Goal: Task Accomplishment & Management: Use online tool/utility

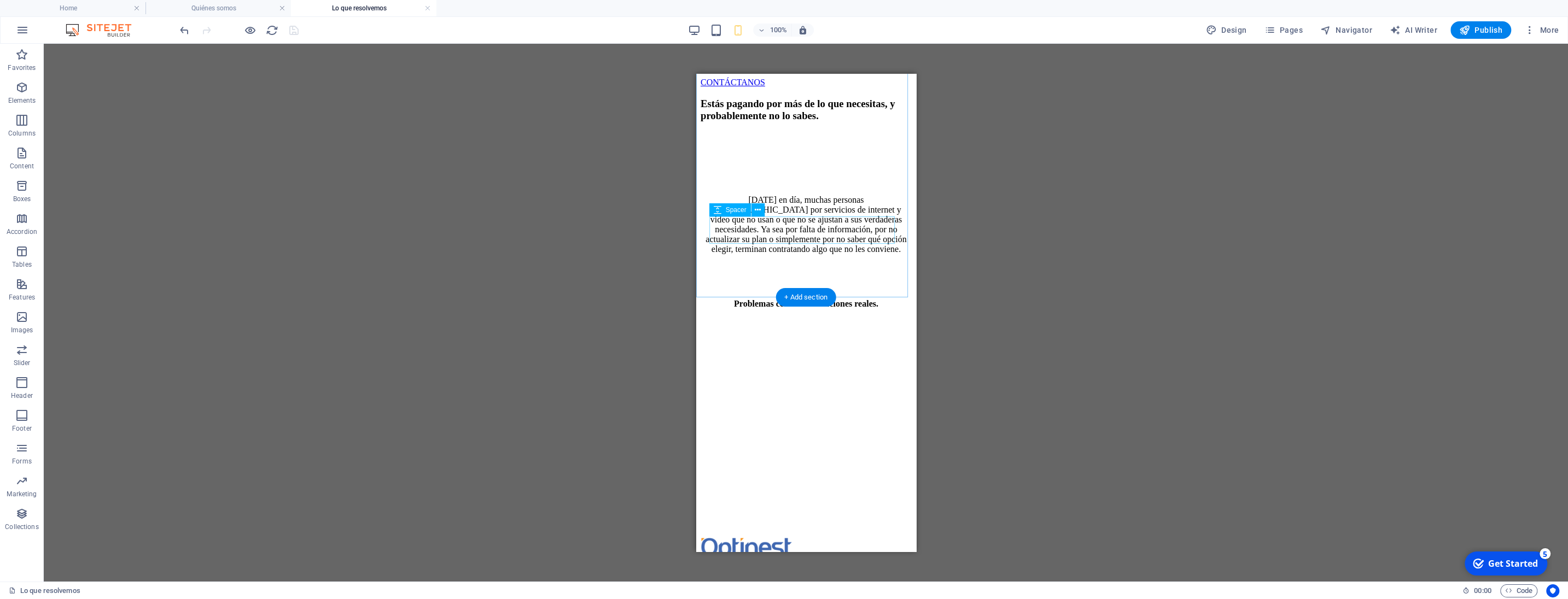
scroll to position [85, 0]
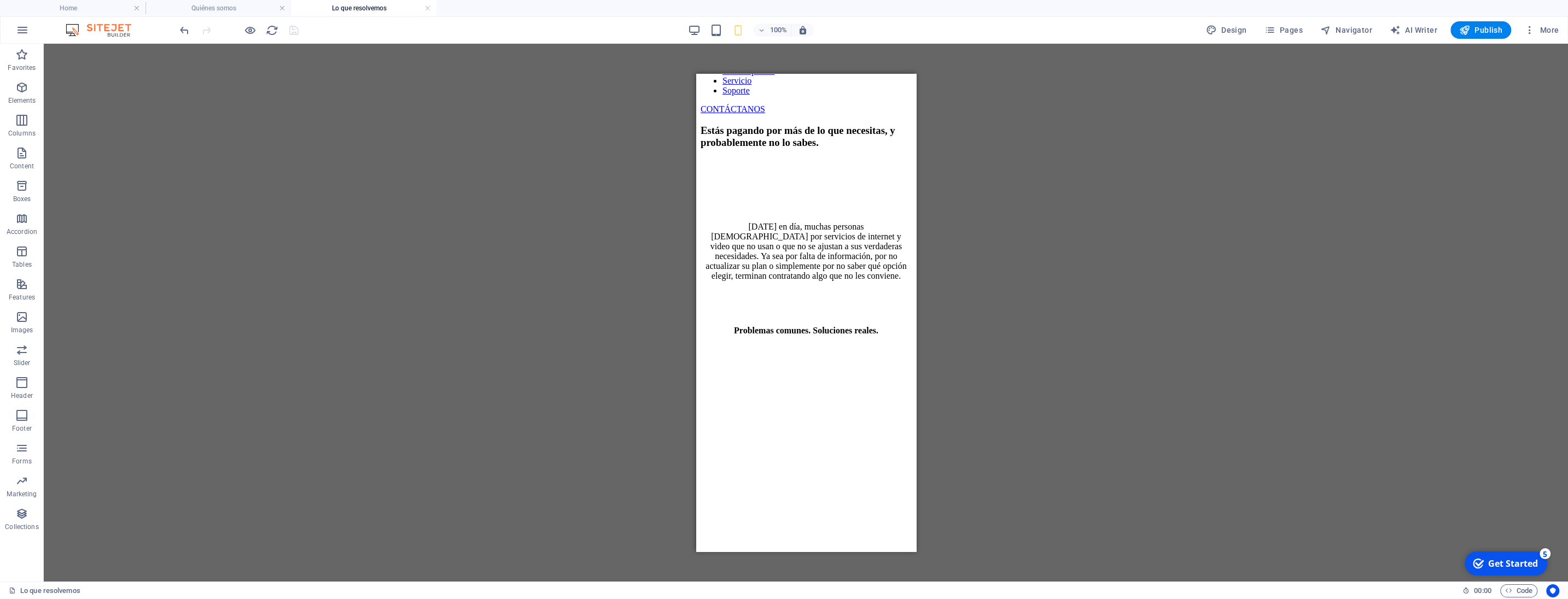
click at [524, 118] on div "Reference Container Placeholder Reference H3 Text Spacer Text Spacer H3 Spacer …" at bounding box center [806, 313] width 1524 height 538
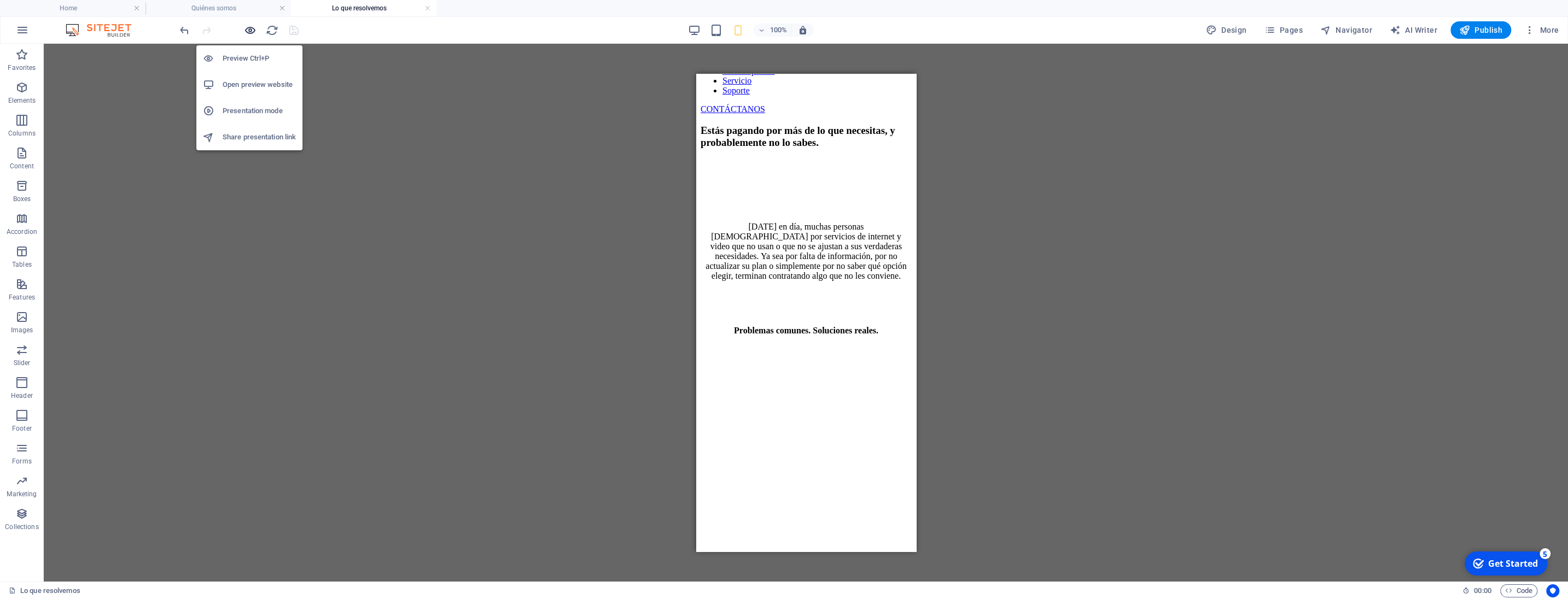
click at [248, 31] on icon "button" at bounding box center [250, 30] width 12 height 12
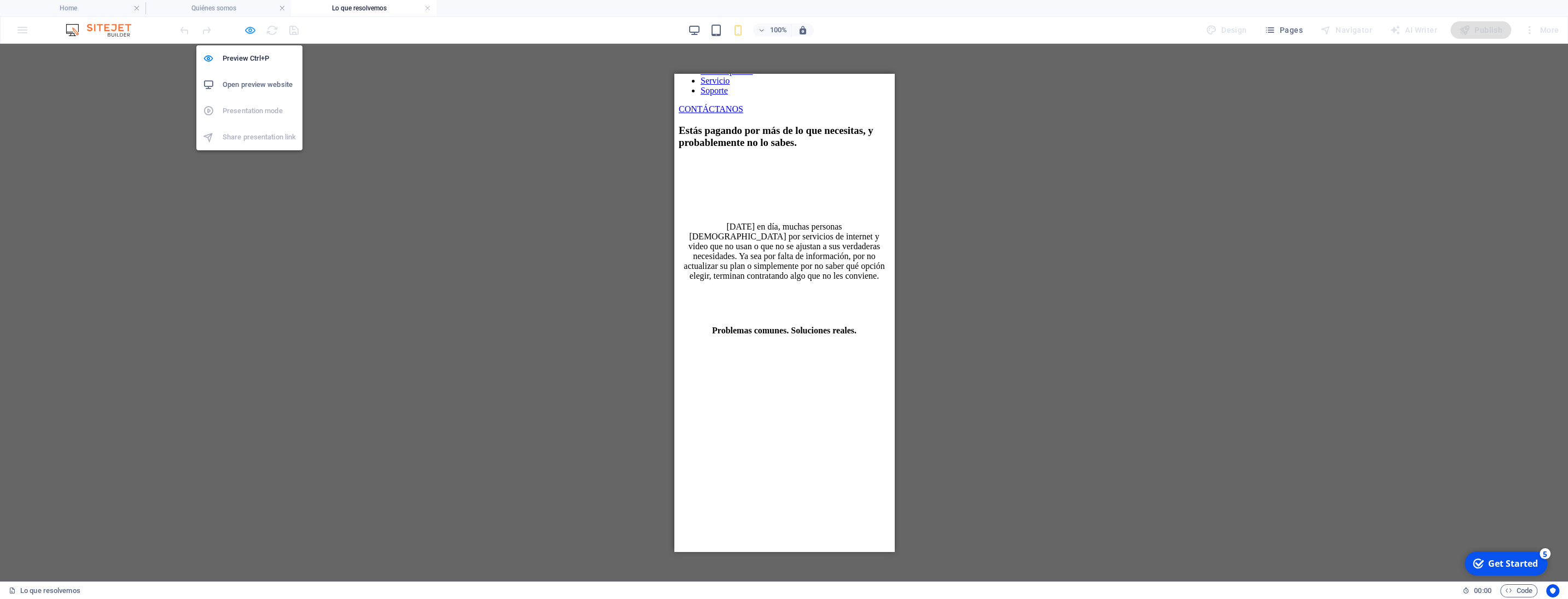
click at [253, 28] on icon "button" at bounding box center [250, 30] width 12 height 12
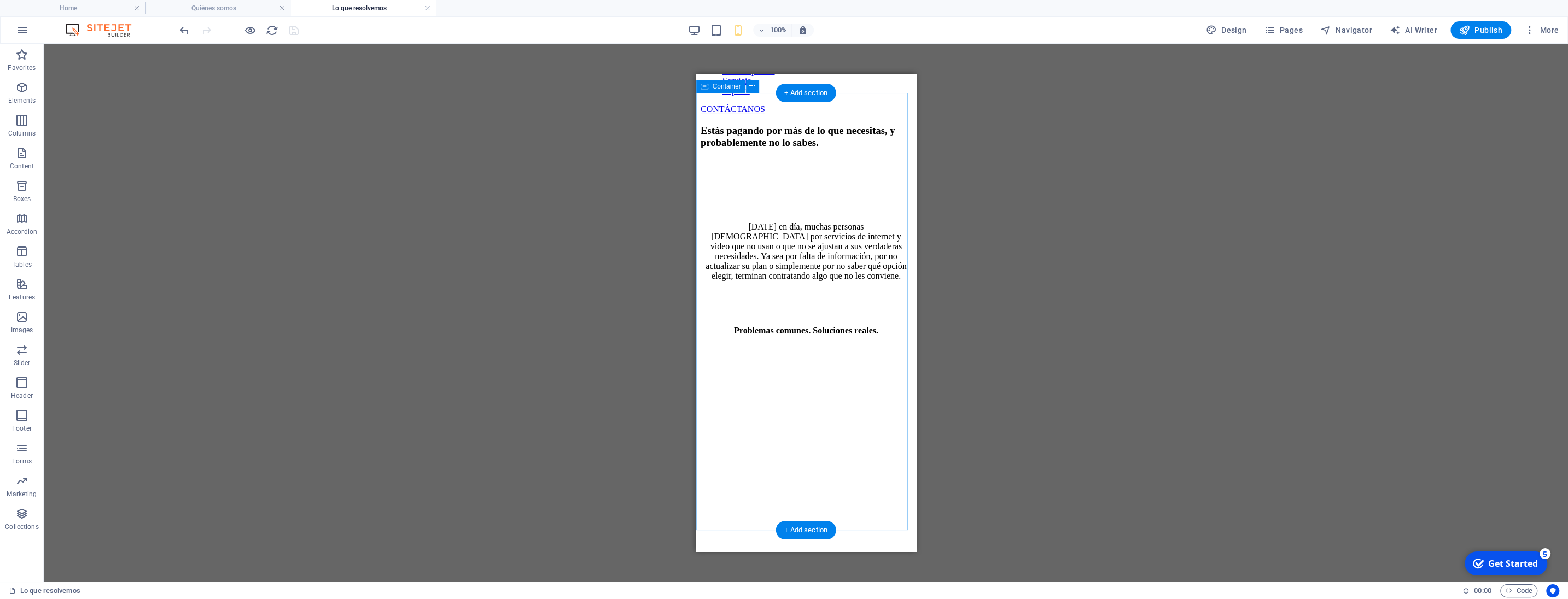
click at [834, 453] on div "Estás pagando por más de lo que necesitas, y probablemente no lo sabes. [DATE] …" at bounding box center [806, 344] width 211 height 438
click at [24, 89] on icon "button" at bounding box center [21, 87] width 13 height 13
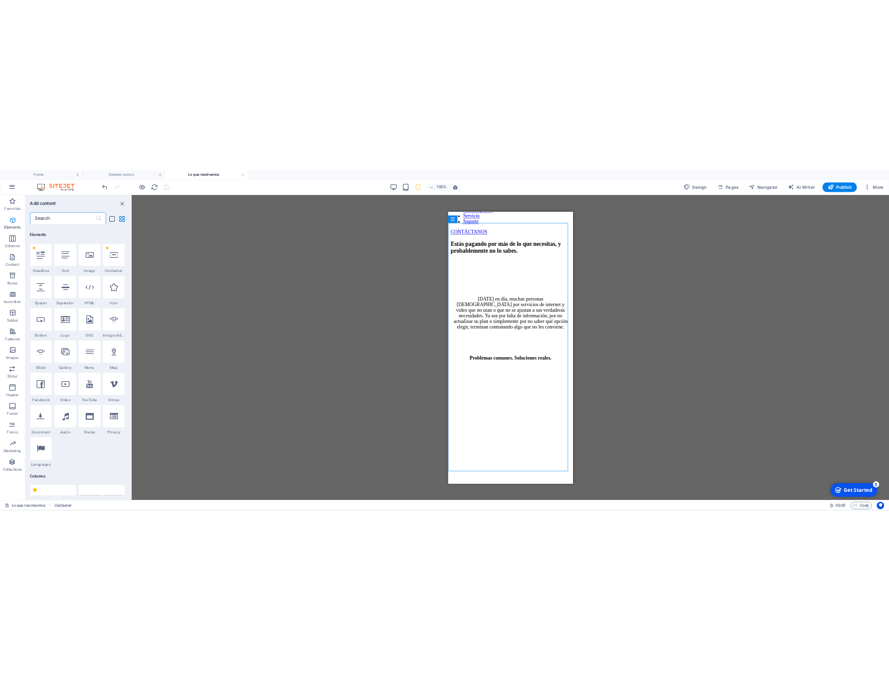
scroll to position [132, 0]
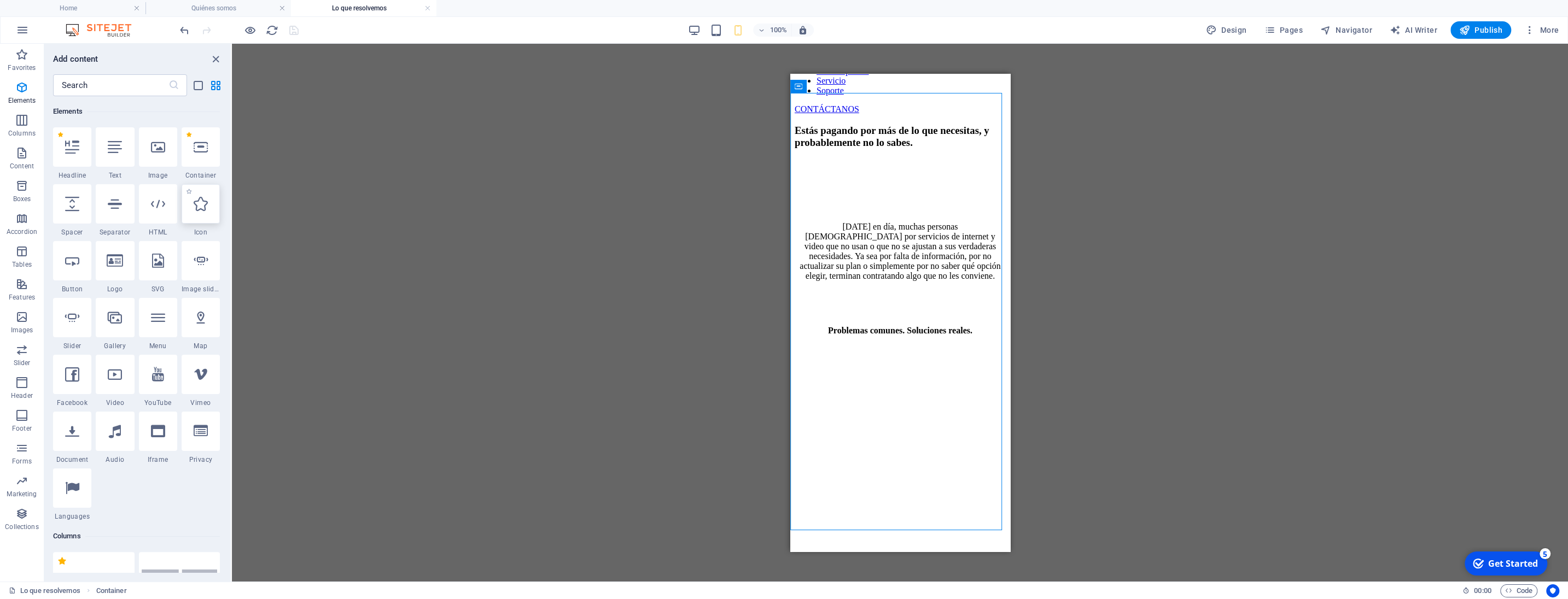
click at [194, 209] on icon at bounding box center [201, 203] width 14 height 14
select select "xMidYMid"
select select "px"
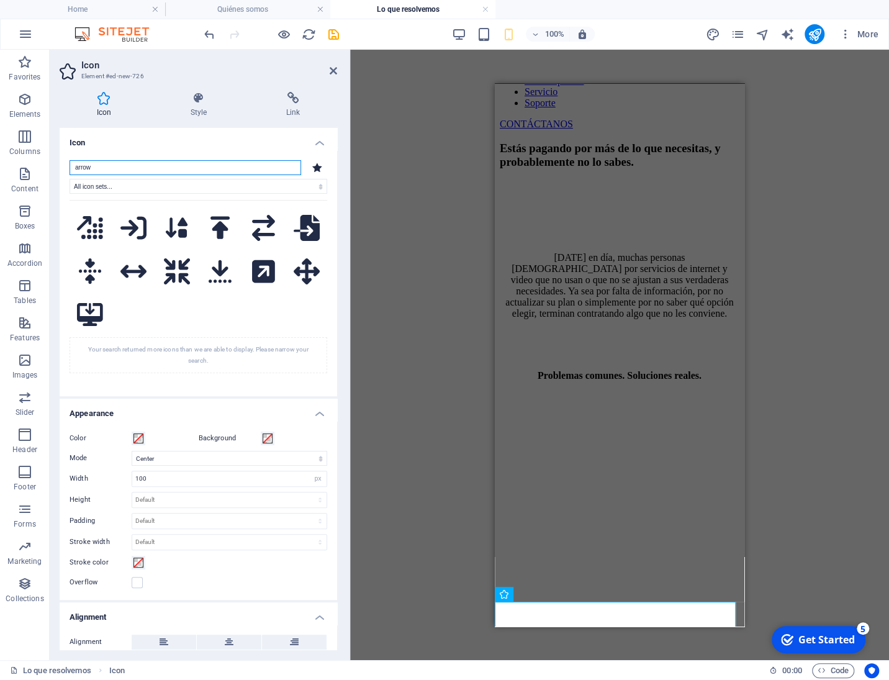
scroll to position [4187, 0]
type input "arrow"
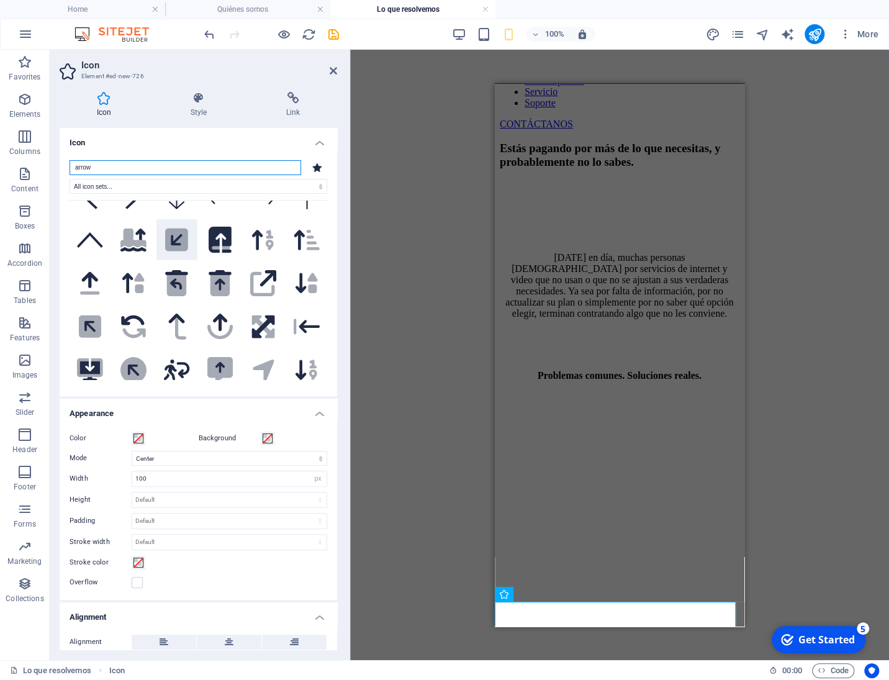
scroll to position [354, 0]
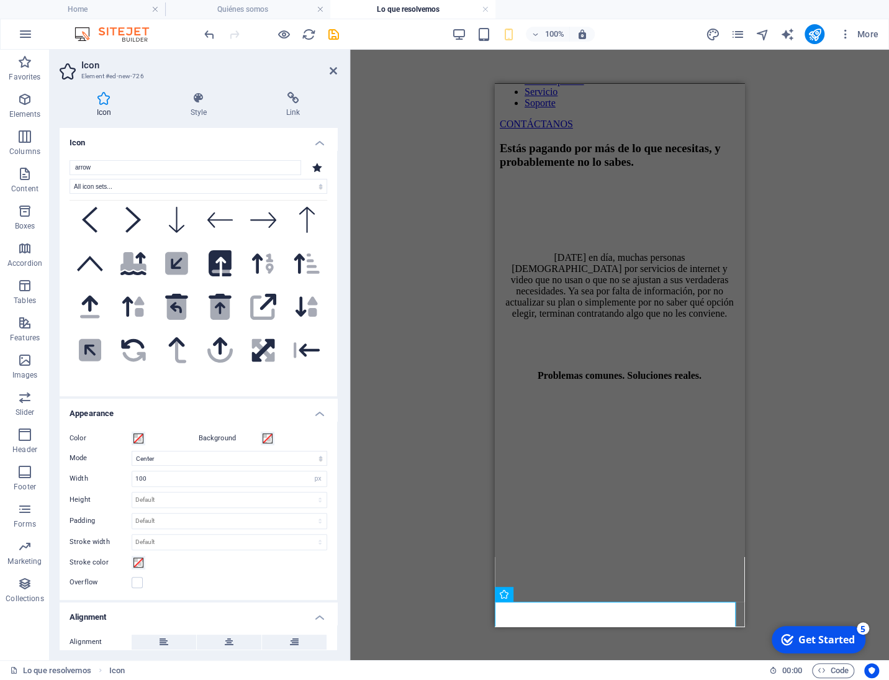
click at [250, 184] on icon at bounding box center [263, 177] width 26 height 16
click at [334, 68] on icon at bounding box center [333, 71] width 7 height 10
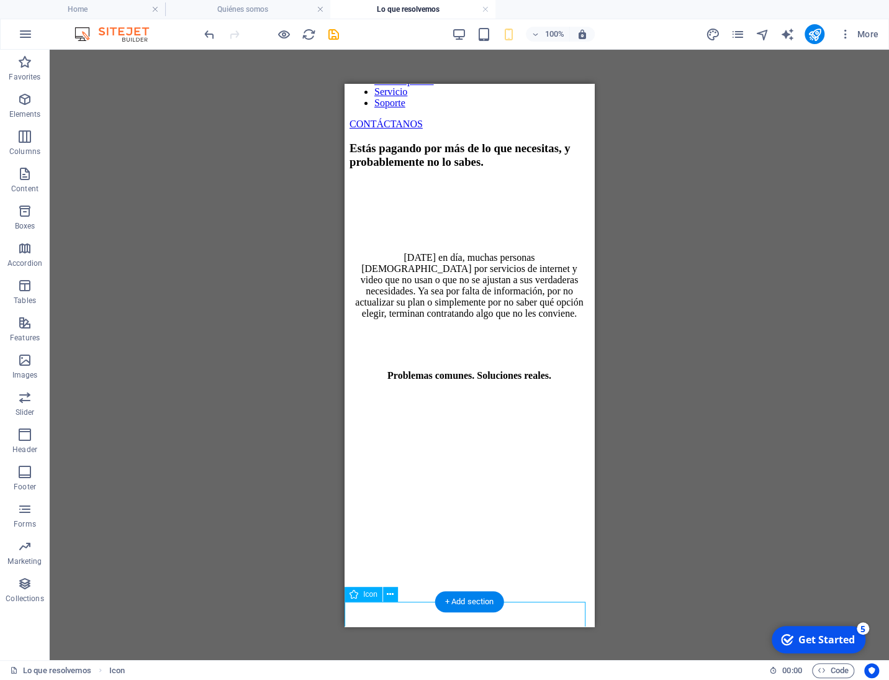
click at [395, 638] on figure at bounding box center [470, 658] width 240 height 40
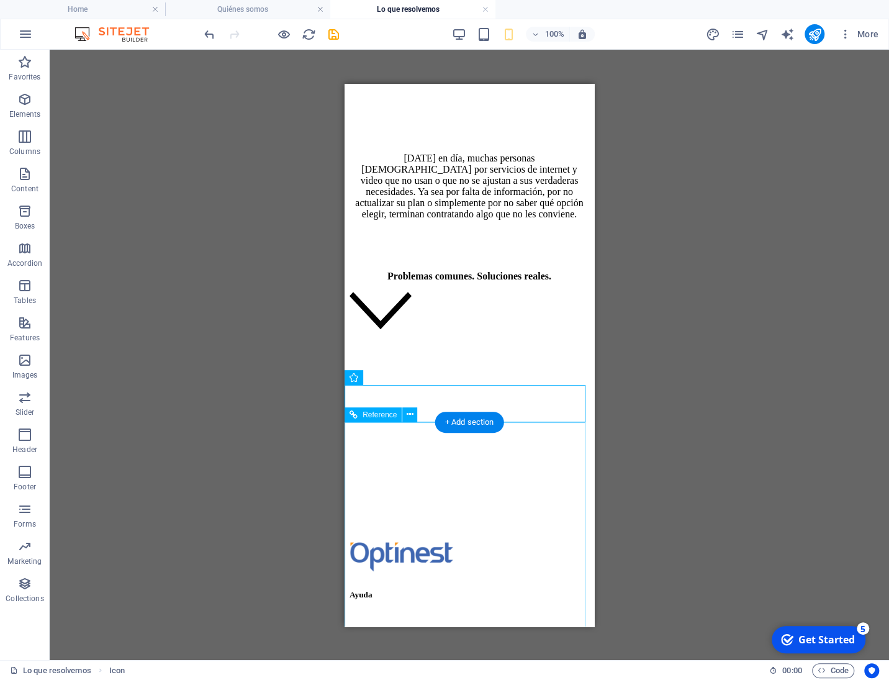
scroll to position [158, 0]
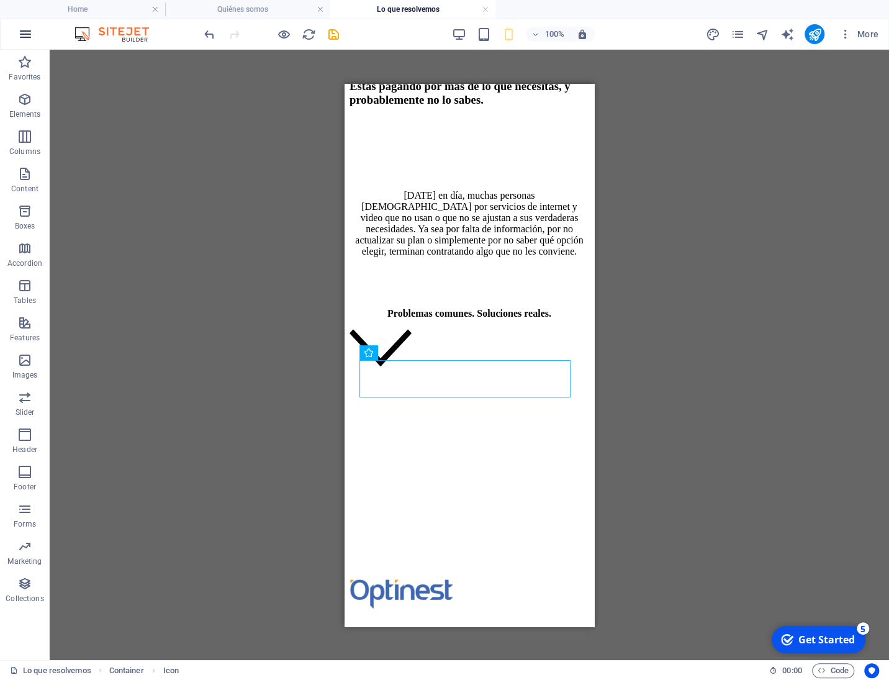
click at [27, 36] on icon "button" at bounding box center [25, 34] width 15 height 15
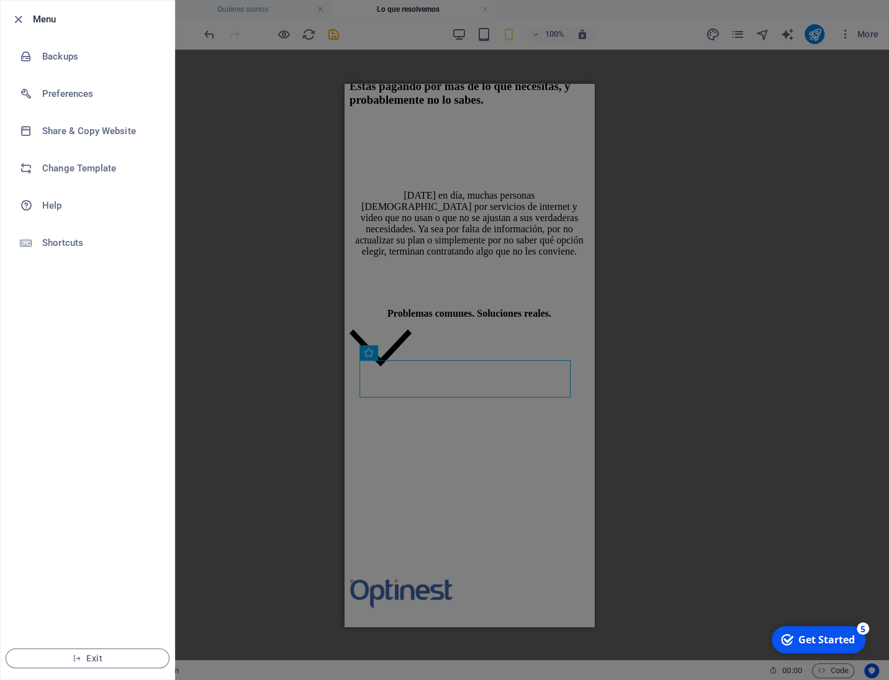
click at [27, 36] on li "Menu" at bounding box center [88, 19] width 174 height 37
click at [394, 381] on div at bounding box center [444, 340] width 889 height 680
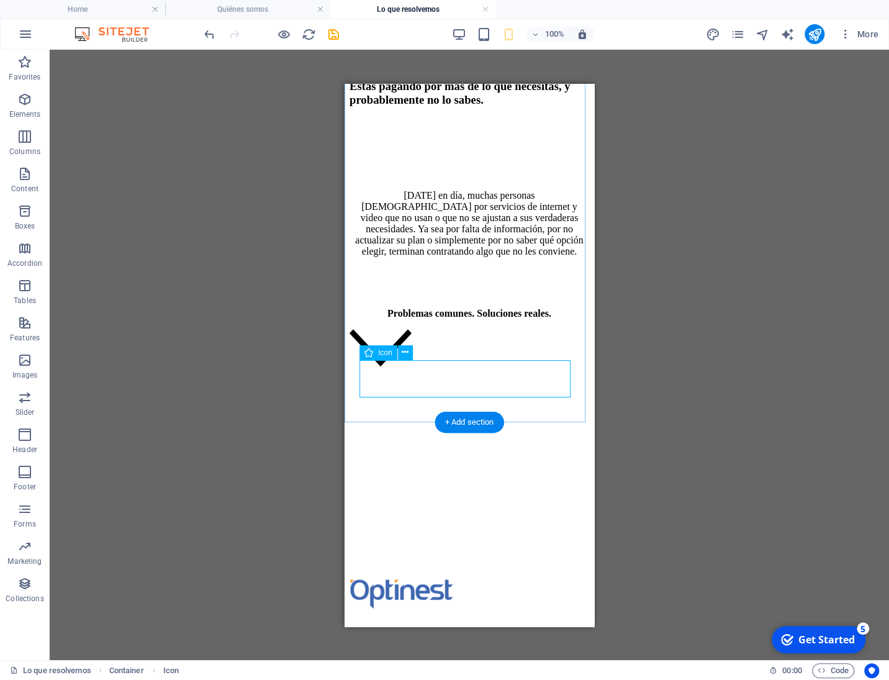
click at [381, 368] on figure at bounding box center [470, 348] width 240 height 40
select select "xMidYMid"
select select "px"
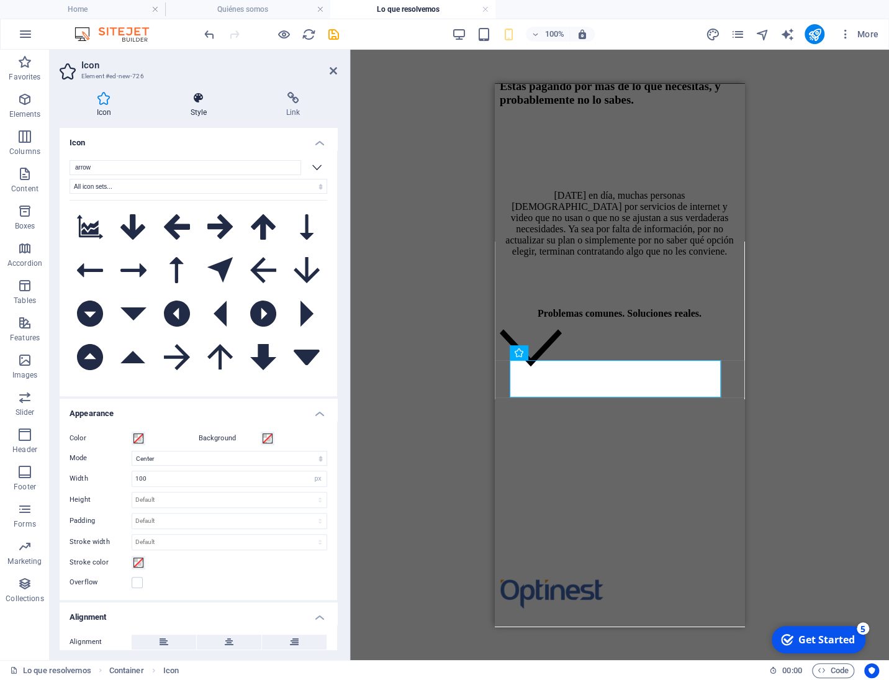
click at [196, 96] on icon at bounding box center [198, 98] width 91 height 12
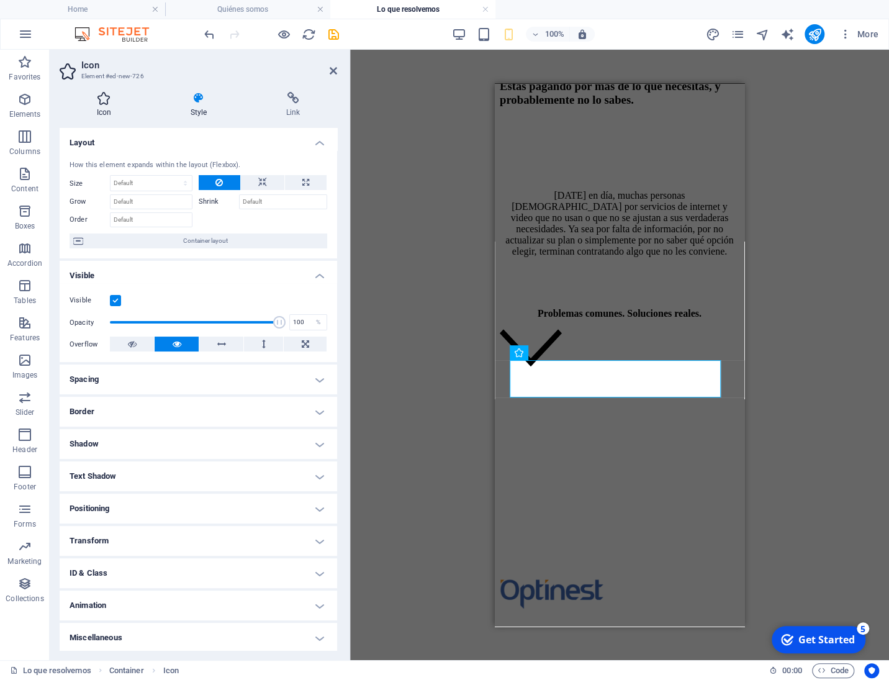
click at [125, 97] on icon at bounding box center [104, 98] width 89 height 12
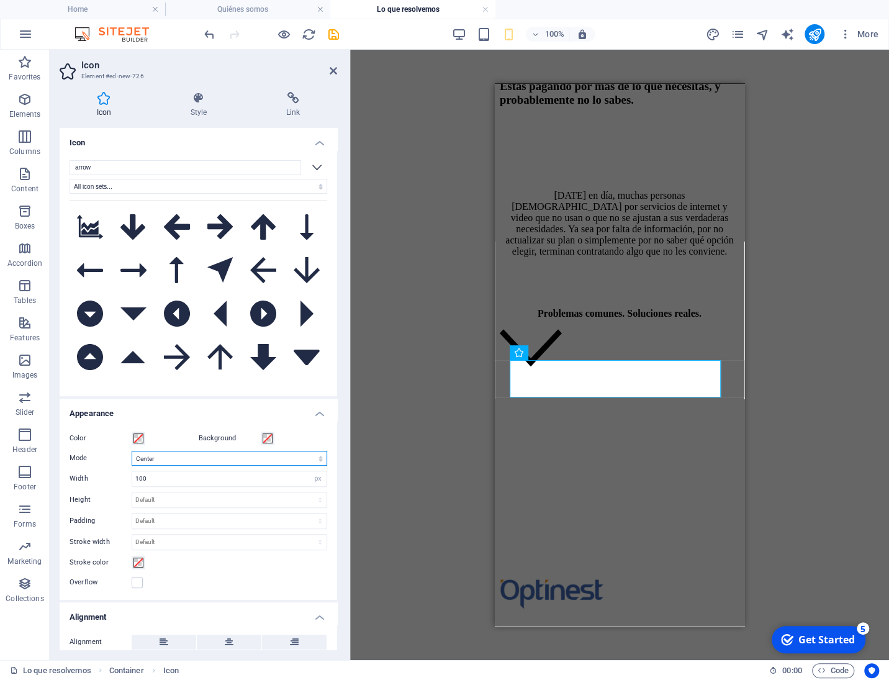
click at [132, 451] on select "Scale Left Center Right" at bounding box center [230, 458] width 196 height 15
click option "Center" at bounding box center [0, 0] width 0 height 0
click at [197, 105] on h4 "Style" at bounding box center [201, 105] width 96 height 26
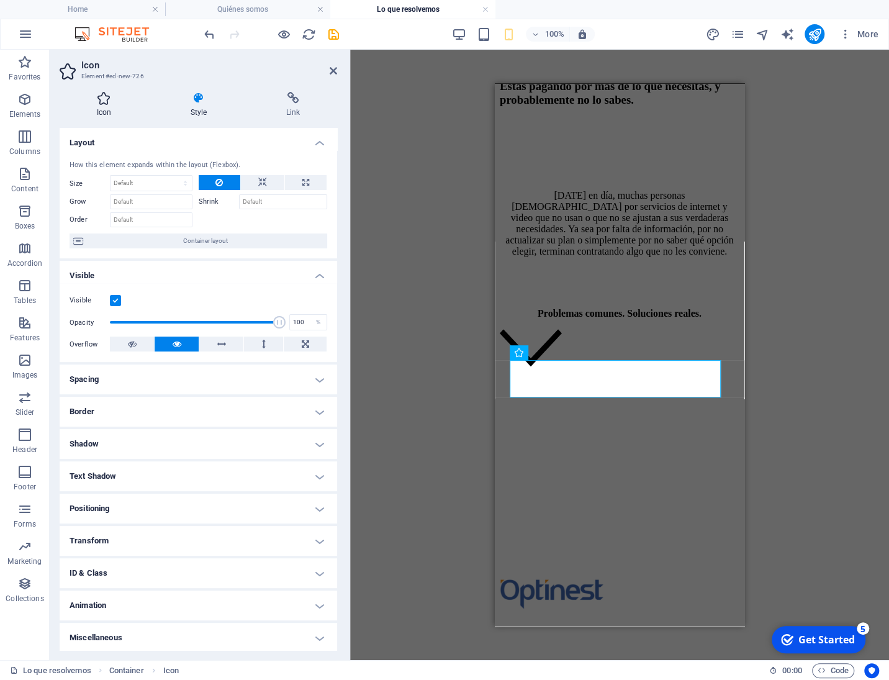
click at [101, 108] on h4 "Icon" at bounding box center [107, 105] width 94 height 26
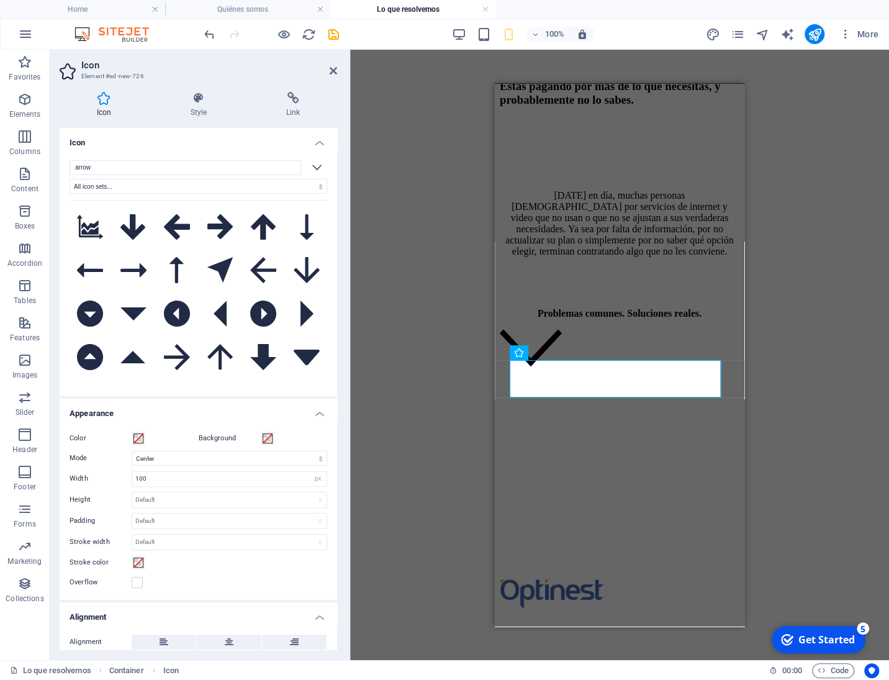
click at [312, 166] on icon at bounding box center [317, 168] width 10 height 6
click at [312, 169] on icon at bounding box center [317, 168] width 10 height 6
click at [312, 146] on h4 "Icon" at bounding box center [199, 139] width 278 height 22
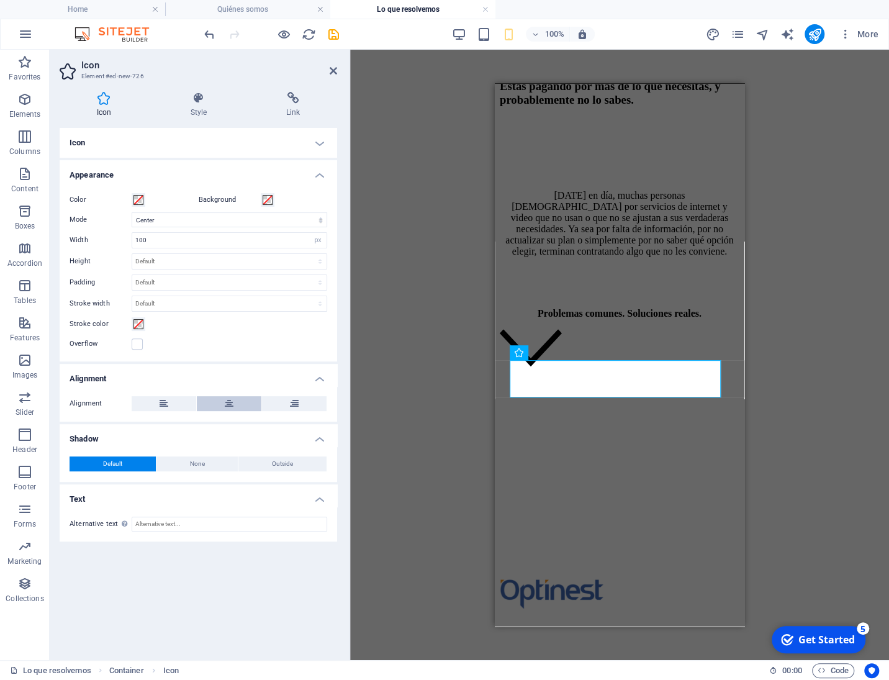
click at [232, 402] on icon at bounding box center [229, 403] width 9 height 15
click at [166, 239] on input "100" at bounding box center [229, 240] width 194 height 15
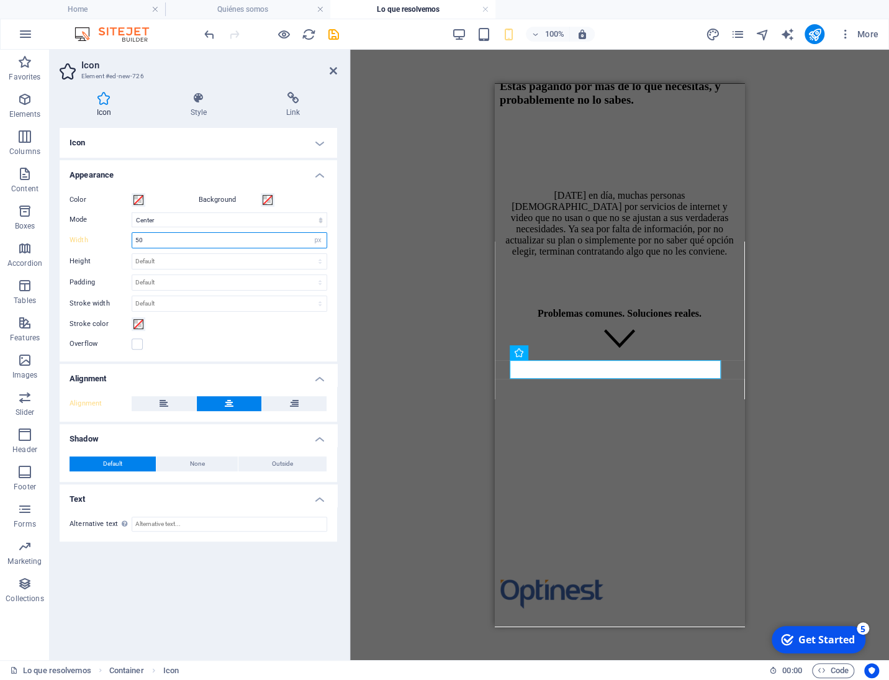
scroll to position [177, 0]
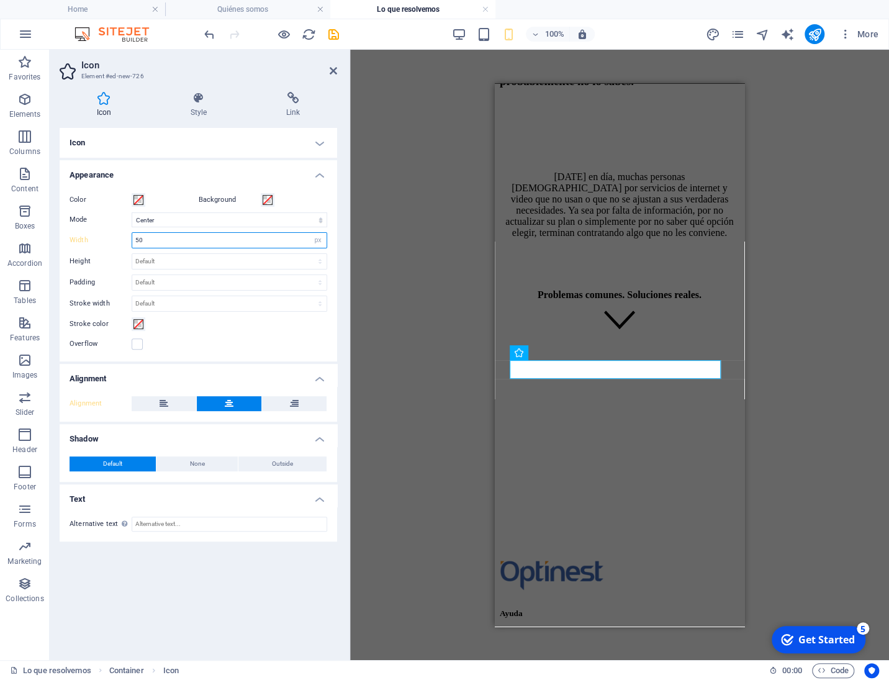
type input "50"
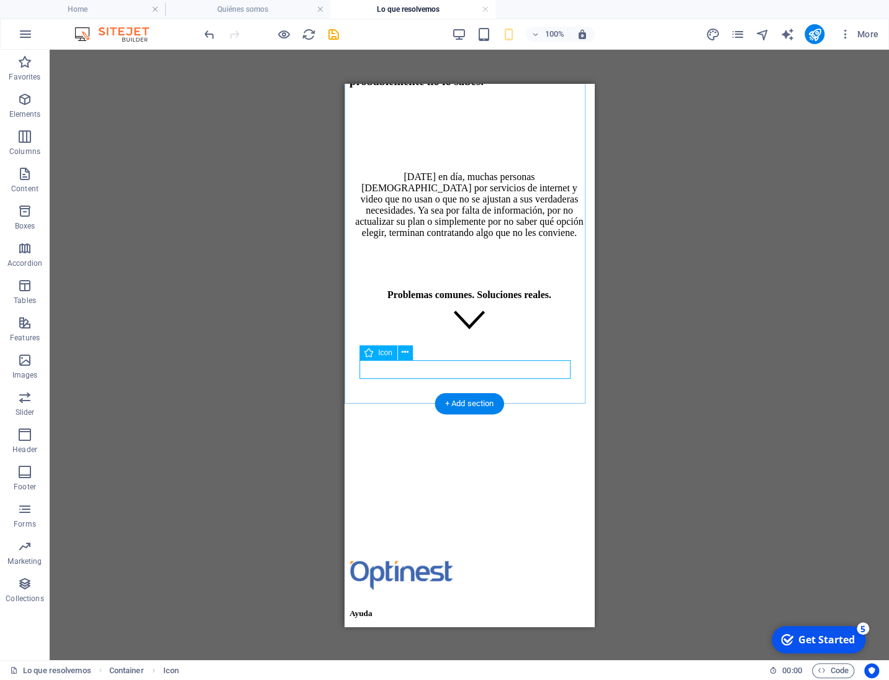
click at [468, 331] on figure at bounding box center [470, 320] width 240 height 21
select select "xMidYMid"
select select "px"
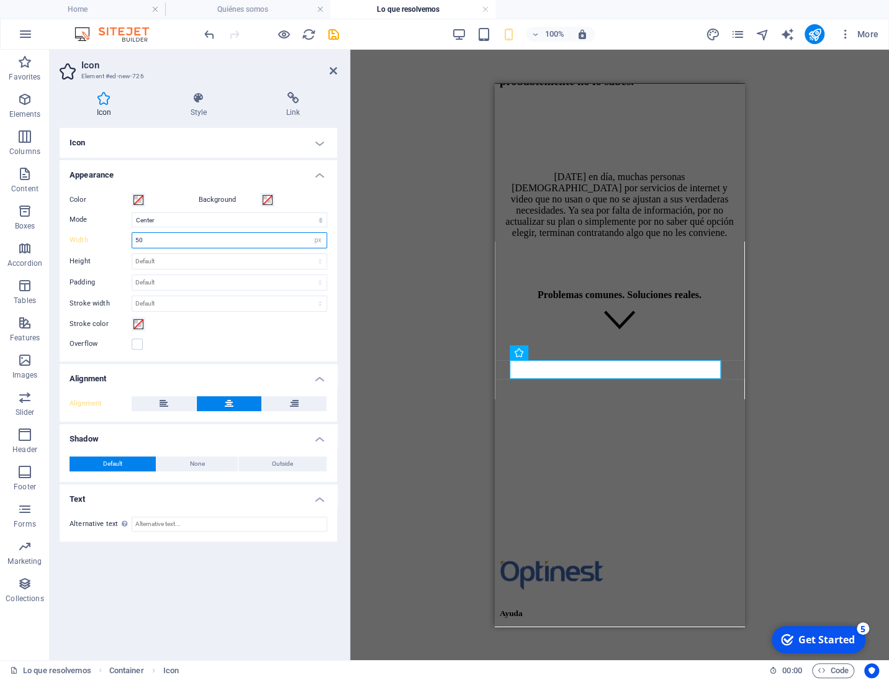
click at [176, 240] on input "50" at bounding box center [229, 240] width 194 height 15
type input "2"
type input "30"
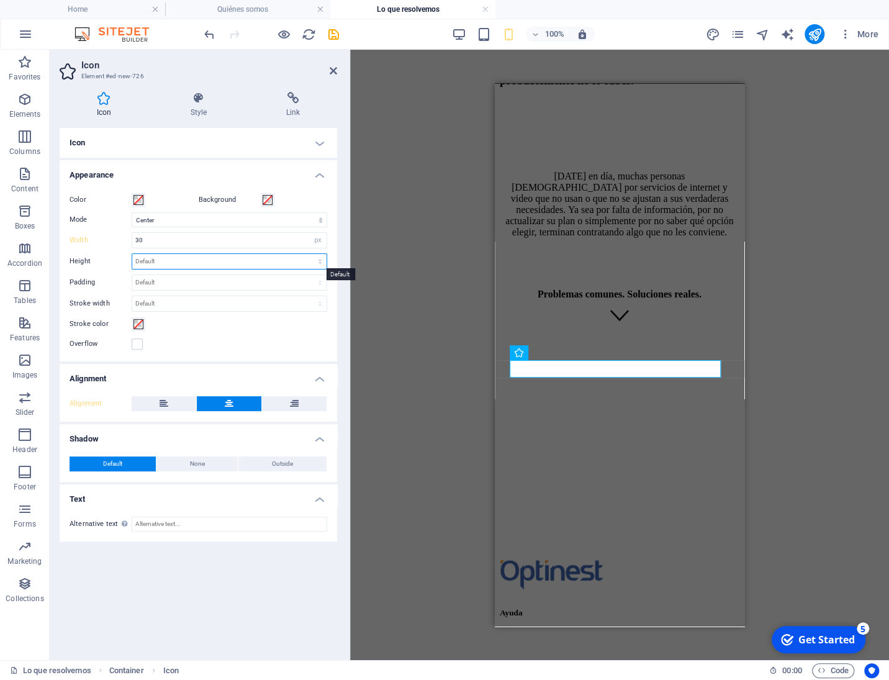
click at [132, 254] on select "Default auto px rem em vh vw" at bounding box center [229, 261] width 194 height 15
select select "px"
click option "px" at bounding box center [0, 0] width 0 height 0
type input "18"
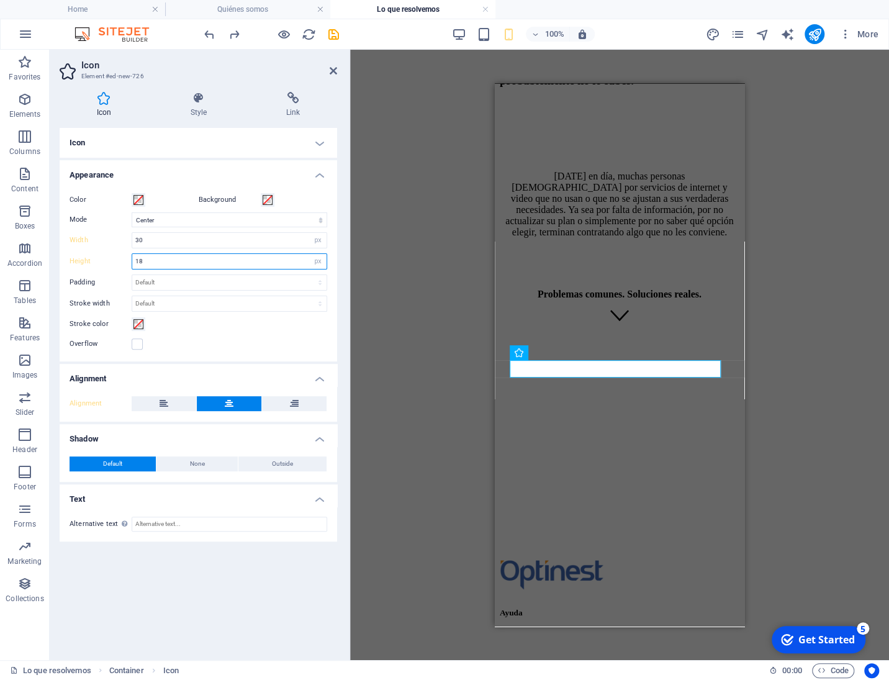
click at [167, 261] on input "18" at bounding box center [229, 261] width 194 height 15
click at [86, 259] on label "Height" at bounding box center [101, 261] width 62 height 7
select select "DISABLED_OPTION_VALUE"
click at [132, 275] on select "Default px rem % em vh vw" at bounding box center [229, 282] width 194 height 15
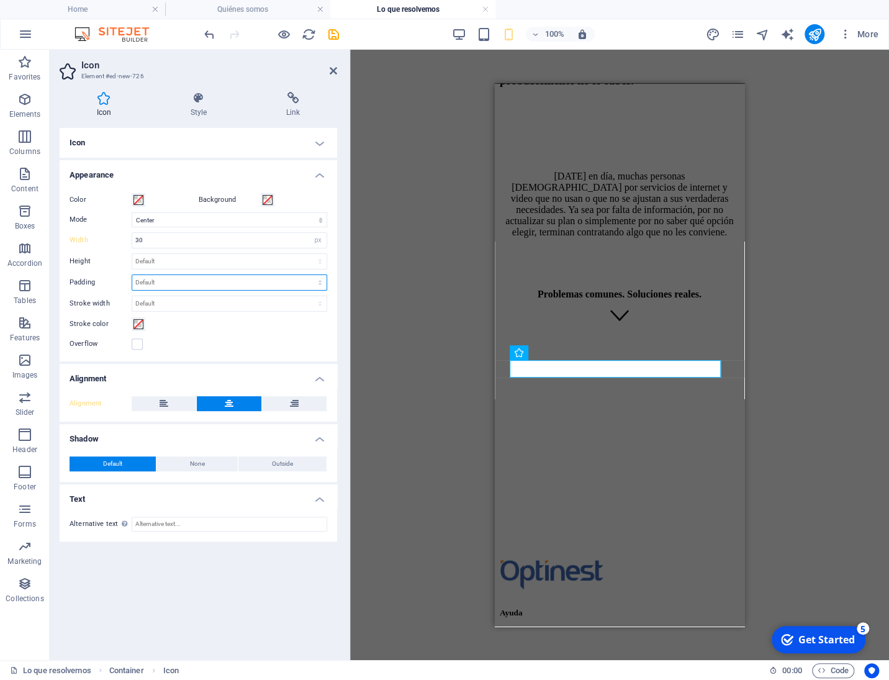
select select "px"
click option "px" at bounding box center [0, 0] width 0 height 0
type input "1"
click at [84, 275] on div "Padding Default px rem % em vh vw" at bounding box center [199, 282] width 258 height 16
click at [79, 279] on label "Padding" at bounding box center [101, 282] width 62 height 7
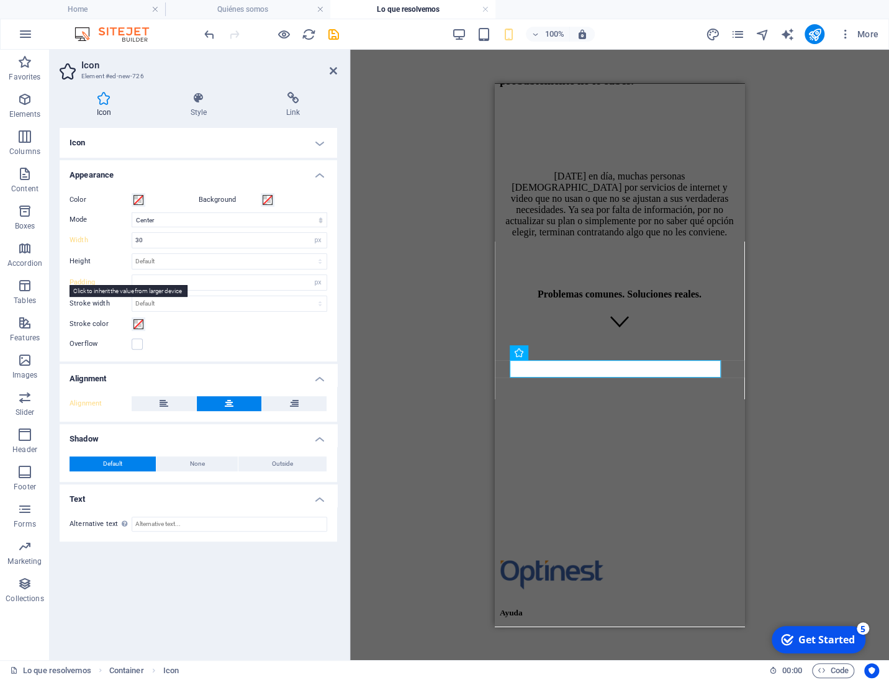
select select "DISABLED_OPTION_VALUE"
click at [132, 212] on select "Scale Left Center Right" at bounding box center [230, 219] width 196 height 15
click option "Scale" at bounding box center [0, 0] width 0 height 0
click at [132, 212] on select "Scale Left Center Right" at bounding box center [230, 219] width 196 height 15
select select "xMidYMid"
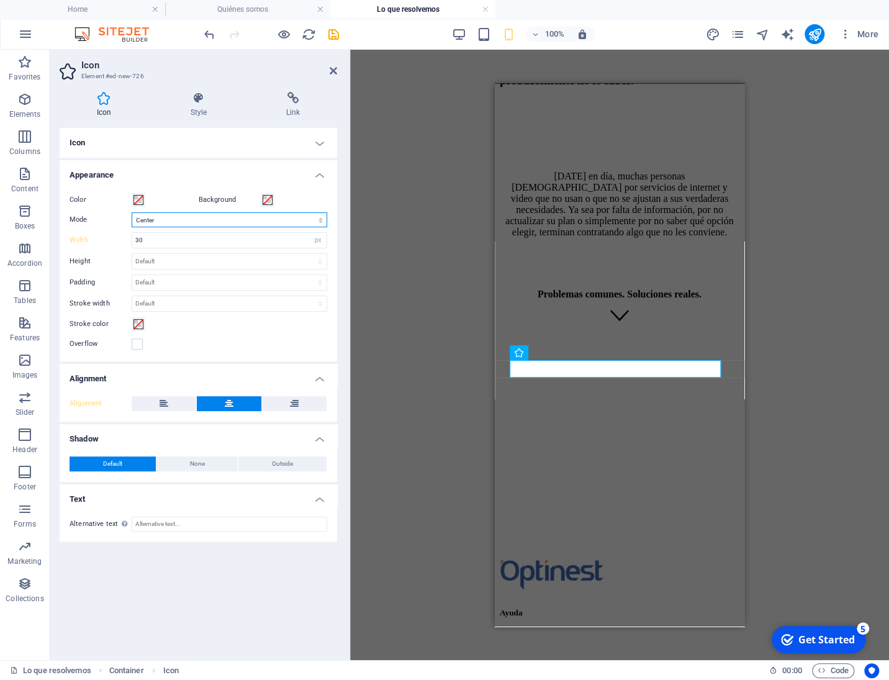
click option "Center" at bounding box center [0, 0] width 0 height 0
click at [213, 107] on h4 "Style" at bounding box center [201, 105] width 96 height 26
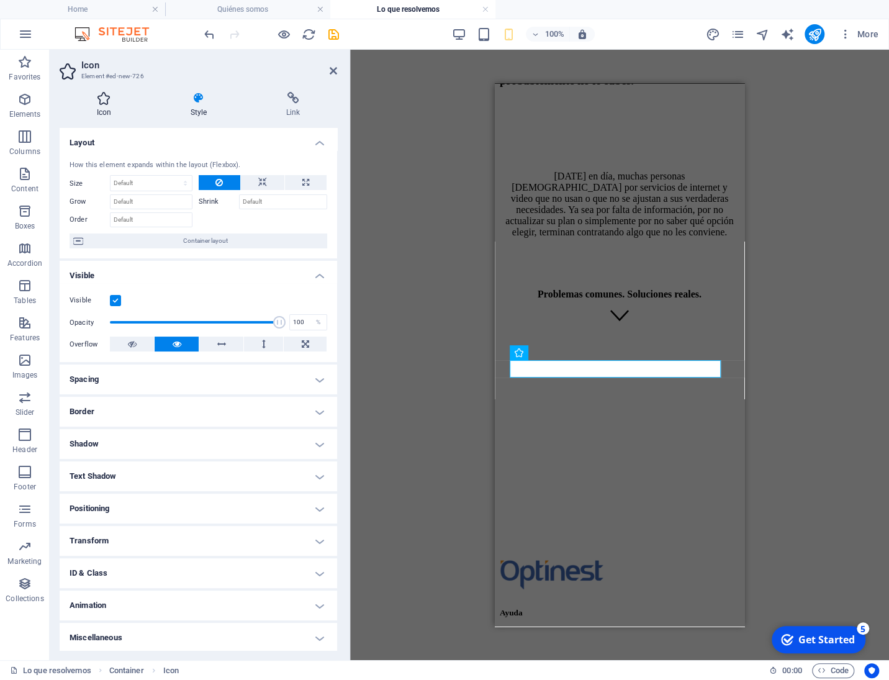
click at [105, 104] on icon at bounding box center [104, 98] width 89 height 12
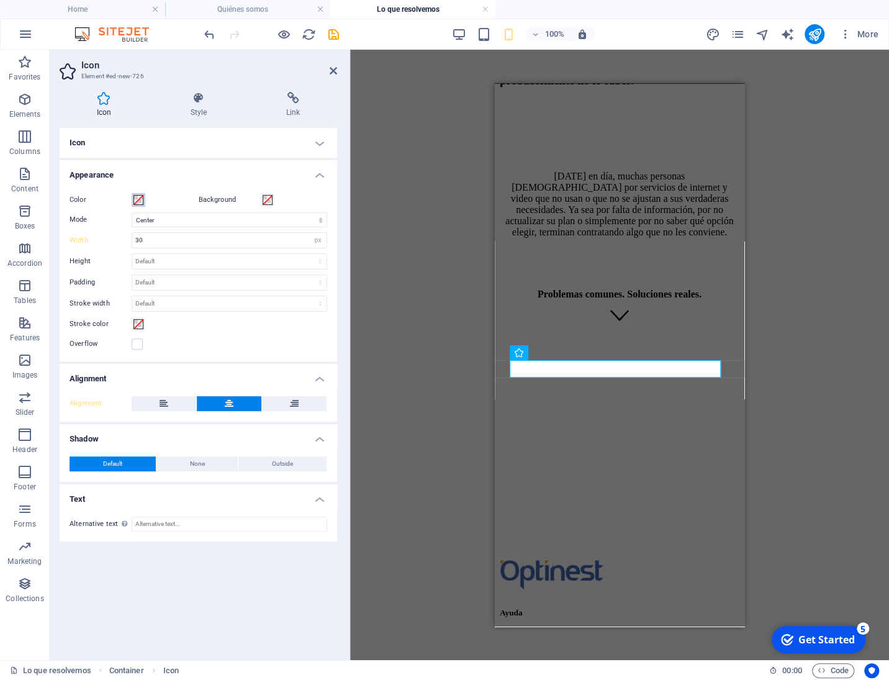
click at [144, 197] on button "Color" at bounding box center [139, 200] width 14 height 14
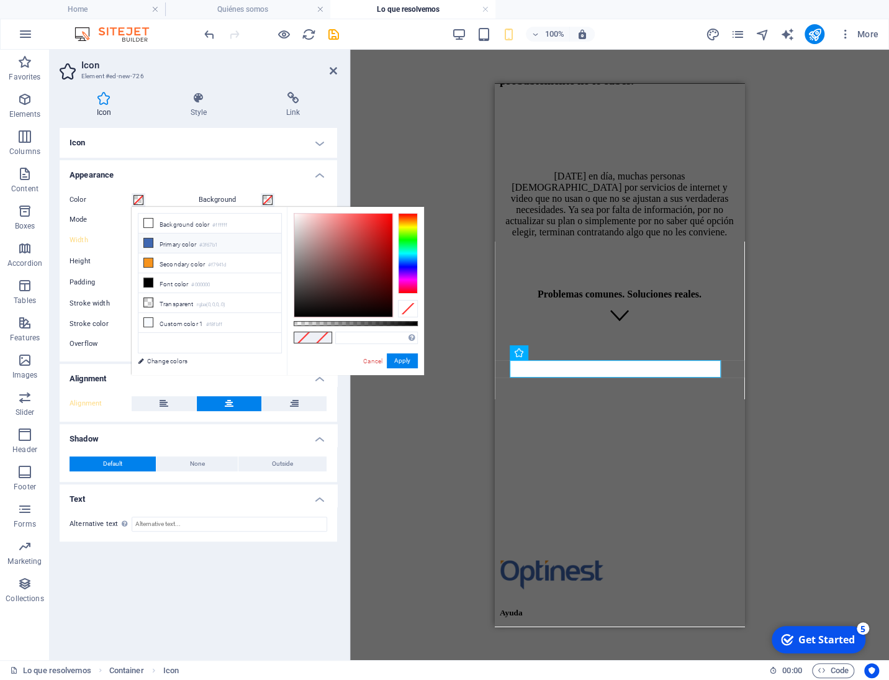
click at [151, 240] on icon at bounding box center [148, 242] width 9 height 9
type input "#3f67b1"
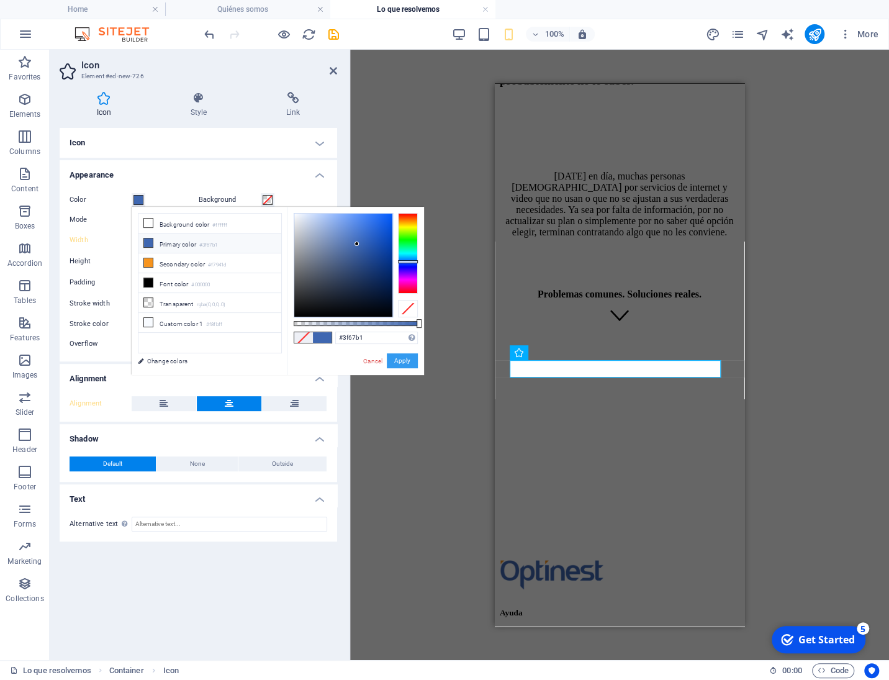
click at [398, 359] on button "Apply" at bounding box center [402, 360] width 31 height 15
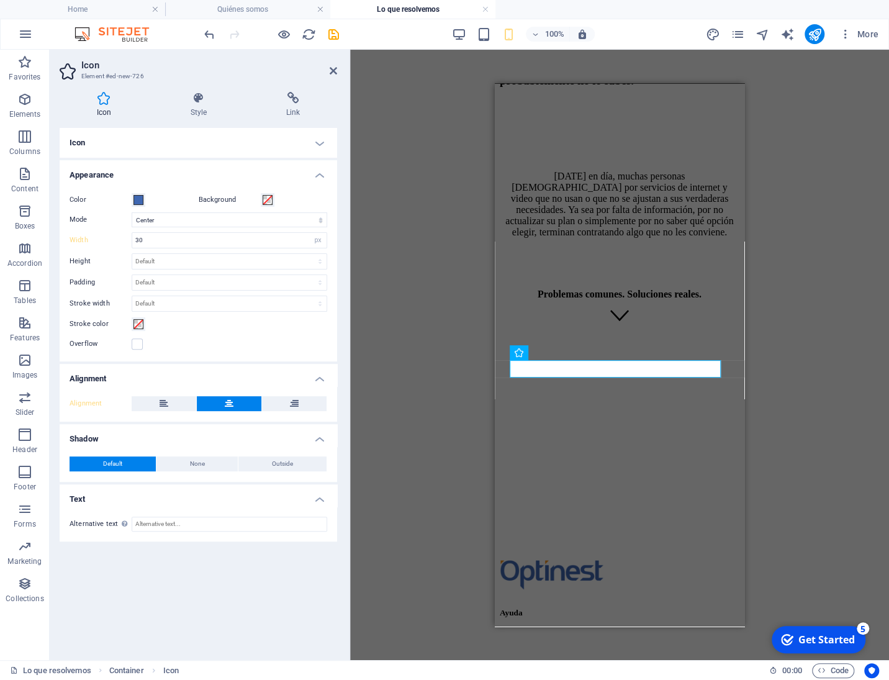
click at [428, 315] on div "Reference Container Placeholder Reference H3 Text Spacer Text Spacer H3 Spacer …" at bounding box center [619, 355] width 539 height 610
click at [332, 70] on icon at bounding box center [333, 71] width 7 height 10
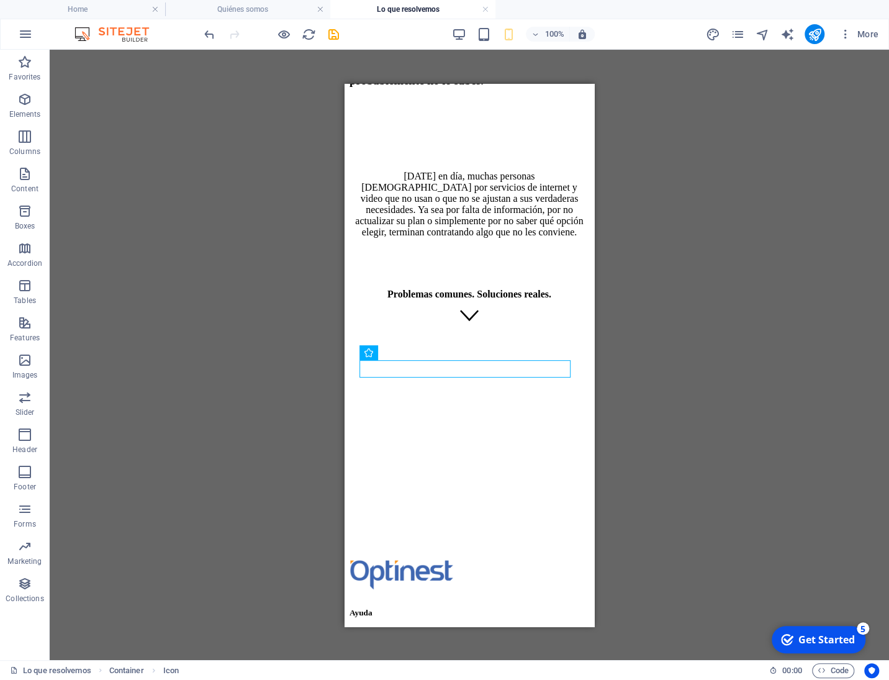
click at [643, 293] on div "Reference Container Container Placeholder Reference H3 Text Spacer Text Spacer …" at bounding box center [469, 355] width 839 height 610
click at [655, 297] on div "Reference Container Container Placeholder Reference H3 Text Spacer Text Spacer …" at bounding box center [469, 355] width 839 height 610
click at [501, 323] on figure at bounding box center [470, 316] width 240 height 14
click at [465, 278] on div at bounding box center [470, 262] width 240 height 31
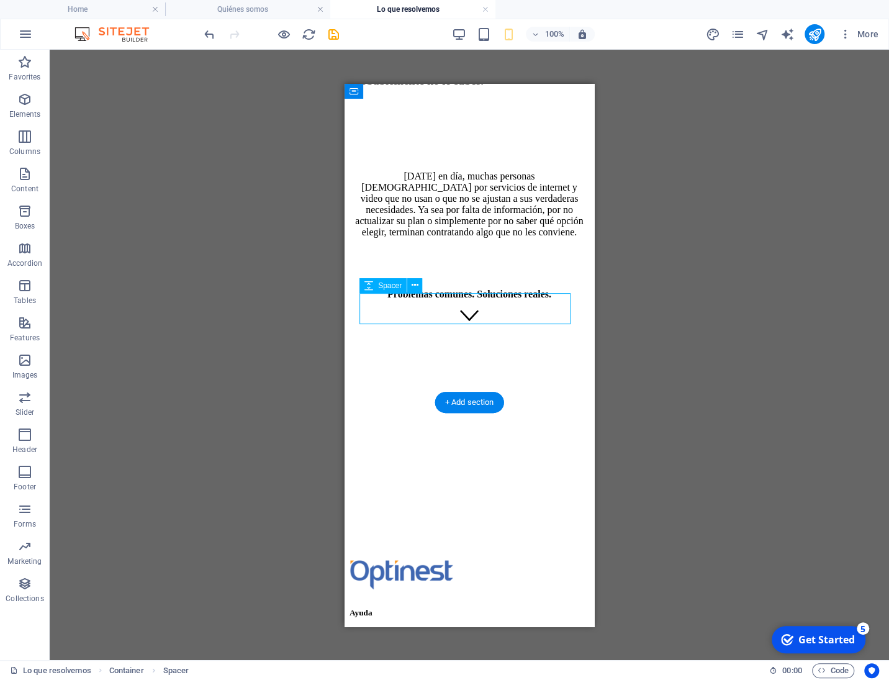
scroll to position [147, 0]
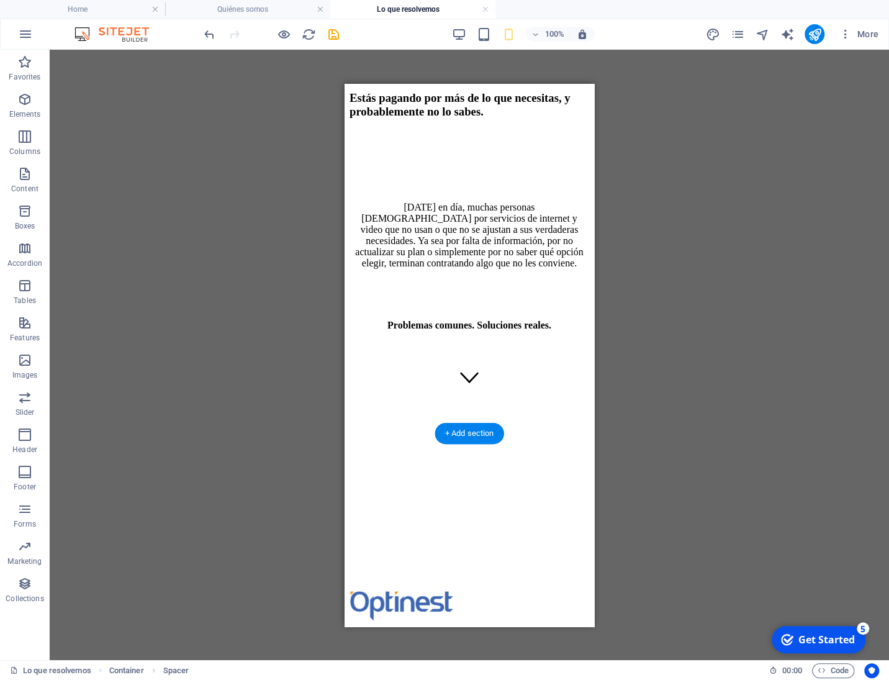
drag, startPoint x: 474, startPoint y: 347, endPoint x: 466, endPoint y: 384, distance: 37.4
click at [466, 384] on div "Estás pagando por más de lo que necesitas, y probablemente no lo sabes. [DATE] …" at bounding box center [470, 238] width 240 height 295
click at [468, 371] on div at bounding box center [470, 355] width 240 height 31
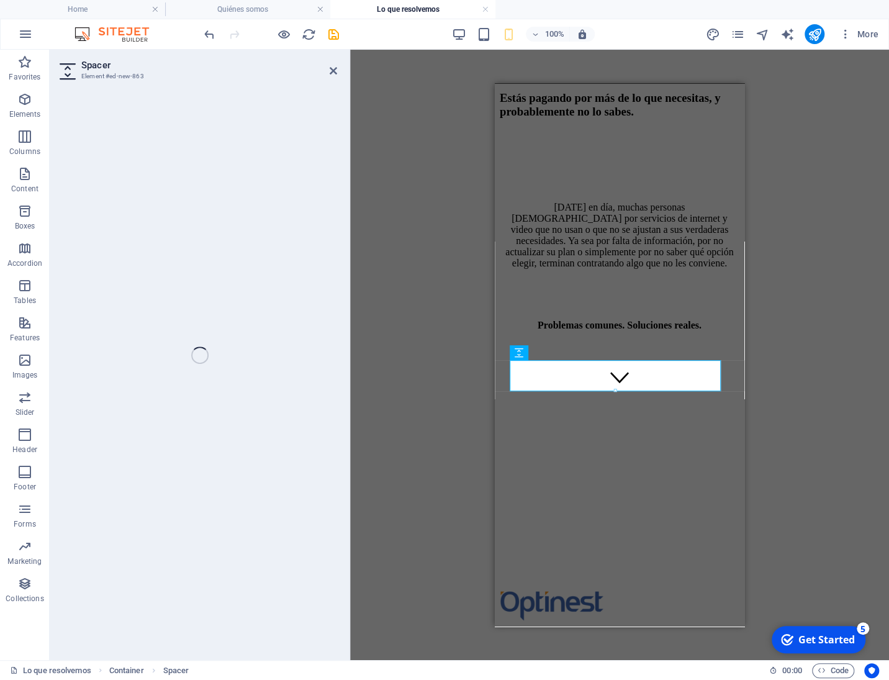
select select "px"
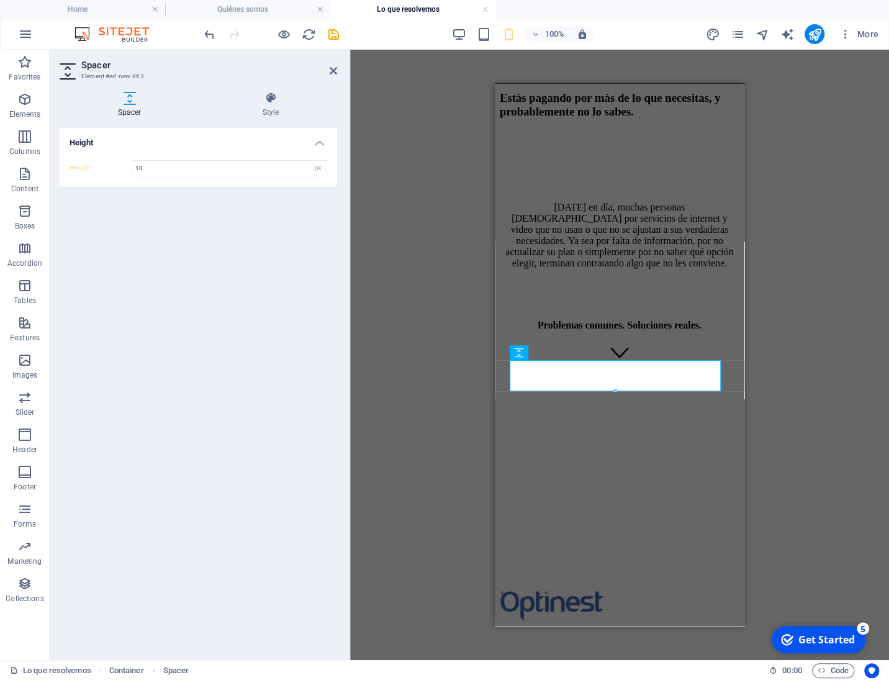
scroll to position [171, 0]
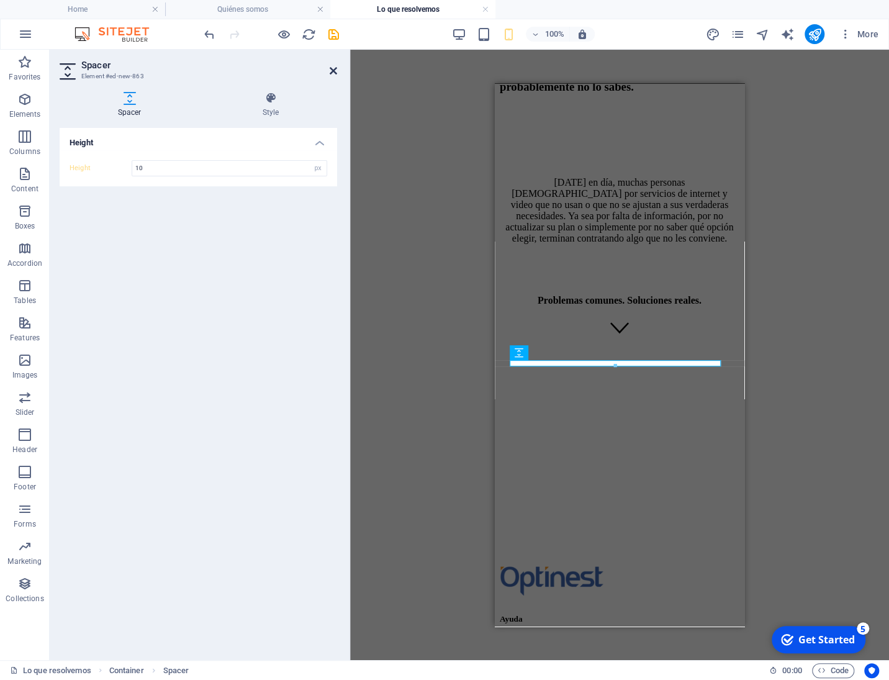
type input "10"
click at [332, 68] on icon at bounding box center [333, 71] width 7 height 10
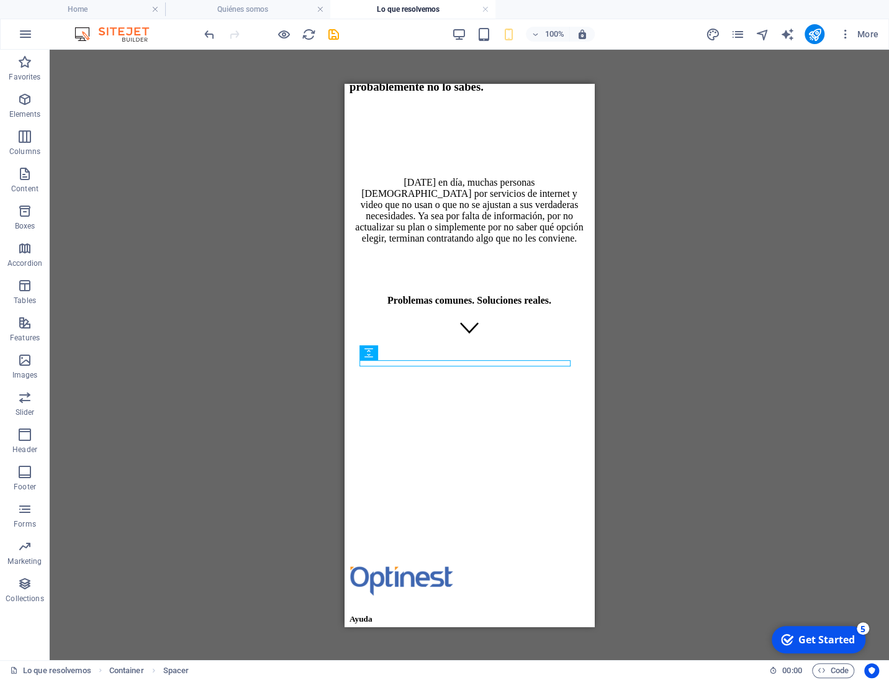
click at [268, 219] on div "Reference Container Container Placeholder Reference H3 Text Spacer Text Spacer …" at bounding box center [469, 355] width 839 height 610
click at [760, 317] on div "Reference Container Placeholder Reference H3 Text Spacer Text Spacer H3 Spacer …" at bounding box center [469, 355] width 839 height 610
click at [474, 335] on figure at bounding box center [470, 329] width 240 height 14
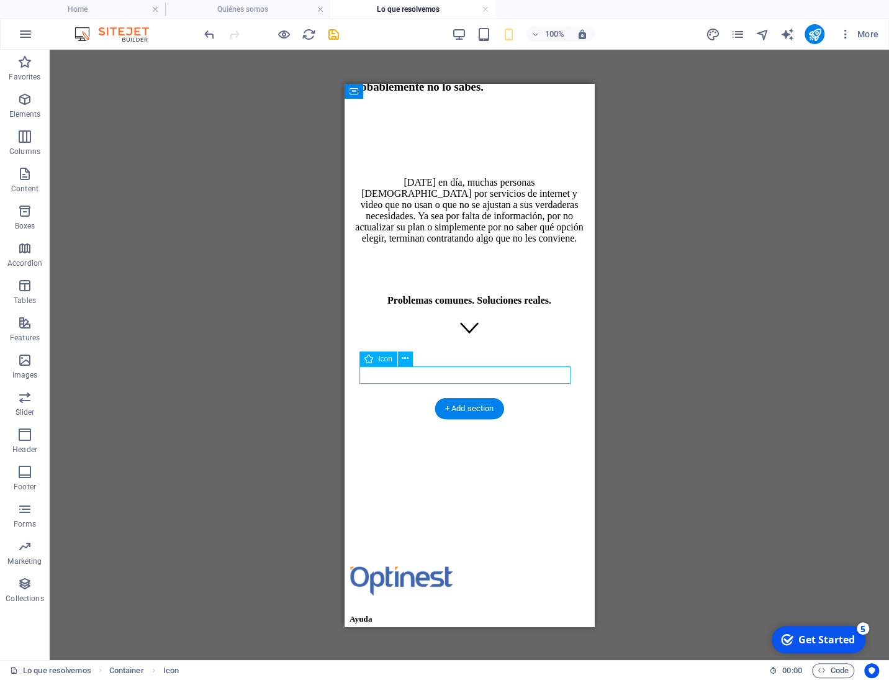
scroll to position [153, 0]
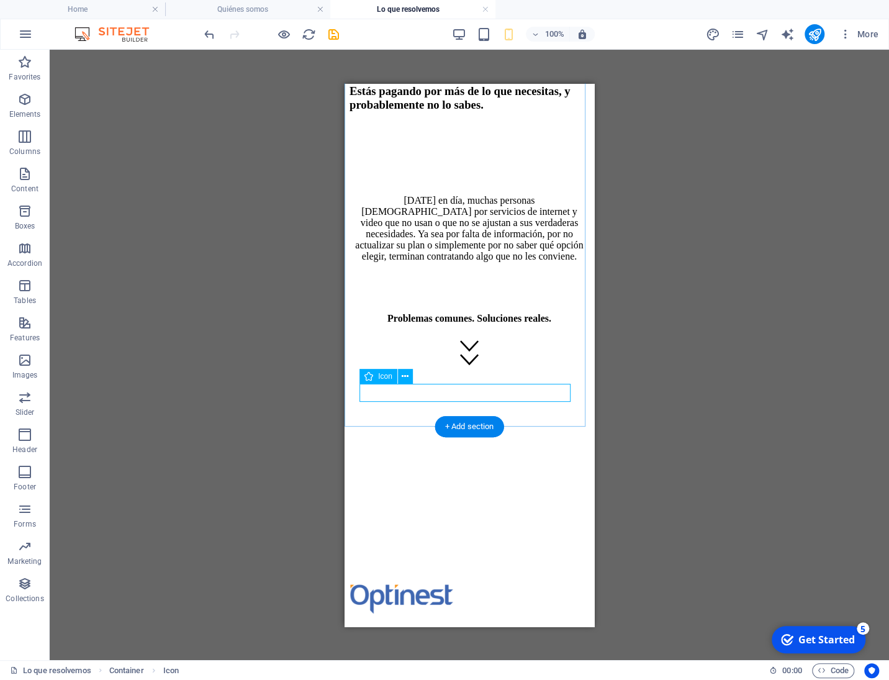
click at [469, 367] on figure at bounding box center [470, 360] width 240 height 14
select select "xMidYMid"
select select "px"
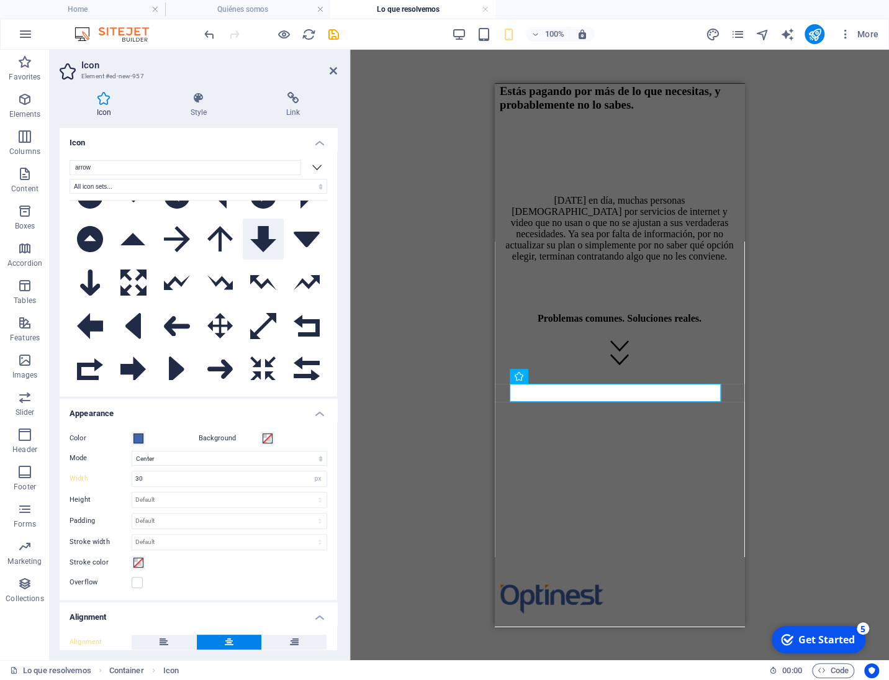
scroll to position [0, 0]
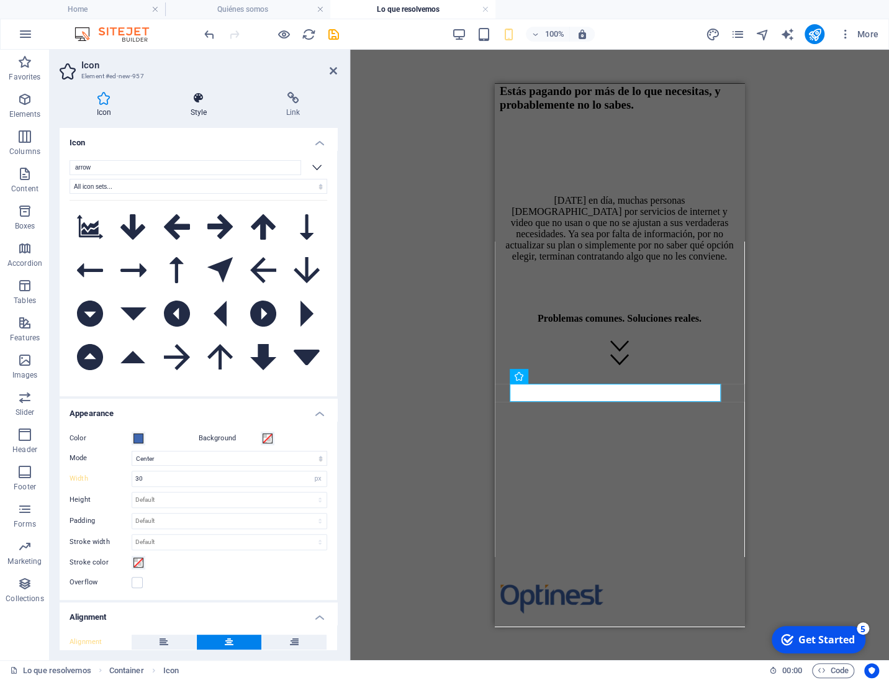
click at [201, 102] on icon at bounding box center [198, 98] width 91 height 12
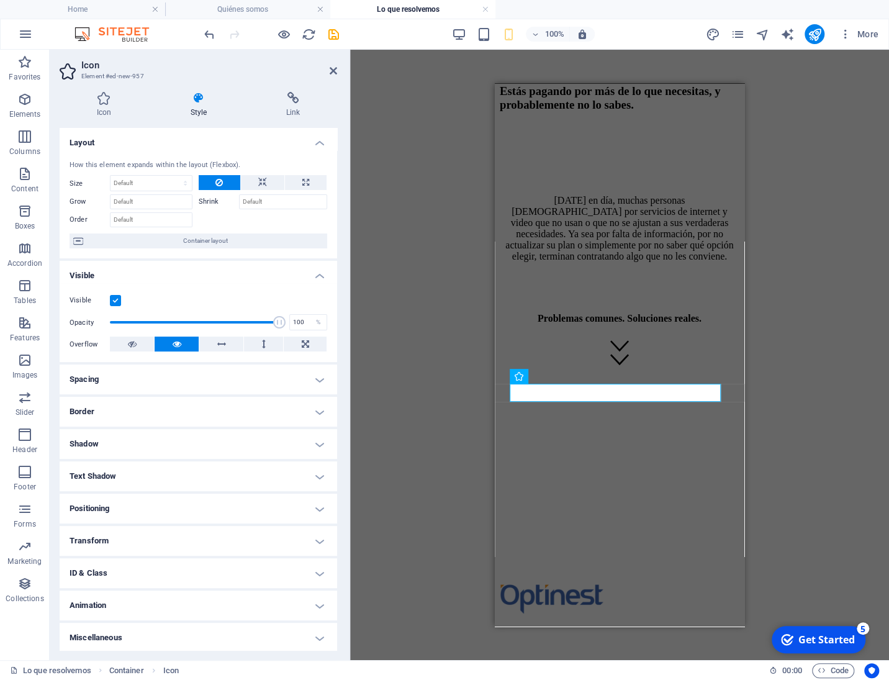
click at [106, 538] on h4 "Transform" at bounding box center [199, 541] width 278 height 30
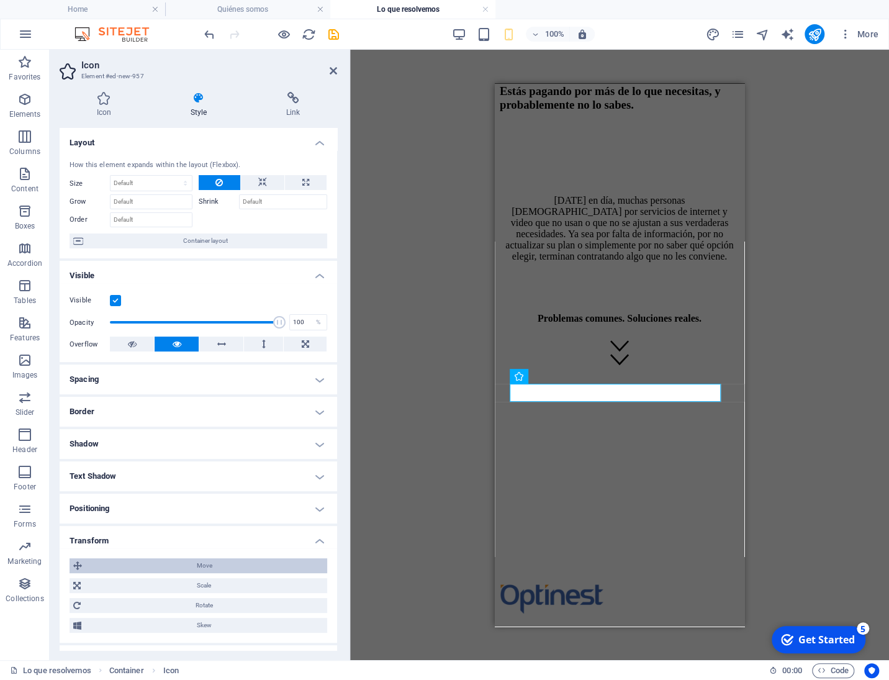
click at [184, 566] on span "Move" at bounding box center [205, 565] width 238 height 15
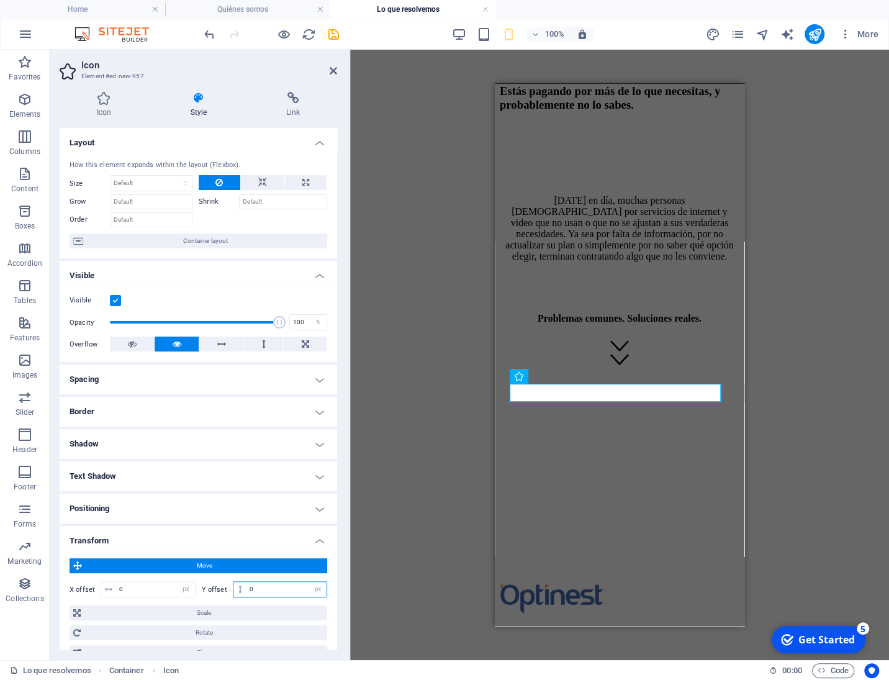
click at [281, 590] on input "0" at bounding box center [286, 589] width 80 height 15
click at [281, 589] on input "0" at bounding box center [286, 589] width 80 height 15
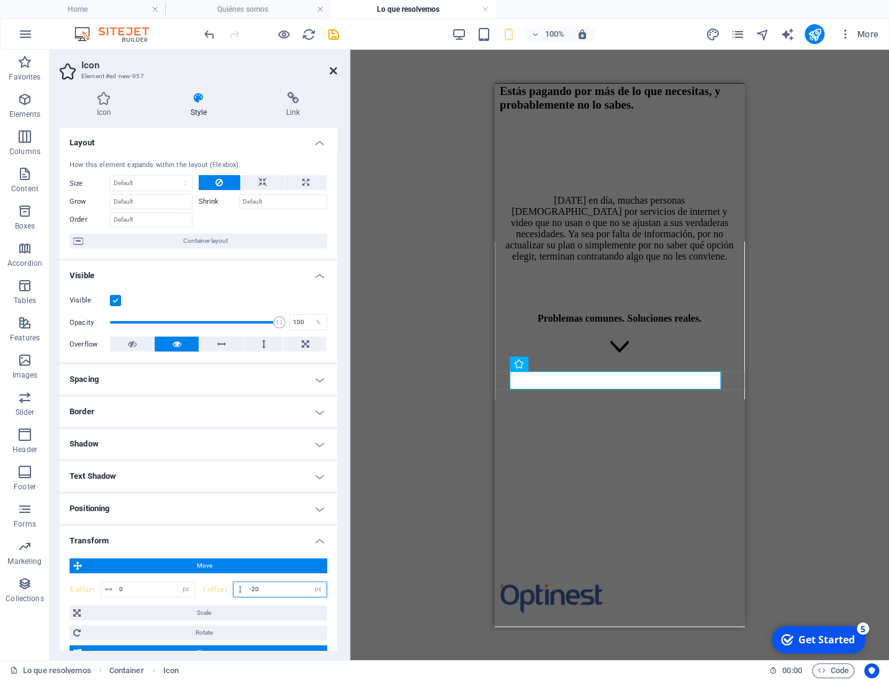
type input "-20"
click at [333, 72] on icon at bounding box center [333, 71] width 7 height 10
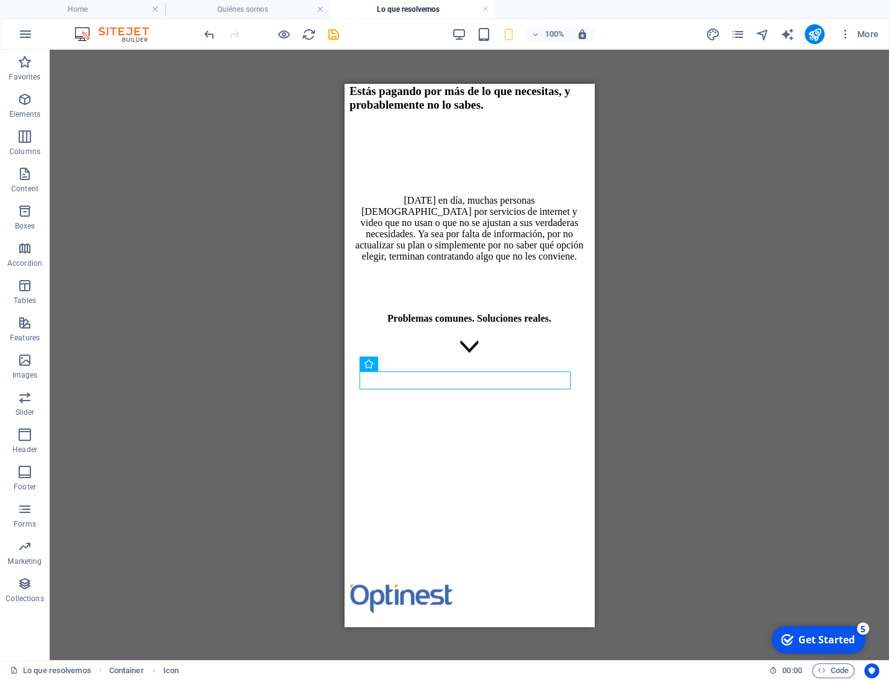
click at [266, 263] on div "Reference Container Container Placeholder Reference H3 Text Spacer Text Spacer …" at bounding box center [469, 355] width 839 height 610
drag, startPoint x: 770, startPoint y: 384, endPoint x: 756, endPoint y: 385, distance: 13.7
click at [770, 384] on div "Reference Container Container Placeholder Reference H3 Text Spacer Text Spacer …" at bounding box center [469, 355] width 839 height 610
click at [583, 338] on div "Estás pagando por más de lo que necesitas, y probablemente no lo sabes. [DATE] …" at bounding box center [470, 332] width 240 height 497
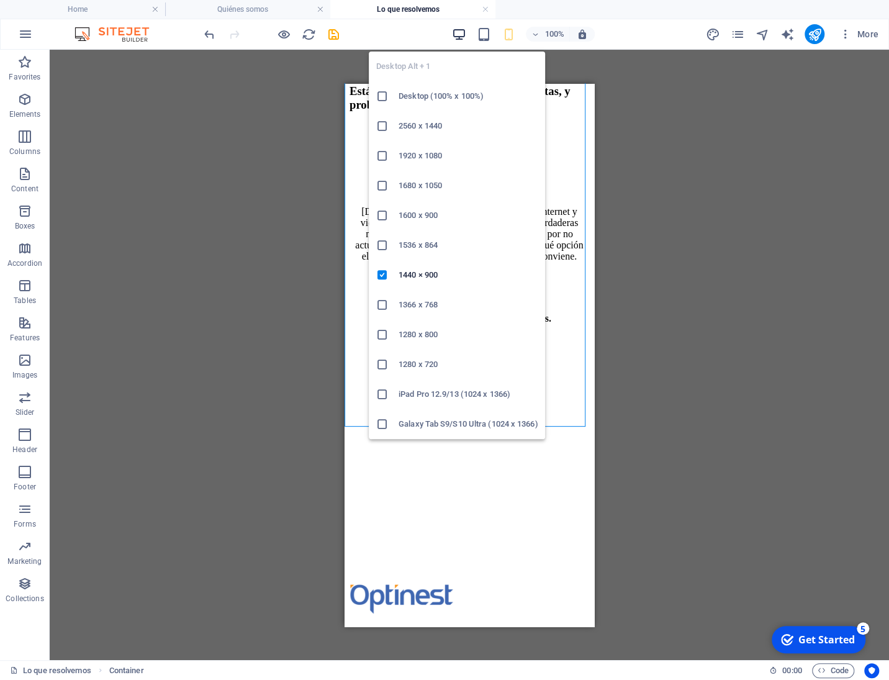
click at [464, 33] on icon "button" at bounding box center [458, 34] width 14 height 14
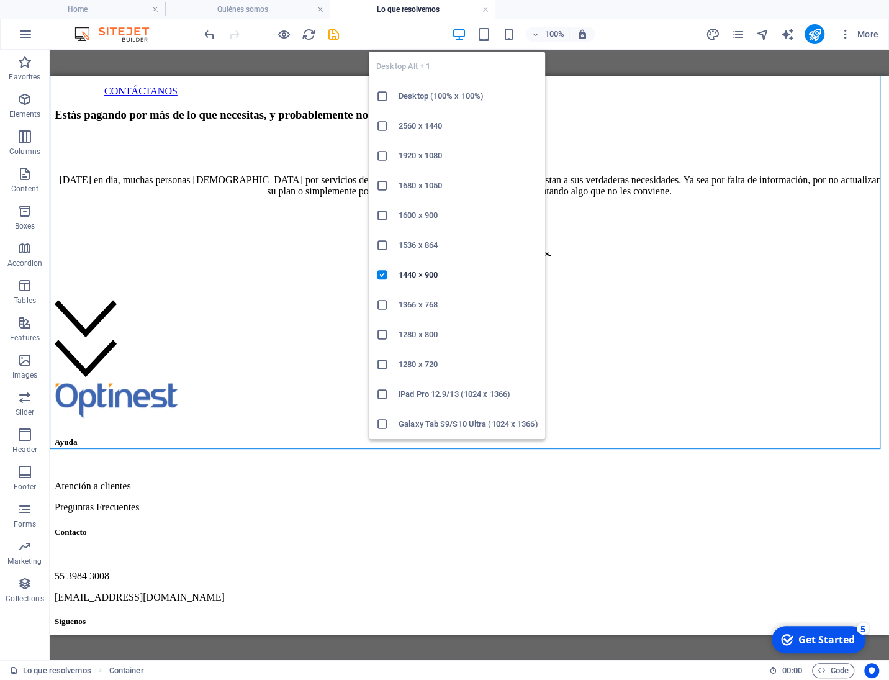
scroll to position [160, 0]
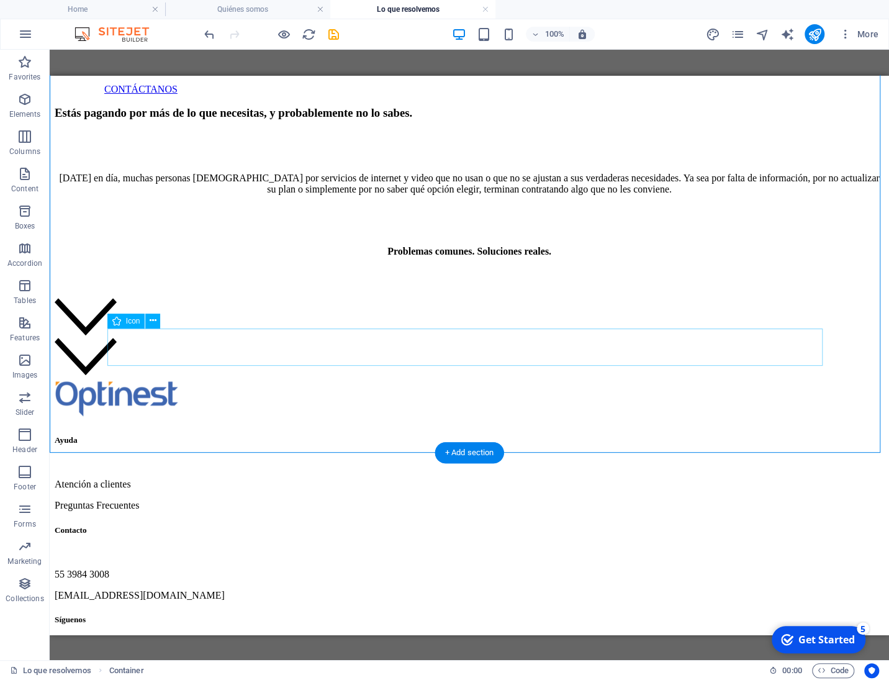
click at [166, 337] on figure at bounding box center [469, 317] width 829 height 40
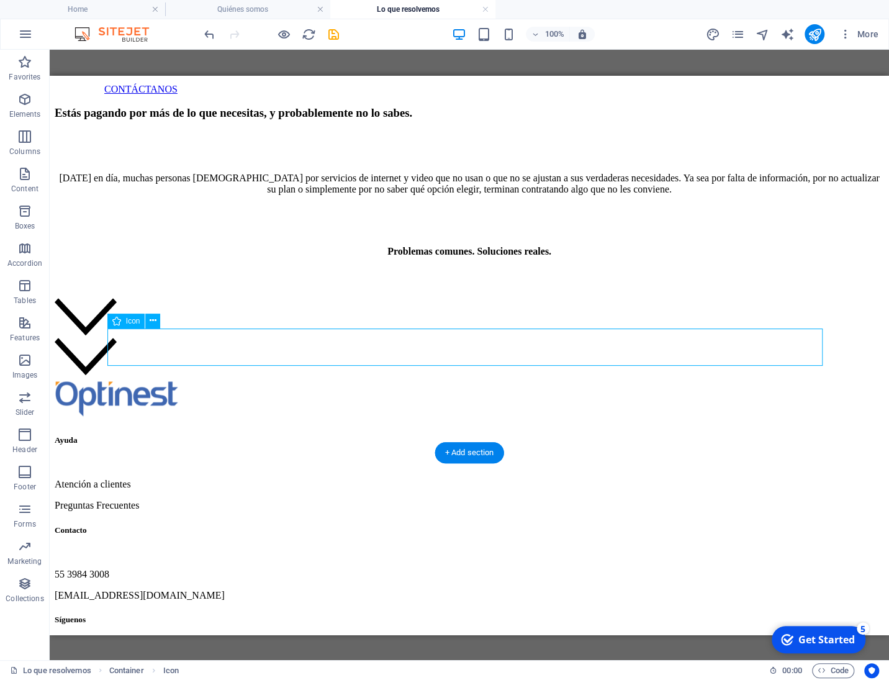
click at [166, 337] on figure at bounding box center [469, 317] width 829 height 40
select select "xMidYMid"
select select "px"
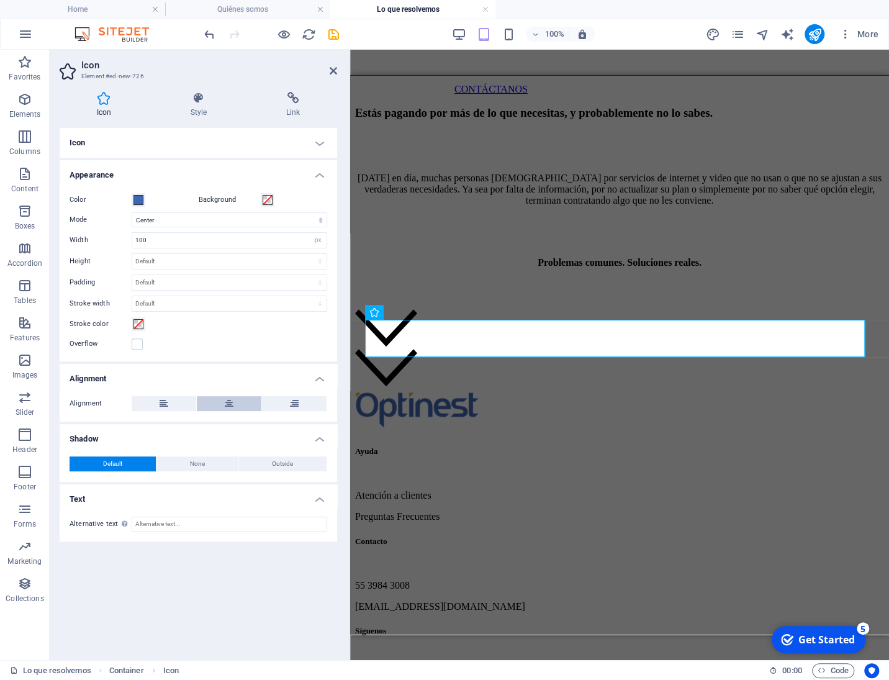
click at [235, 405] on button at bounding box center [229, 403] width 65 height 15
click at [424, 377] on figure at bounding box center [619, 368] width 529 height 40
select select "xMidYMid"
select select "px"
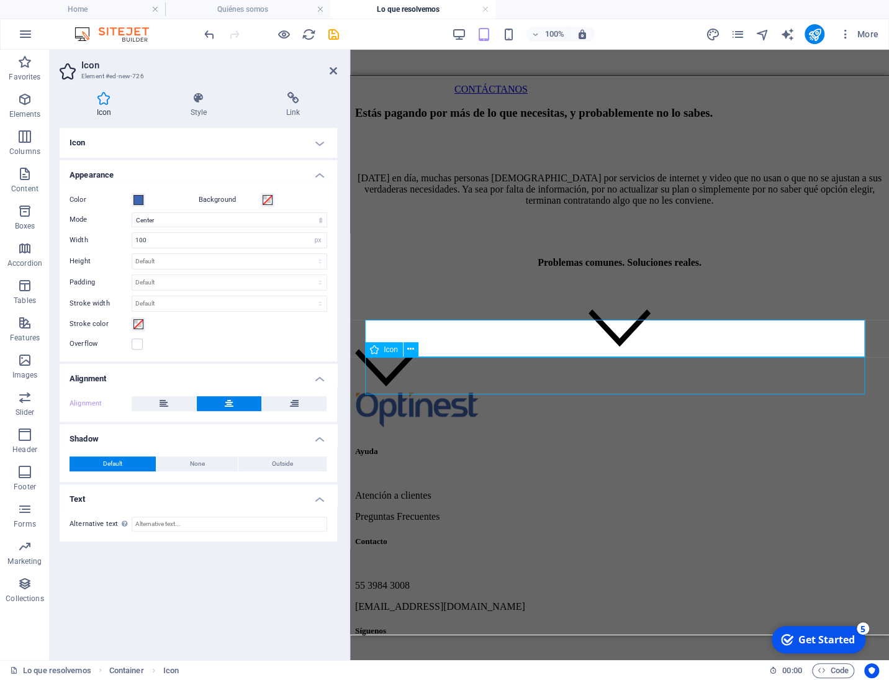
select select "px"
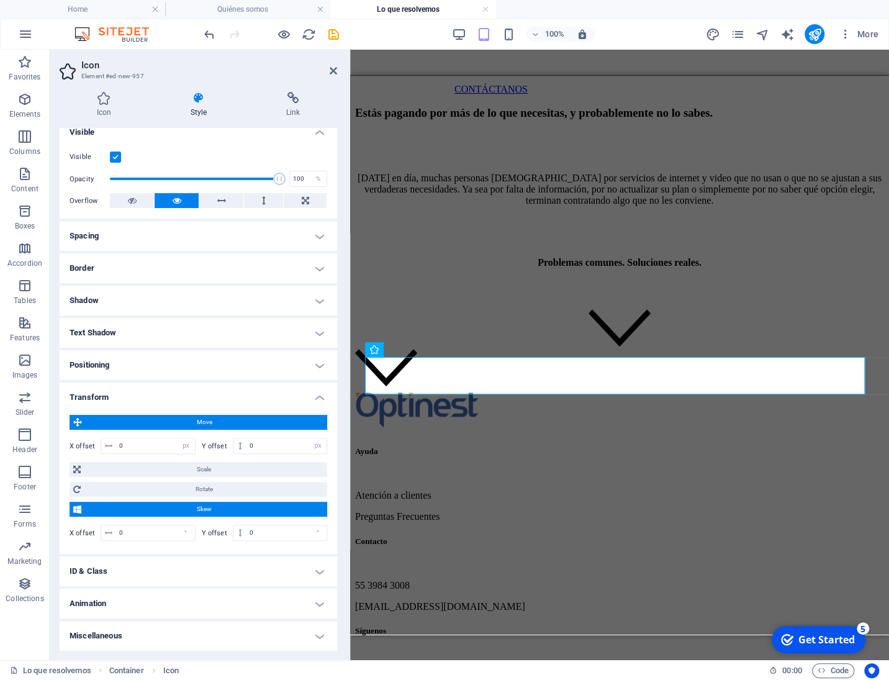
scroll to position [0, 0]
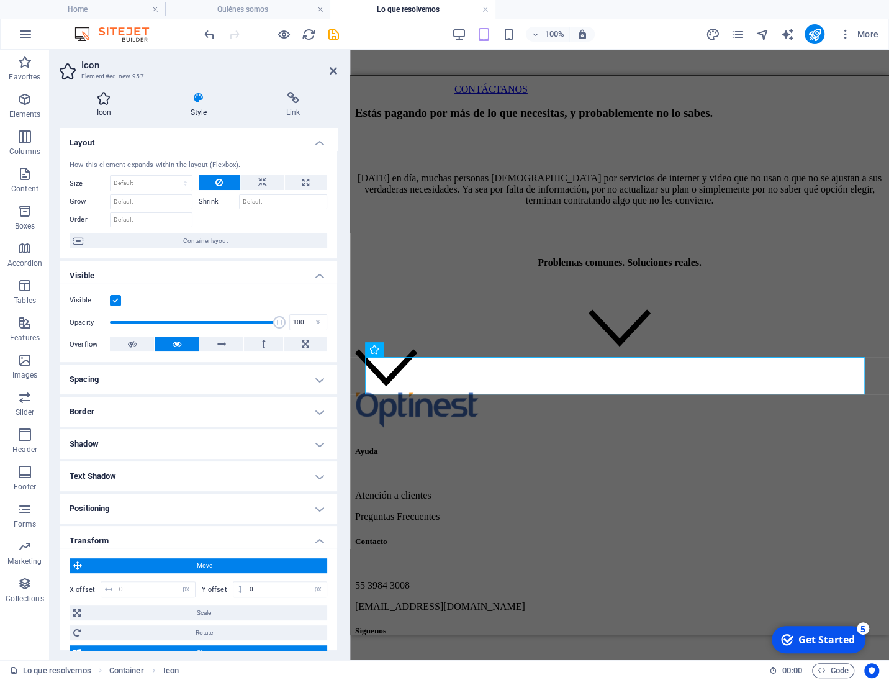
click at [102, 92] on icon at bounding box center [104, 98] width 89 height 12
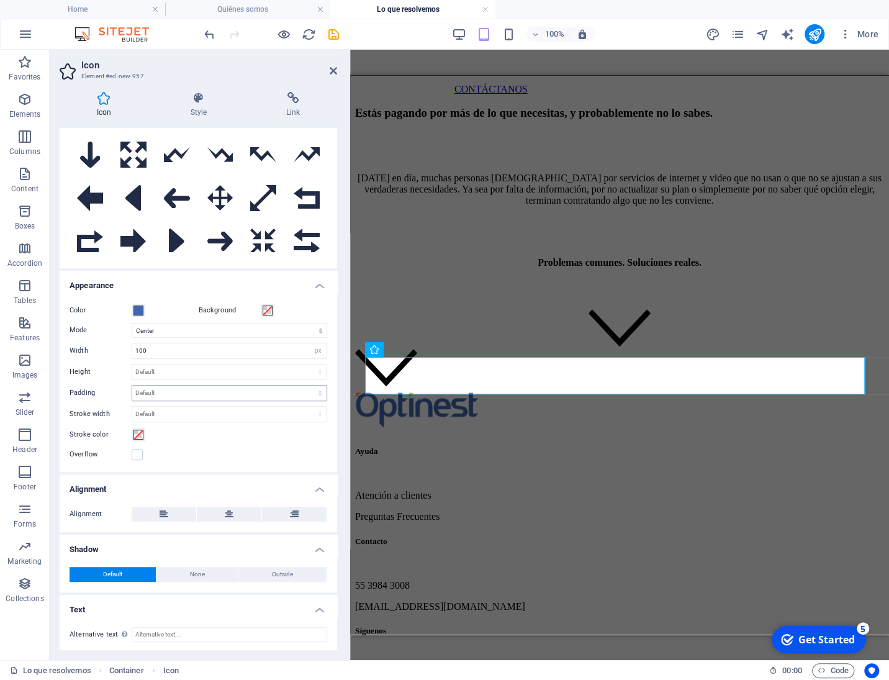
scroll to position [129, 0]
click at [225, 506] on icon at bounding box center [229, 513] width 9 height 15
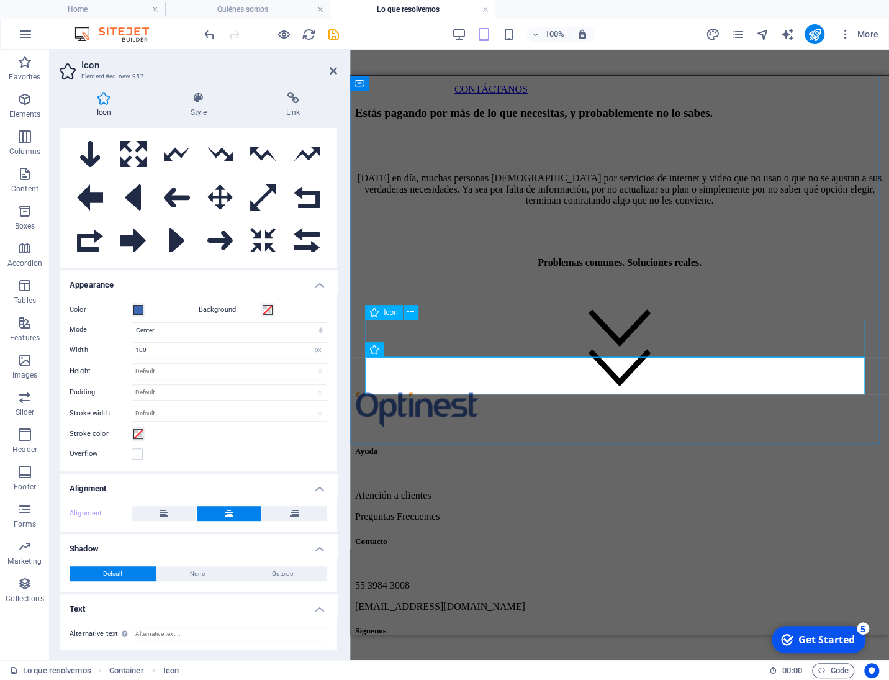
click at [652, 333] on figure at bounding box center [619, 329] width 529 height 40
select select "xMidYMid"
select select "px"
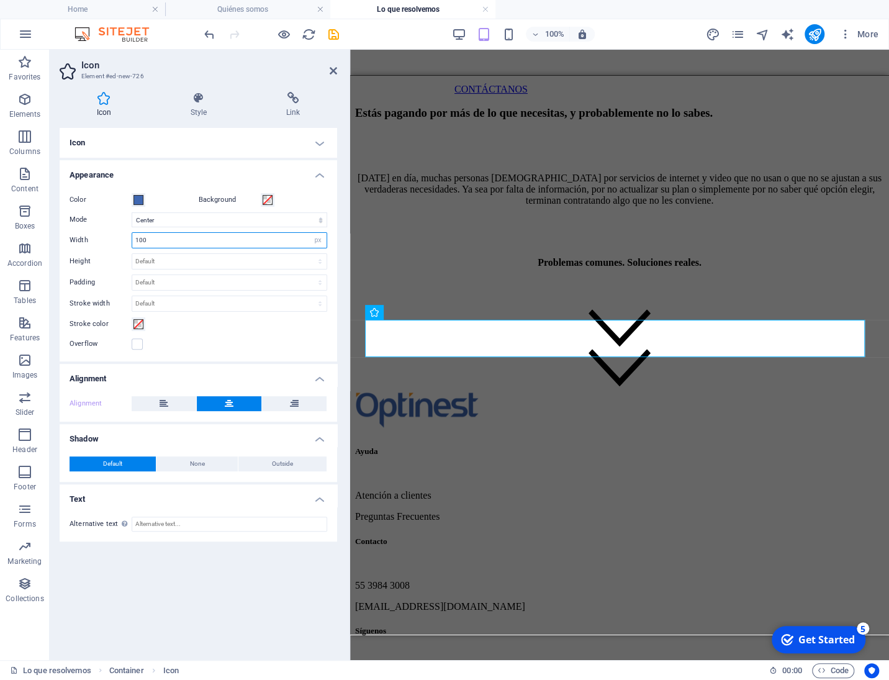
click at [210, 238] on input "100" at bounding box center [229, 240] width 194 height 15
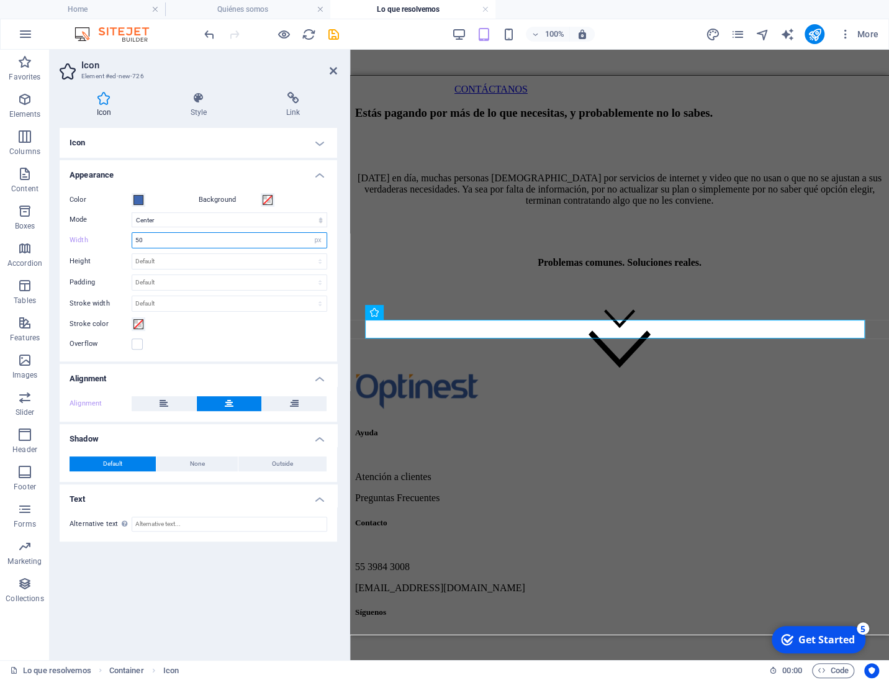
type input "5"
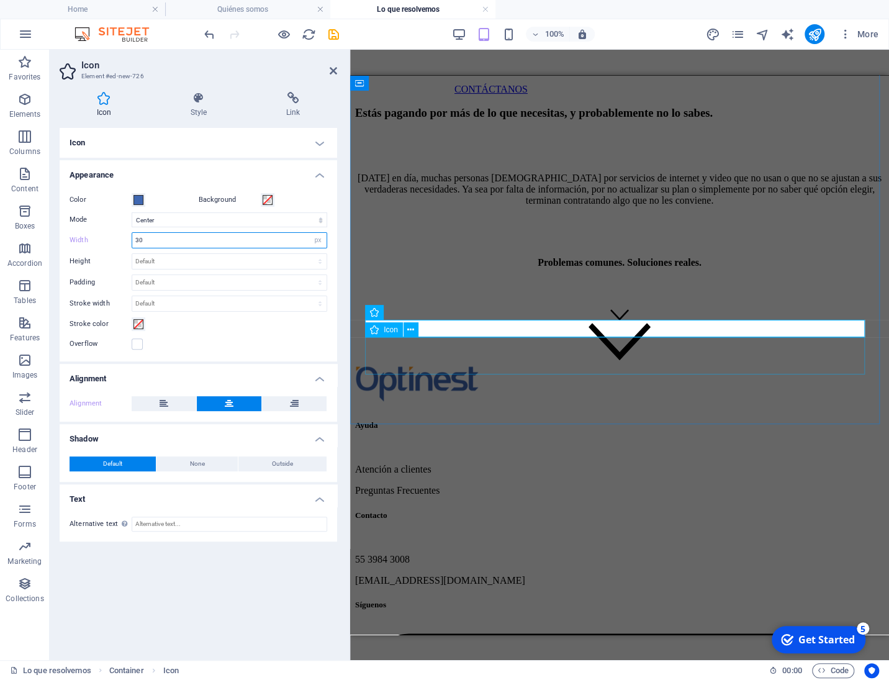
type input "30"
click at [641, 362] on figure at bounding box center [619, 342] width 529 height 40
select select "xMidYMid"
select select "px"
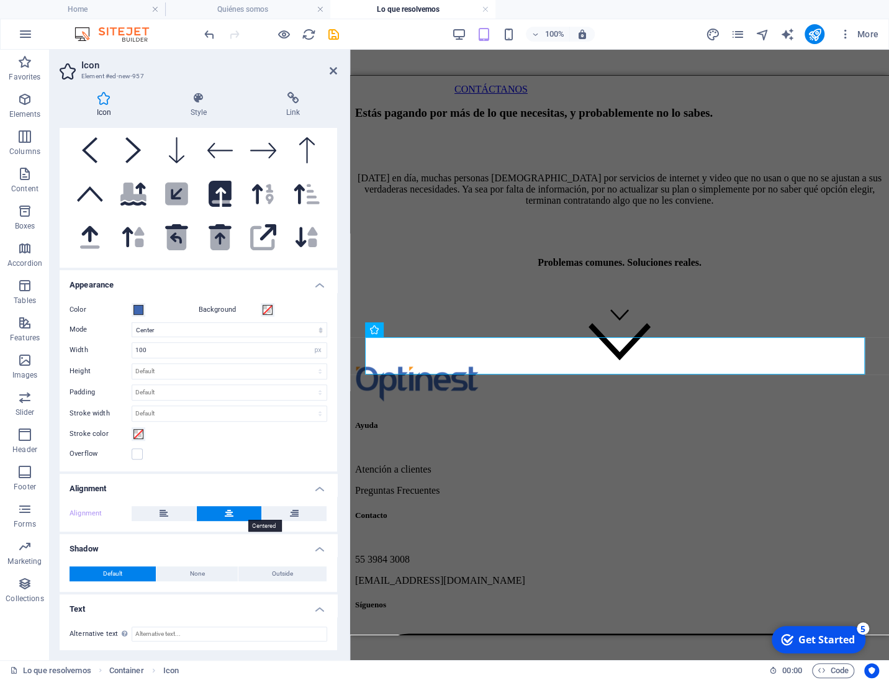
click at [227, 512] on icon at bounding box center [229, 513] width 9 height 15
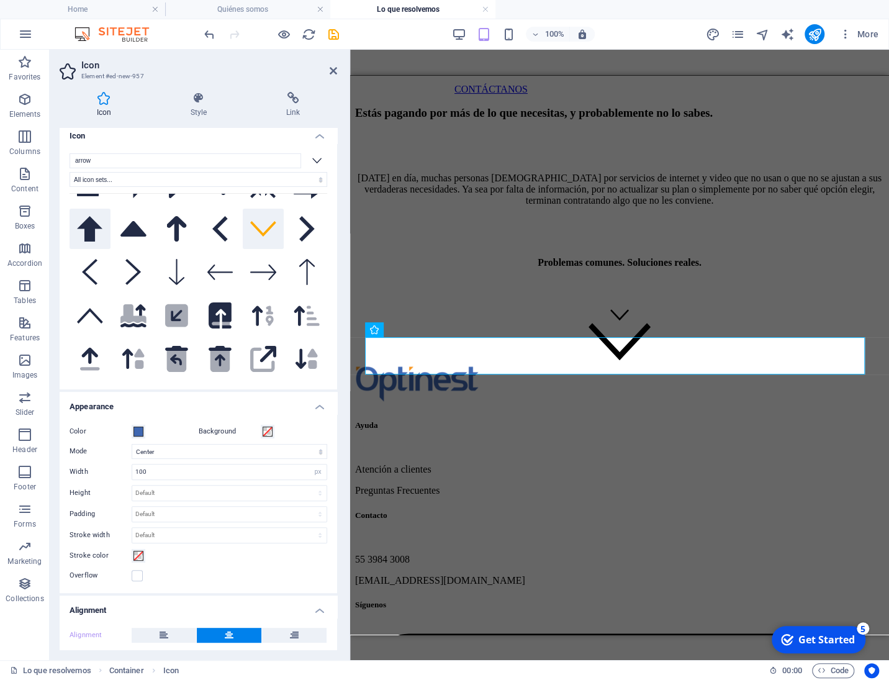
scroll to position [0, 0]
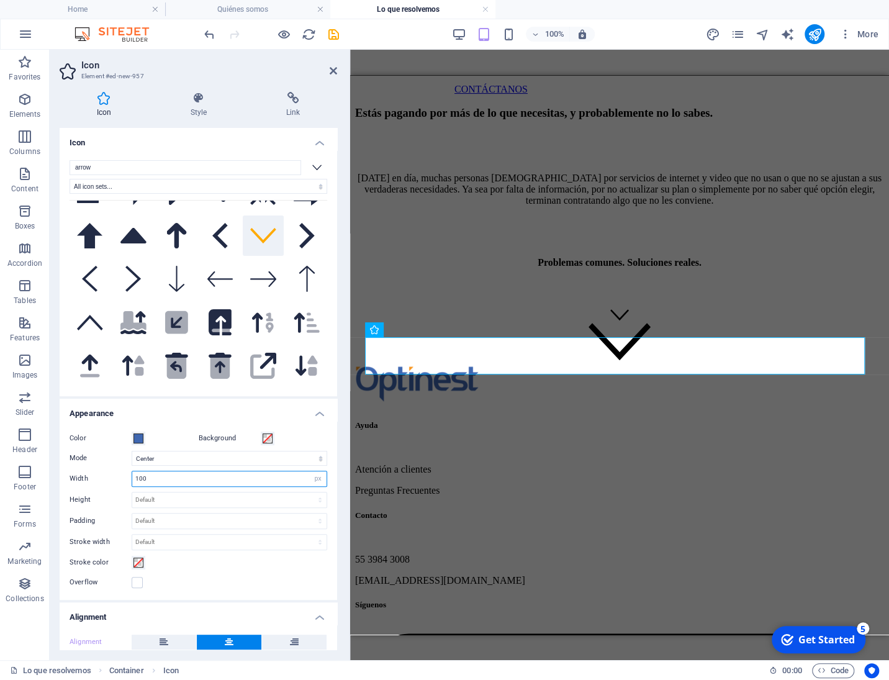
click at [173, 479] on input "100" at bounding box center [229, 478] width 194 height 15
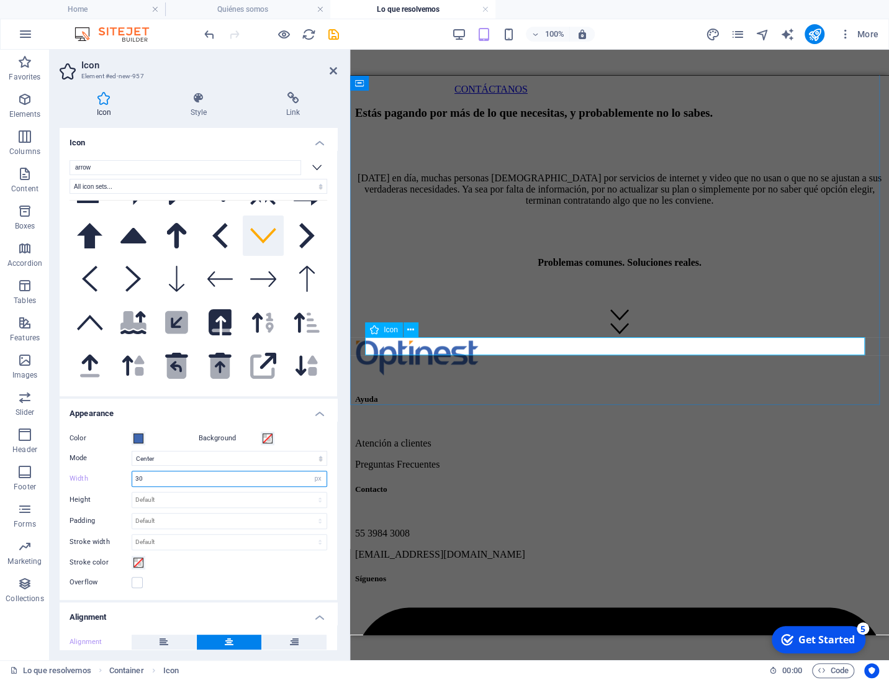
type input "30"
click at [623, 336] on figure at bounding box center [619, 329] width 529 height 14
click at [194, 107] on h4 "Style" at bounding box center [201, 105] width 96 height 26
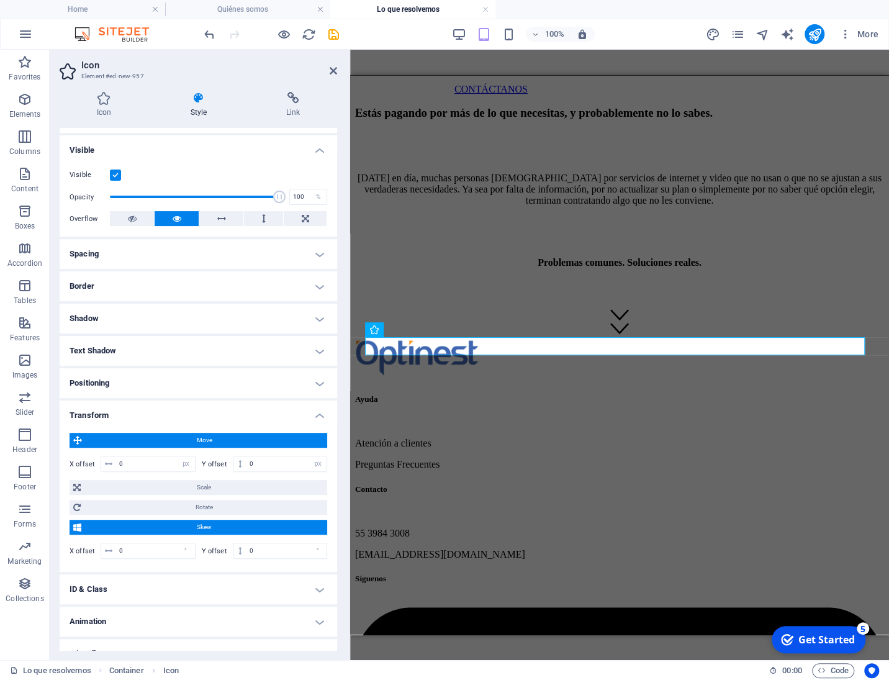
scroll to position [143, 0]
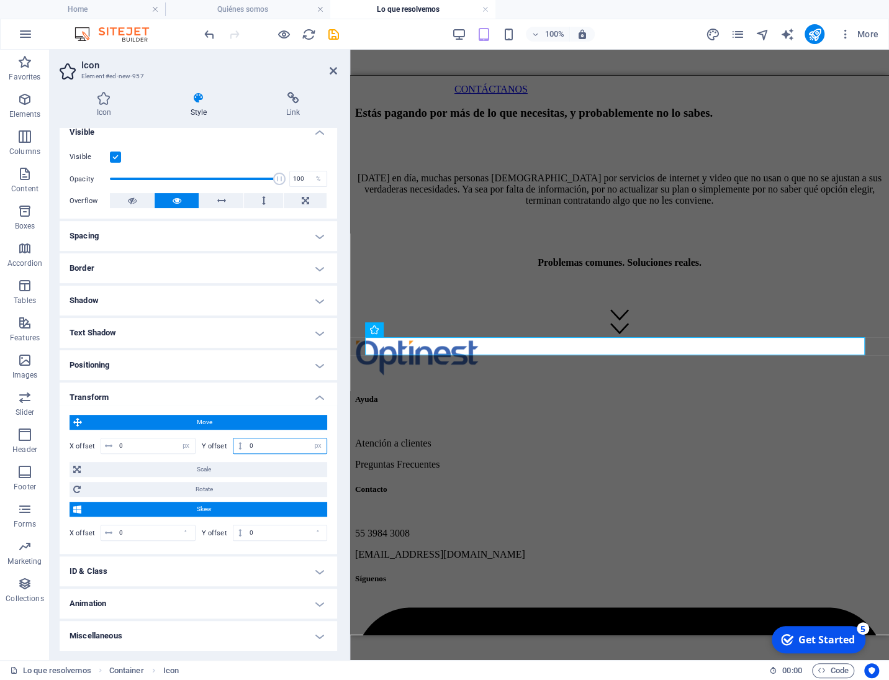
click at [270, 442] on input "0" at bounding box center [286, 445] width 80 height 15
type input "0"
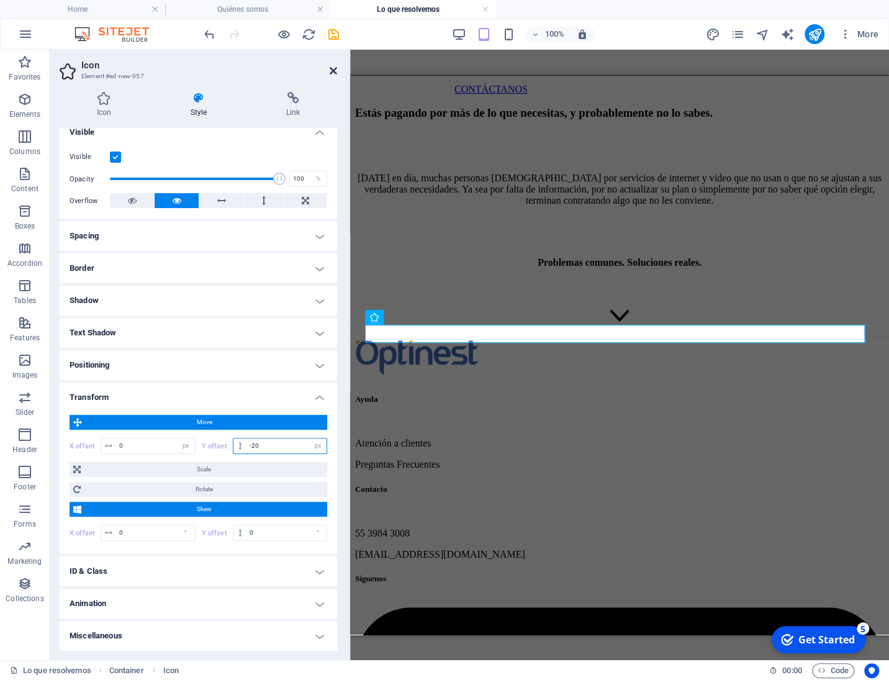
type input "-20"
click at [334, 71] on icon at bounding box center [333, 71] width 7 height 10
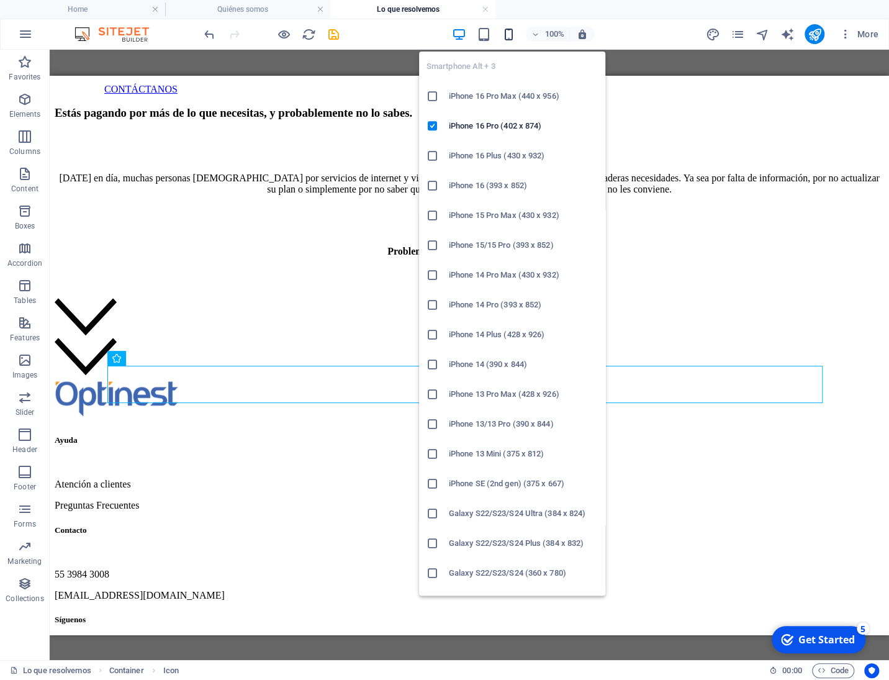
click at [513, 34] on icon "button" at bounding box center [508, 34] width 14 height 14
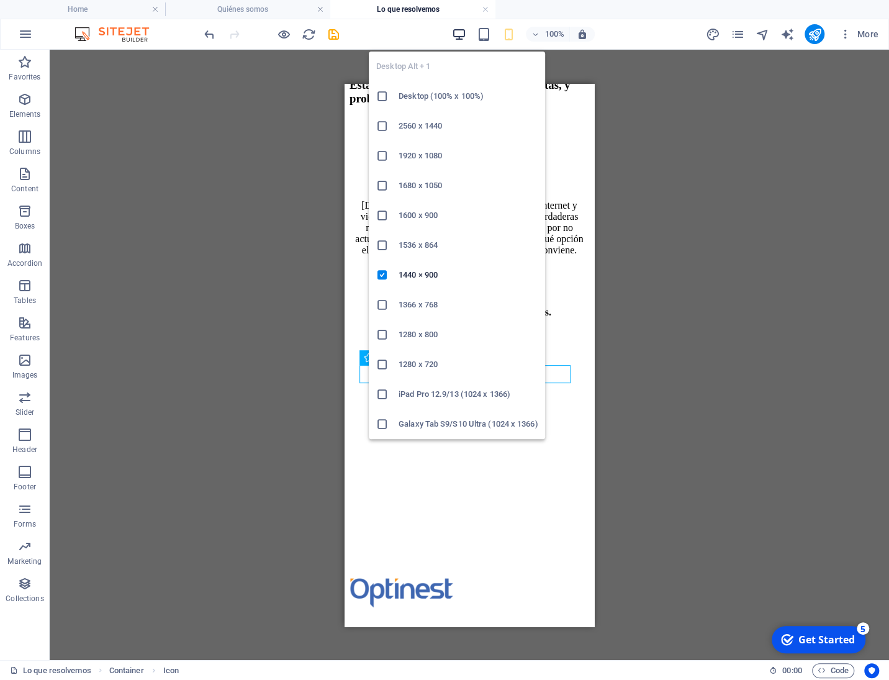
click at [455, 35] on icon "button" at bounding box center [458, 34] width 14 height 14
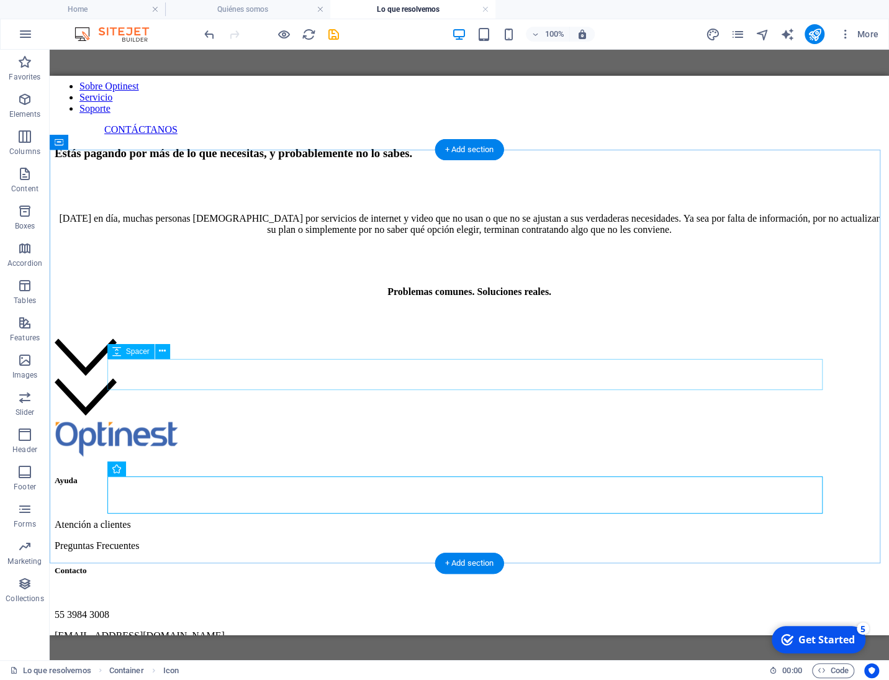
scroll to position [35, 0]
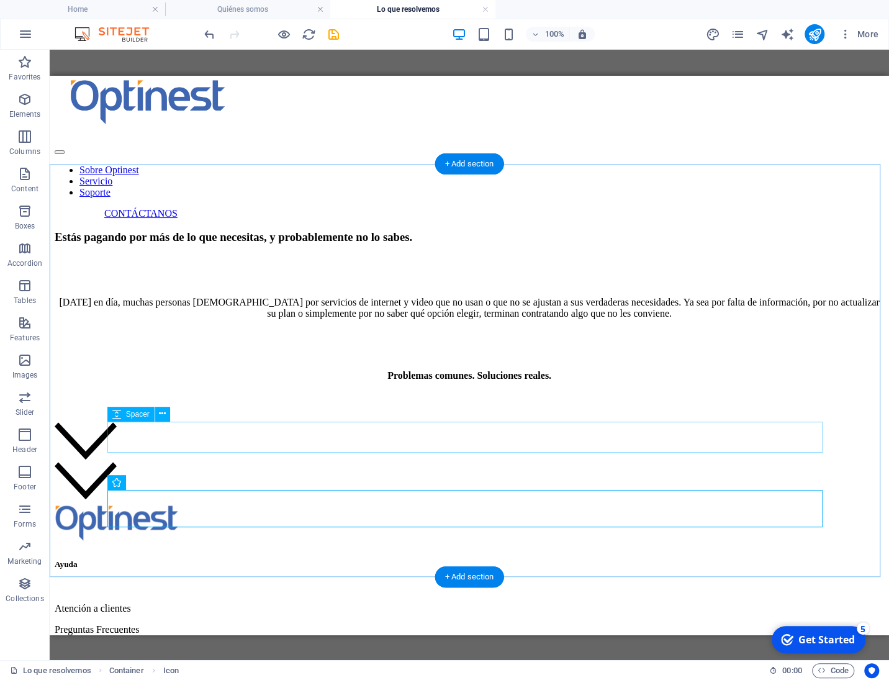
click at [161, 422] on div at bounding box center [469, 405] width 829 height 31
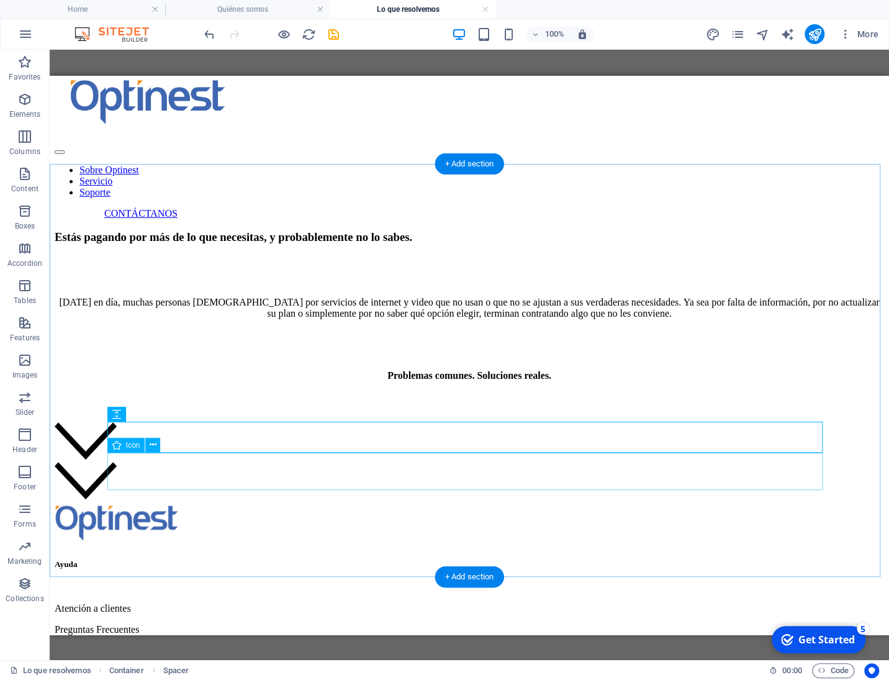
click at [163, 461] on figure at bounding box center [469, 442] width 829 height 40
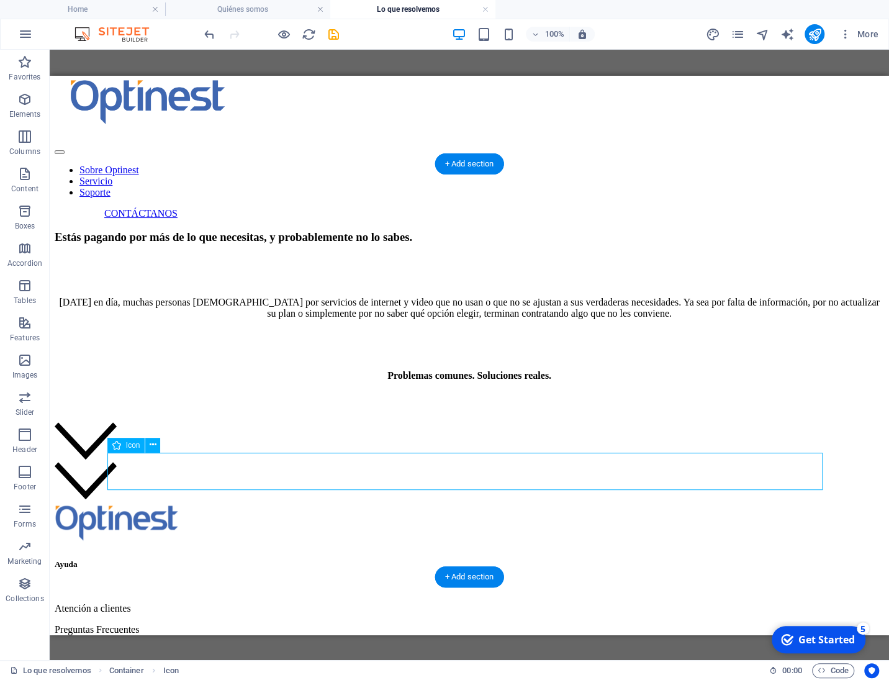
click at [163, 461] on figure at bounding box center [469, 442] width 829 height 40
select select "xMidYMid"
select select "px"
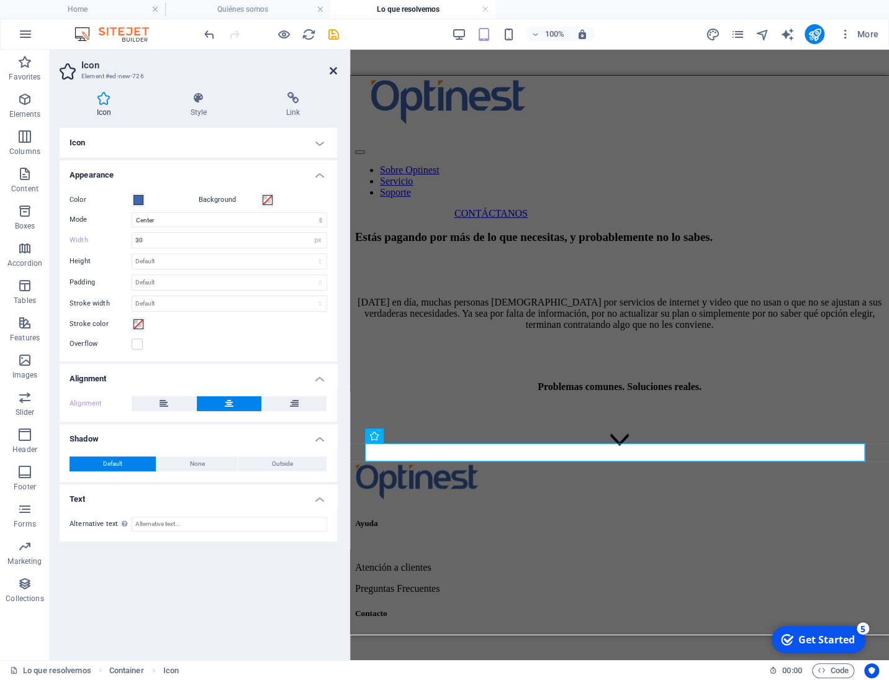
click at [333, 76] on icon at bounding box center [333, 71] width 7 height 10
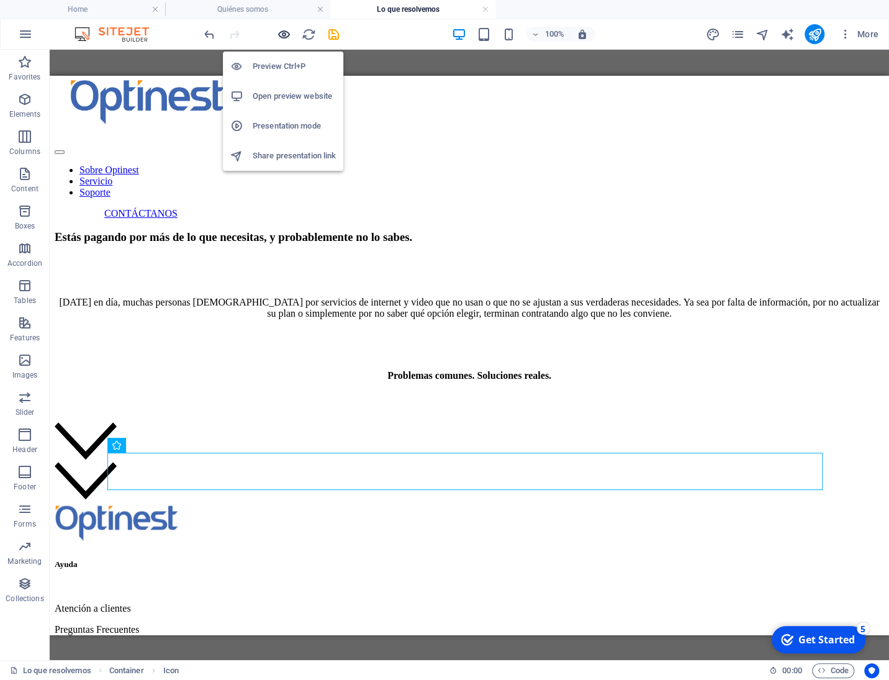
click at [286, 30] on icon "button" at bounding box center [284, 34] width 14 height 14
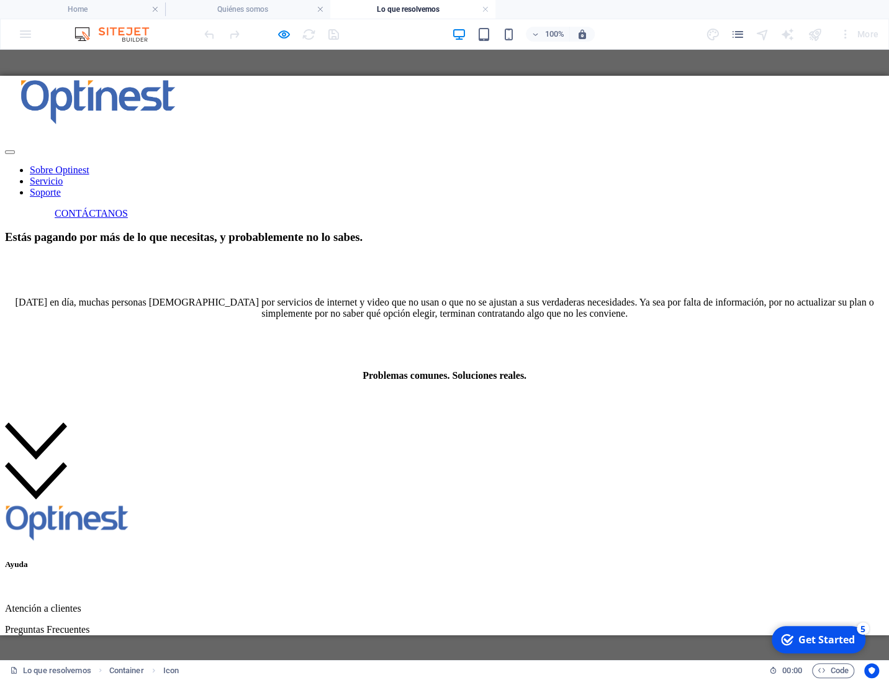
click at [67, 459] on icon at bounding box center [36, 440] width 62 height 37
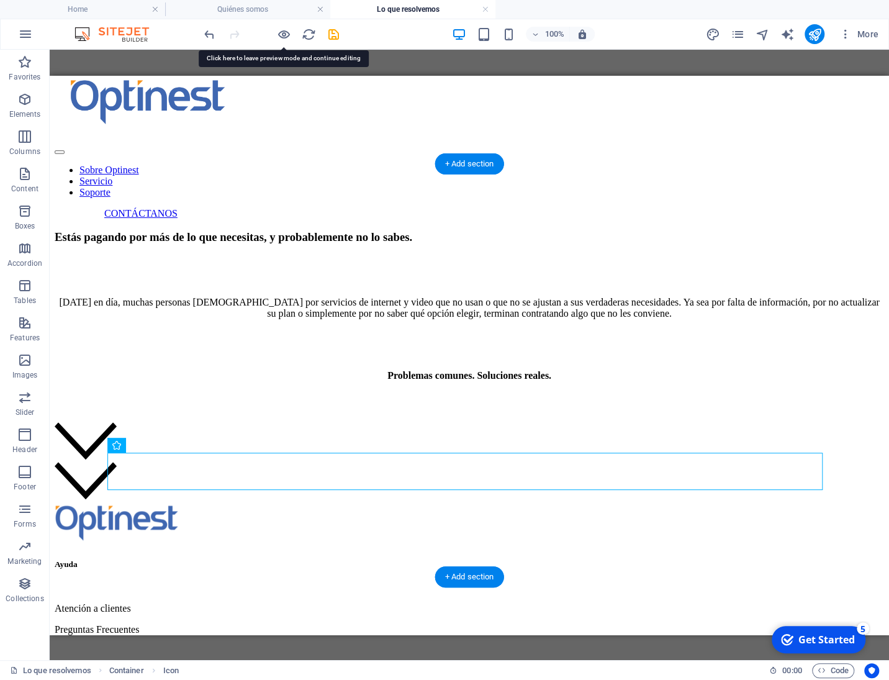
click at [150, 461] on figure at bounding box center [469, 442] width 829 height 40
select select "xMidYMid"
select select "px"
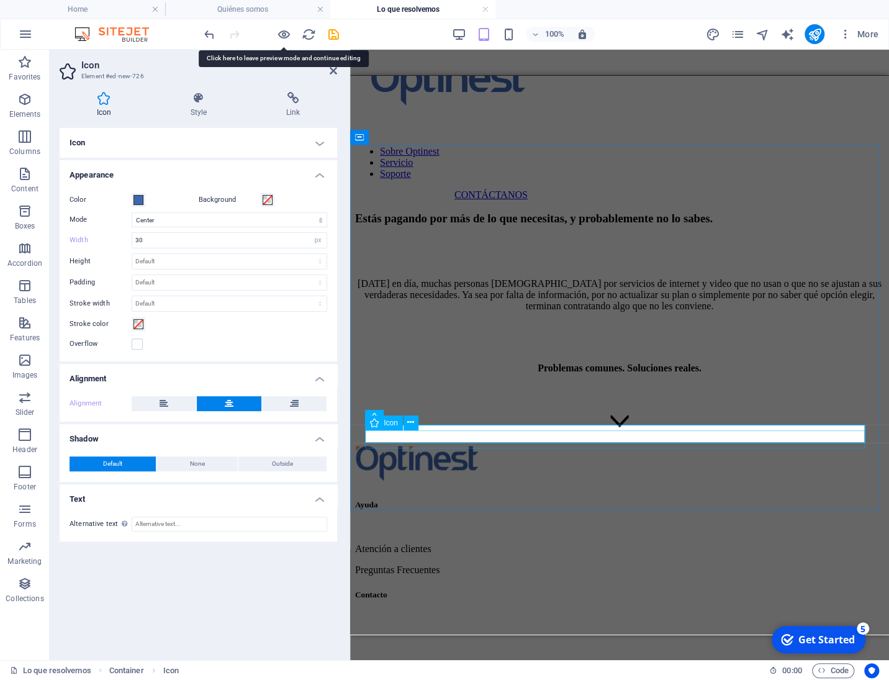
scroll to position [101, 0]
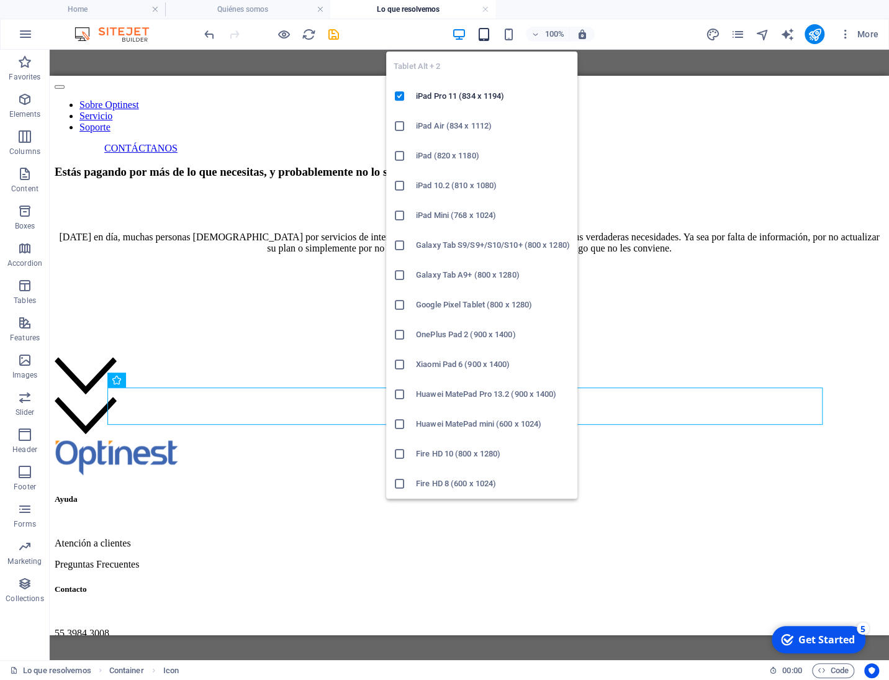
click at [482, 34] on icon "button" at bounding box center [483, 34] width 14 height 14
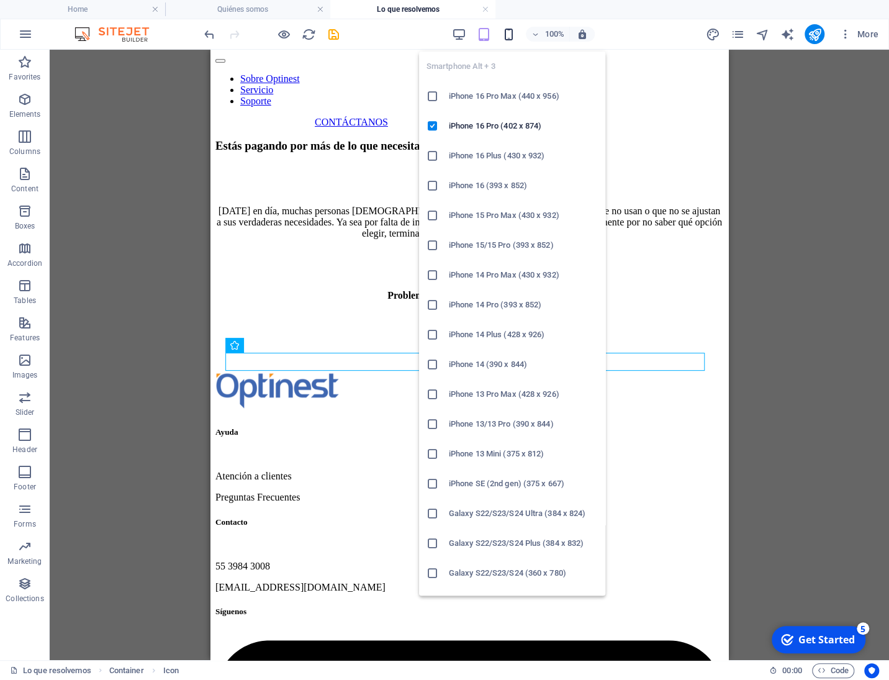
click at [510, 35] on icon "button" at bounding box center [508, 34] width 14 height 14
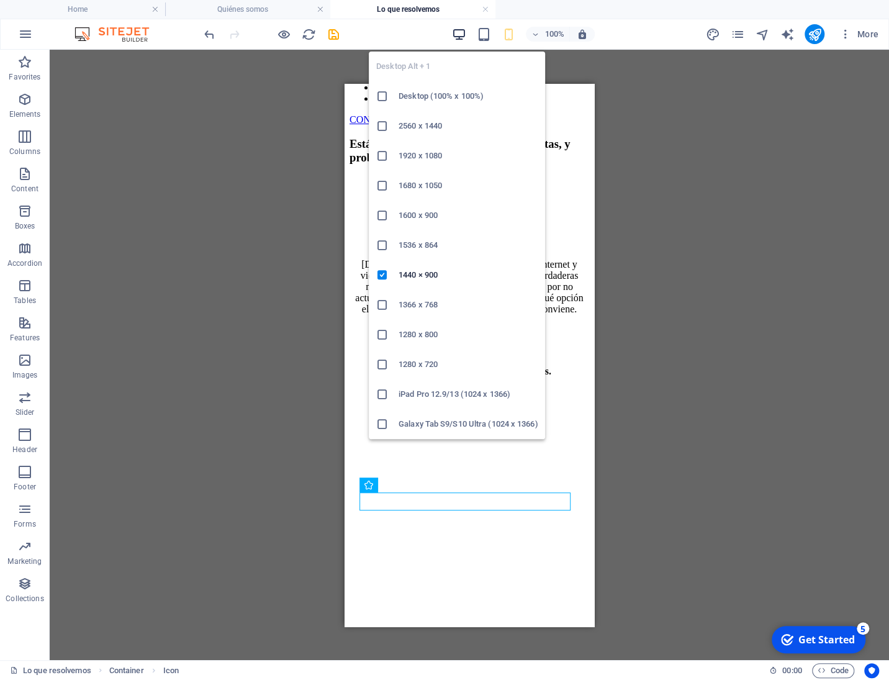
click at [456, 35] on icon "button" at bounding box center [458, 34] width 14 height 14
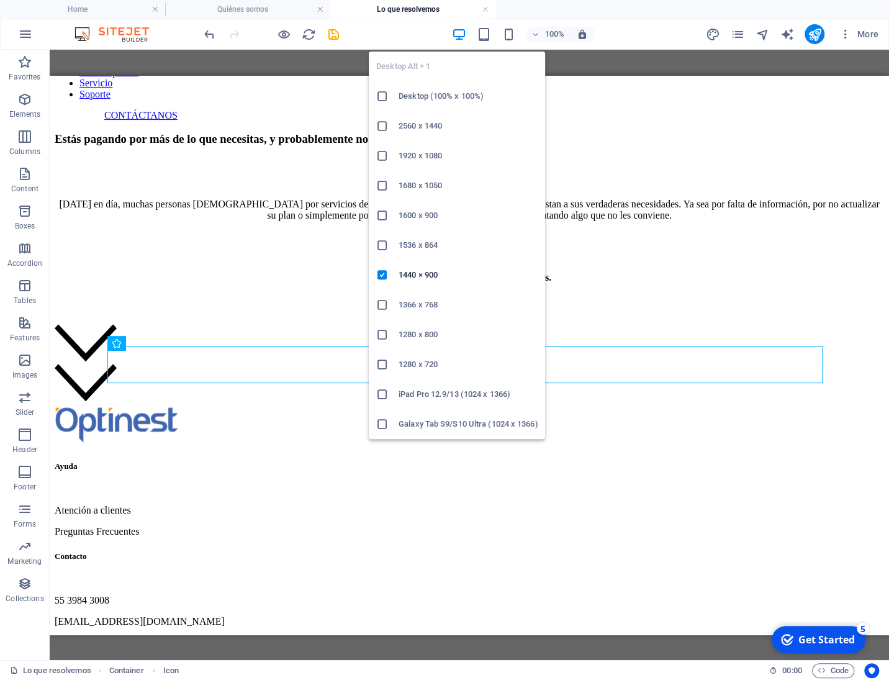
scroll to position [137, 0]
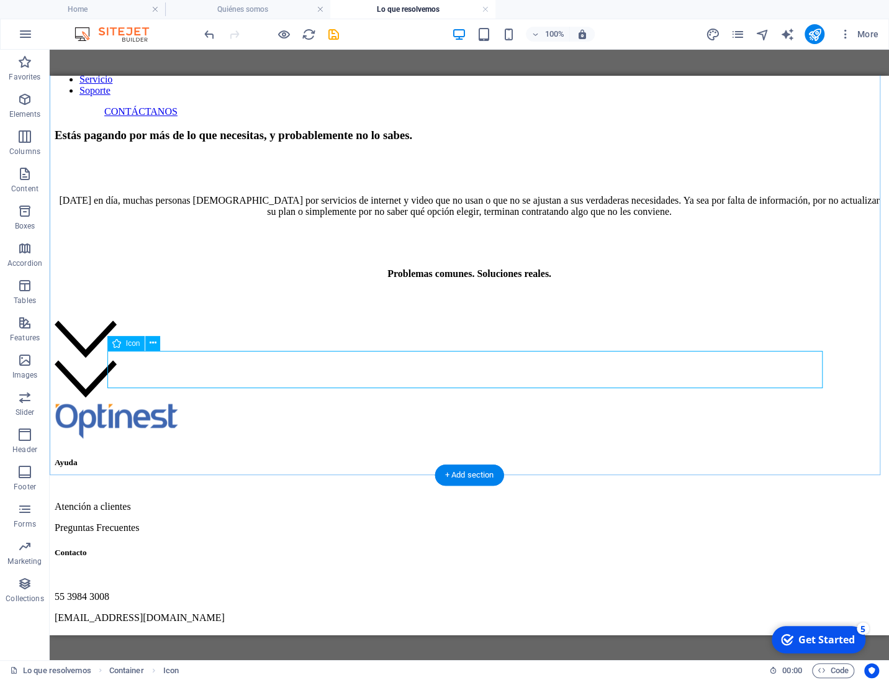
click at [148, 359] on figure at bounding box center [469, 340] width 829 height 40
select select "xMidYMid"
select select "px"
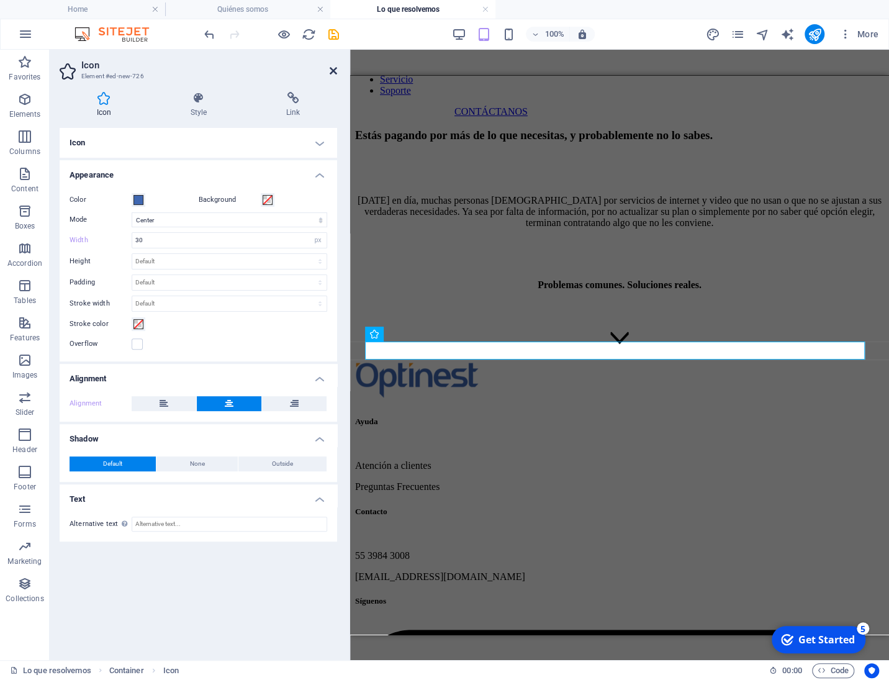
click at [333, 70] on icon at bounding box center [333, 71] width 7 height 10
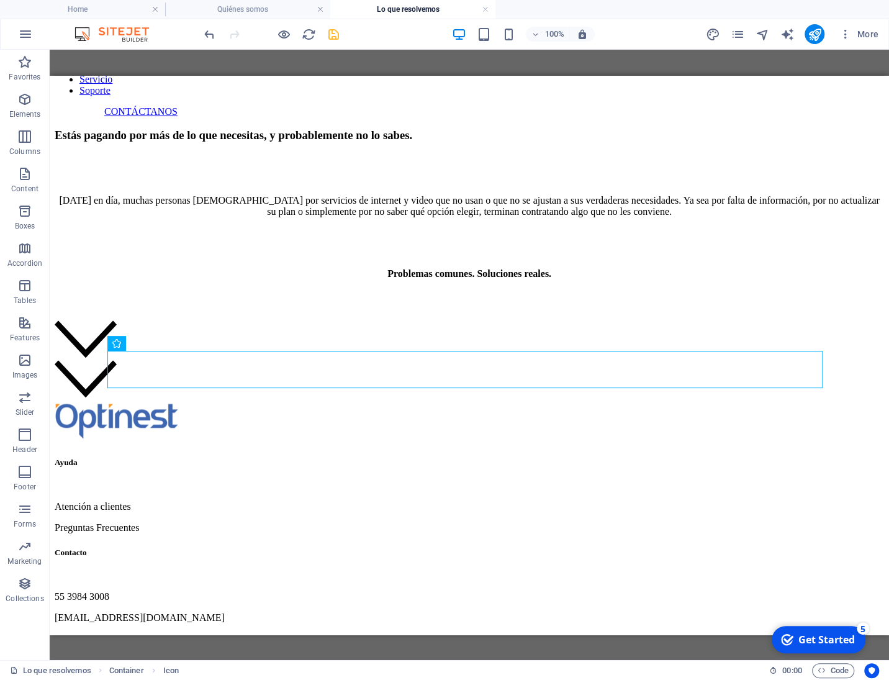
click at [340, 32] on span "save" at bounding box center [333, 34] width 15 height 14
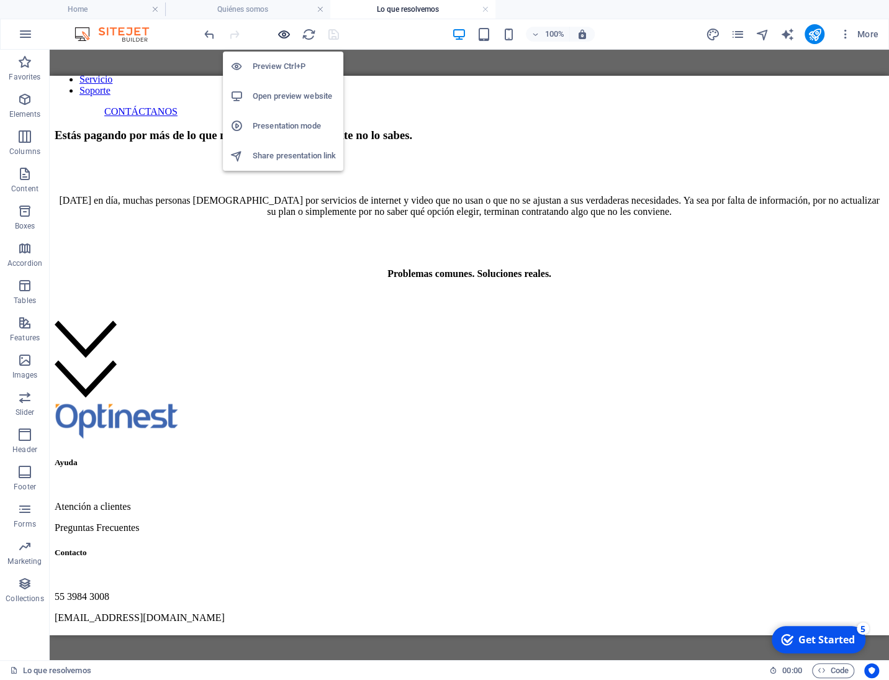
click at [287, 30] on icon "button" at bounding box center [284, 34] width 14 height 14
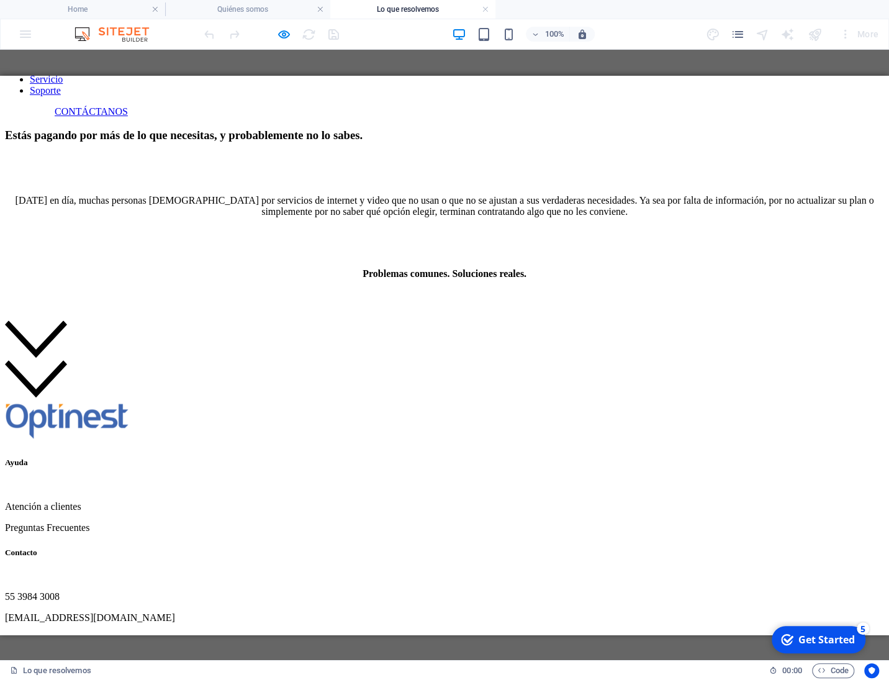
click at [67, 357] on icon at bounding box center [36, 338] width 62 height 37
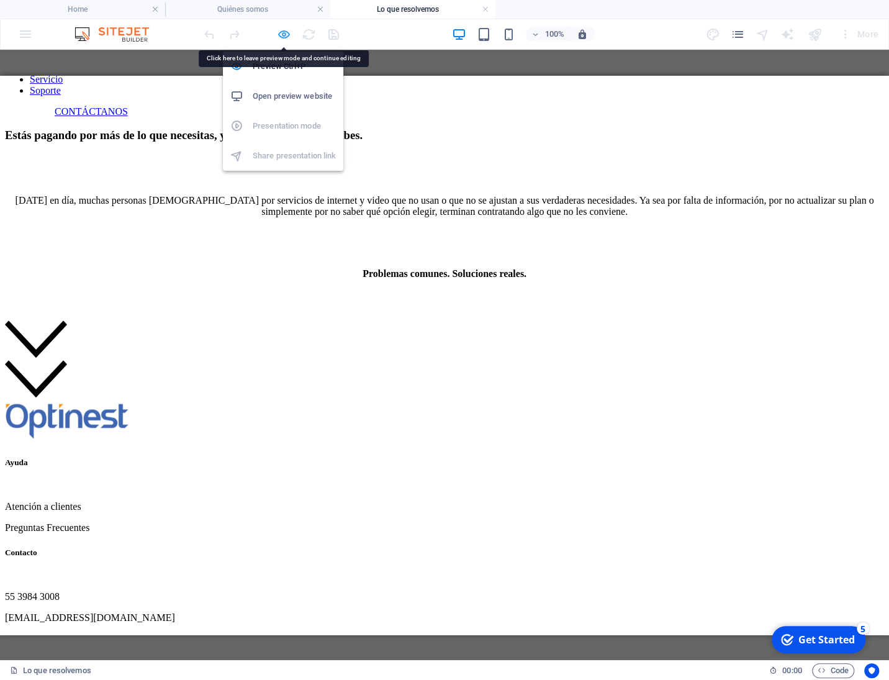
click at [284, 33] on icon "button" at bounding box center [284, 34] width 14 height 14
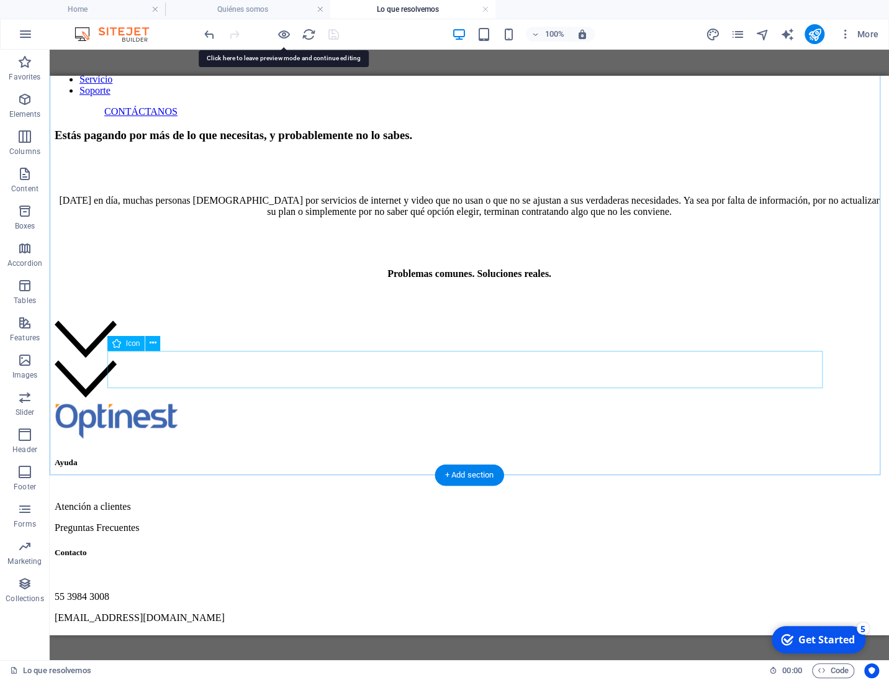
click at [156, 359] on figure at bounding box center [469, 340] width 829 height 40
select select "xMidYMid"
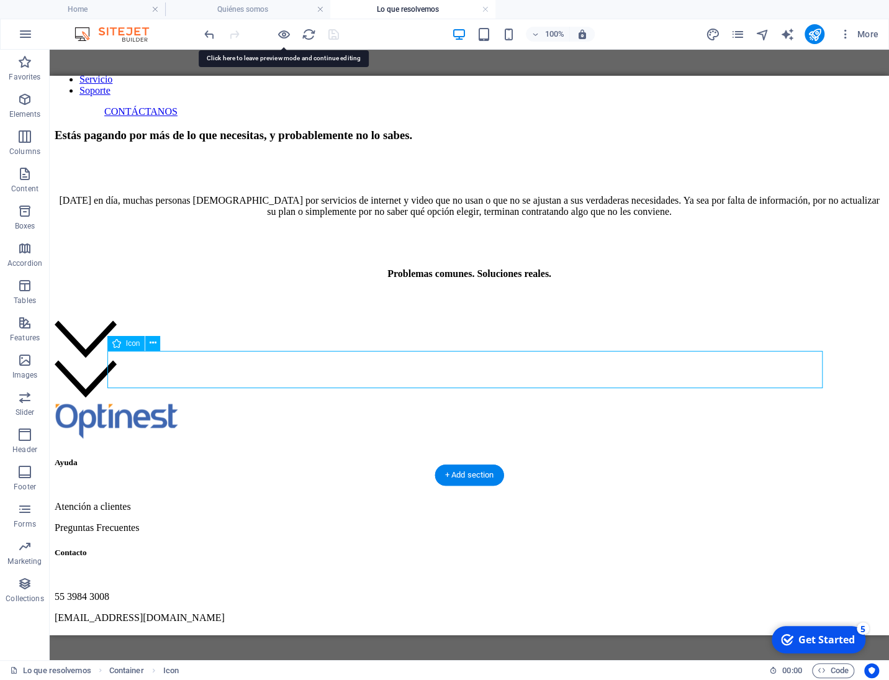
select select "px"
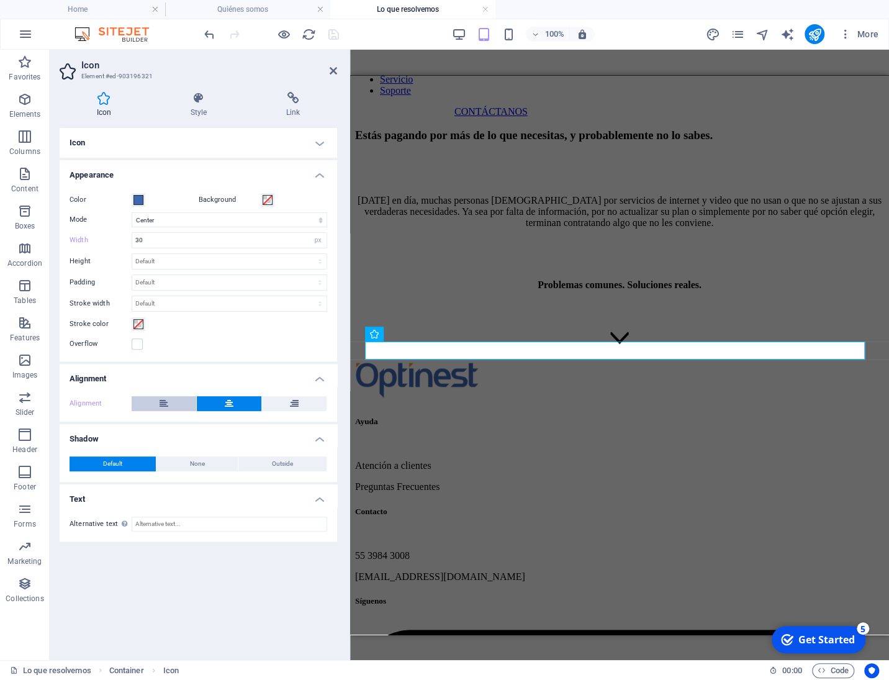
click at [159, 405] on button at bounding box center [164, 403] width 65 height 15
click at [208, 402] on button at bounding box center [229, 403] width 65 height 15
click at [169, 405] on button at bounding box center [164, 403] width 65 height 15
click at [217, 402] on button at bounding box center [229, 403] width 65 height 15
click at [618, 346] on figure at bounding box center [619, 339] width 529 height 14
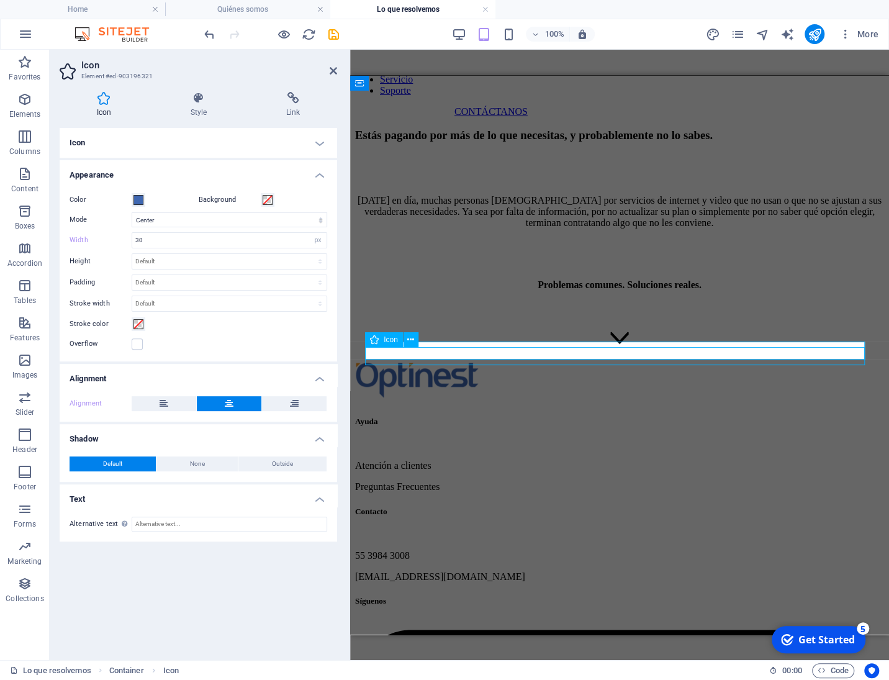
click at [618, 346] on figure at bounding box center [619, 339] width 529 height 14
select select "xMidYMid"
select select "px"
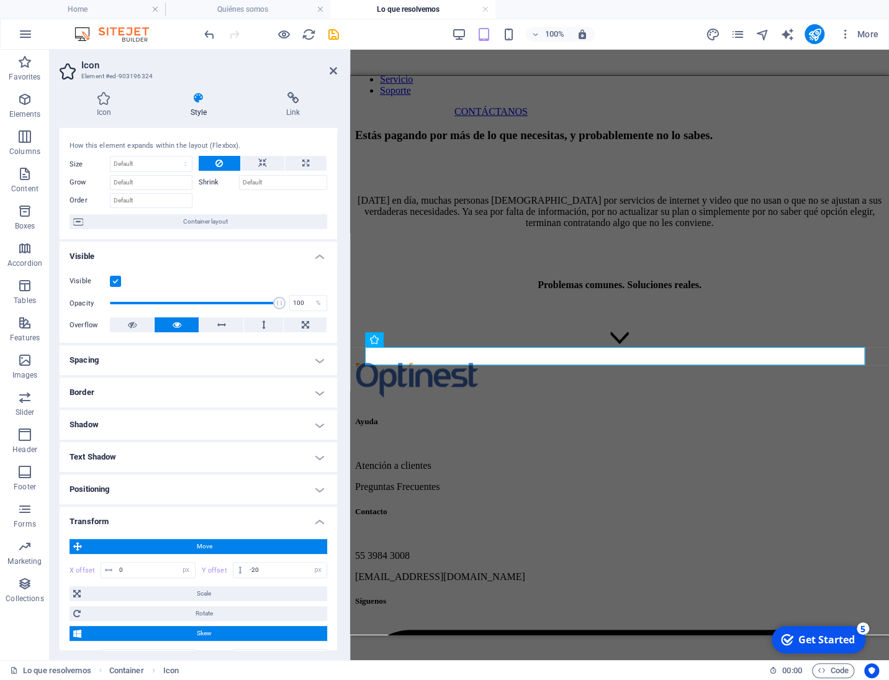
scroll to position [0, 0]
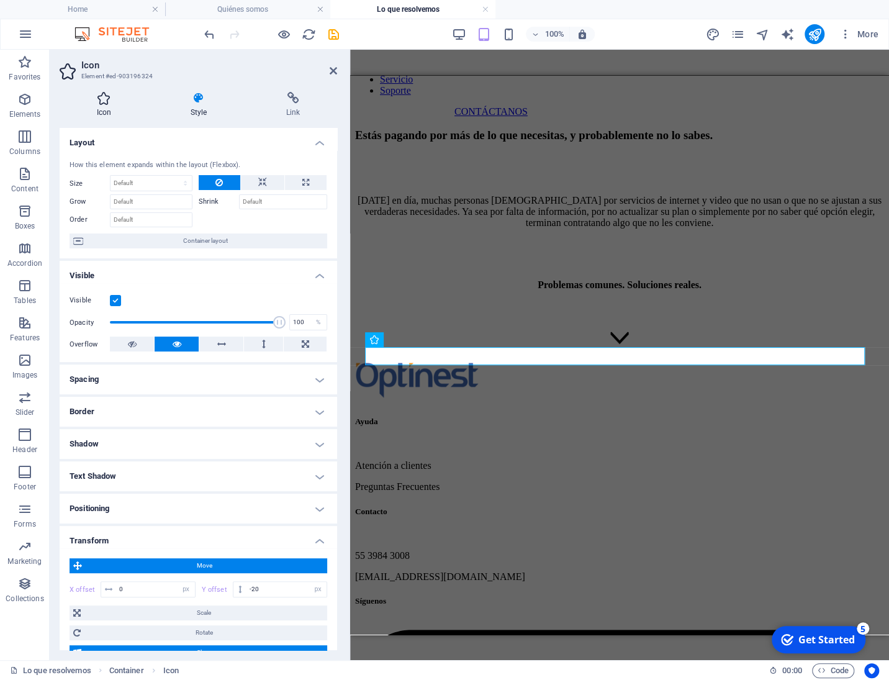
click at [101, 107] on h4 "Icon" at bounding box center [107, 105] width 94 height 26
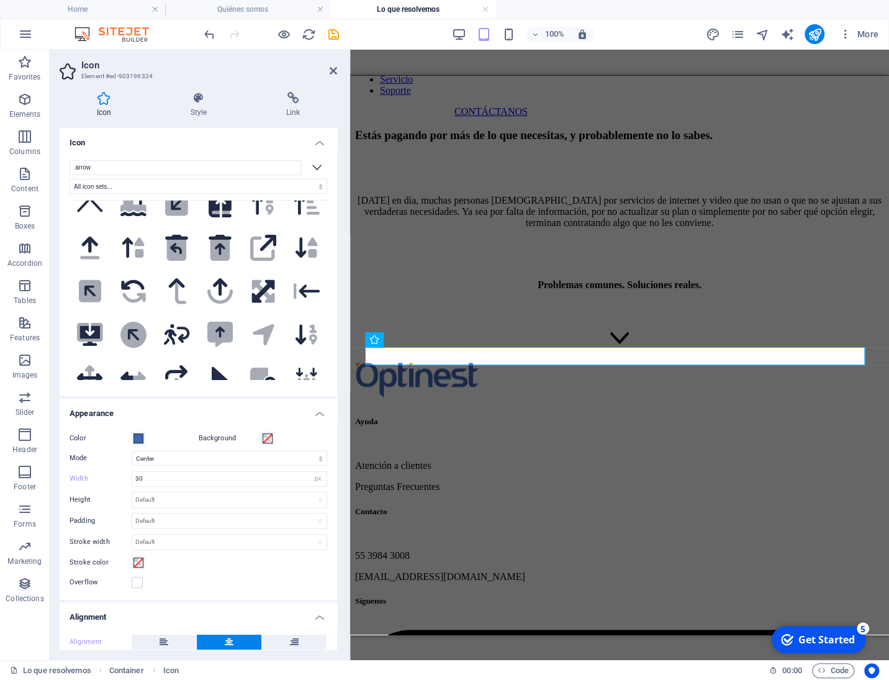
scroll to position [118, 0]
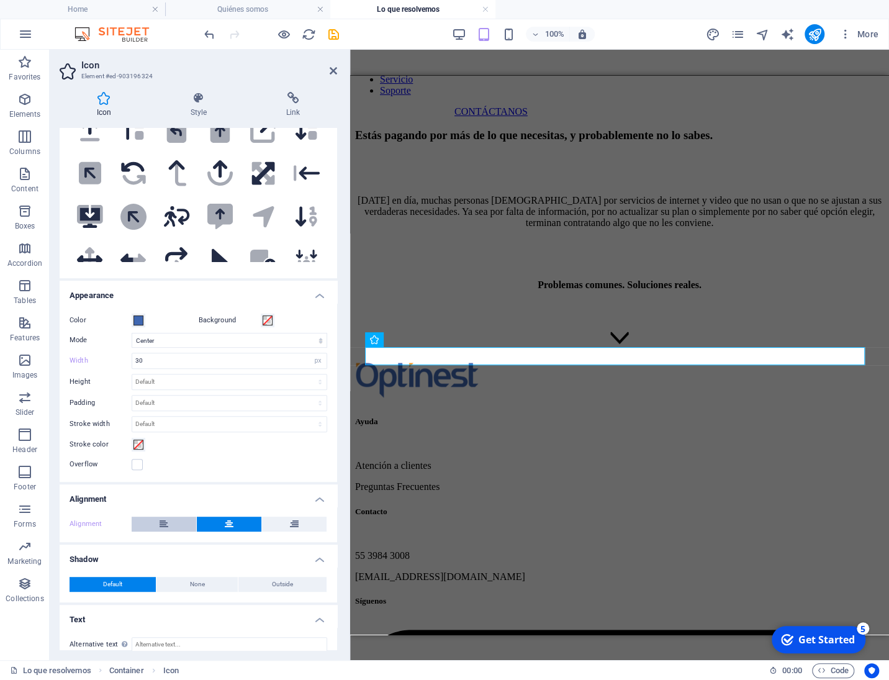
click at [178, 526] on button at bounding box center [164, 524] width 65 height 15
click at [210, 524] on button at bounding box center [229, 524] width 65 height 15
click at [207, 526] on button at bounding box center [229, 524] width 65 height 15
click at [335, 73] on icon at bounding box center [333, 71] width 7 height 10
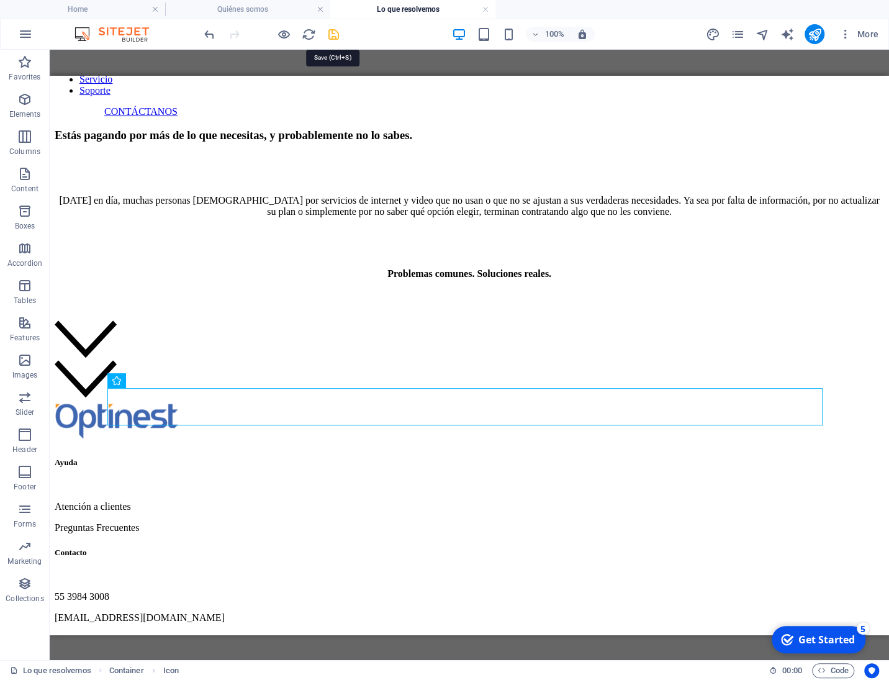
click at [337, 34] on icon "save" at bounding box center [334, 34] width 14 height 14
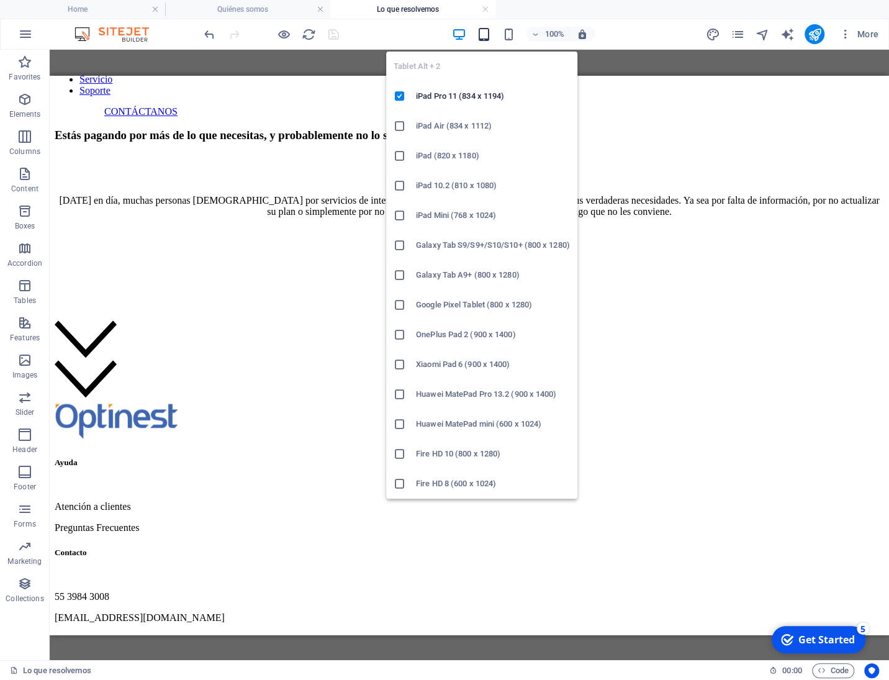
click at [484, 36] on icon "button" at bounding box center [483, 34] width 14 height 14
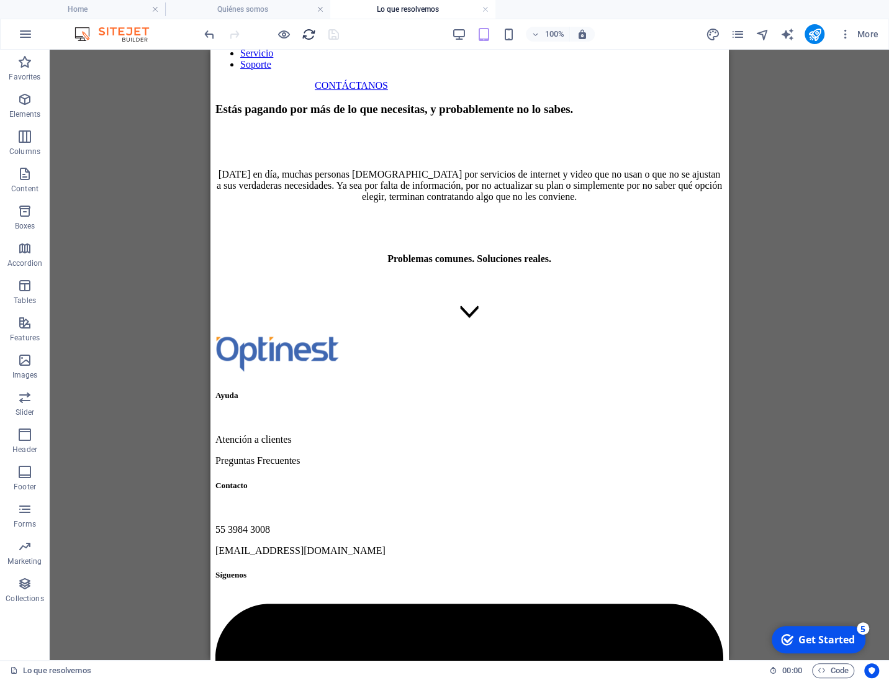
click at [312, 39] on icon "reload" at bounding box center [309, 34] width 14 height 14
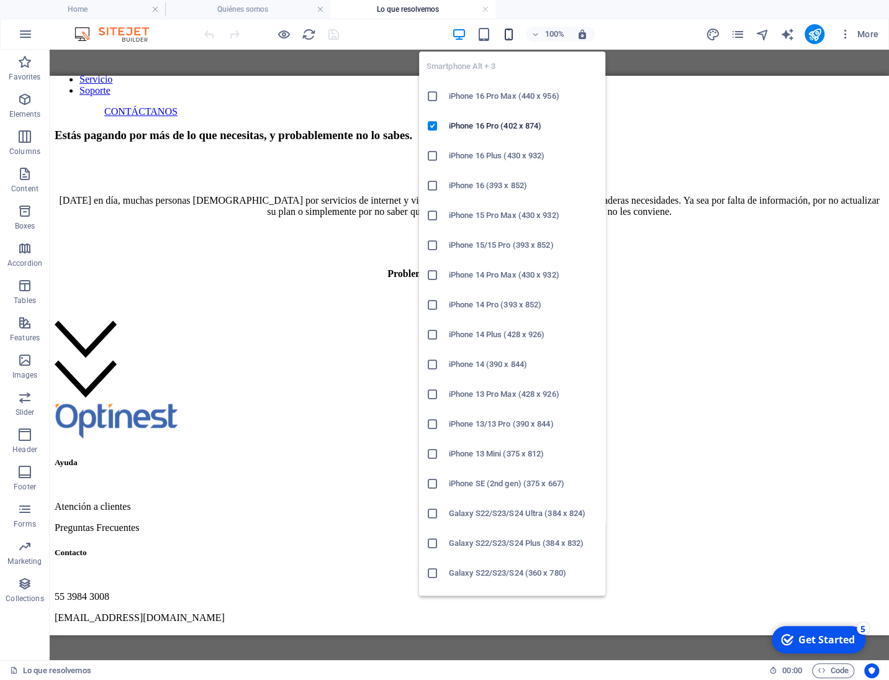
click at [511, 36] on icon "button" at bounding box center [508, 34] width 14 height 14
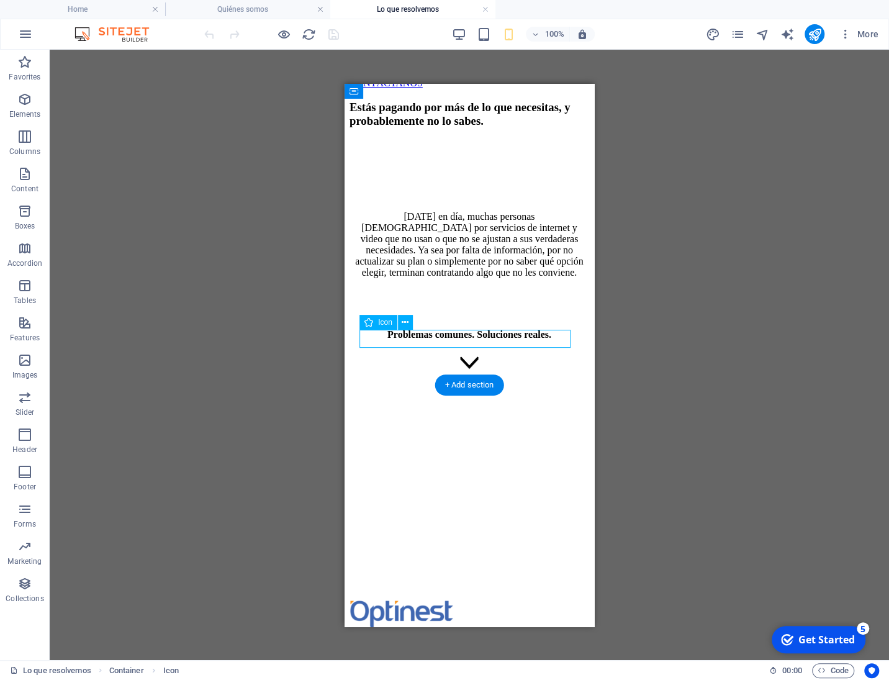
select select "xMidYMid"
select select "px"
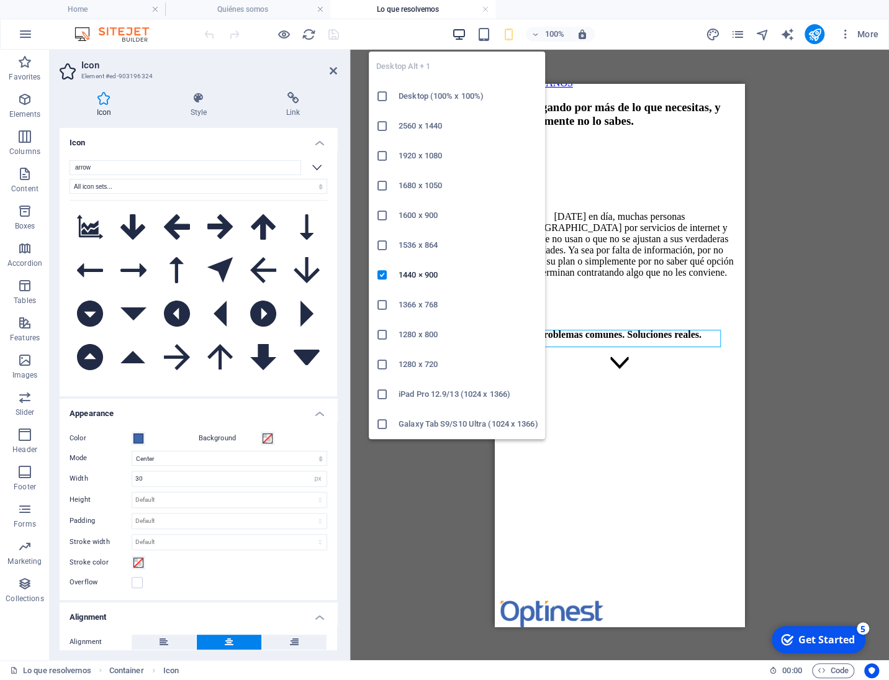
click at [461, 34] on icon "button" at bounding box center [458, 34] width 14 height 14
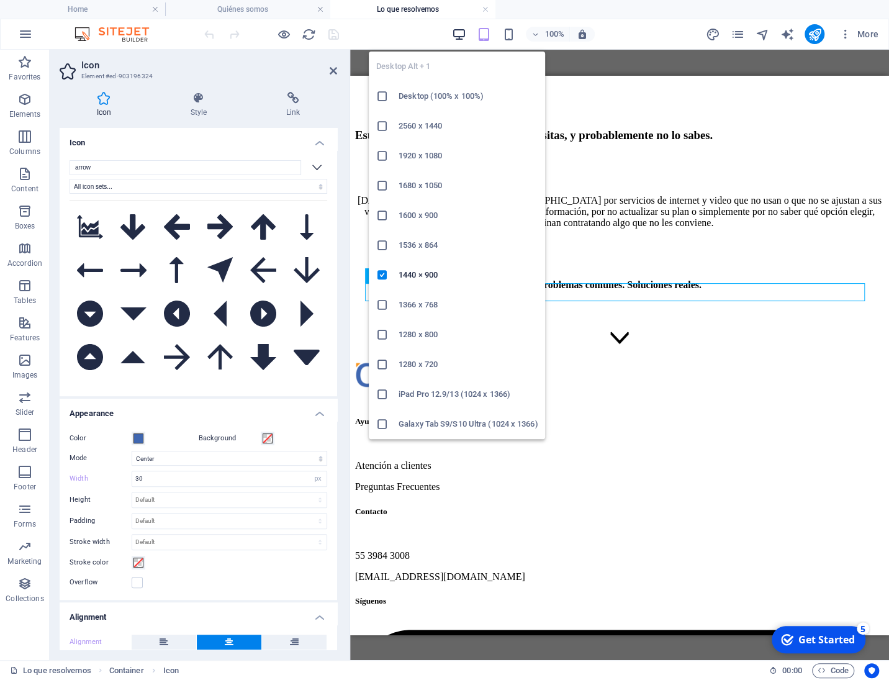
click at [462, 29] on icon "button" at bounding box center [458, 34] width 14 height 14
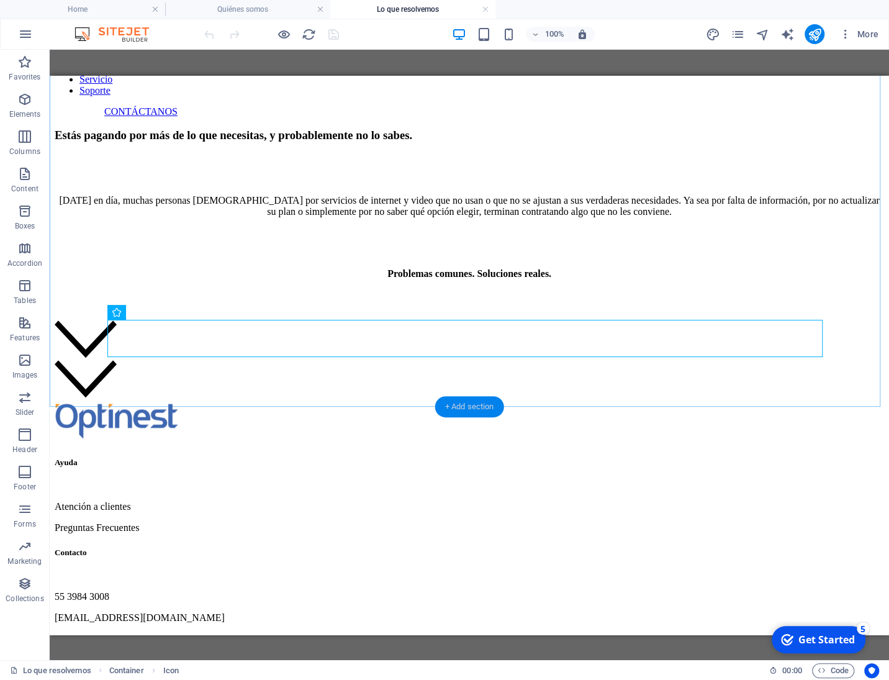
click at [461, 405] on div "+ Add section" at bounding box center [469, 406] width 69 height 21
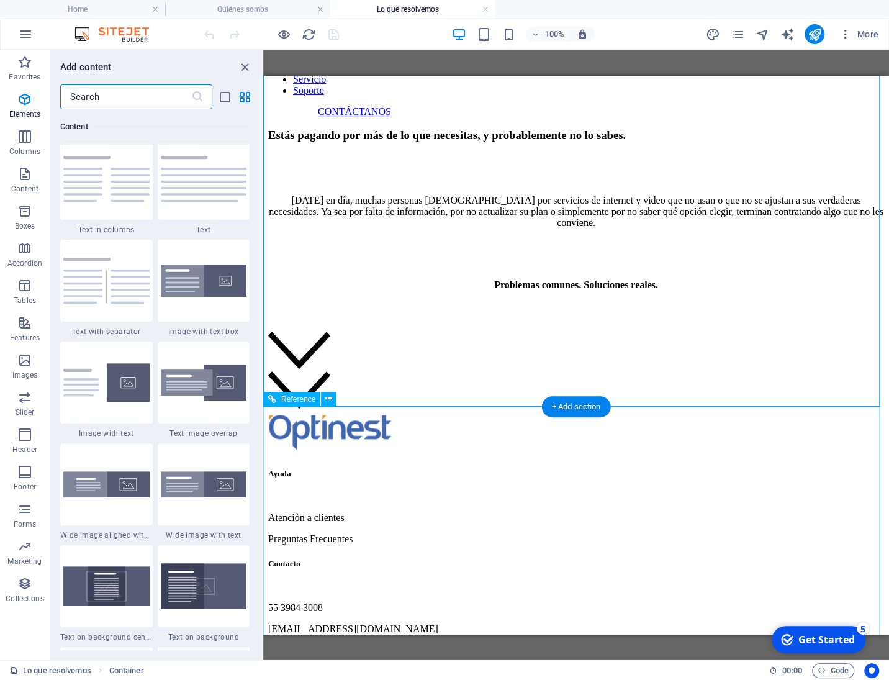
scroll to position [2179, 0]
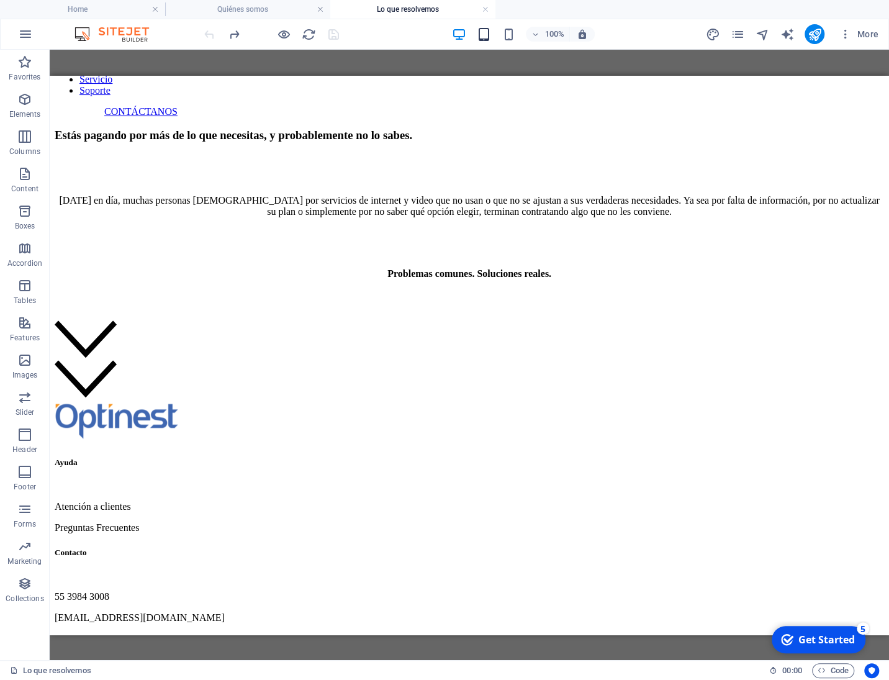
click at [485, 41] on icon "button" at bounding box center [483, 34] width 14 height 14
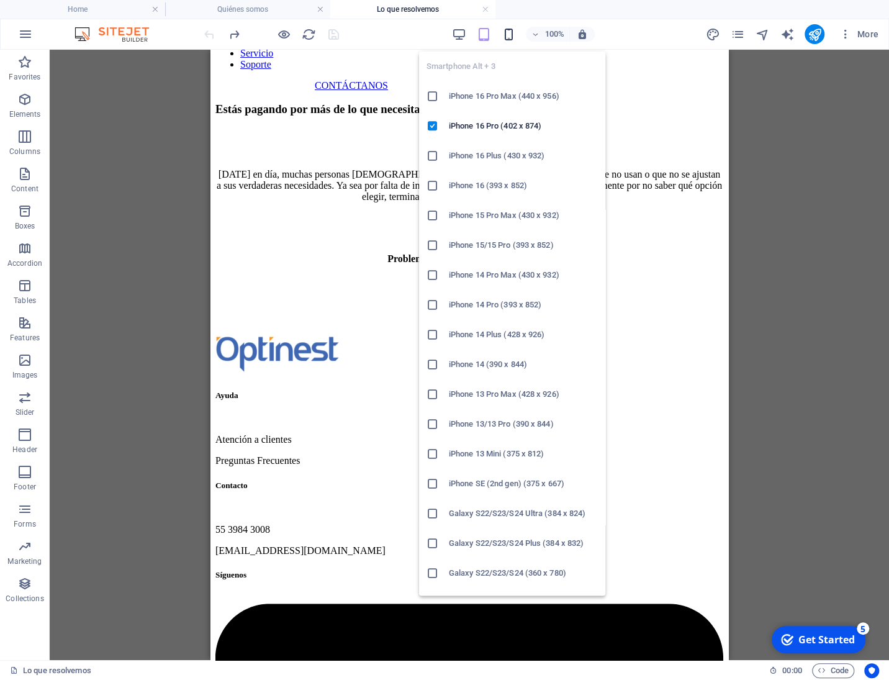
click at [508, 39] on icon "button" at bounding box center [508, 34] width 14 height 14
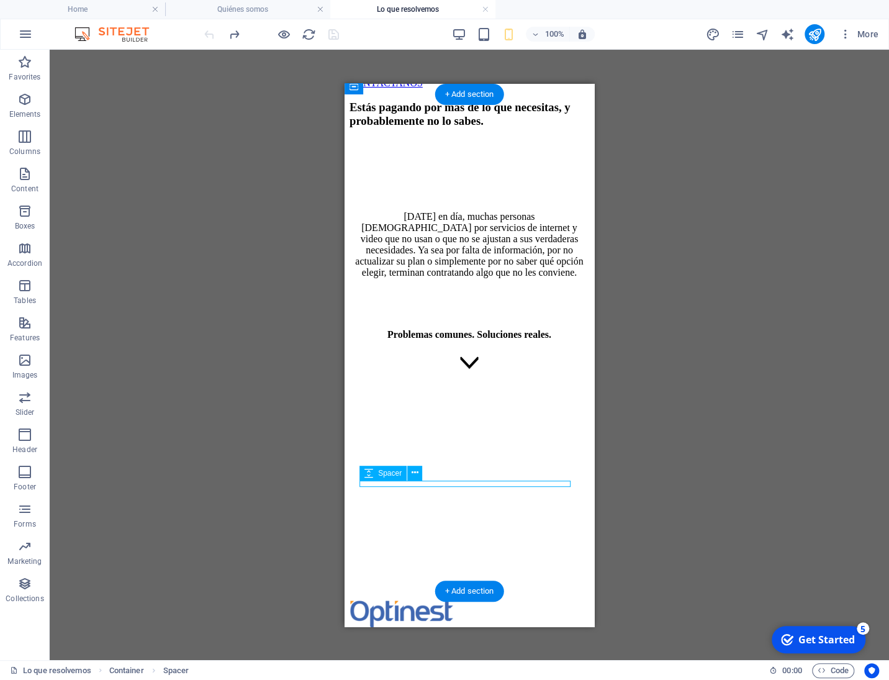
select select "px"
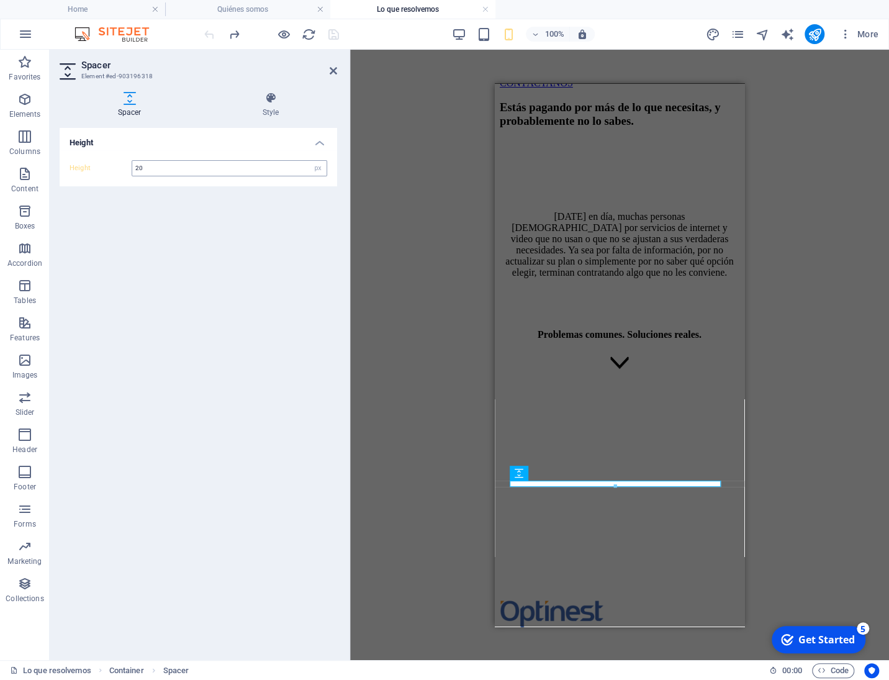
type input "20"
click at [331, 71] on icon at bounding box center [333, 71] width 7 height 10
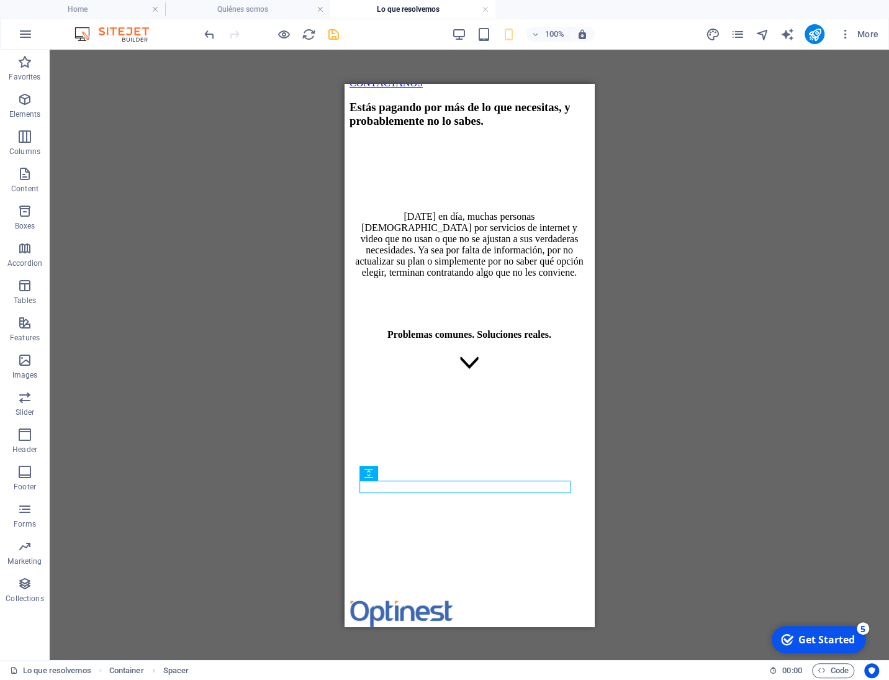
click at [228, 264] on div "Reference Container Text Spacer Reference Icon Icon Text Spacer Spacer H3" at bounding box center [469, 355] width 839 height 610
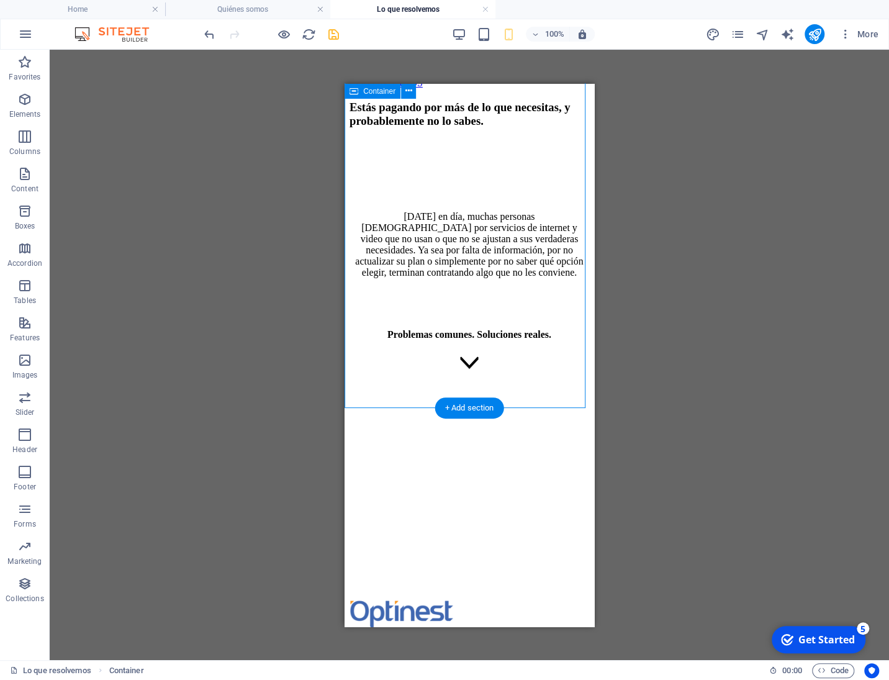
select select "px"
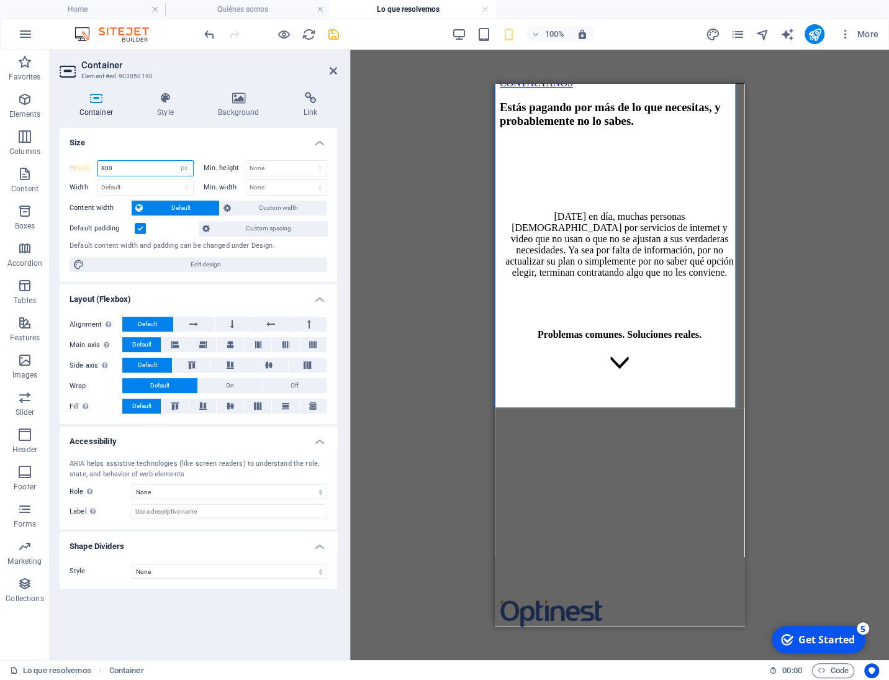
click at [155, 169] on input "800" at bounding box center [145, 168] width 95 height 15
type input "750"
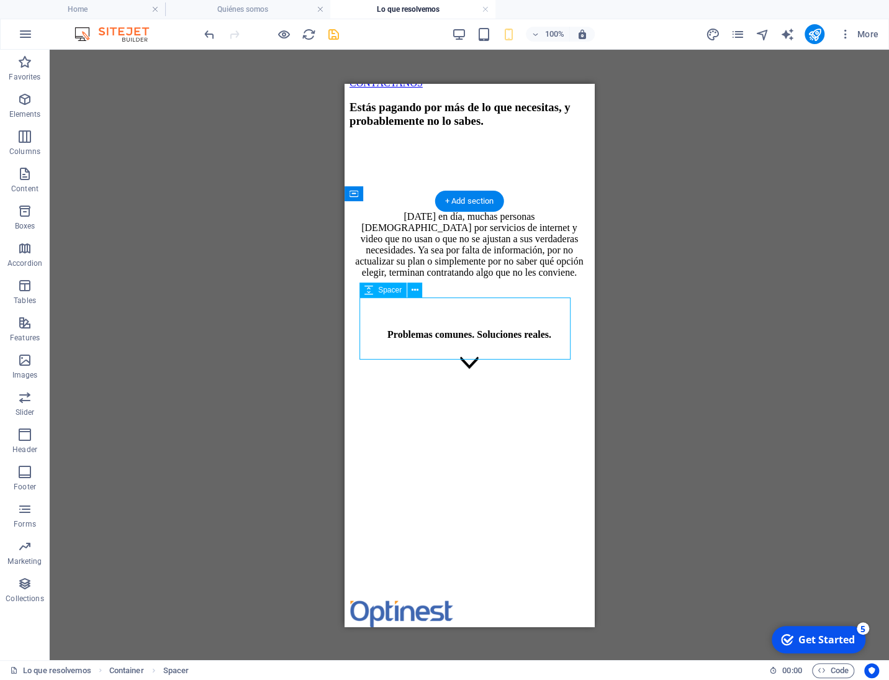
select select "px"
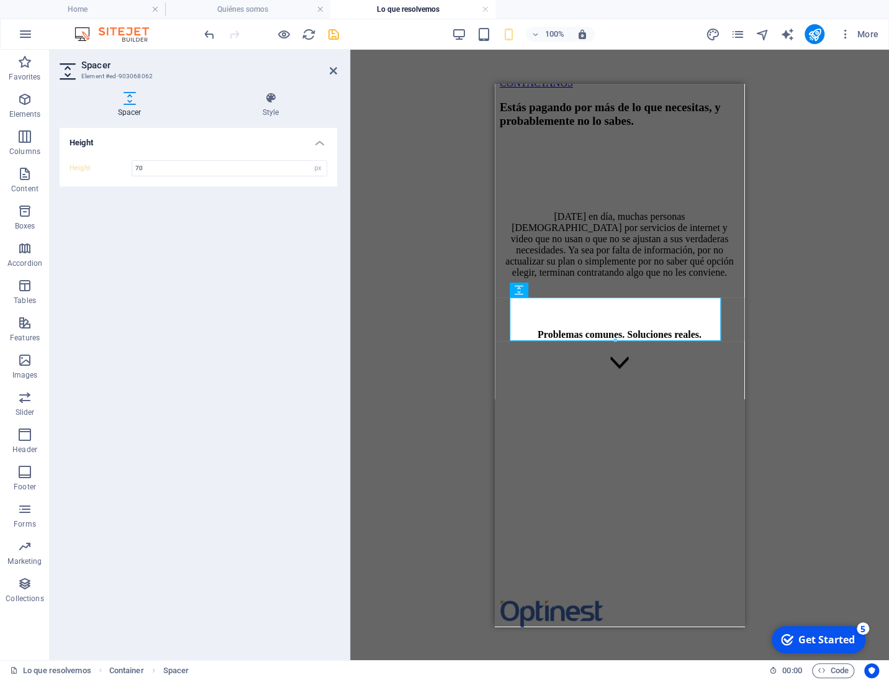
type input "100"
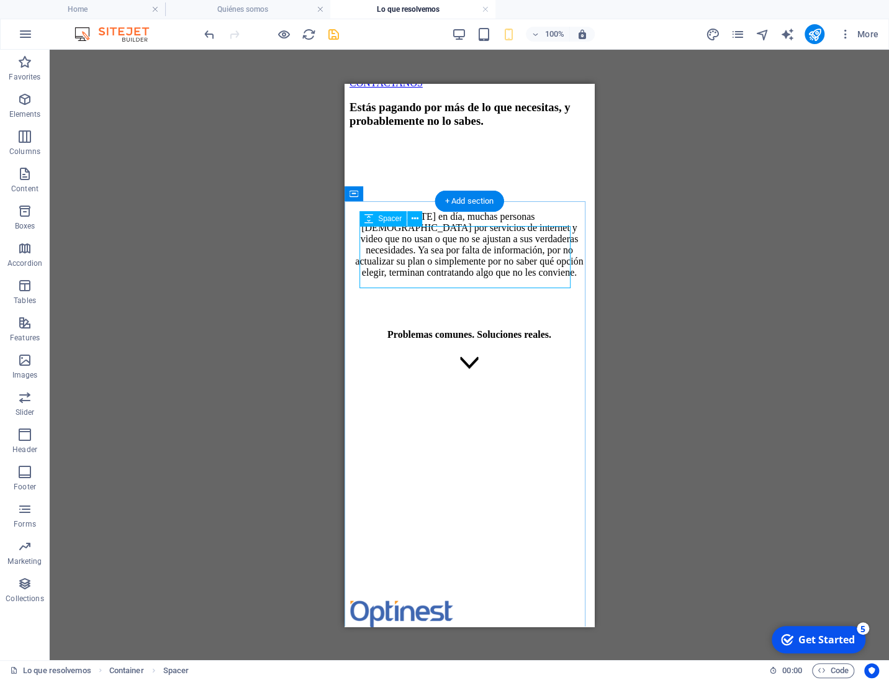
select select "px"
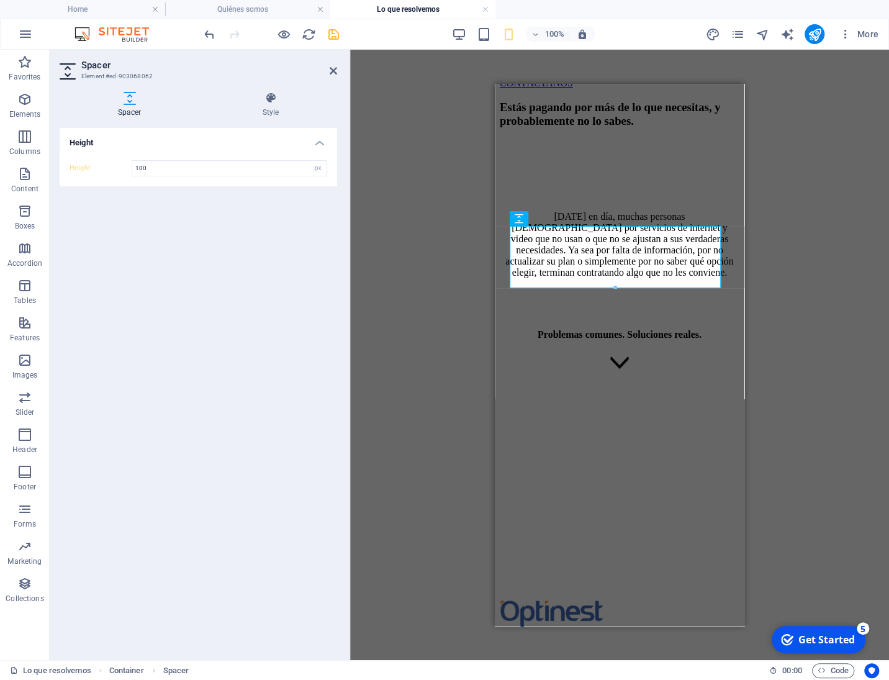
click at [174, 157] on div "Height 100 px rem vh vw" at bounding box center [199, 168] width 278 height 36
click at [167, 166] on input "100" at bounding box center [229, 168] width 194 height 15
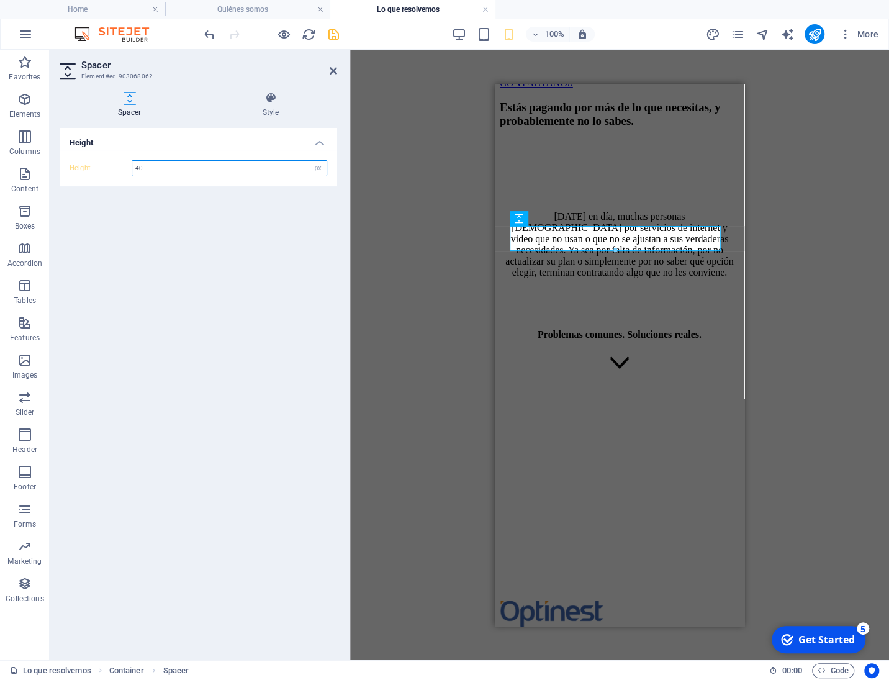
type input "4"
type input "50"
click at [849, 330] on div "Reference Container Text Spacer Reference Icon Icon Text Spacer Spacer H3 Spacer" at bounding box center [619, 355] width 539 height 610
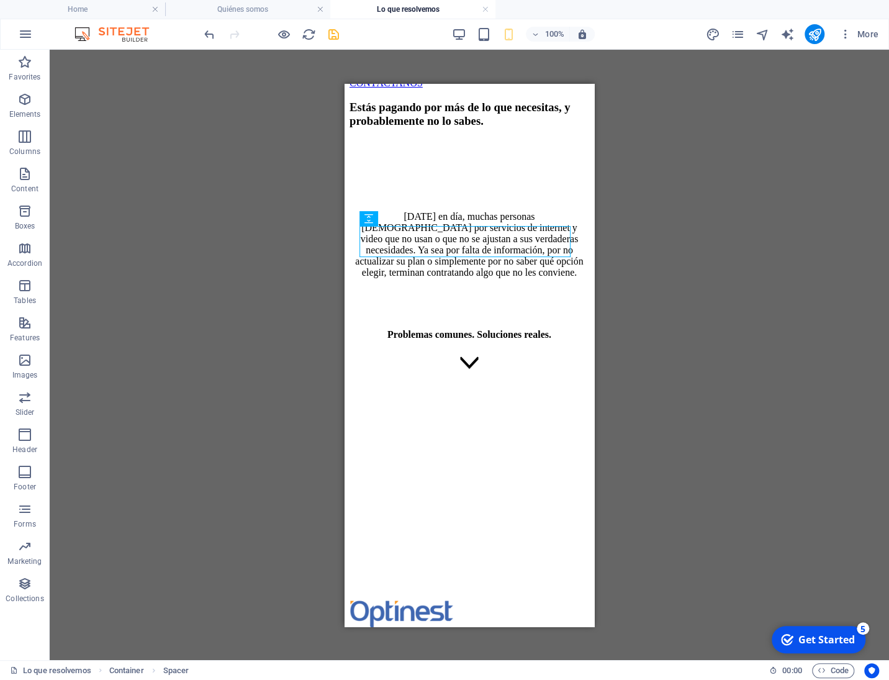
click at [223, 318] on div "Reference Container Text Spacer Reference Icon Icon Text Spacer Spacer H3 Spacer" at bounding box center [469, 355] width 839 height 610
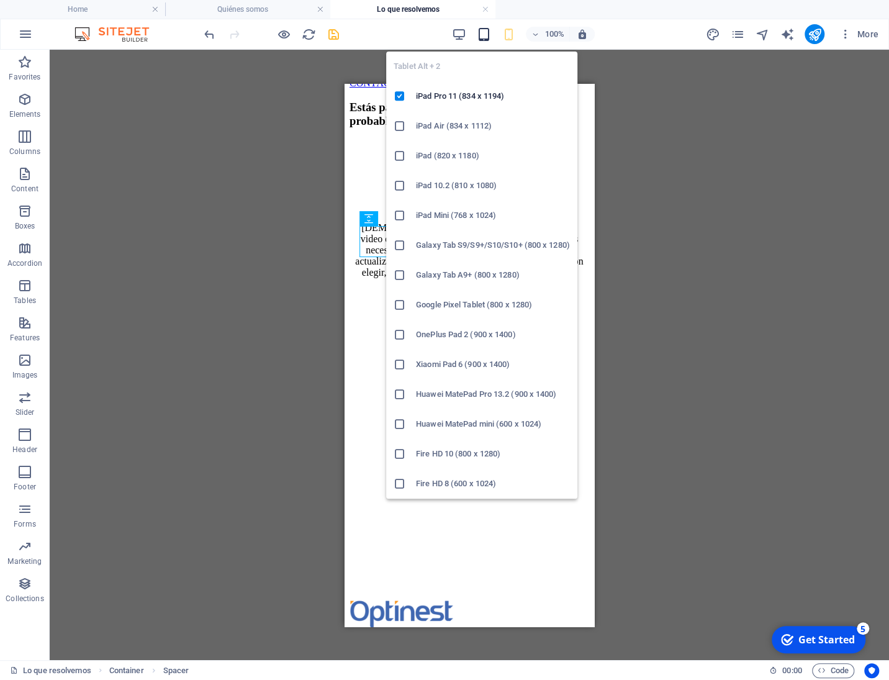
click at [483, 39] on icon "button" at bounding box center [483, 34] width 14 height 14
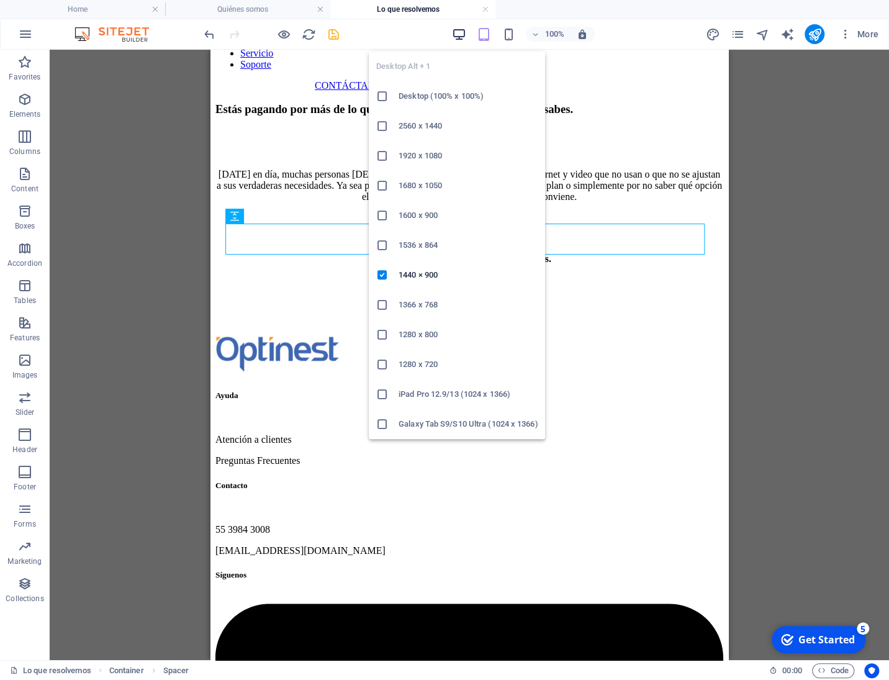
click at [458, 37] on icon "button" at bounding box center [458, 34] width 14 height 14
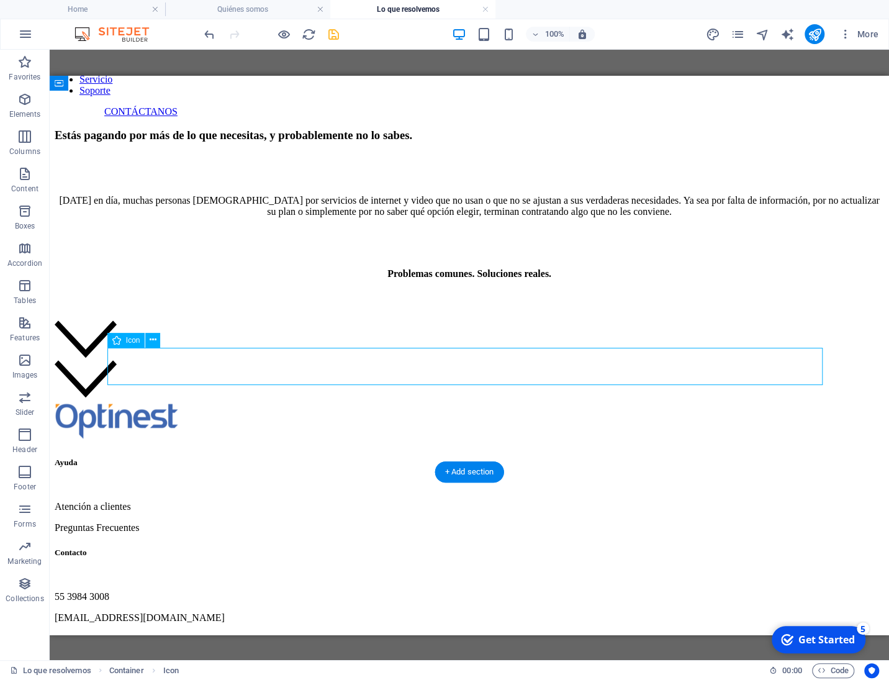
select select "xMidYMid"
select select "px"
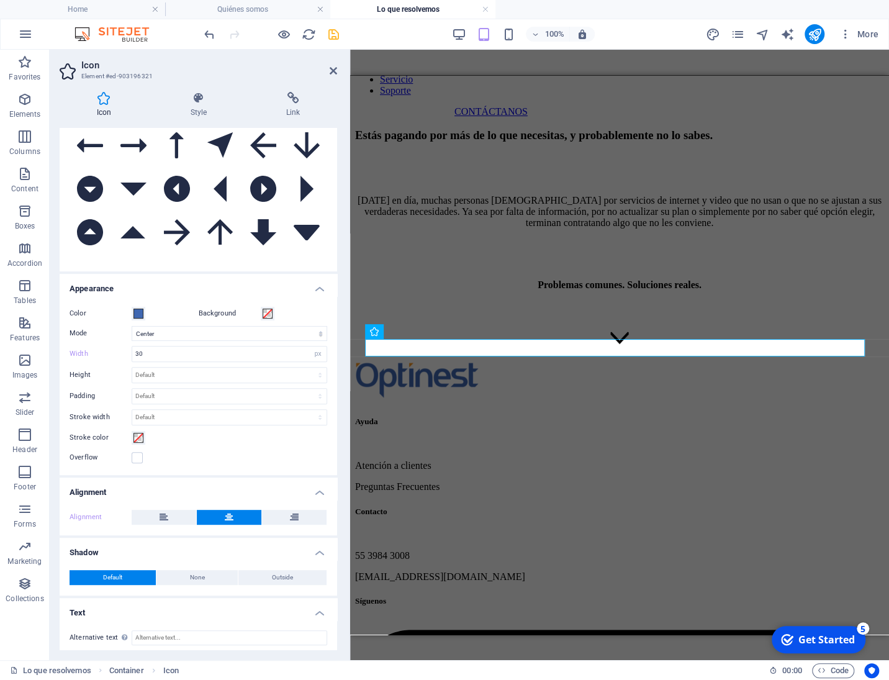
scroll to position [129, 0]
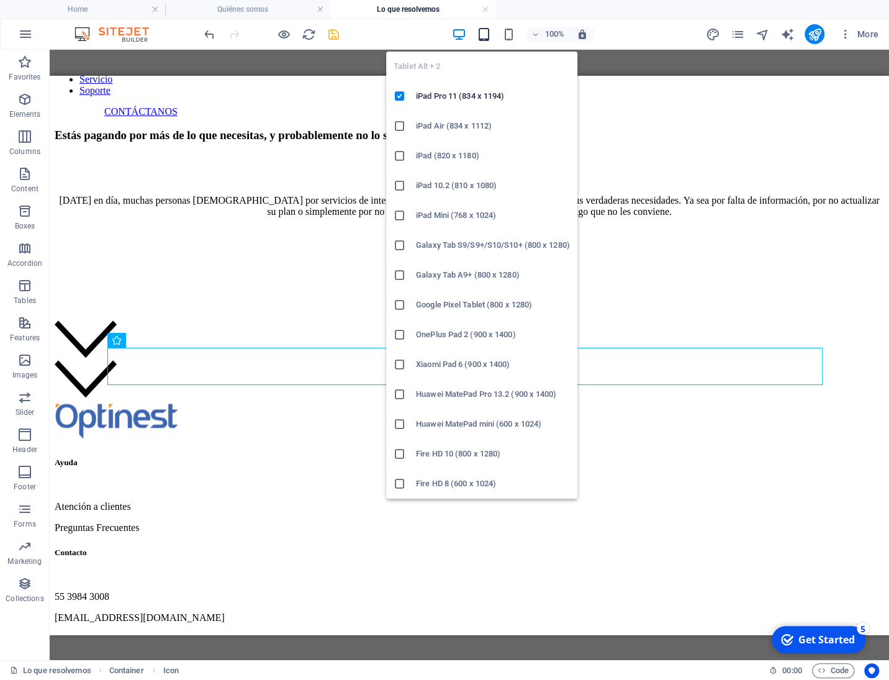
click at [486, 37] on icon "button" at bounding box center [483, 34] width 14 height 14
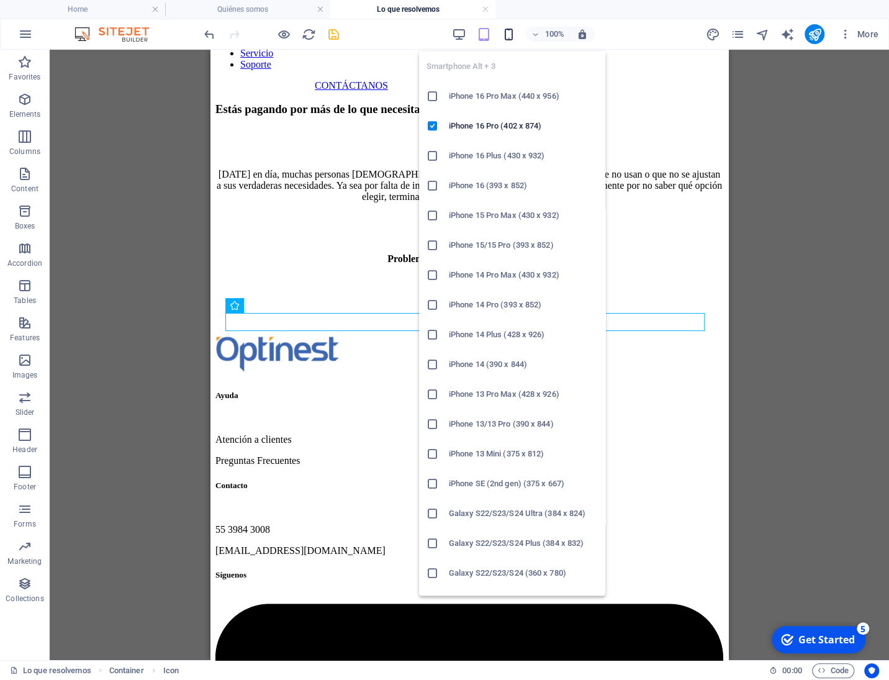
click at [505, 33] on icon "button" at bounding box center [508, 34] width 14 height 14
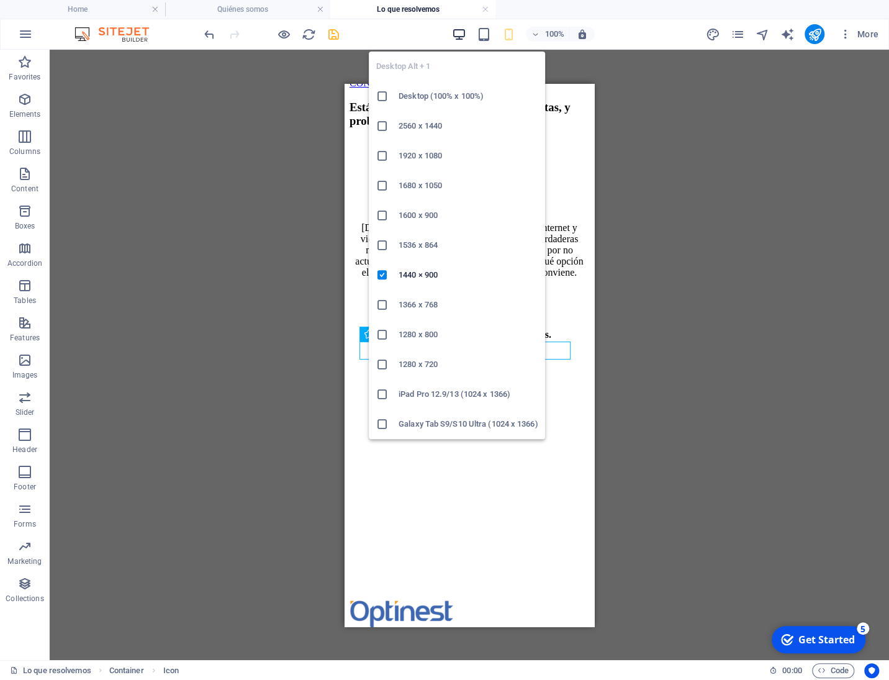
click at [455, 33] on icon "button" at bounding box center [458, 34] width 14 height 14
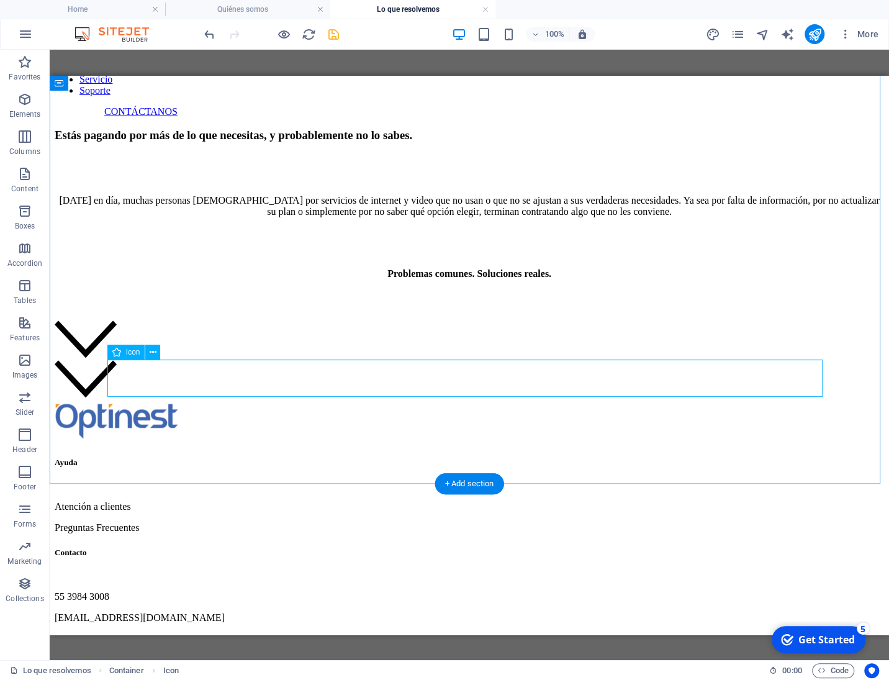
select select "xMidYMid"
select select "px"
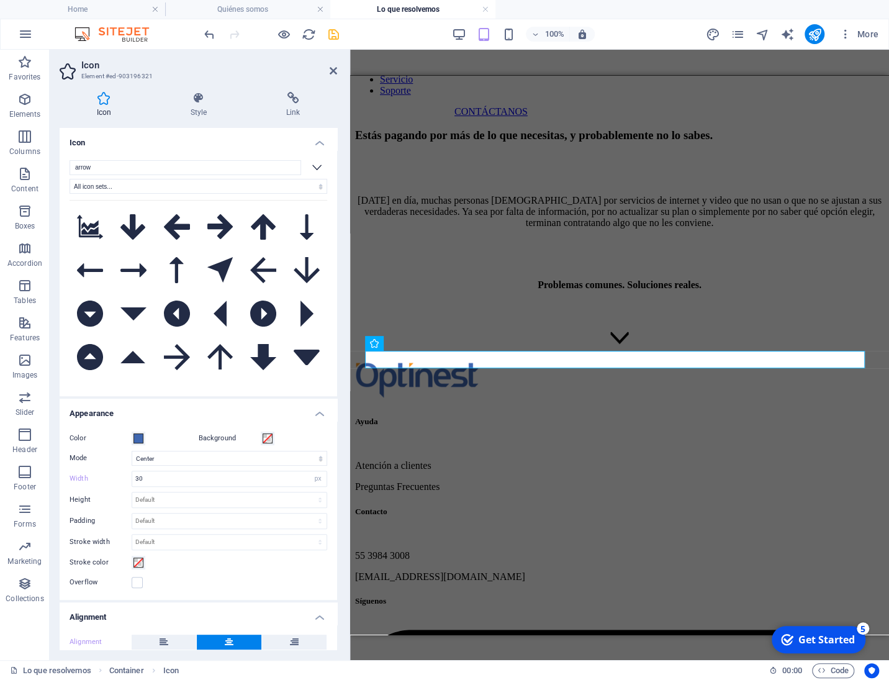
click at [79, 480] on label "Width" at bounding box center [101, 478] width 62 height 7
type input "100"
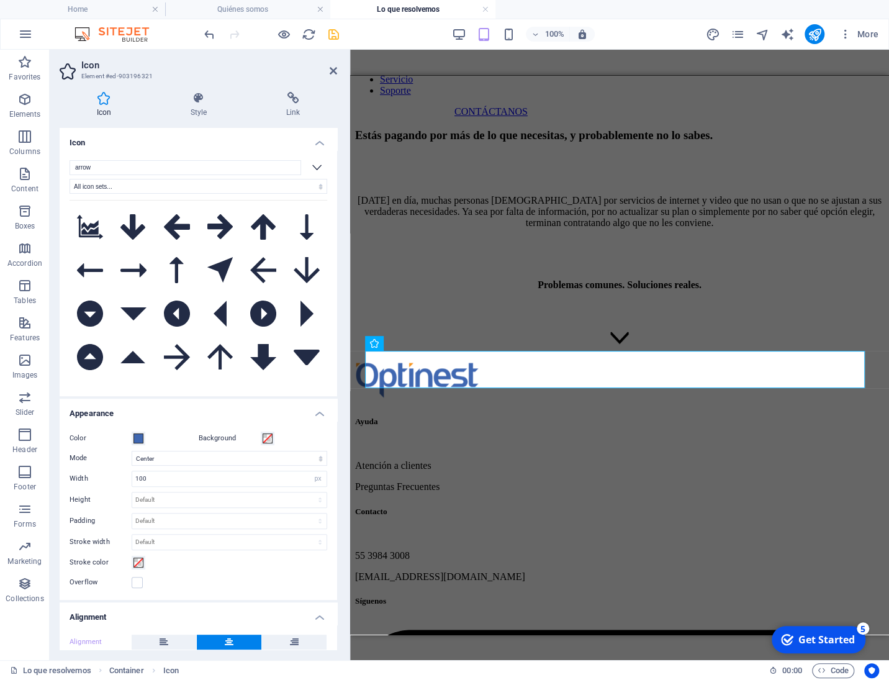
click at [79, 480] on label "Width" at bounding box center [101, 478] width 62 height 7
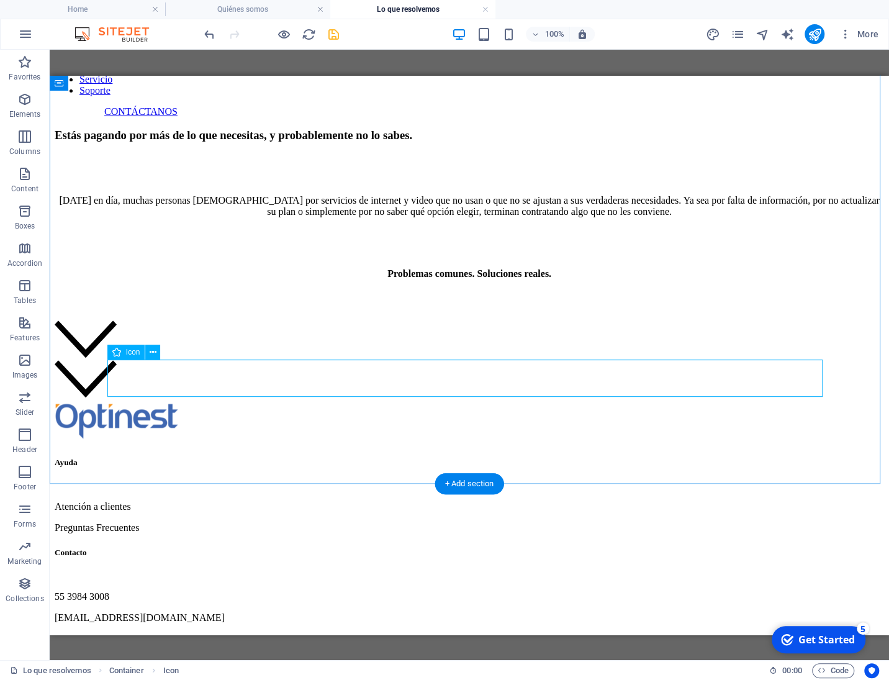
select select "xMidYMid"
select select "px"
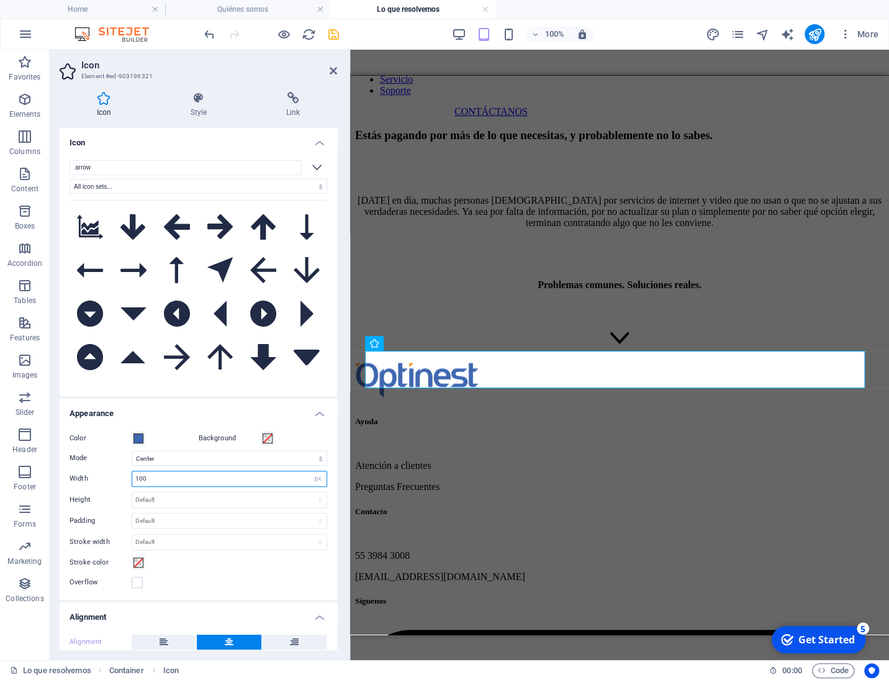
click at [154, 482] on input "100" at bounding box center [229, 478] width 194 height 15
click at [154, 481] on input "100" at bounding box center [229, 478] width 194 height 15
type input "30"
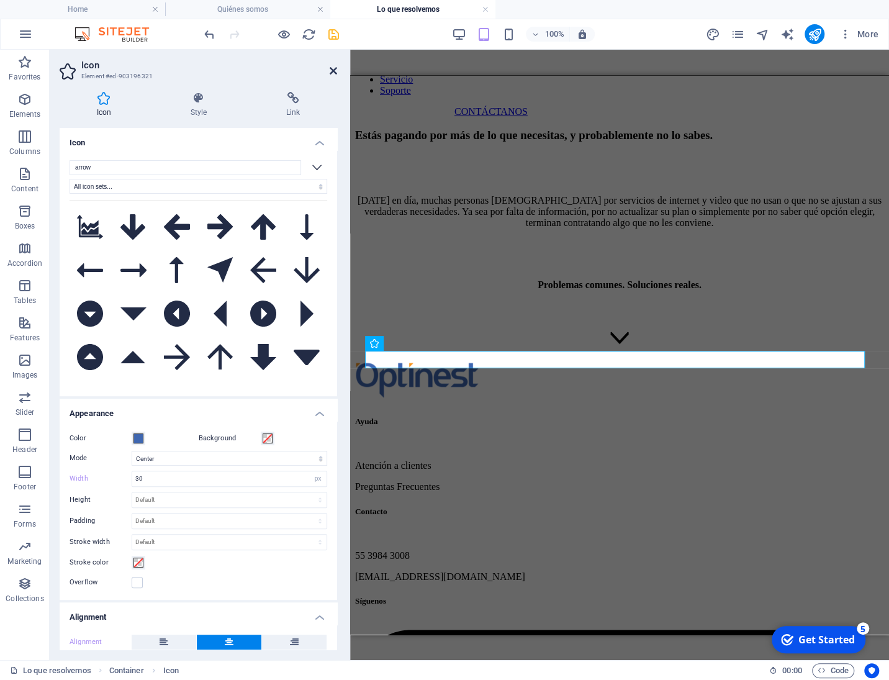
click at [332, 69] on icon at bounding box center [333, 71] width 7 height 10
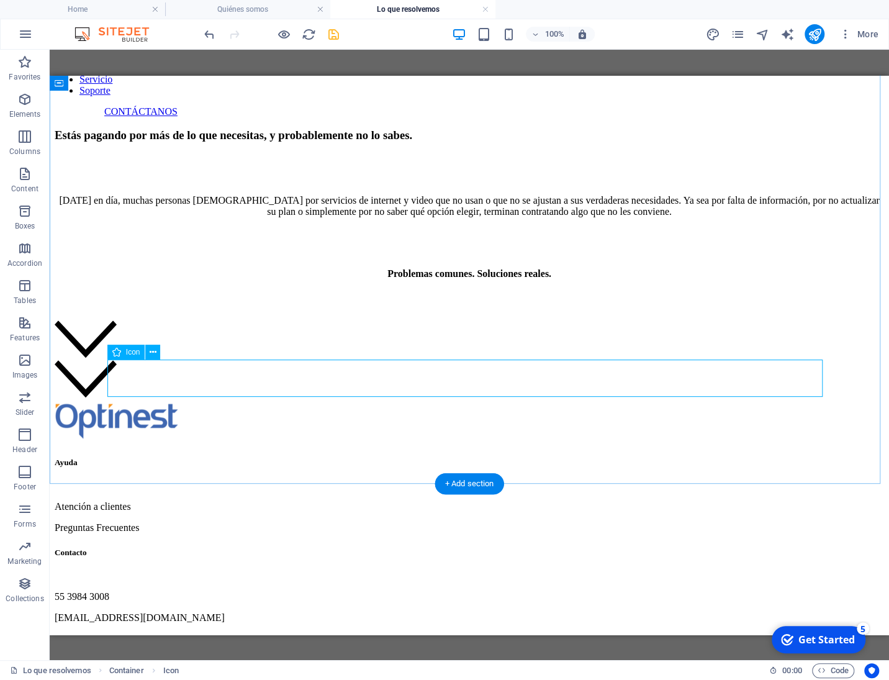
select select "xMidYMid"
select select "px"
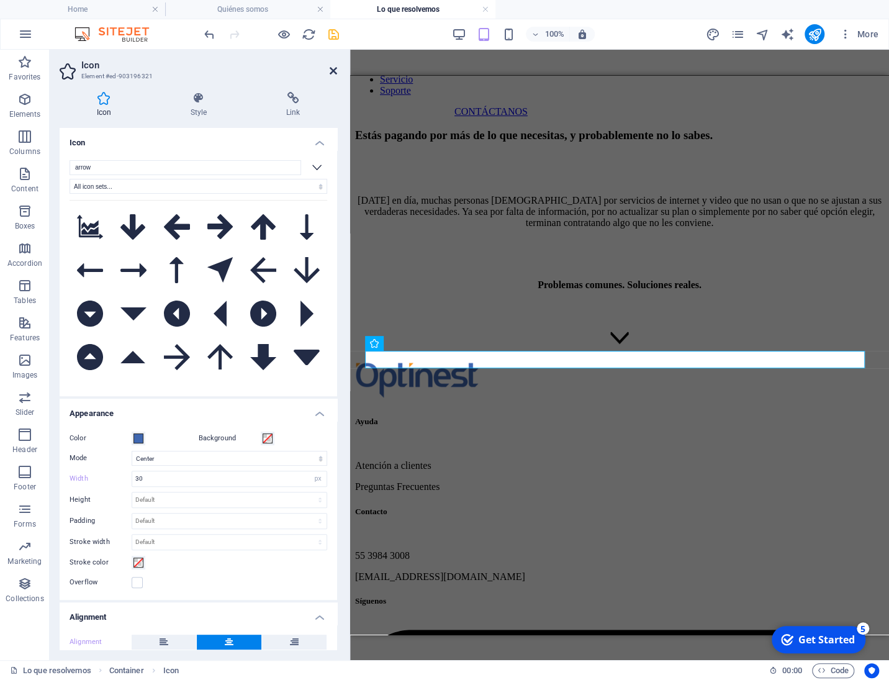
click at [332, 69] on icon at bounding box center [333, 71] width 7 height 10
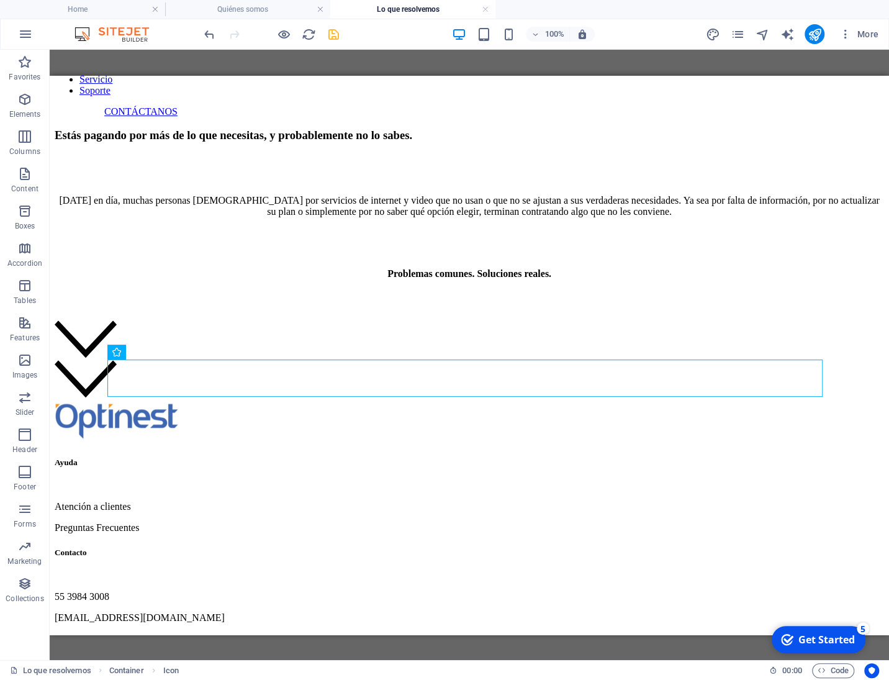
click at [337, 37] on icon "save" at bounding box center [334, 34] width 14 height 14
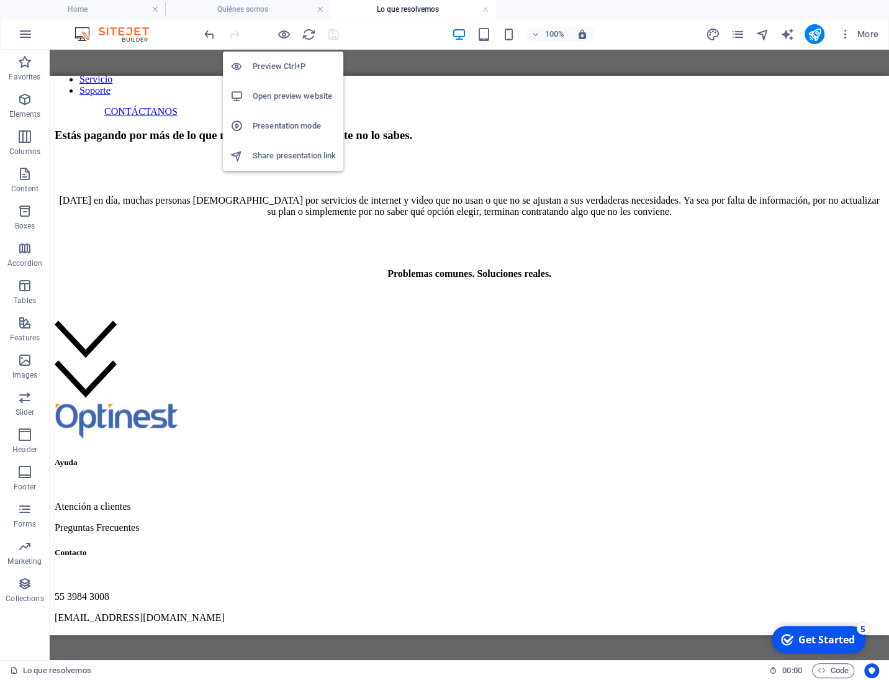
click at [287, 95] on h6 "Open preview website" at bounding box center [294, 96] width 83 height 15
click at [286, 33] on icon "button" at bounding box center [284, 34] width 14 height 14
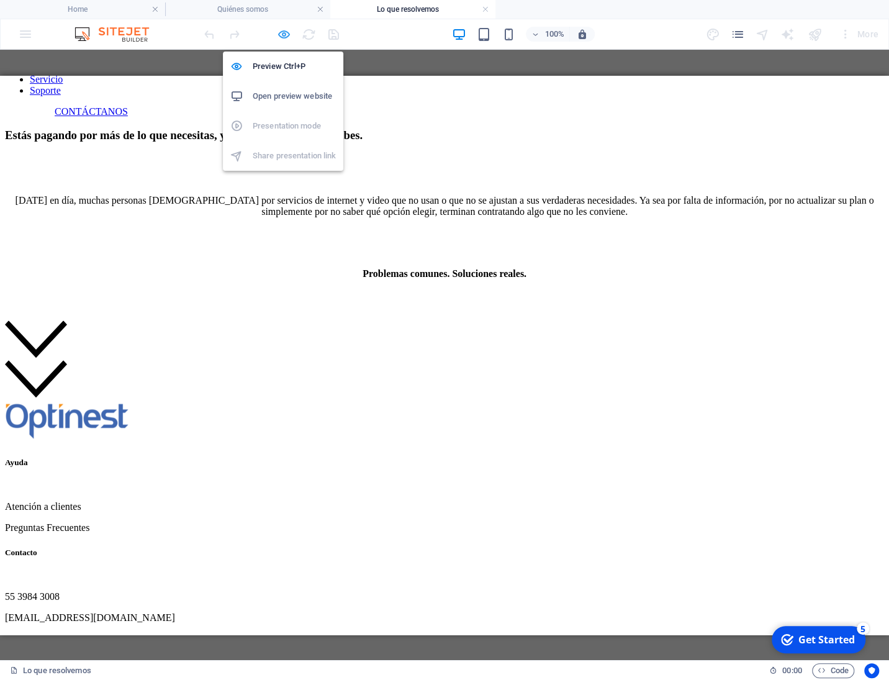
click at [290, 35] on icon "button" at bounding box center [284, 34] width 14 height 14
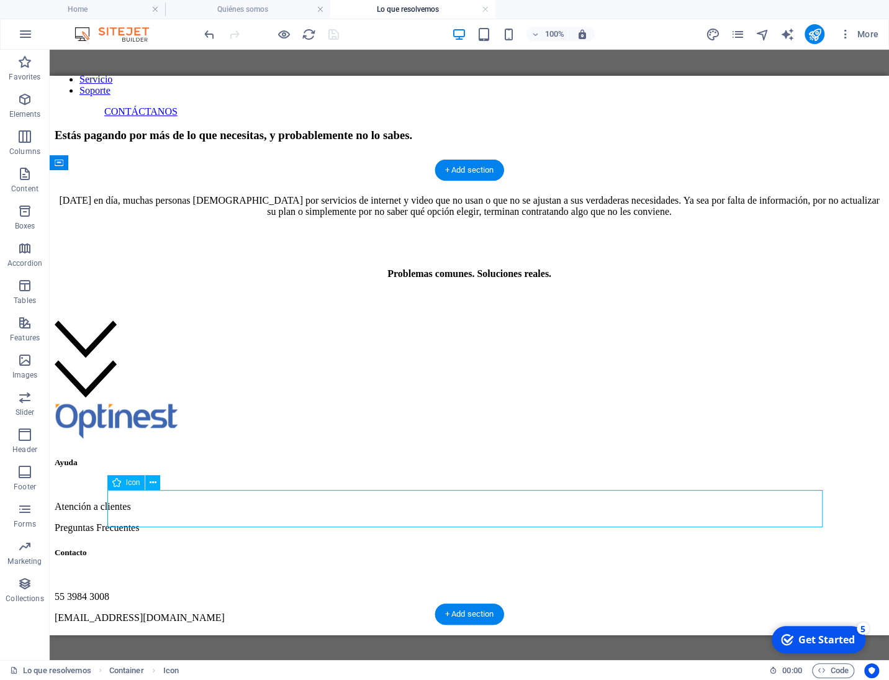
select select "xMidYMid"
select select "px"
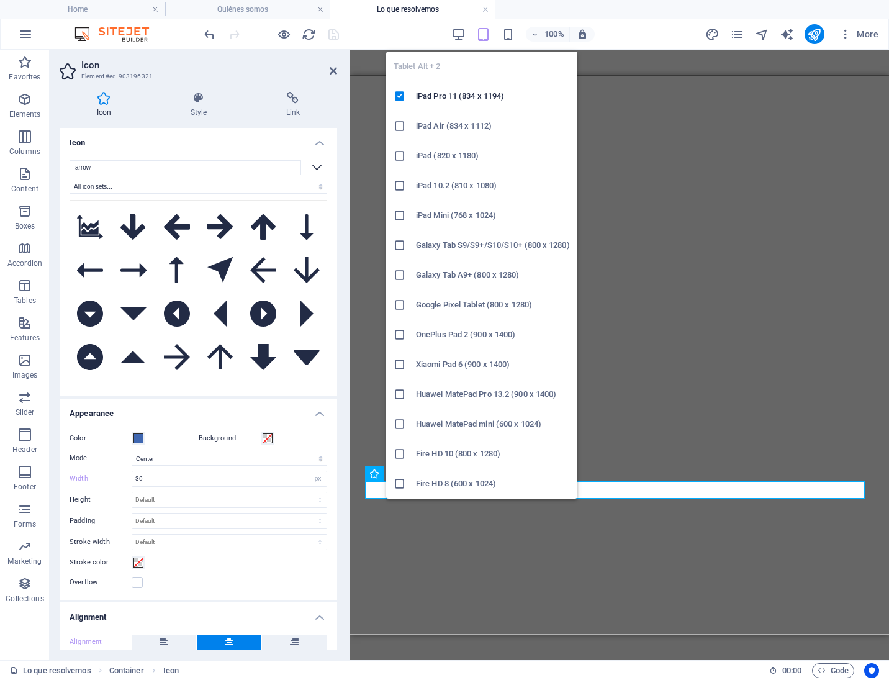
select select "xMidYMid"
select select "px"
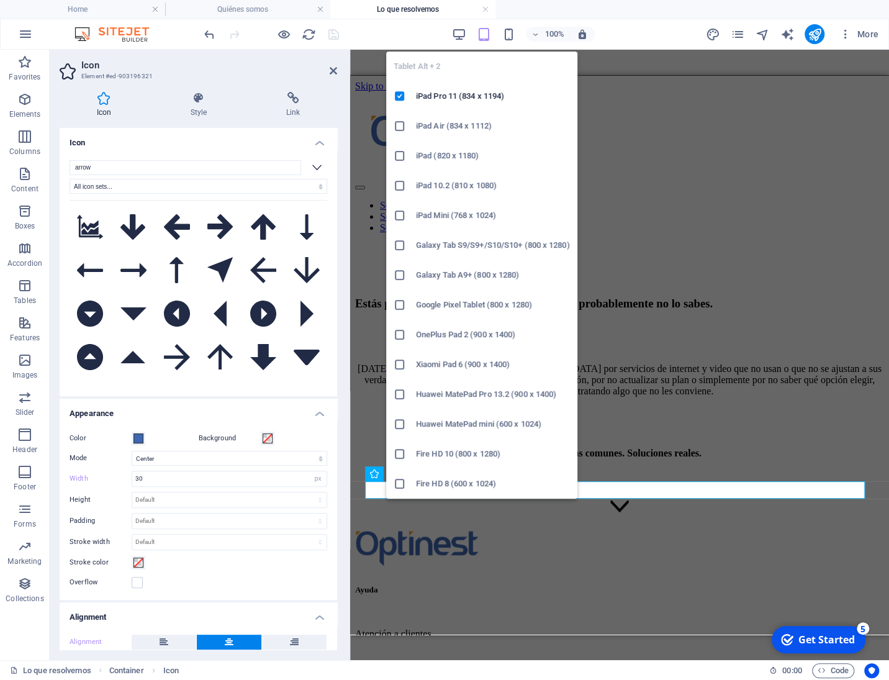
scroll to position [29, 0]
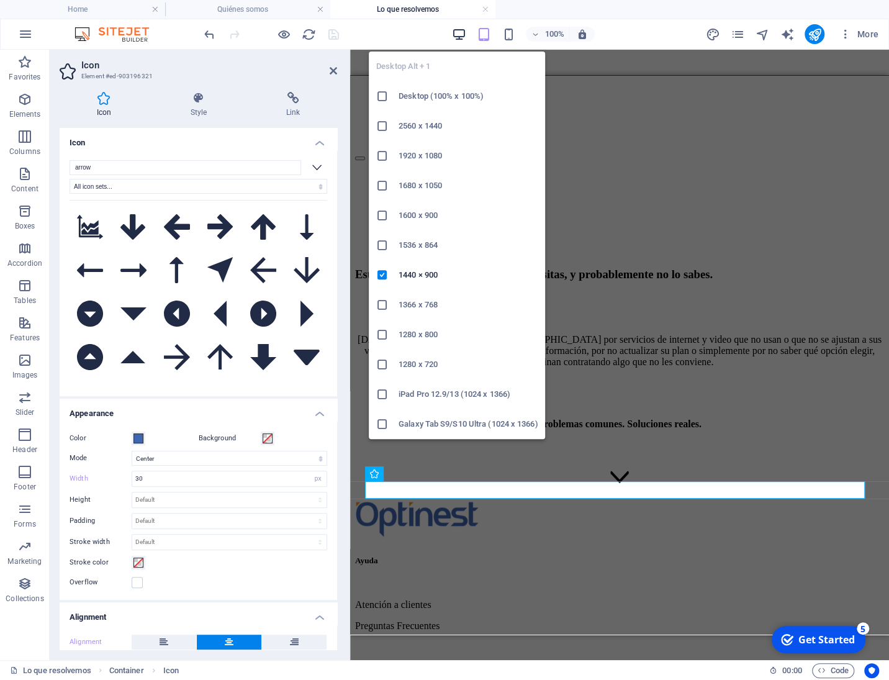
click at [459, 33] on icon "button" at bounding box center [458, 34] width 14 height 14
click at [458, 37] on icon "button" at bounding box center [458, 34] width 14 height 14
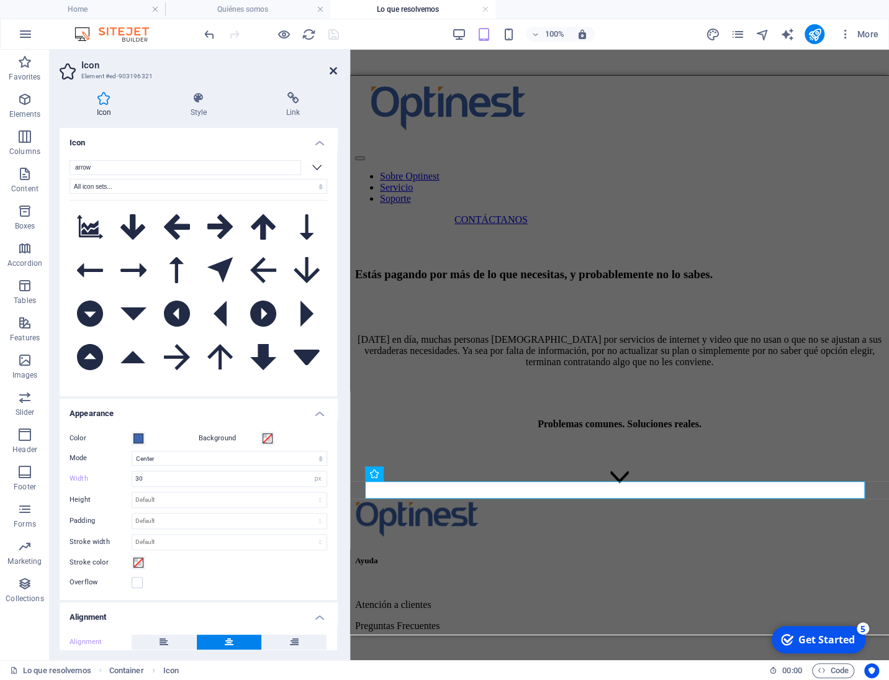
click at [331, 73] on icon at bounding box center [333, 71] width 7 height 10
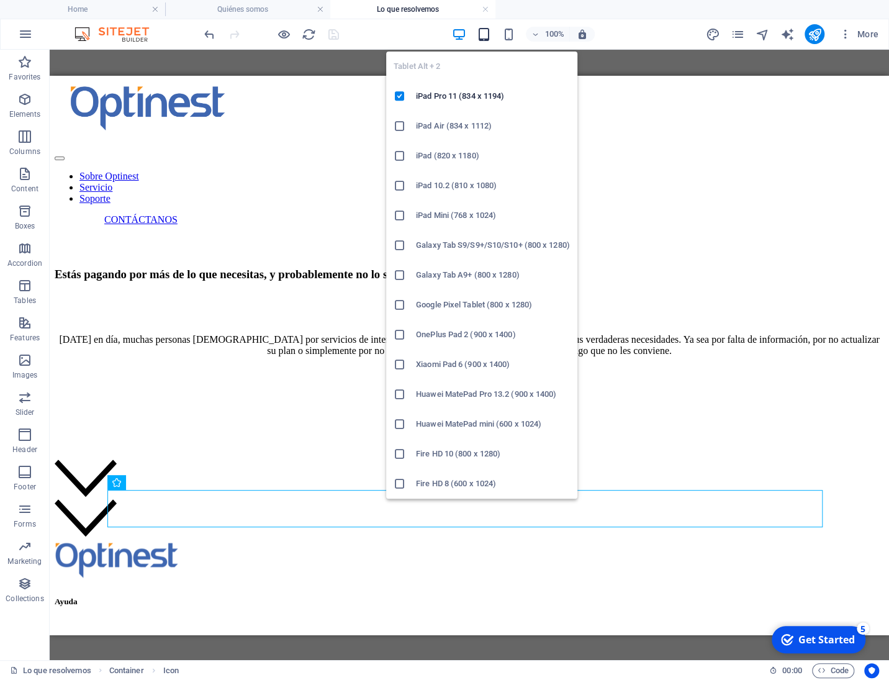
click at [481, 33] on icon "button" at bounding box center [483, 34] width 14 height 14
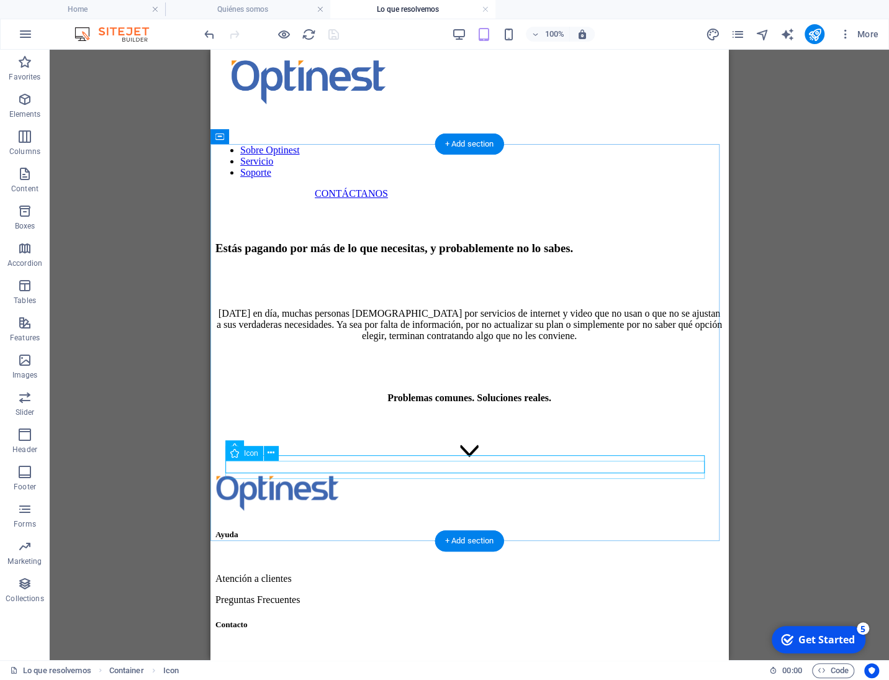
click at [468, 459] on figure at bounding box center [469, 453] width 508 height 14
select select "xMidYMid"
select select "px"
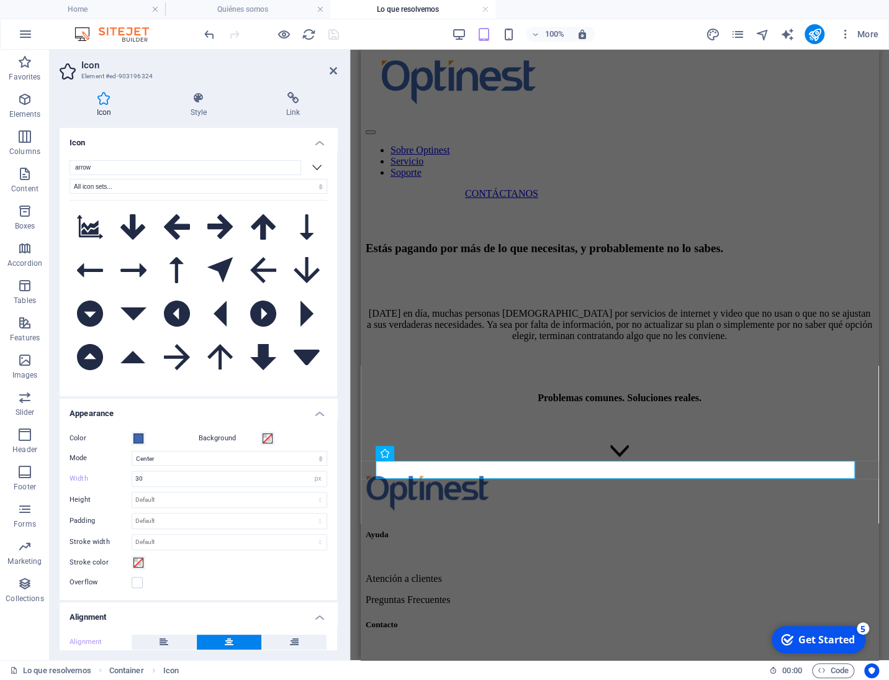
click at [79, 476] on label "Width" at bounding box center [101, 478] width 62 height 7
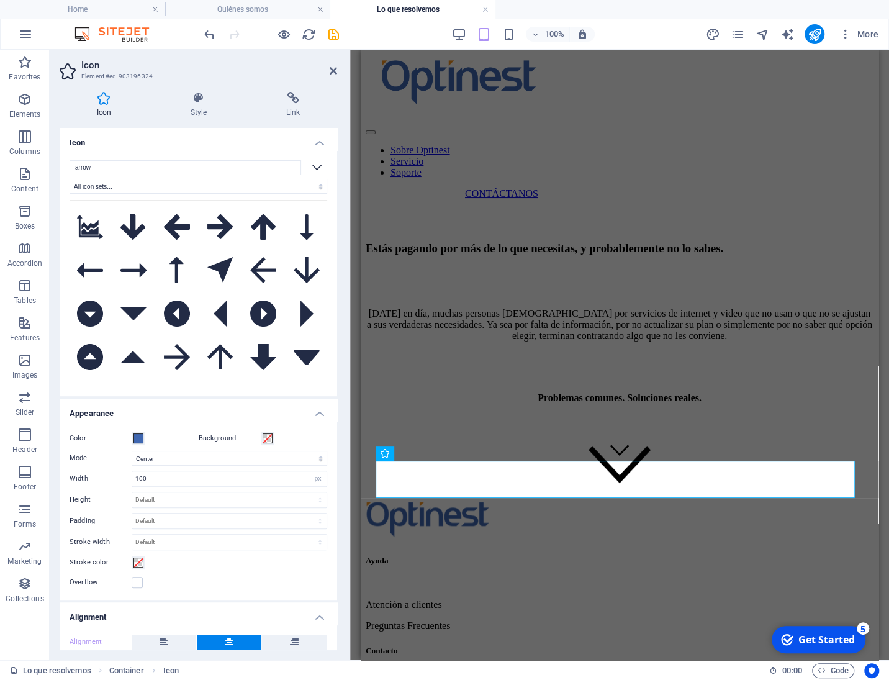
click at [76, 477] on label "Width" at bounding box center [101, 478] width 62 height 7
click at [169, 479] on input "30" at bounding box center [229, 478] width 194 height 15
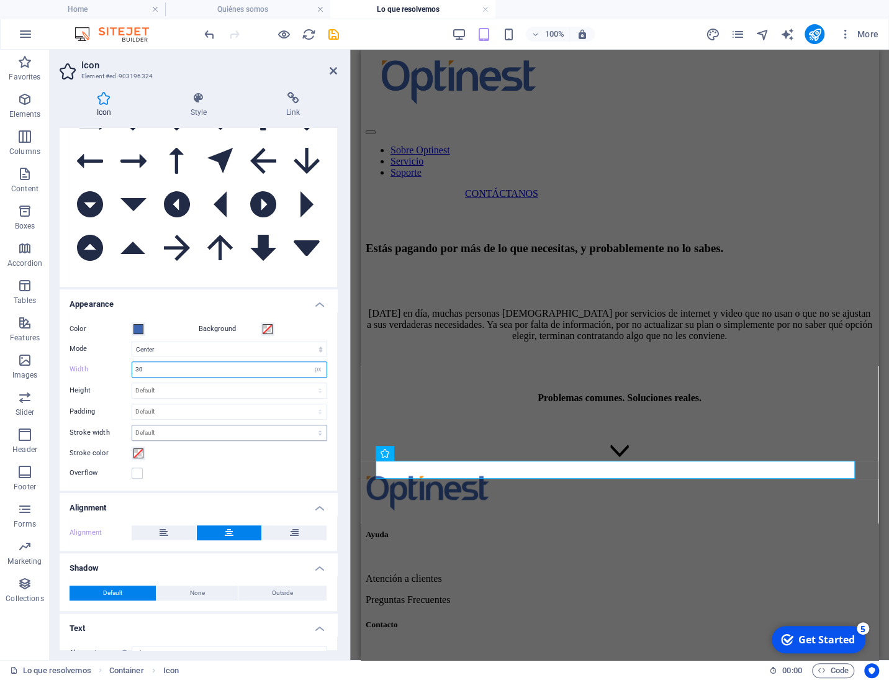
scroll to position [118, 0]
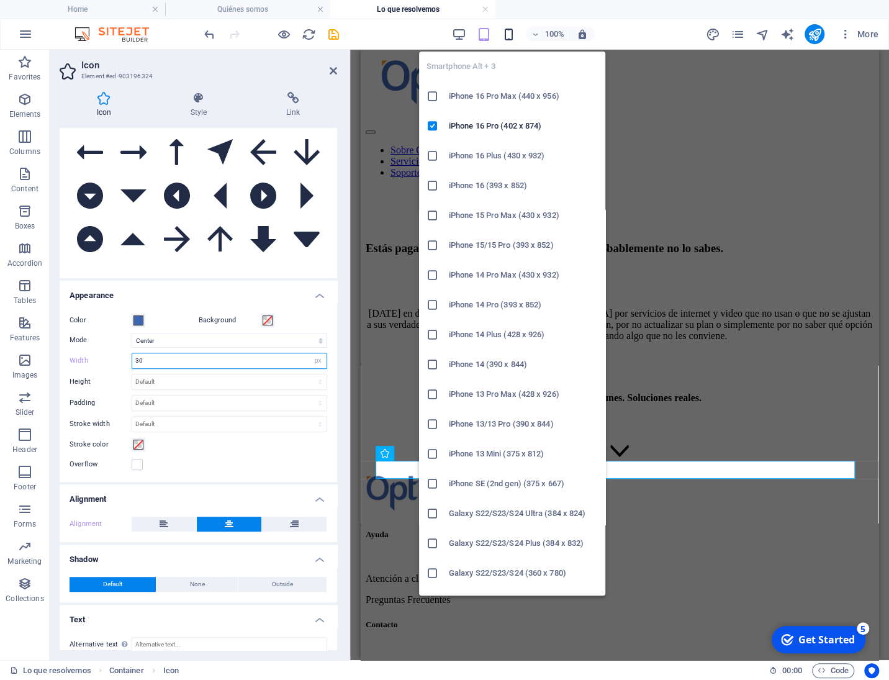
type input "30"
click at [508, 37] on icon "button" at bounding box center [508, 34] width 14 height 14
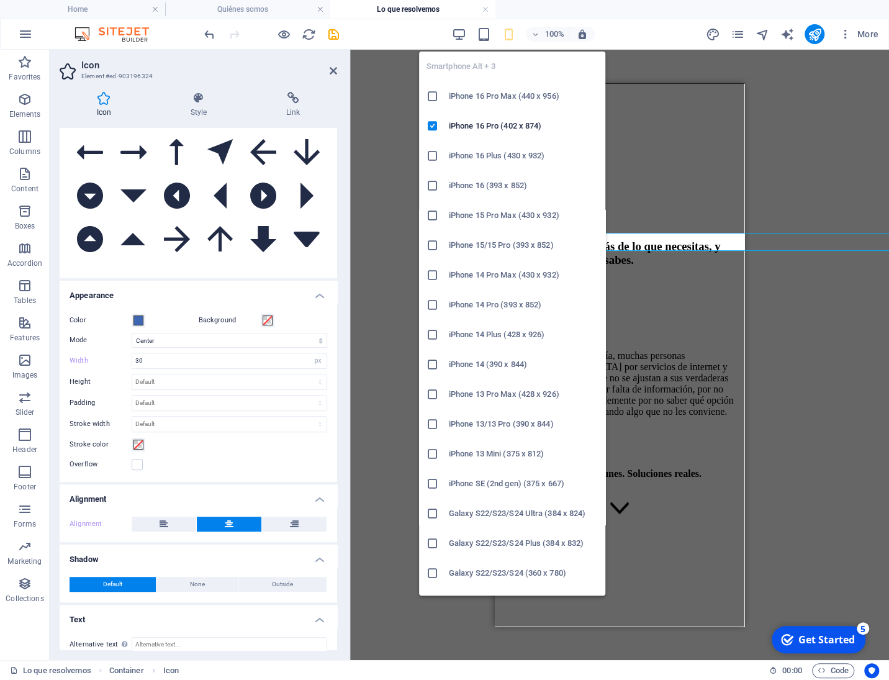
scroll to position [291, 0]
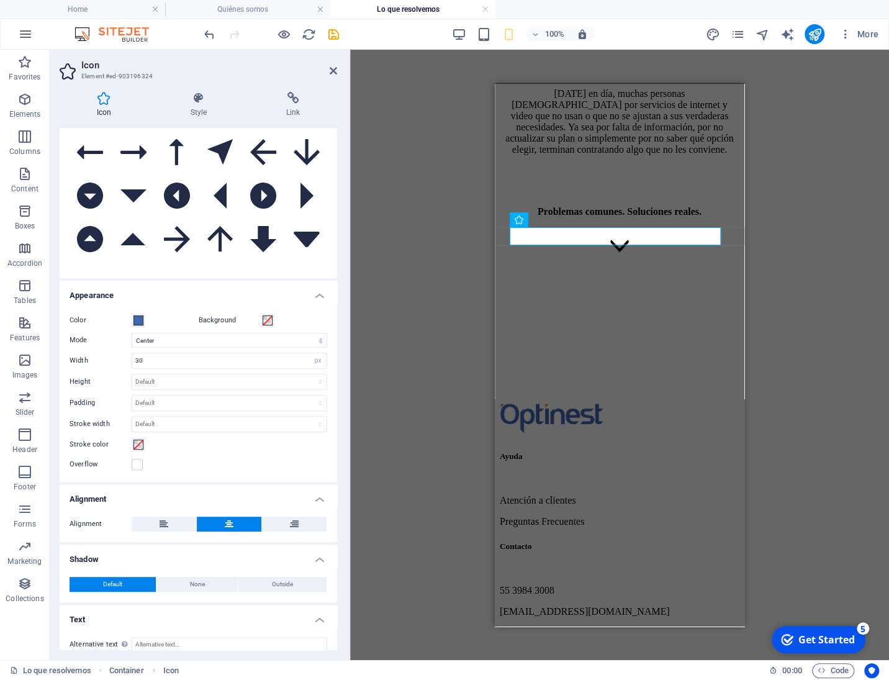
click at [82, 359] on label "Width" at bounding box center [101, 360] width 62 height 7
click at [76, 363] on label "Width" at bounding box center [101, 360] width 62 height 7
click at [84, 357] on label "Width" at bounding box center [101, 360] width 62 height 7
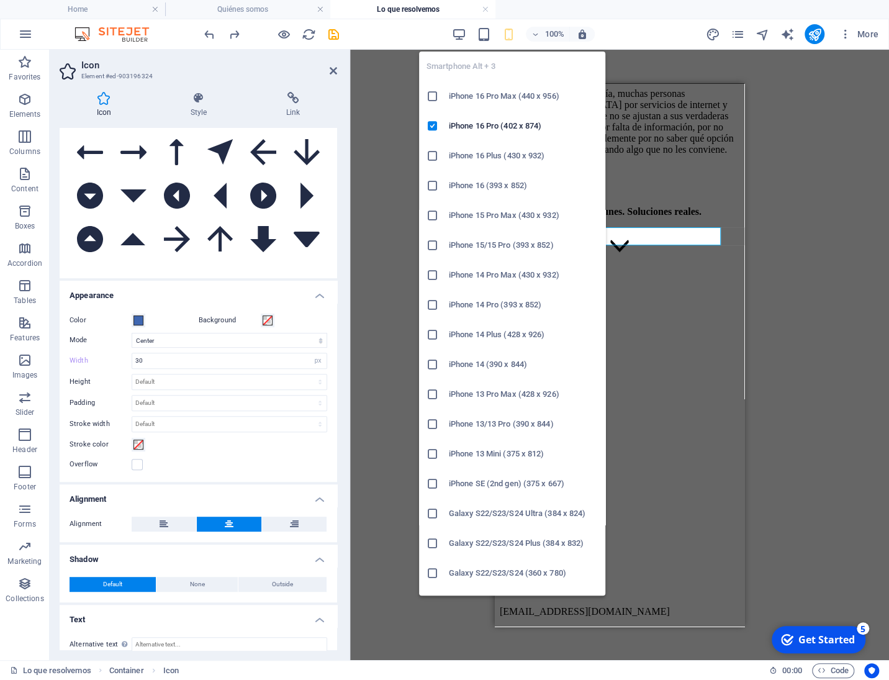
click at [513, 37] on icon "button" at bounding box center [508, 34] width 14 height 14
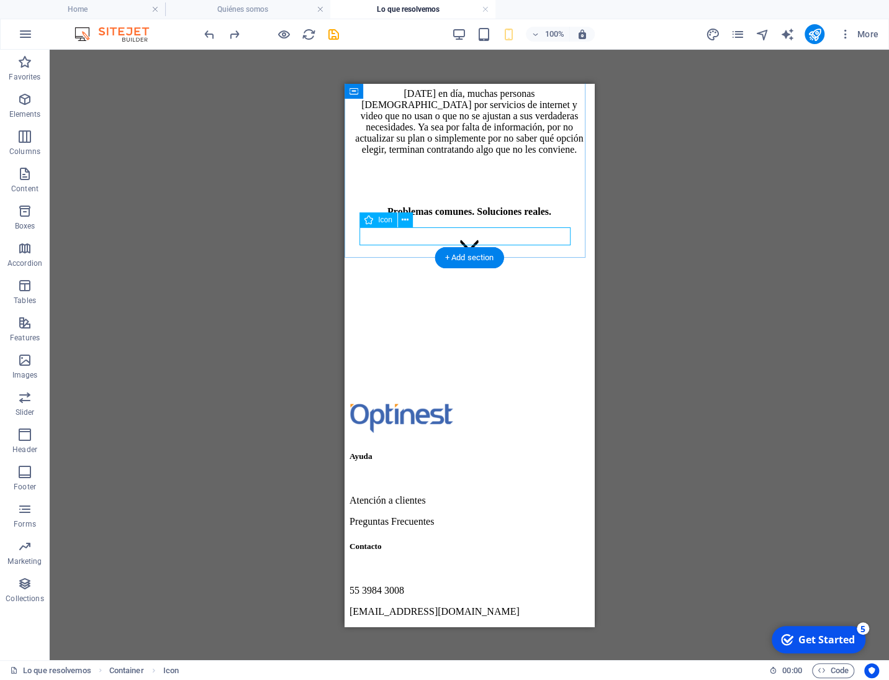
click at [472, 240] on figure at bounding box center [470, 247] width 240 height 14
drag, startPoint x: 472, startPoint y: 233, endPoint x: 814, endPoint y: 317, distance: 351.6
click at [472, 240] on figure at bounding box center [470, 247] width 240 height 14
select select "xMidYMid"
select select "px"
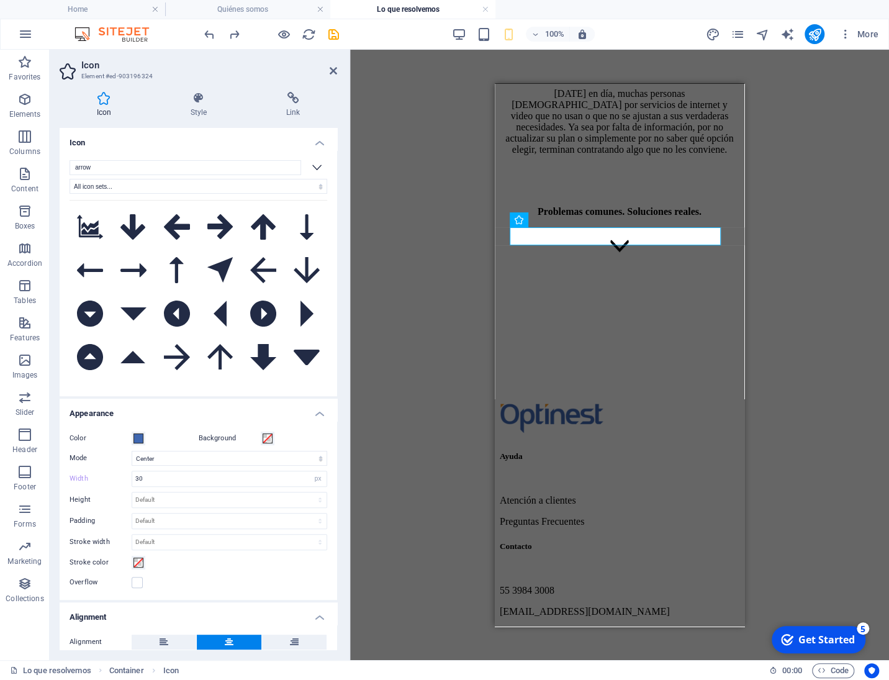
click at [475, 34] on div "100%" at bounding box center [522, 34] width 143 height 20
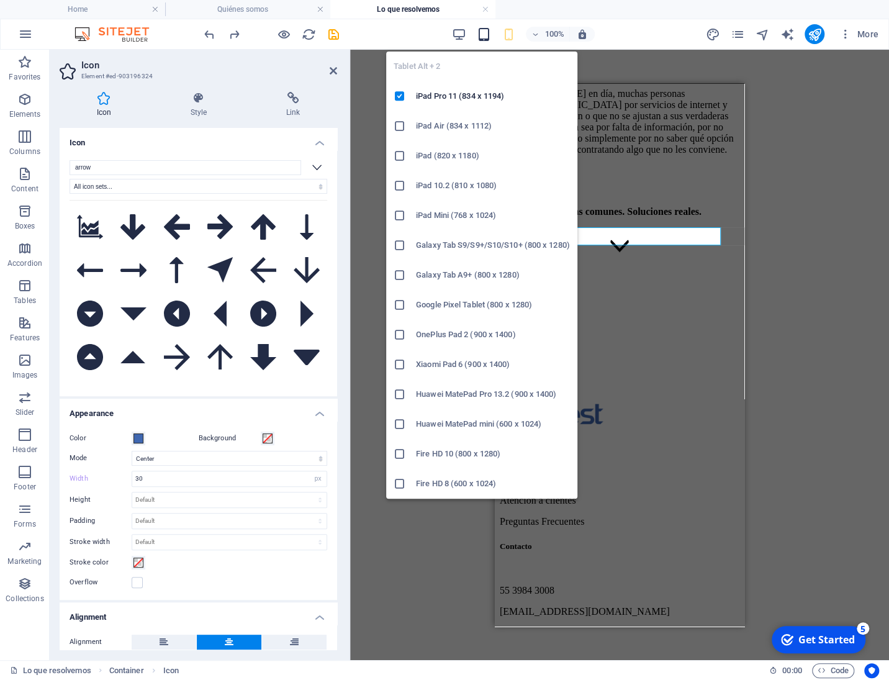
click at [479, 32] on icon "button" at bounding box center [483, 34] width 14 height 14
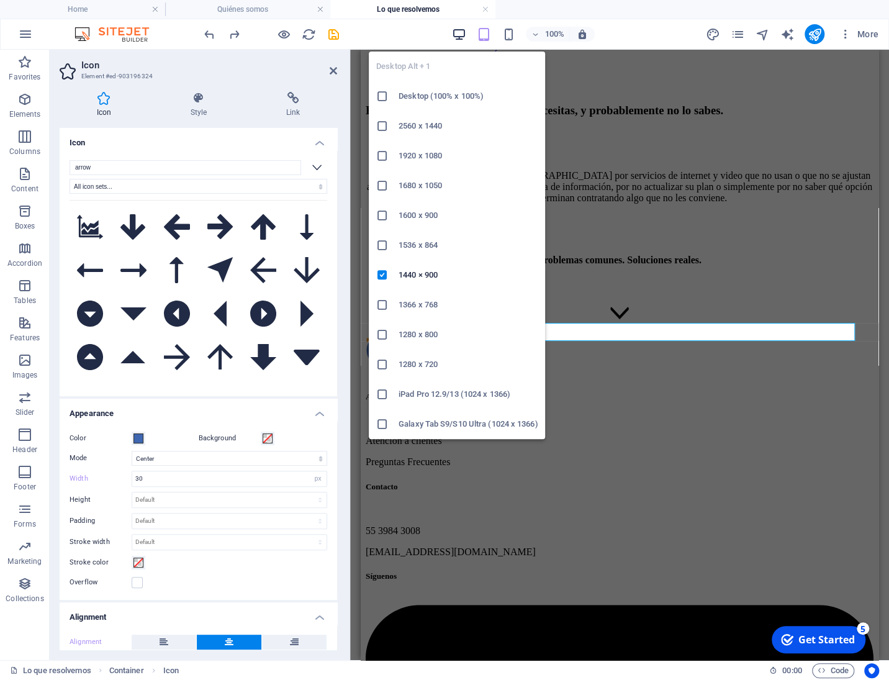
click at [455, 34] on icon "button" at bounding box center [458, 34] width 14 height 14
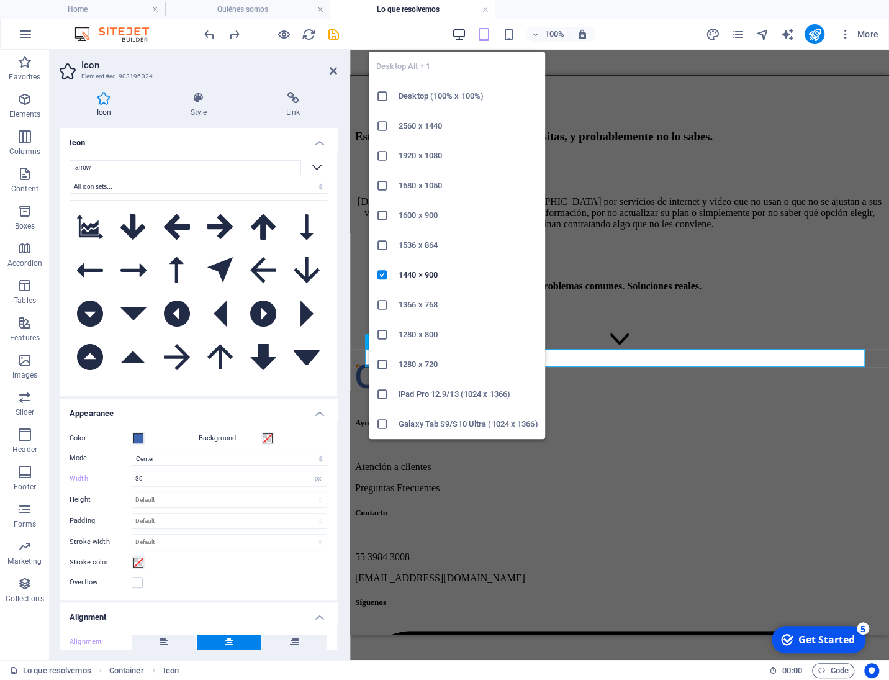
click at [458, 34] on icon "button" at bounding box center [458, 34] width 14 height 14
drag, startPoint x: 458, startPoint y: 34, endPoint x: 481, endPoint y: 30, distance: 22.6
click at [458, 34] on icon "button" at bounding box center [458, 34] width 14 height 14
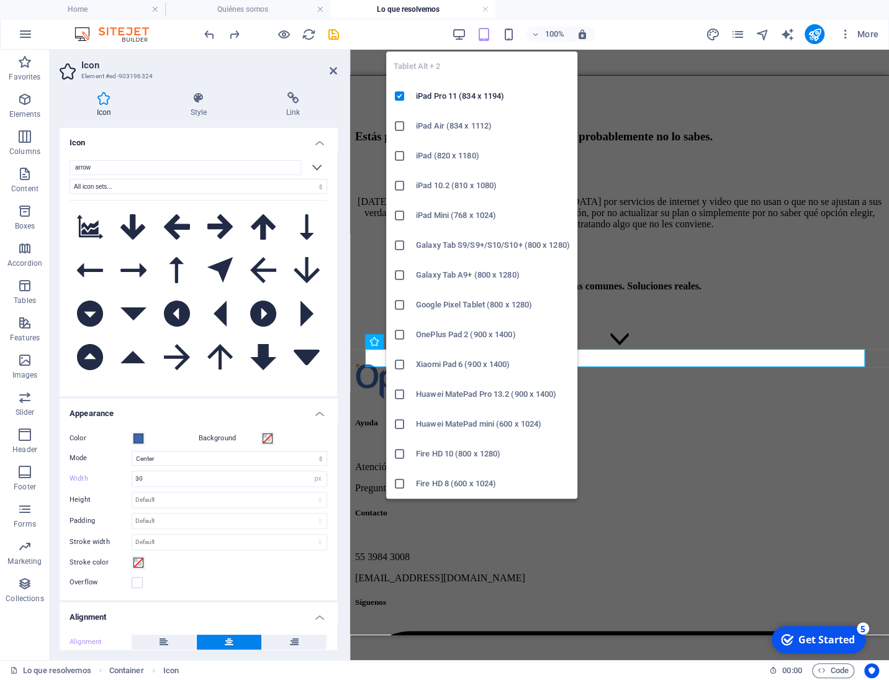
click at [484, 32] on icon "button" at bounding box center [483, 34] width 14 height 14
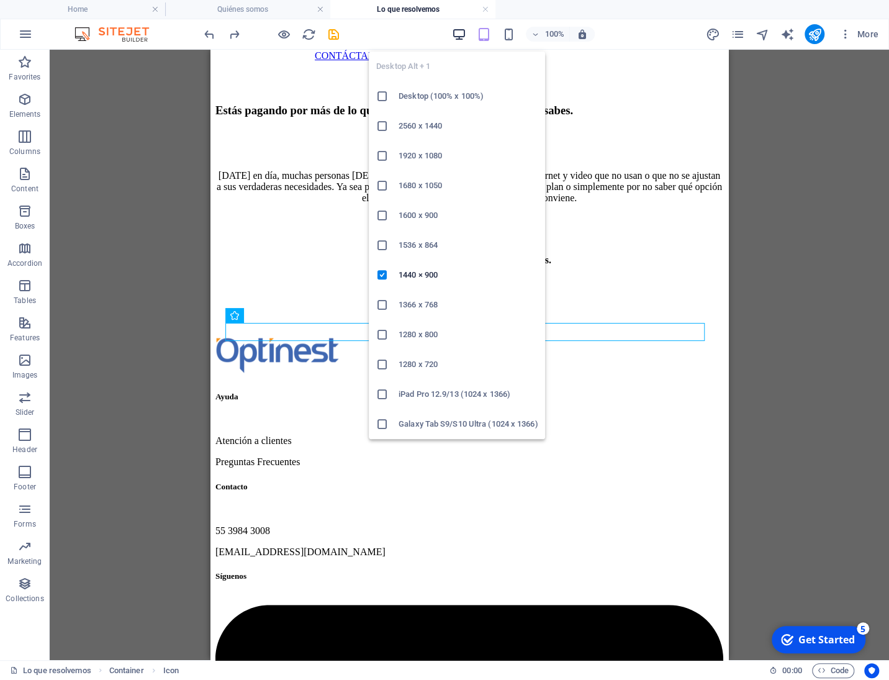
click at [463, 35] on icon "button" at bounding box center [458, 34] width 14 height 14
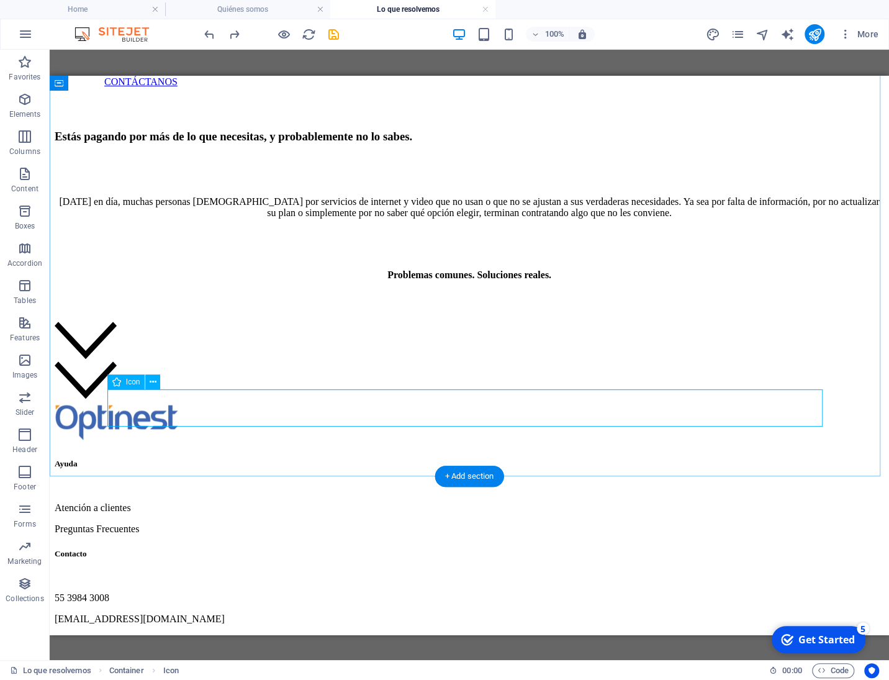
click at [164, 394] on figure at bounding box center [469, 381] width 829 height 40
select select "xMidYMid"
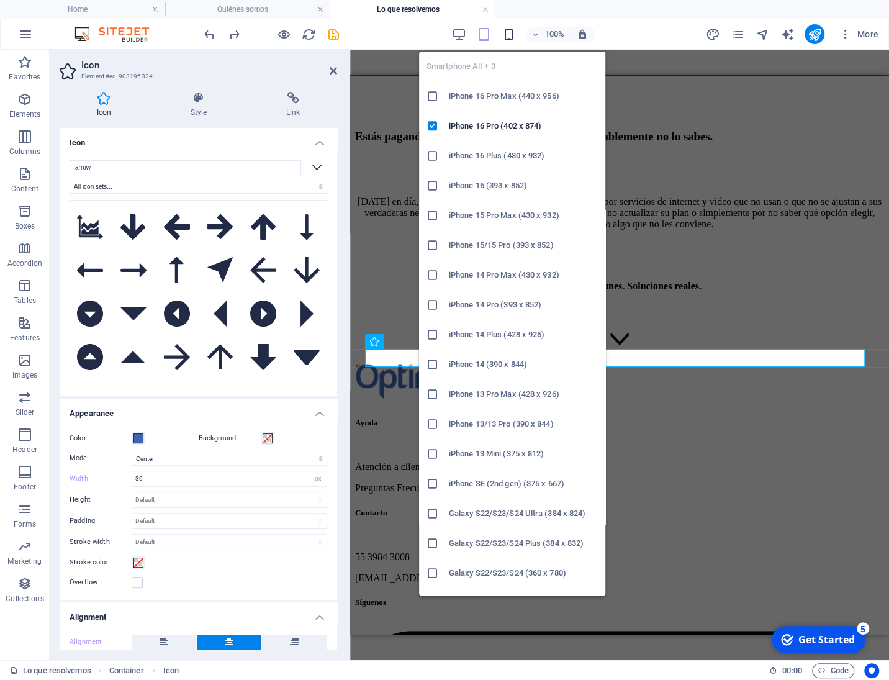
click at [511, 36] on icon "button" at bounding box center [508, 34] width 14 height 14
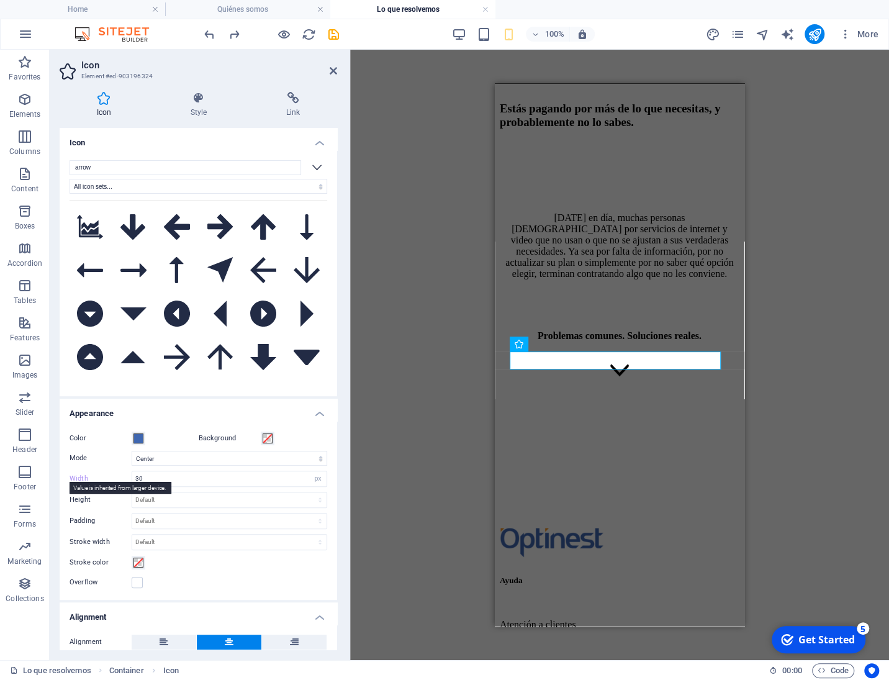
click at [79, 481] on label "Width" at bounding box center [101, 478] width 62 height 7
click at [148, 482] on input "30" at bounding box center [229, 478] width 194 height 15
click at [83, 481] on label "Width" at bounding box center [101, 478] width 62 height 7
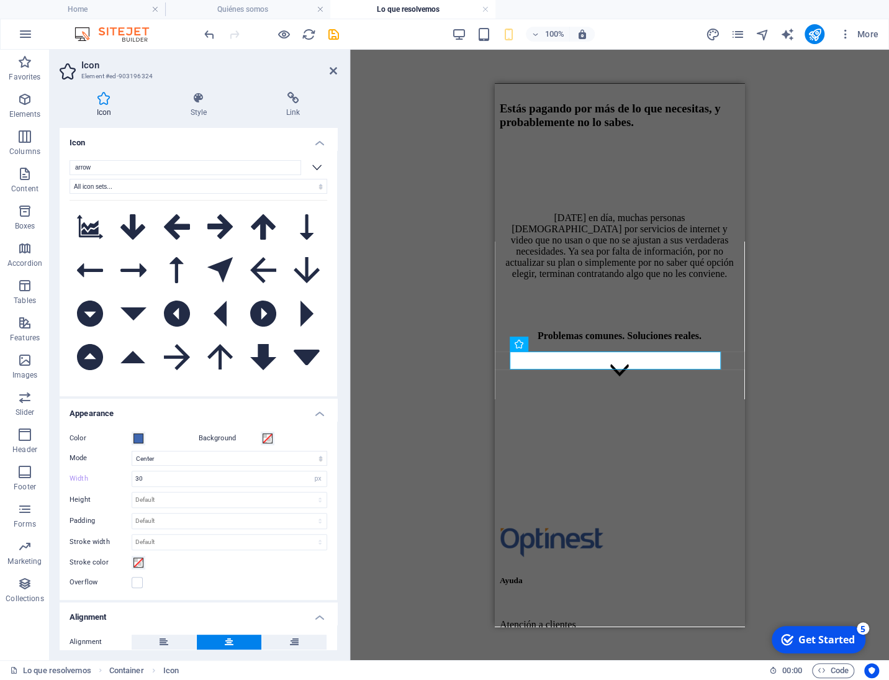
click at [83, 480] on label "Width" at bounding box center [101, 478] width 62 height 7
click at [309, 471] on select "Default auto px rem % em vh vw" at bounding box center [317, 478] width 17 height 15
click option "Default" at bounding box center [0, 0] width 0 height 0
select select "px"
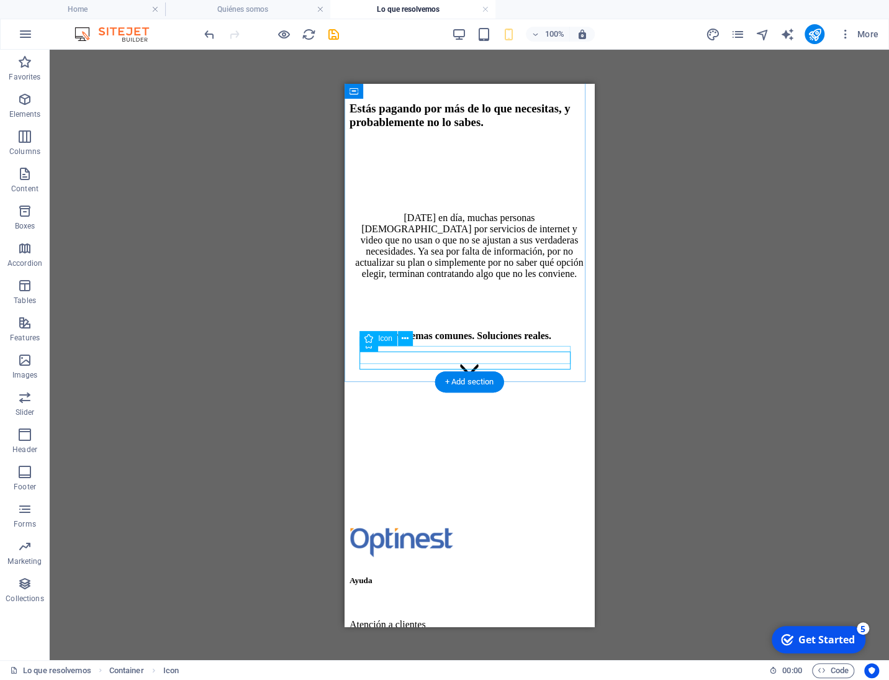
click at [466, 363] on figure at bounding box center [470, 370] width 240 height 14
click at [468, 351] on figure at bounding box center [470, 358] width 240 height 14
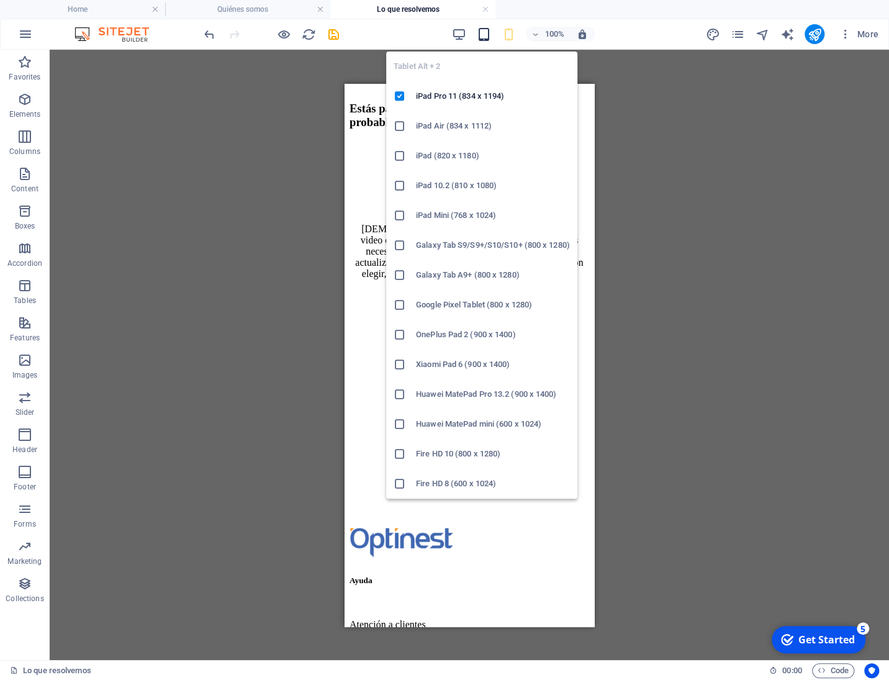
click at [485, 32] on icon "button" at bounding box center [483, 34] width 14 height 14
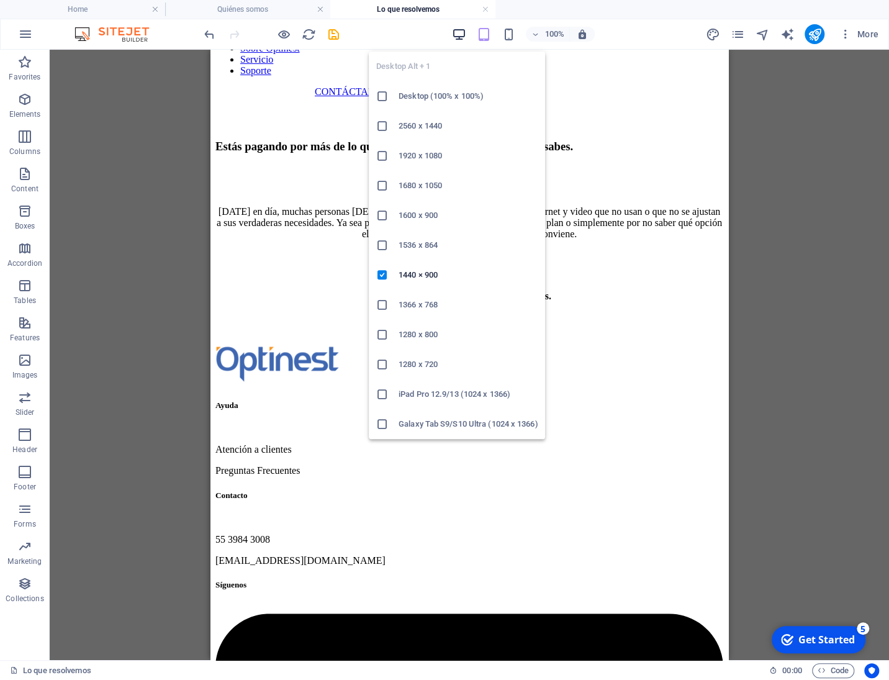
click at [464, 32] on icon "button" at bounding box center [458, 34] width 14 height 14
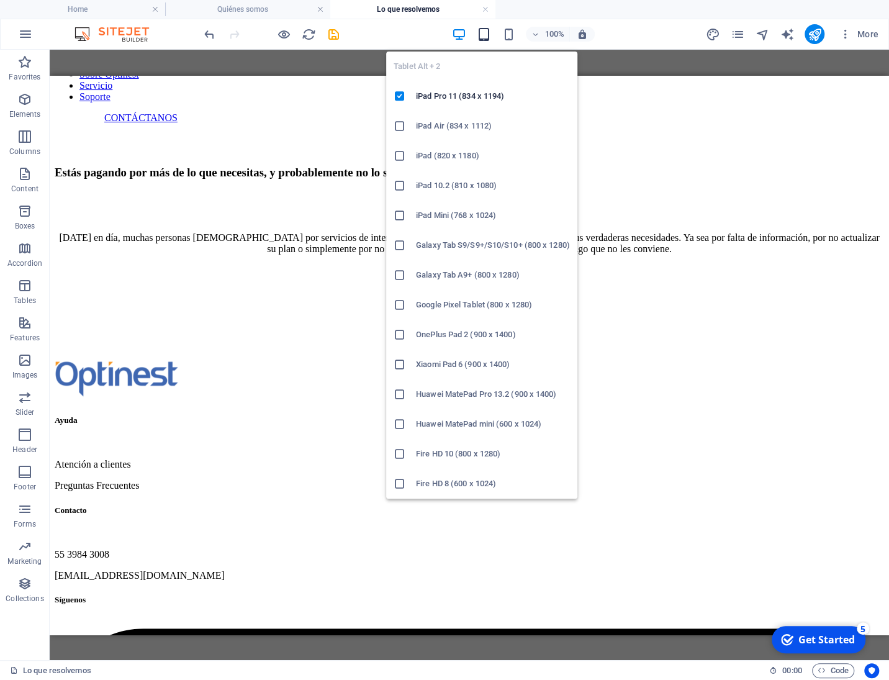
click at [481, 37] on icon "button" at bounding box center [483, 34] width 14 height 14
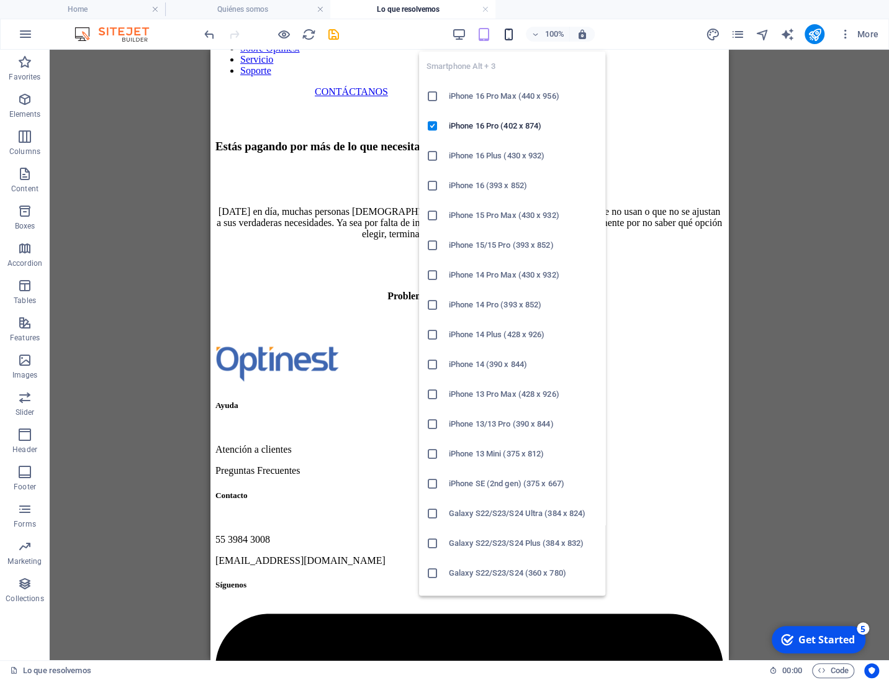
click at [505, 35] on icon "button" at bounding box center [508, 34] width 14 height 14
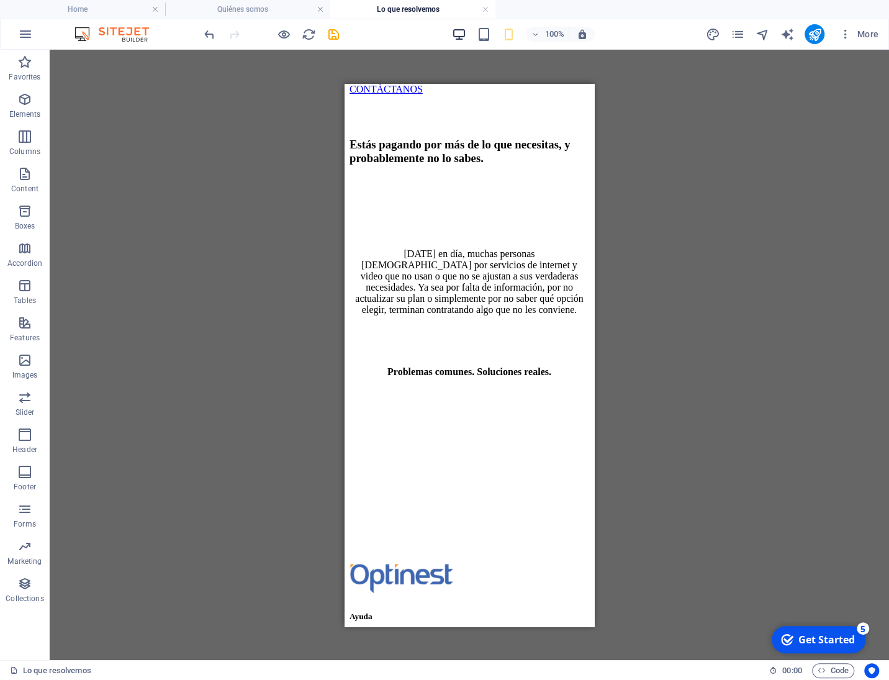
click at [466, 34] on span "button" at bounding box center [458, 34] width 15 height 14
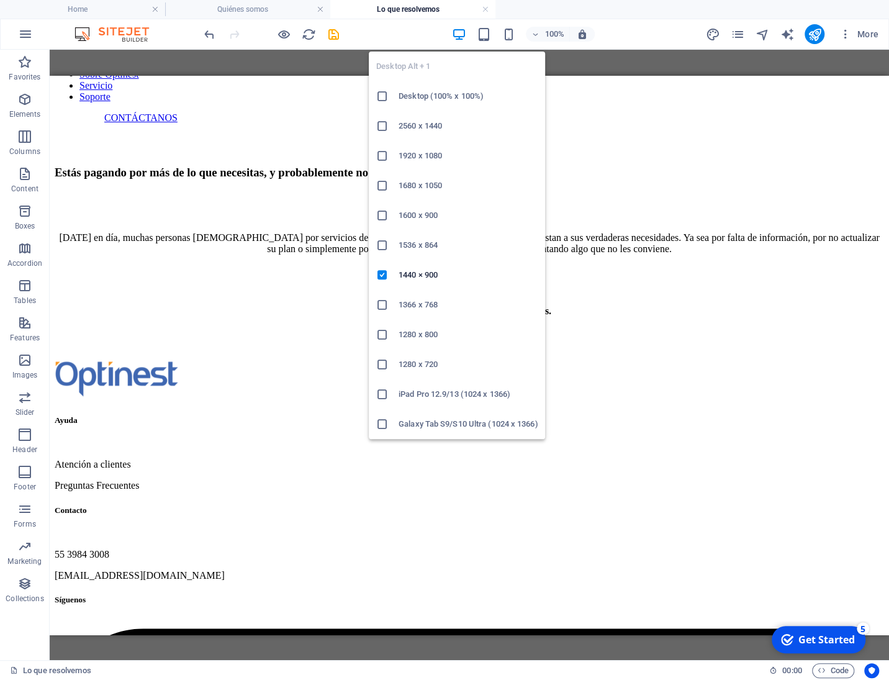
scroll to position [125, 0]
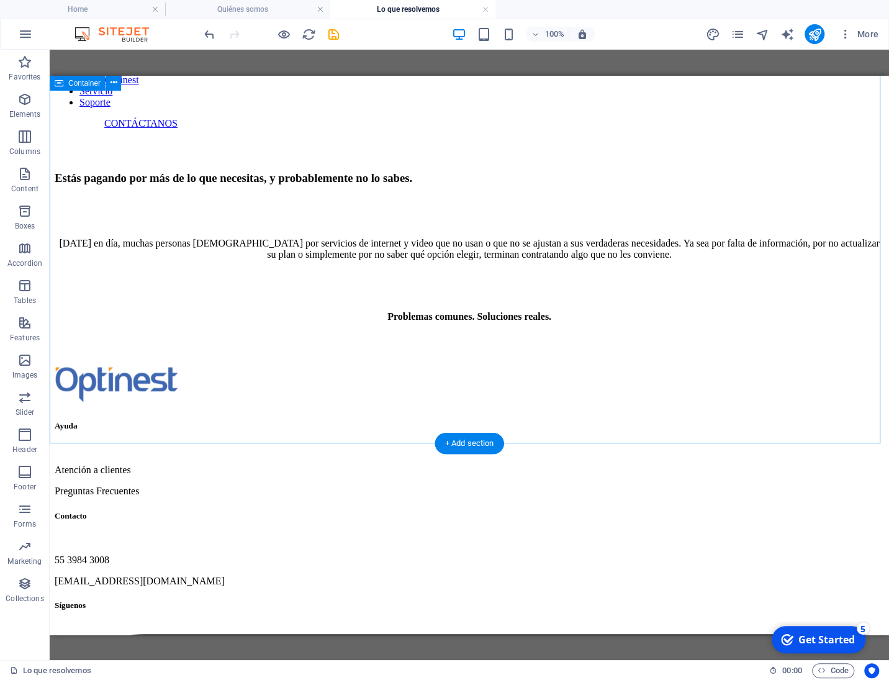
click at [417, 363] on div "Estás pagando por más de lo que necesitas, y probablemente no lo sabes. [DATE] …" at bounding box center [469, 246] width 829 height 234
click at [30, 111] on p "Elements" at bounding box center [25, 114] width 32 height 10
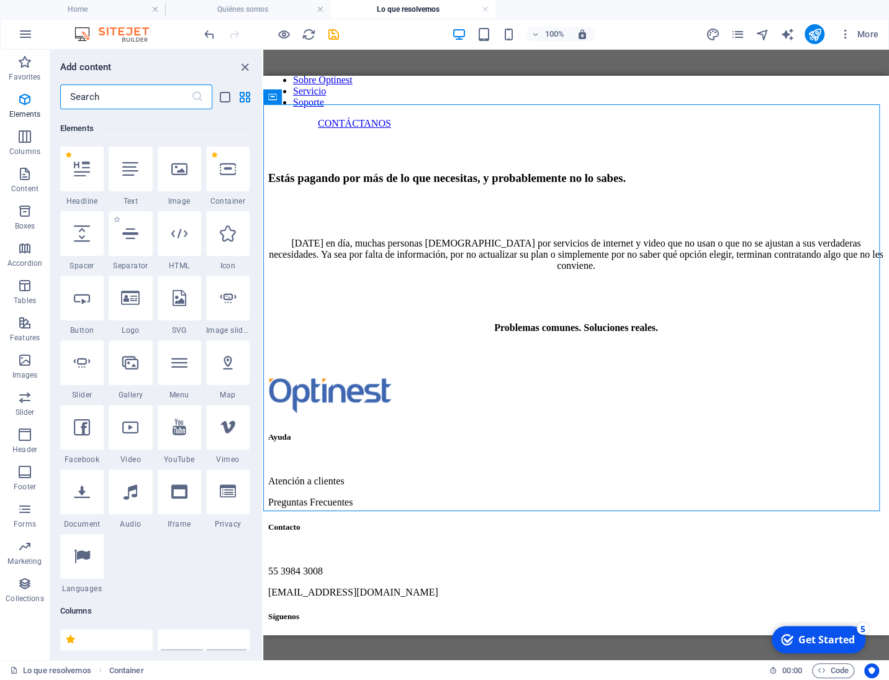
scroll to position [132, 0]
click at [223, 244] on div at bounding box center [227, 231] width 43 height 45
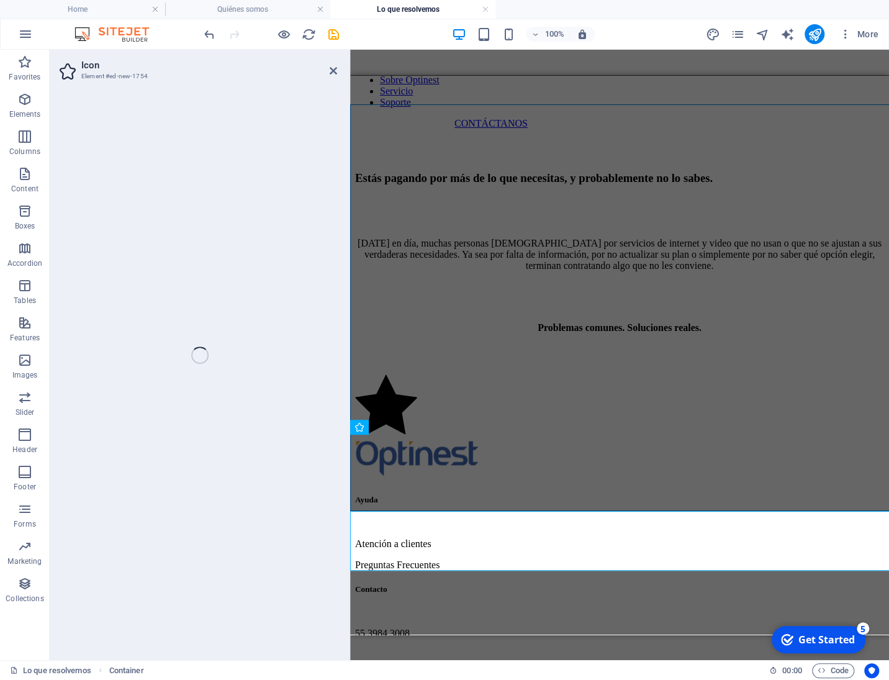
select select "xMidYMid"
select select "px"
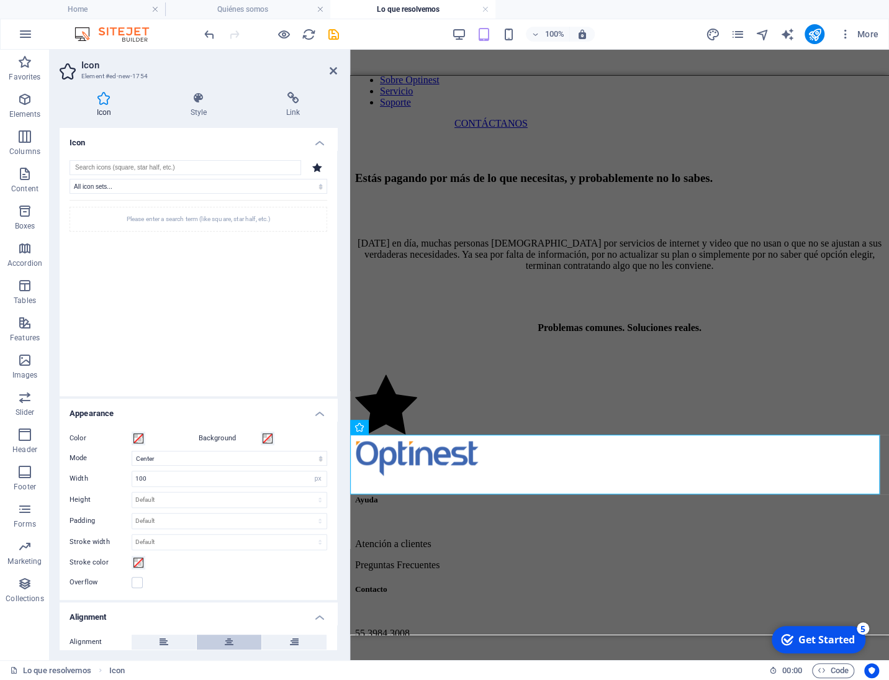
click at [228, 636] on icon at bounding box center [229, 641] width 9 height 15
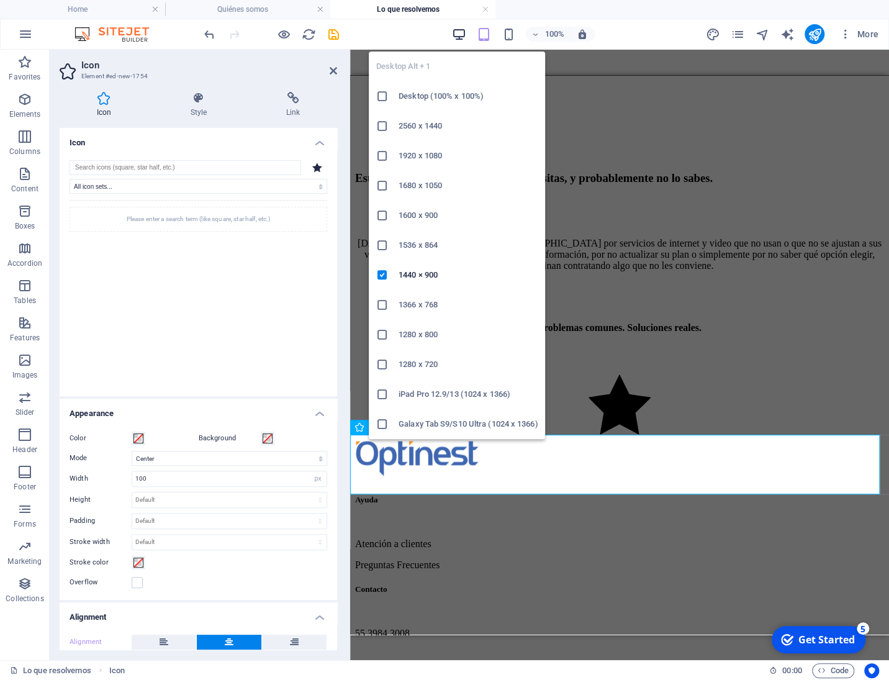
click at [466, 38] on span "button" at bounding box center [458, 34] width 15 height 14
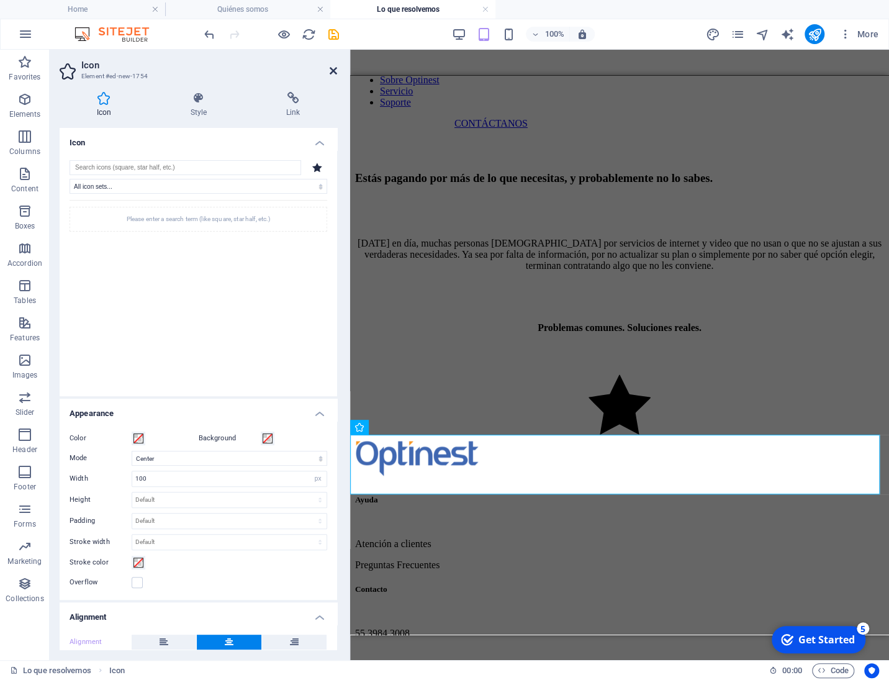
click at [331, 70] on icon at bounding box center [333, 71] width 7 height 10
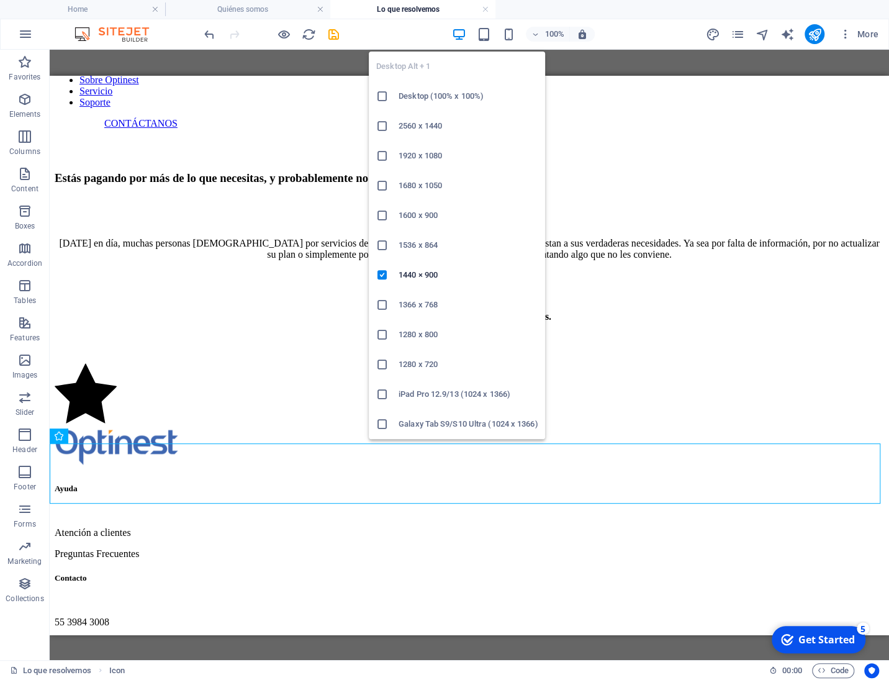
click at [458, 37] on icon "button" at bounding box center [458, 34] width 14 height 14
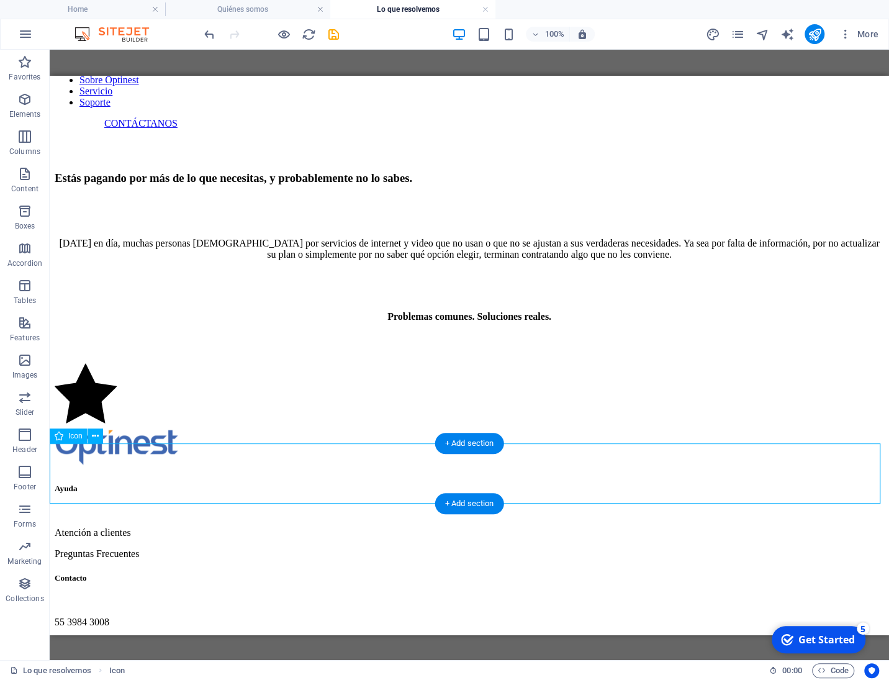
click at [81, 425] on figure at bounding box center [469, 394] width 829 height 62
select select "xMidYMid"
select select "px"
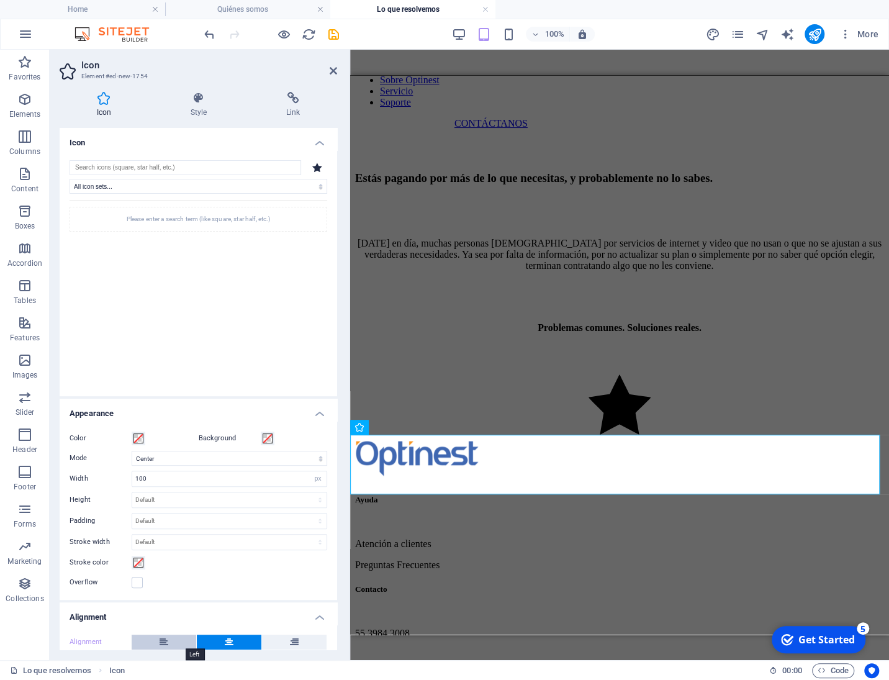
click at [169, 641] on button at bounding box center [164, 641] width 65 height 15
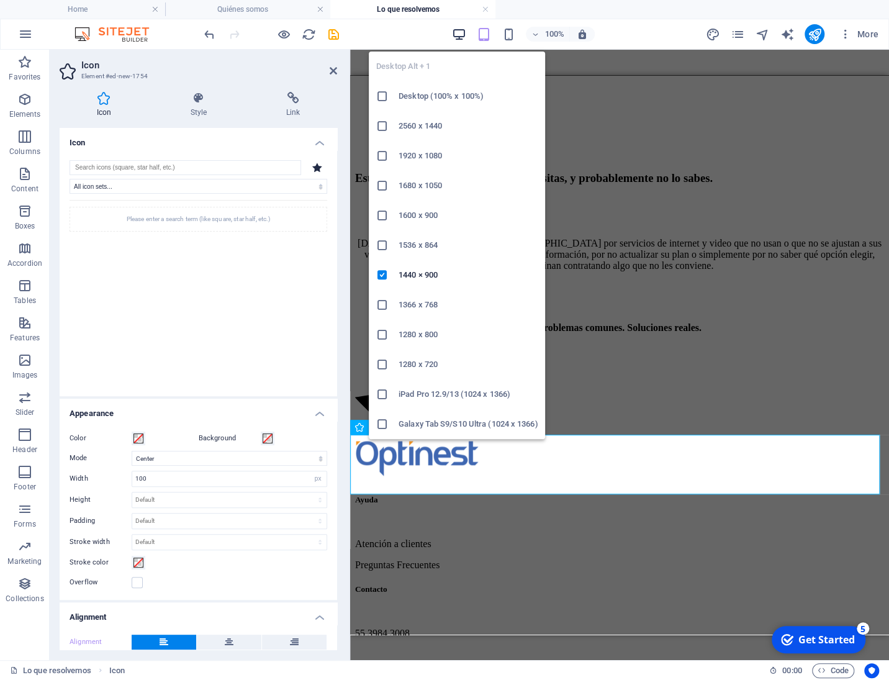
click at [459, 33] on icon "button" at bounding box center [458, 34] width 14 height 14
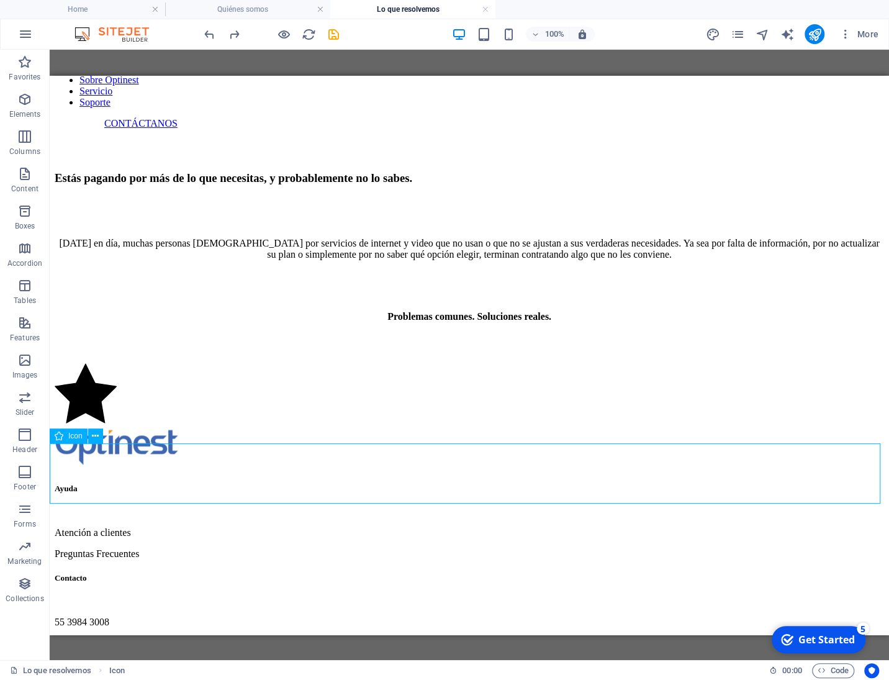
click at [123, 425] on figure at bounding box center [469, 394] width 829 height 62
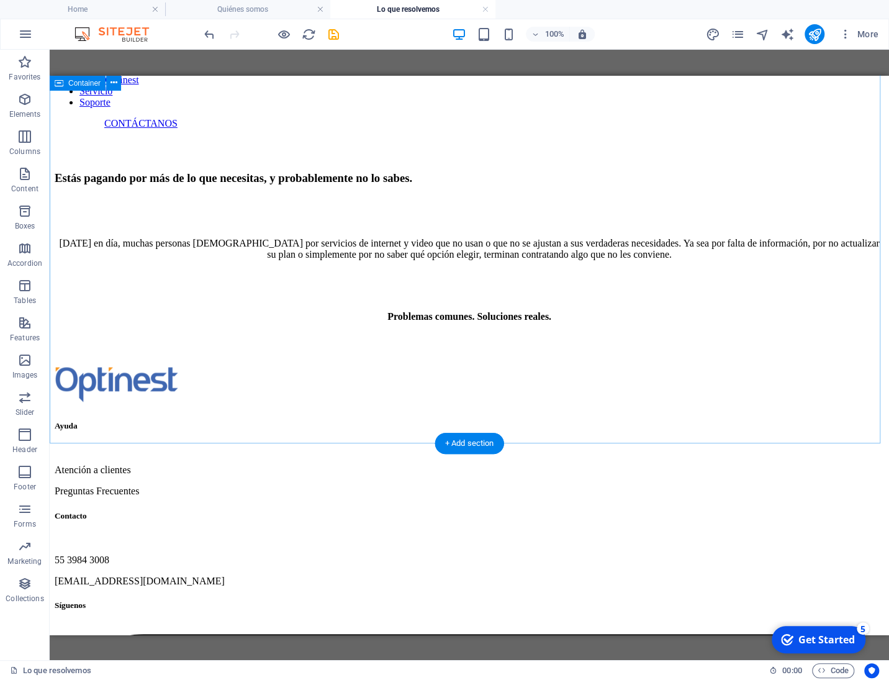
click at [417, 363] on div "Estás pagando por más de lo que necesitas, y probablemente no lo sabes. [DATE] …" at bounding box center [469, 246] width 829 height 234
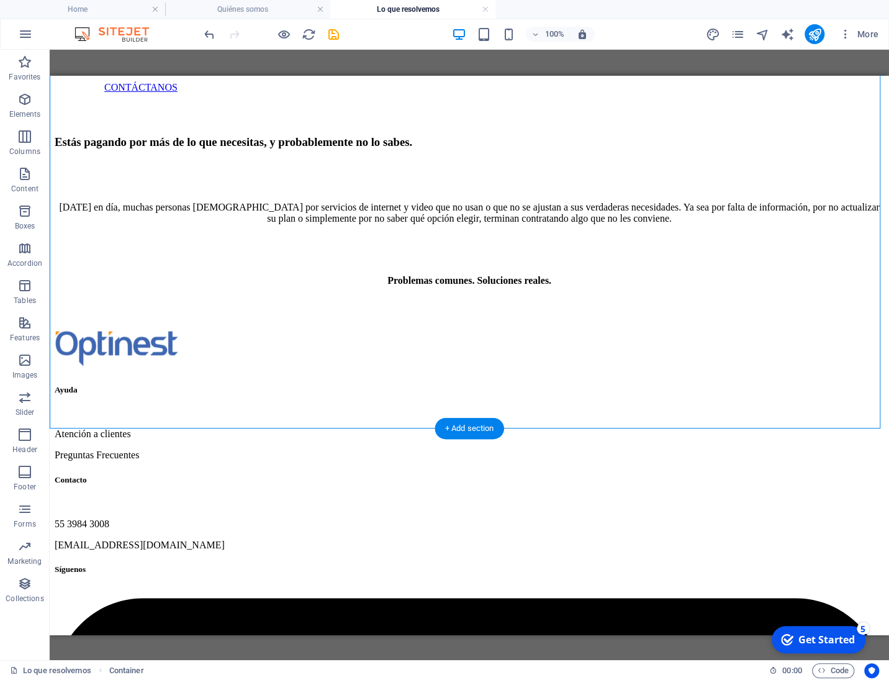
scroll to position [162, 0]
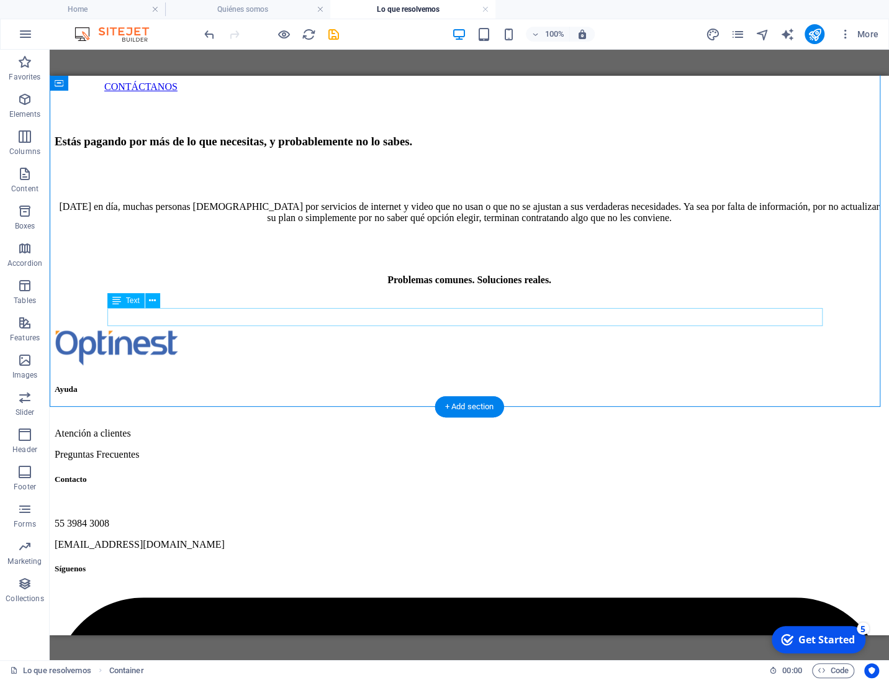
click at [415, 285] on div "Problemas comunes. Soluciones reales." at bounding box center [469, 279] width 829 height 11
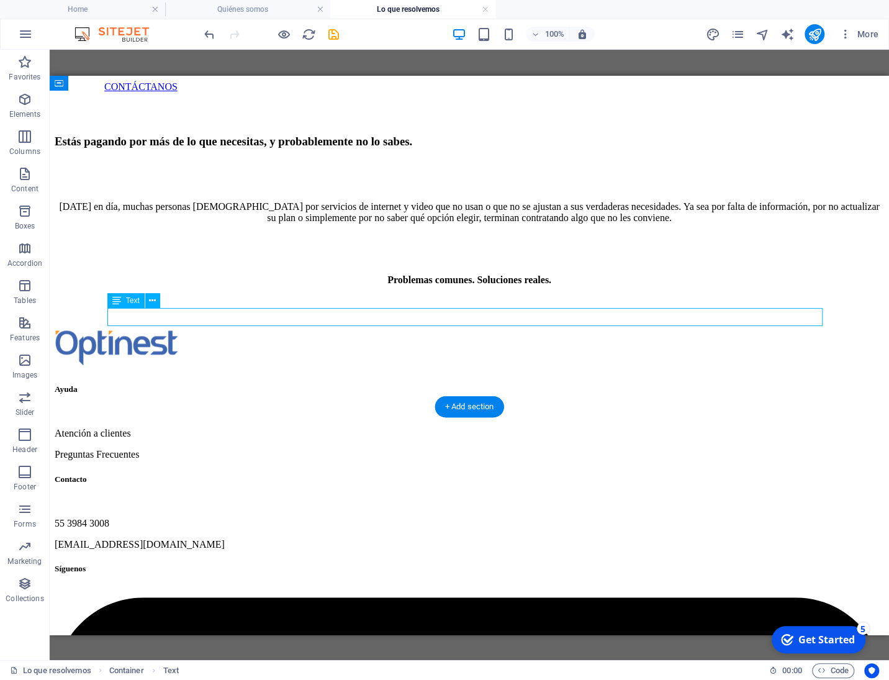
click at [415, 285] on div "Problemas comunes. Soluciones reales." at bounding box center [469, 279] width 829 height 11
click at [415, 317] on div "Reference Container Text Spacer Reference Icon Icon Text Spacer Spacer H3 Space…" at bounding box center [469, 273] width 839 height 721
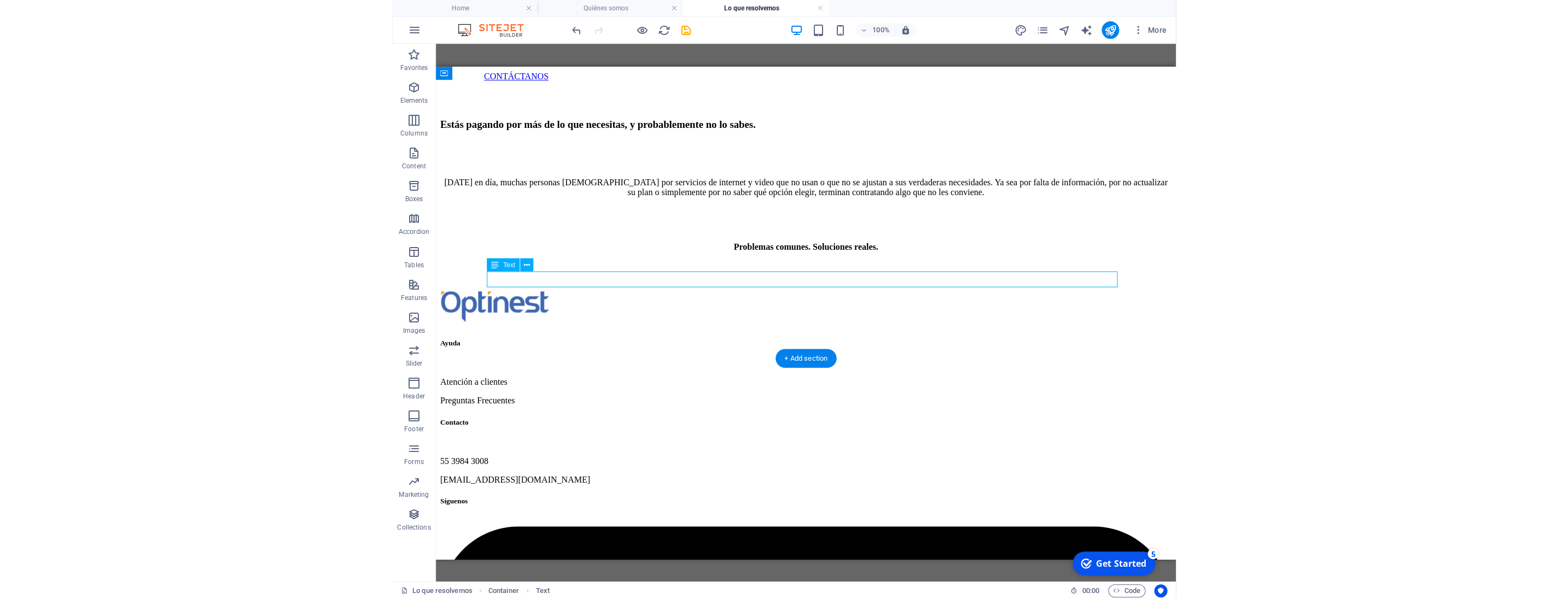
scroll to position [127, 0]
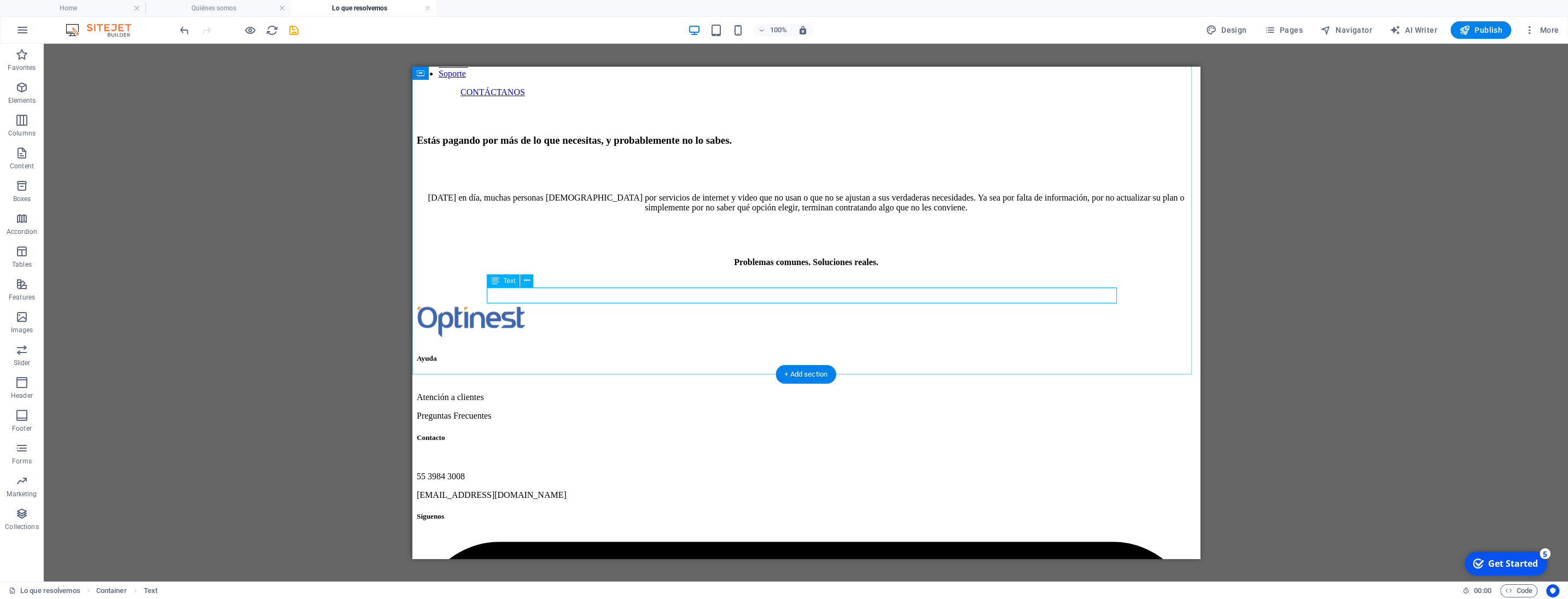
click at [782, 268] on div "Problemas comunes. Soluciones reales." at bounding box center [805, 262] width 779 height 10
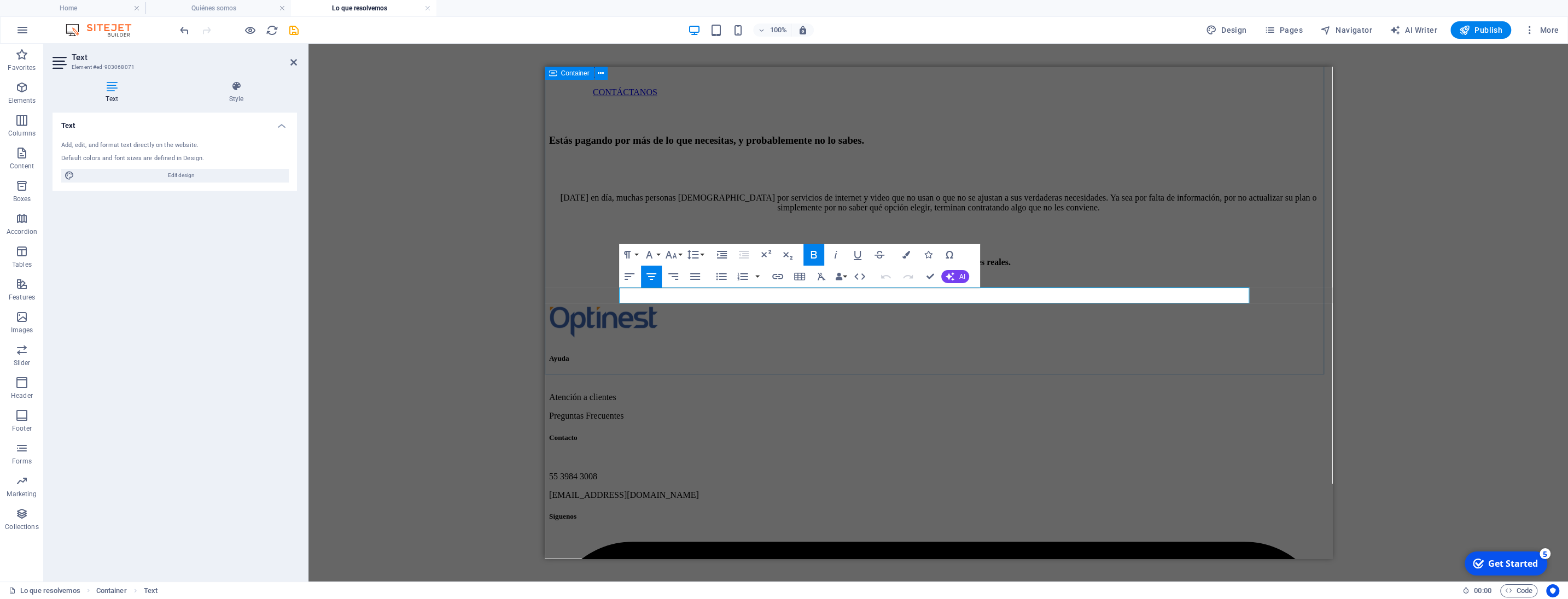
click at [782, 304] on div "Estás pagando por más de lo que necesitas, y probablemente no lo sabes. [DATE] …" at bounding box center [938, 201] width 779 height 206
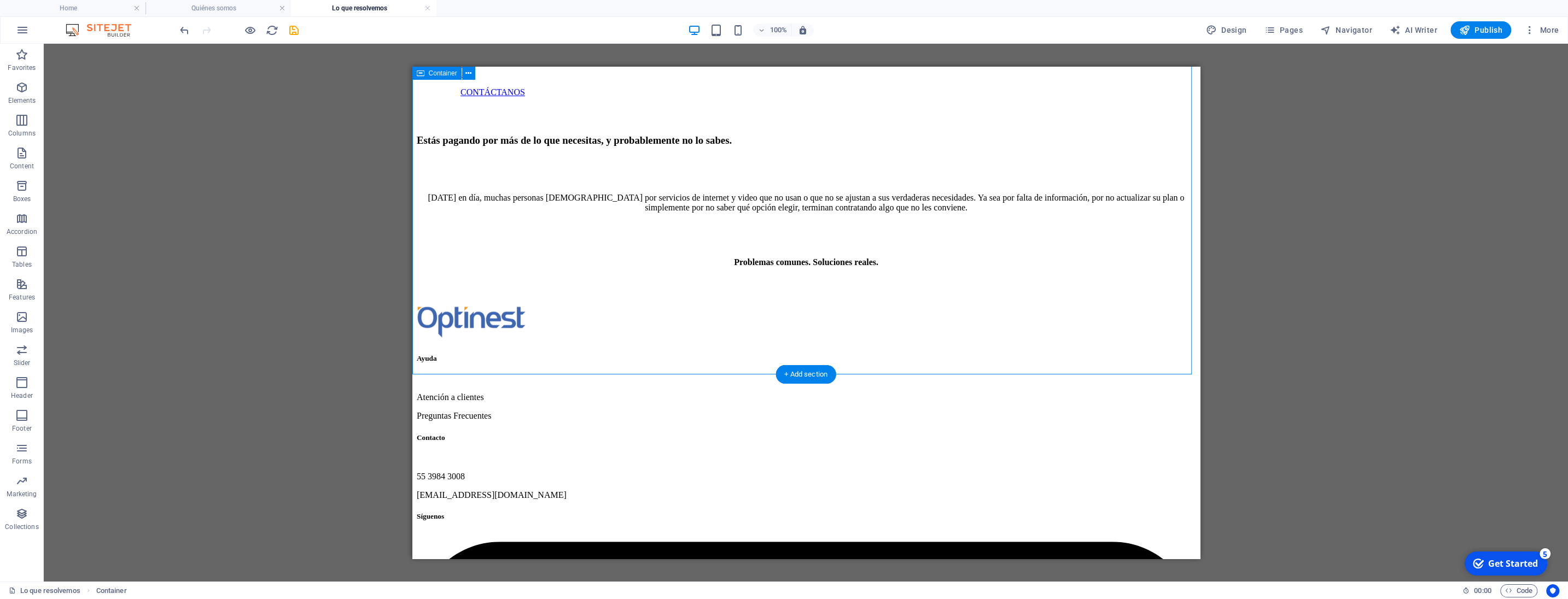
click at [751, 304] on div "Estás pagando por más de lo que necesitas, y probablemente no lo sabes. [DATE] …" at bounding box center [805, 201] width 779 height 206
click at [25, 82] on icon "button" at bounding box center [21, 87] width 13 height 13
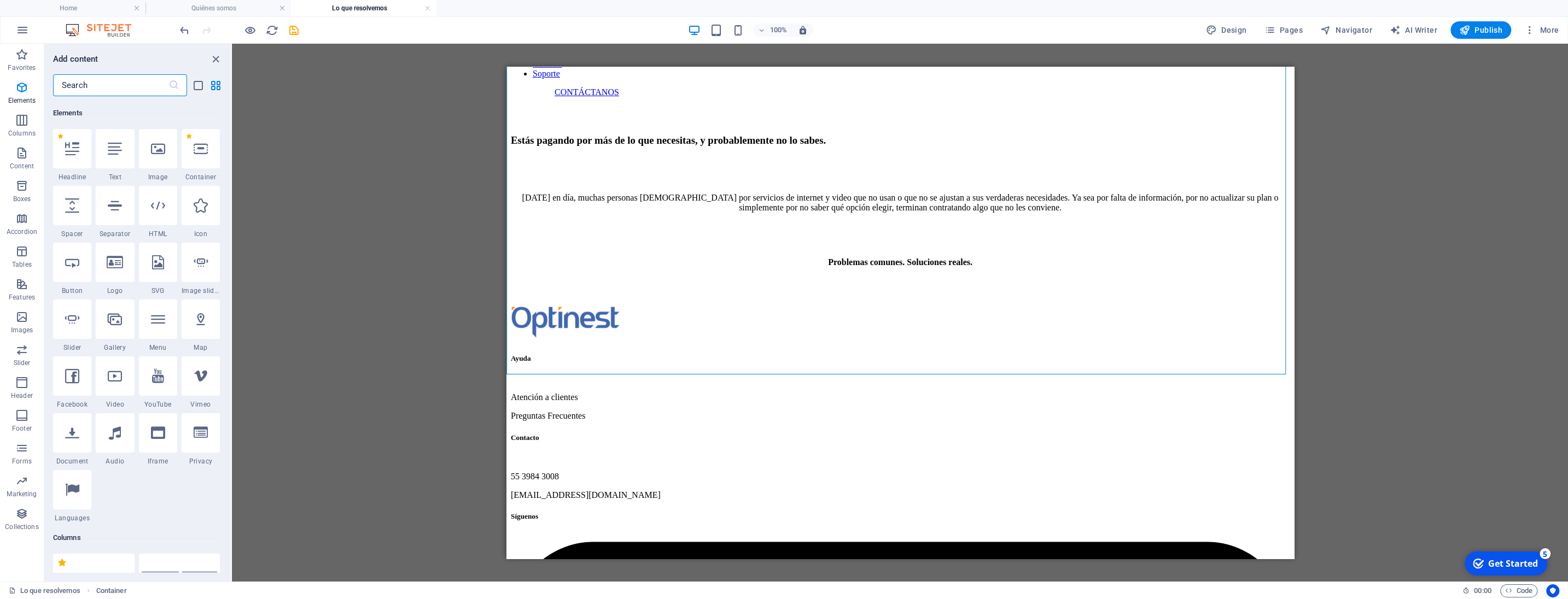
scroll to position [116, 0]
click at [189, 211] on div at bounding box center [200, 203] width 38 height 40
select select "xMidYMid"
select select "px"
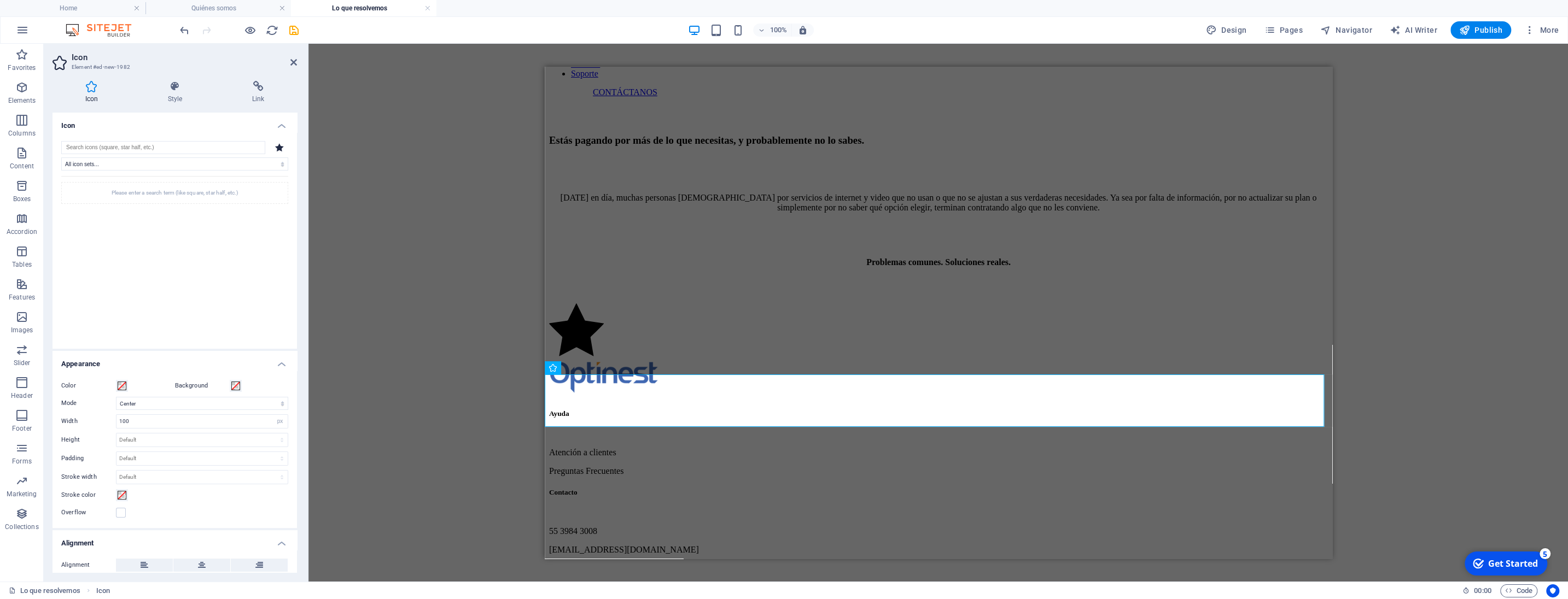
click at [197, 557] on div "Alignment" at bounding box center [175, 566] width 245 height 31
click at [203, 560] on button at bounding box center [202, 565] width 57 height 13
click at [144, 419] on input "100" at bounding box center [202, 421] width 171 height 13
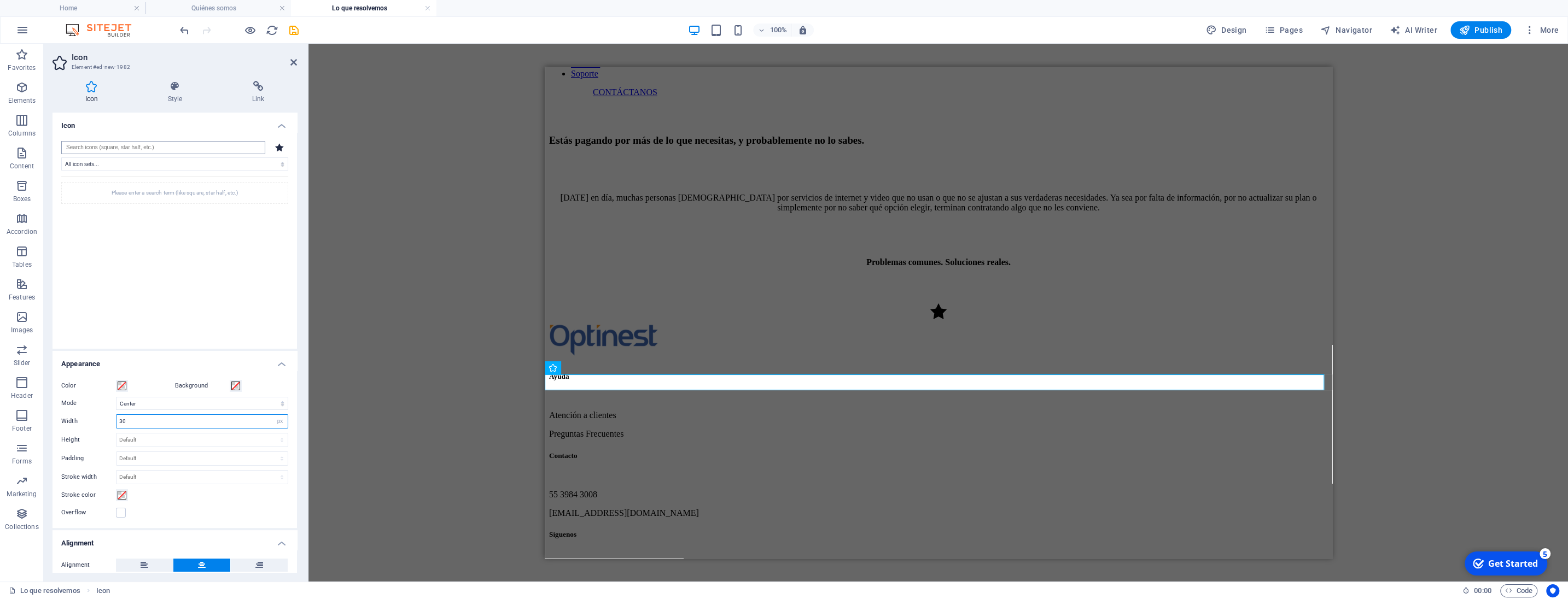
type input "30"
click at [253, 152] on input "search" at bounding box center [164, 147] width 204 height 13
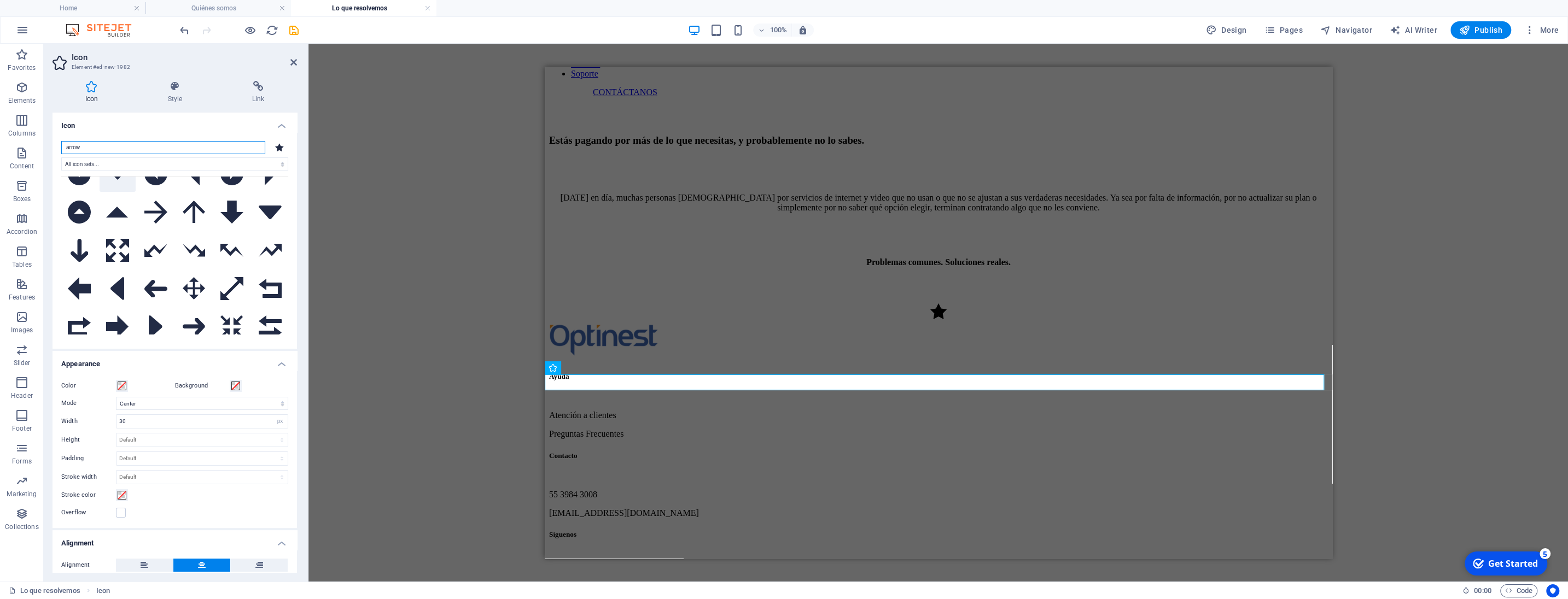
scroll to position [52, 0]
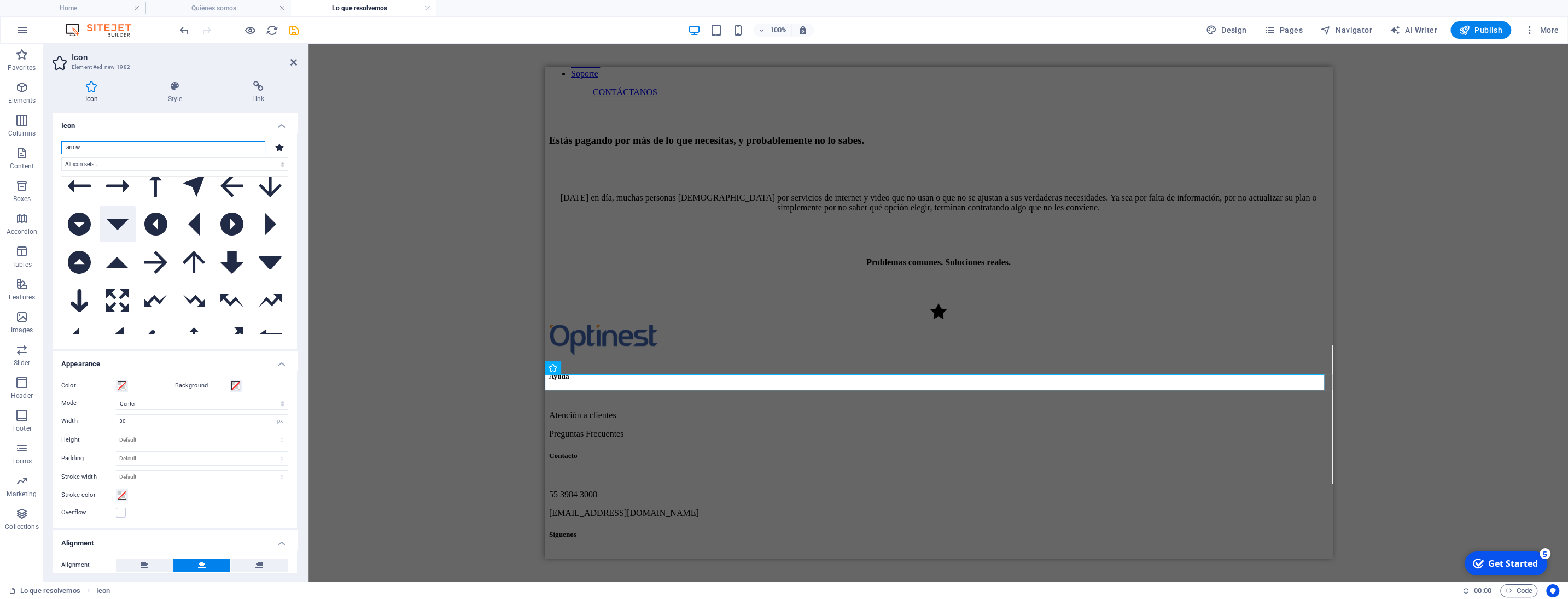
type input "arrow"
click at [136, 226] on button at bounding box center [117, 224] width 36 height 36
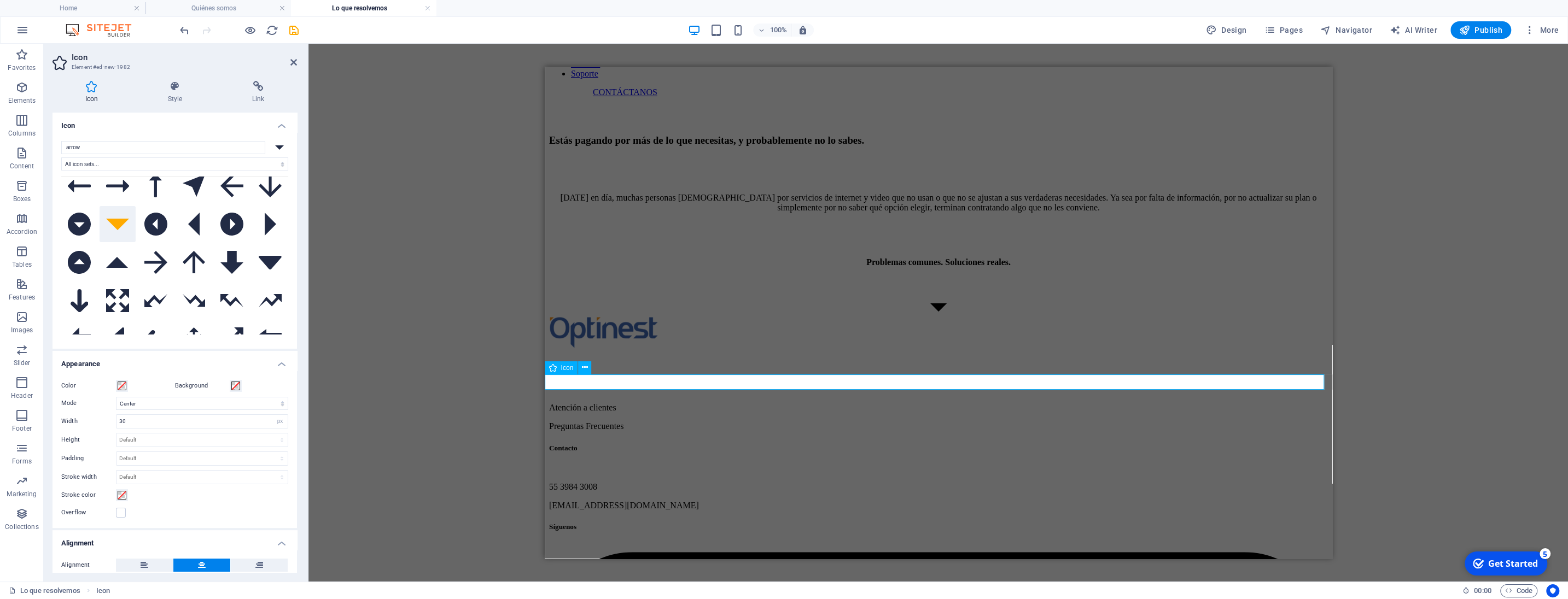
click at [782, 314] on figure at bounding box center [938, 309] width 779 height 11
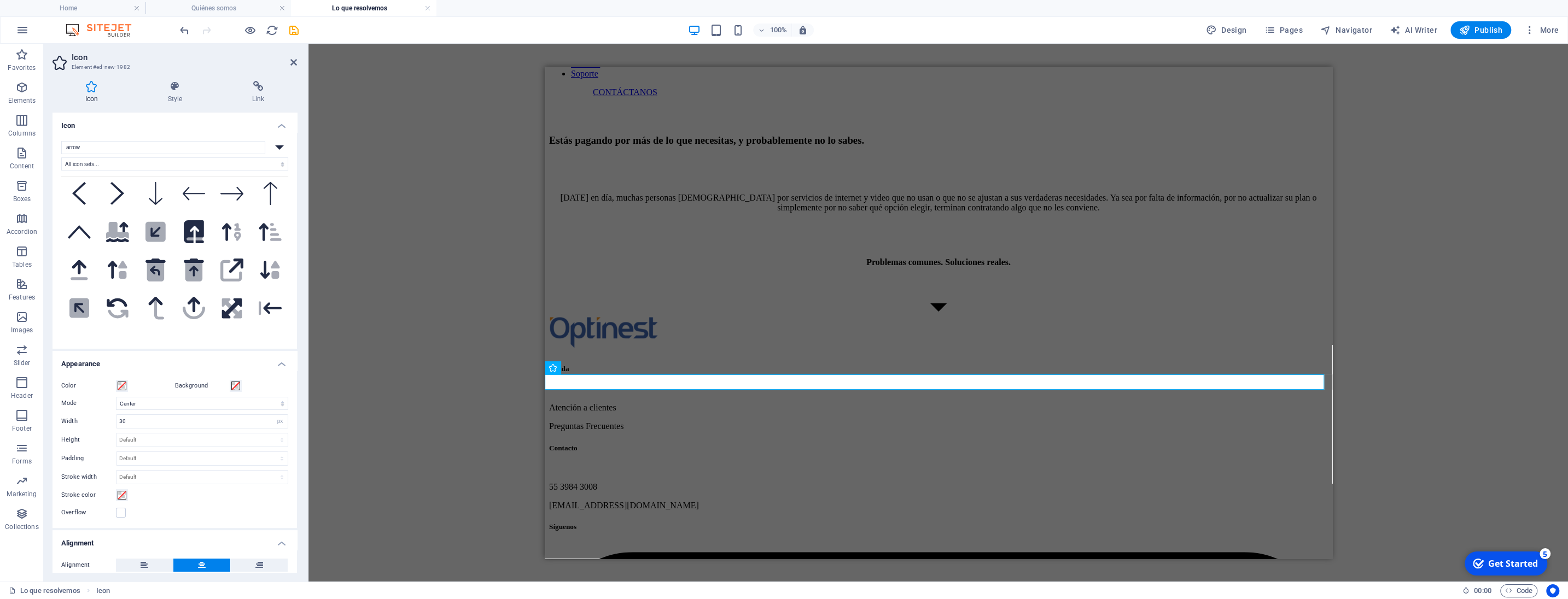
scroll to position [364, 0]
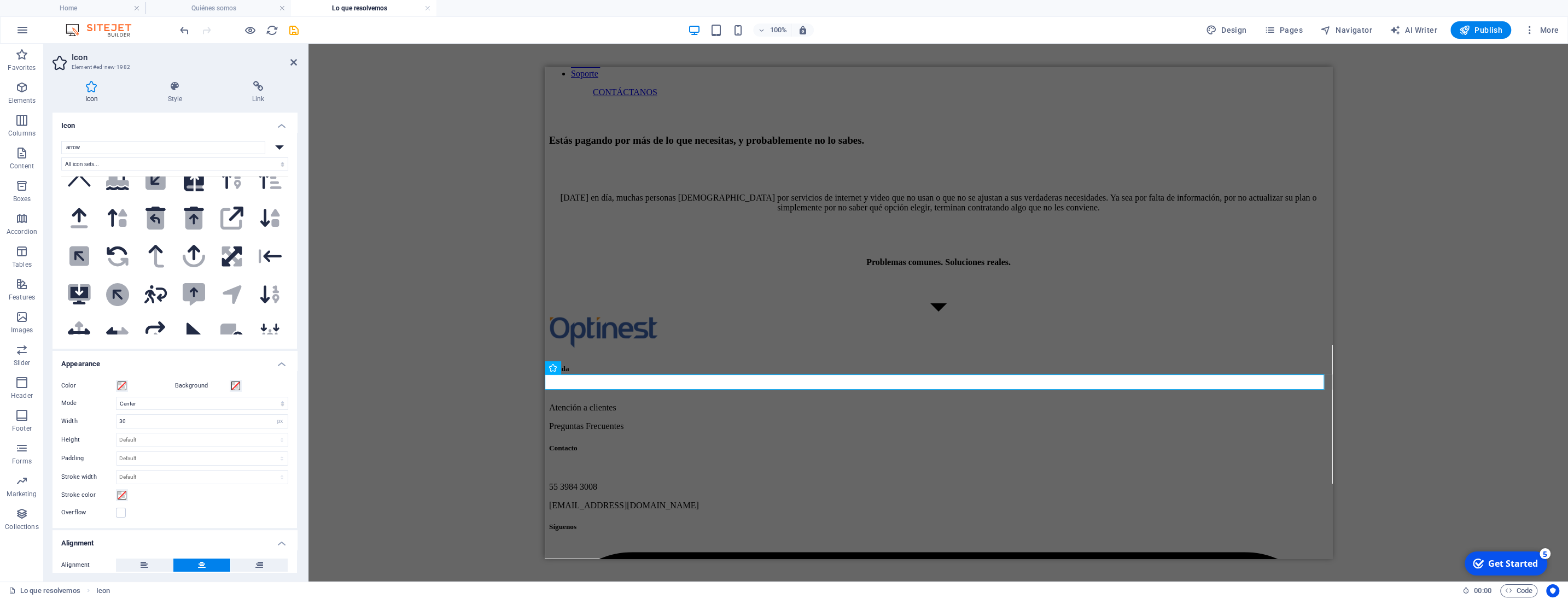
click at [220, 110] on icon at bounding box center [232, 104] width 23 height 14
click at [782, 308] on div "Reference Container Text Spacer Reference Icon Icon Text Spacer Spacer H3 Space…" at bounding box center [938, 313] width 1260 height 538
click at [782, 315] on figure at bounding box center [938, 310] width 779 height 12
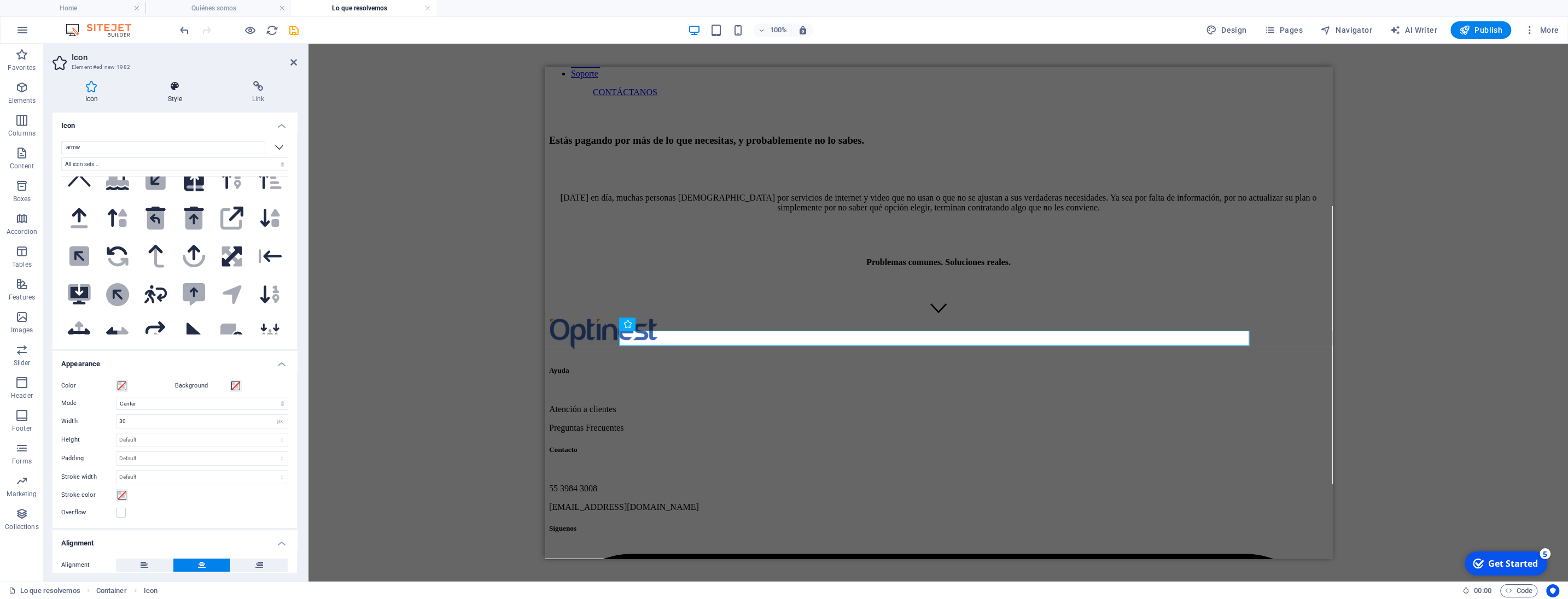
click at [180, 86] on icon at bounding box center [174, 86] width 80 height 11
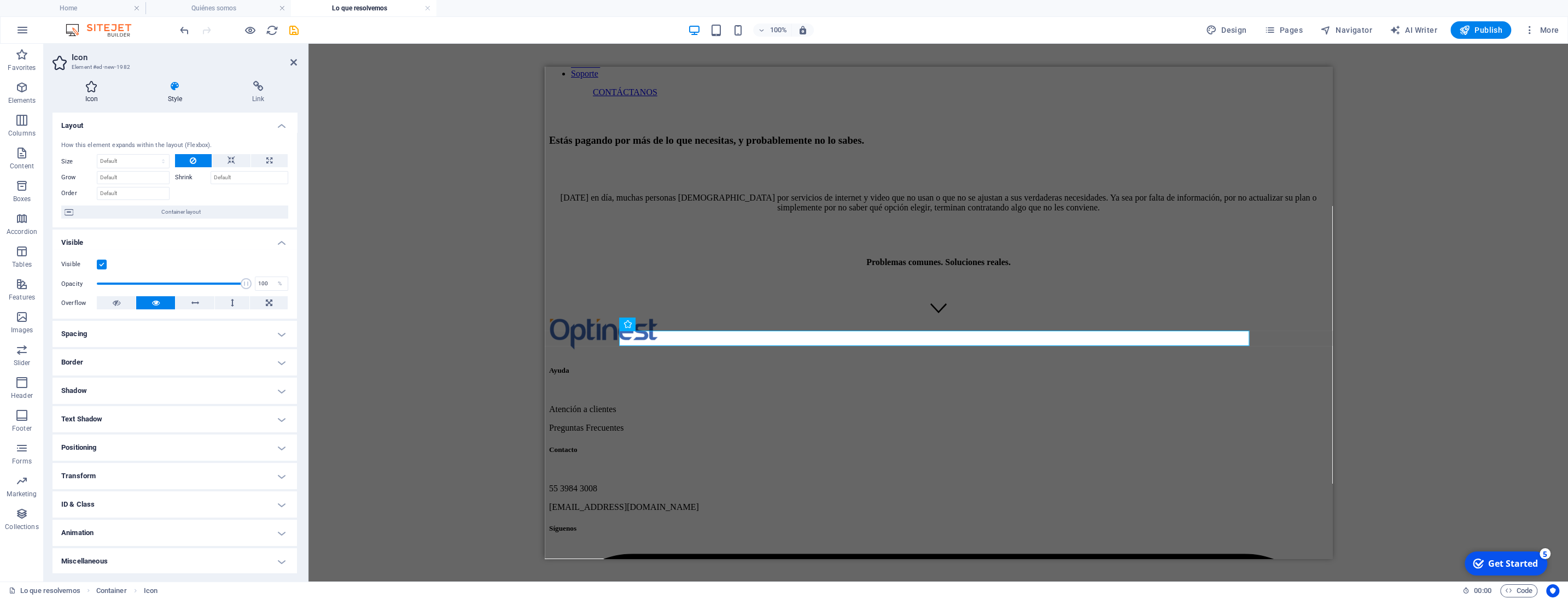
click at [99, 94] on h4 "Icon" at bounding box center [94, 92] width 83 height 23
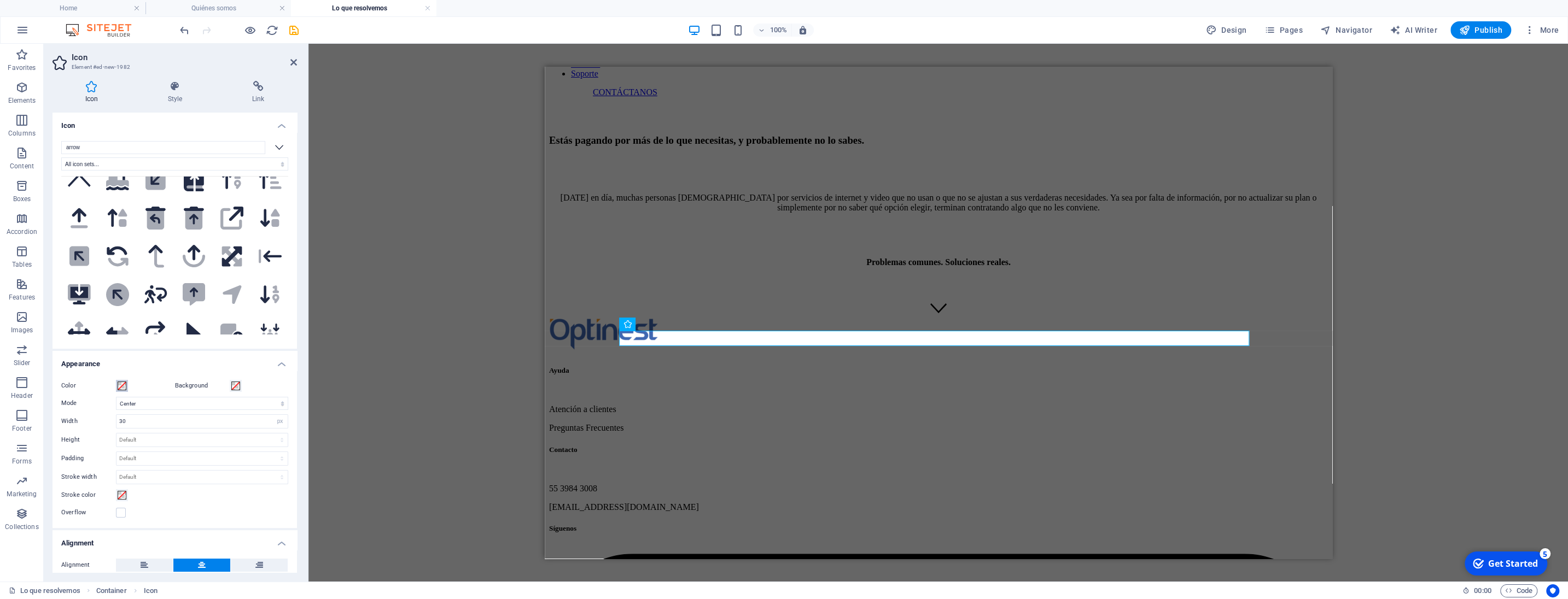
click at [122, 389] on span at bounding box center [122, 386] width 9 height 9
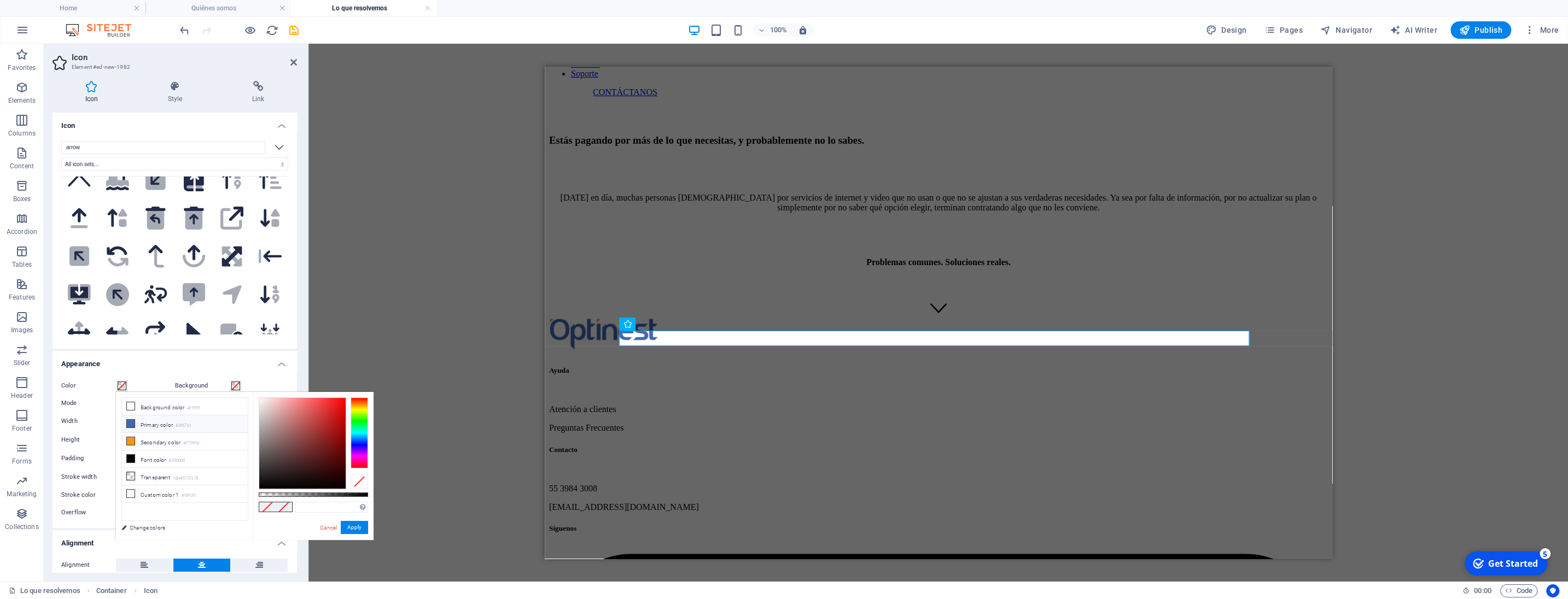
click at [133, 420] on icon at bounding box center [130, 424] width 8 height 8
type input "#3f67b1"
click at [354, 530] on button "Apply" at bounding box center [354, 528] width 27 height 13
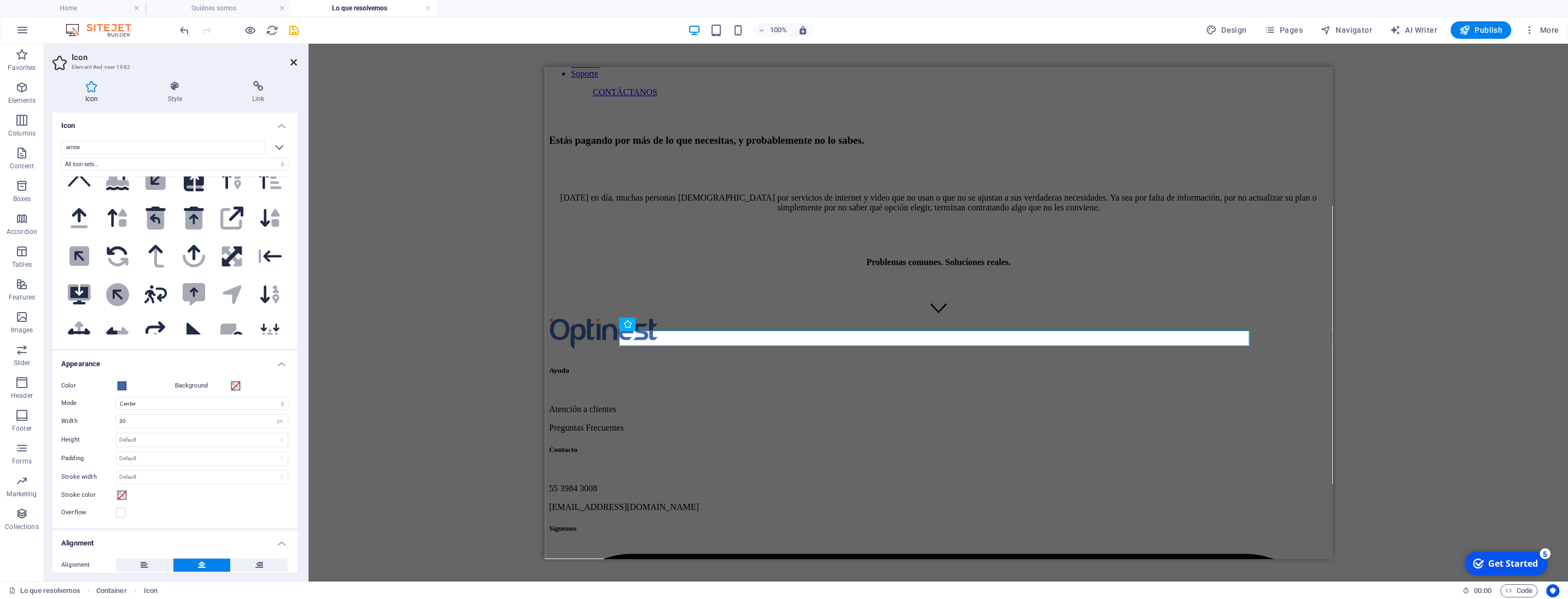
click at [292, 60] on icon at bounding box center [293, 63] width 6 height 9
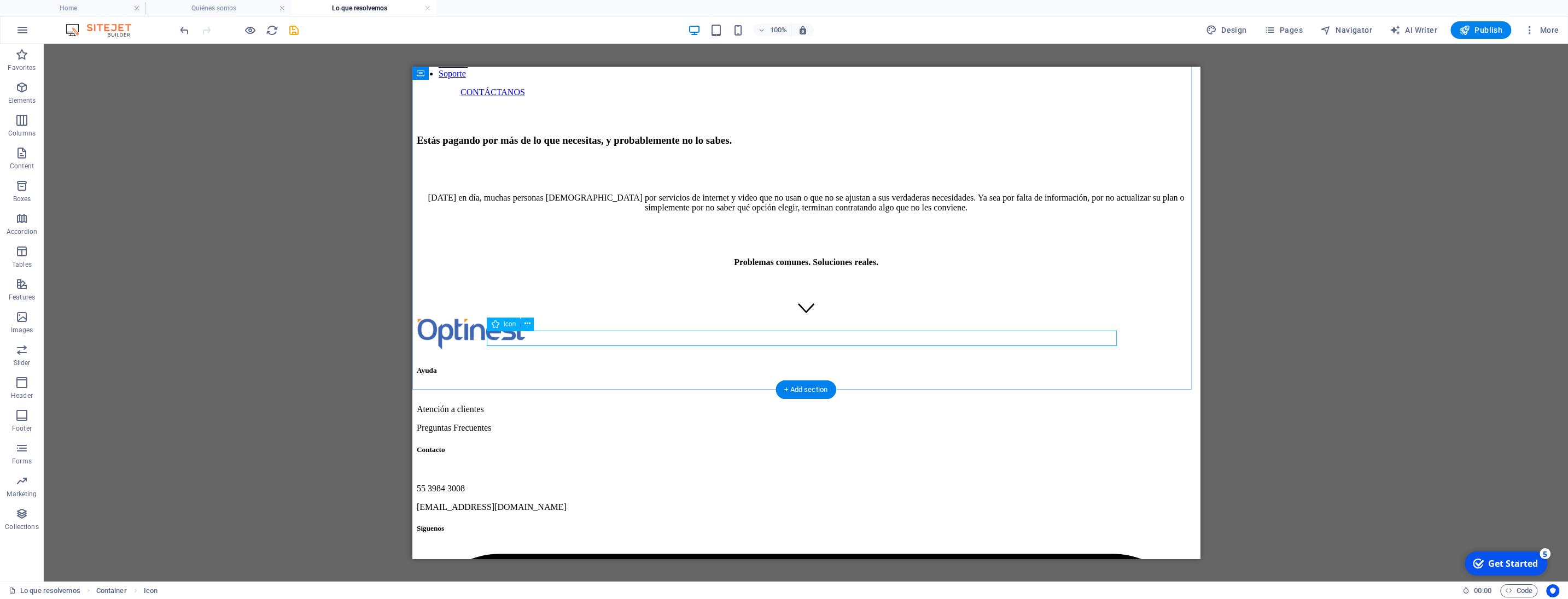
click at [782, 315] on figure at bounding box center [805, 310] width 779 height 12
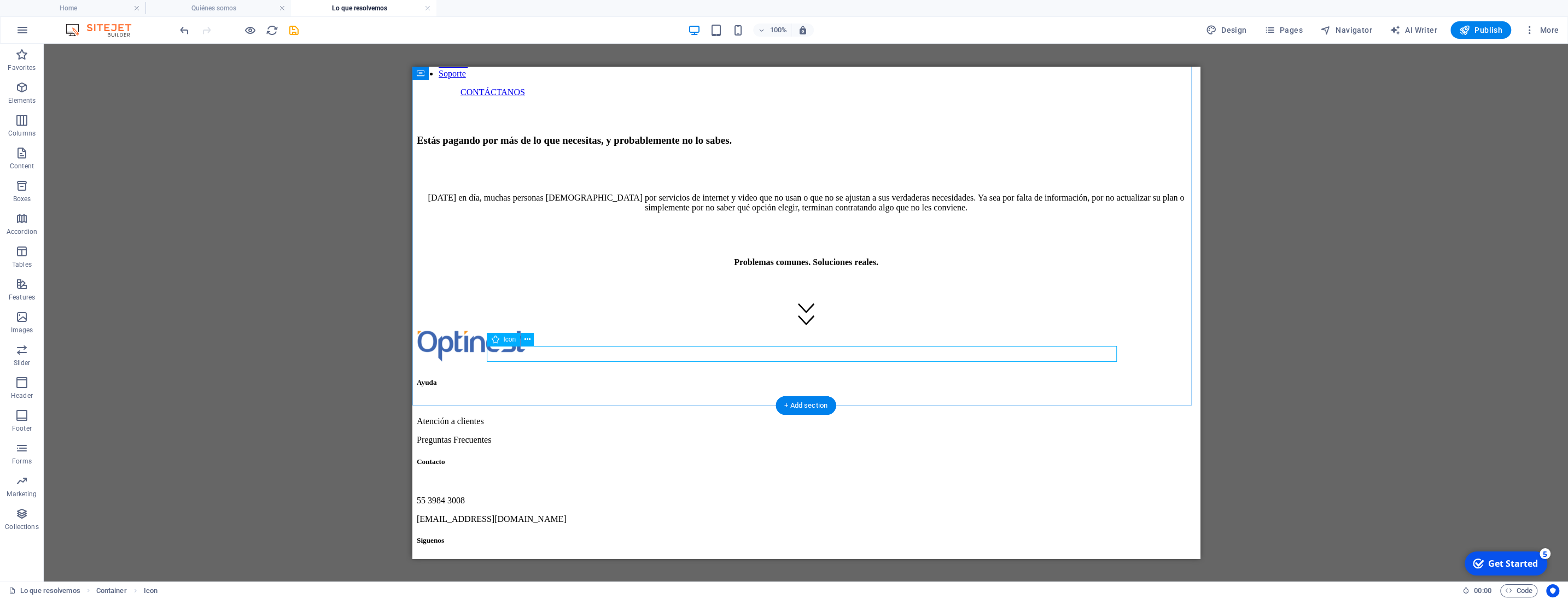
click at [782, 328] on figure at bounding box center [805, 322] width 779 height 12
select select "xMidYMid"
select select "px"
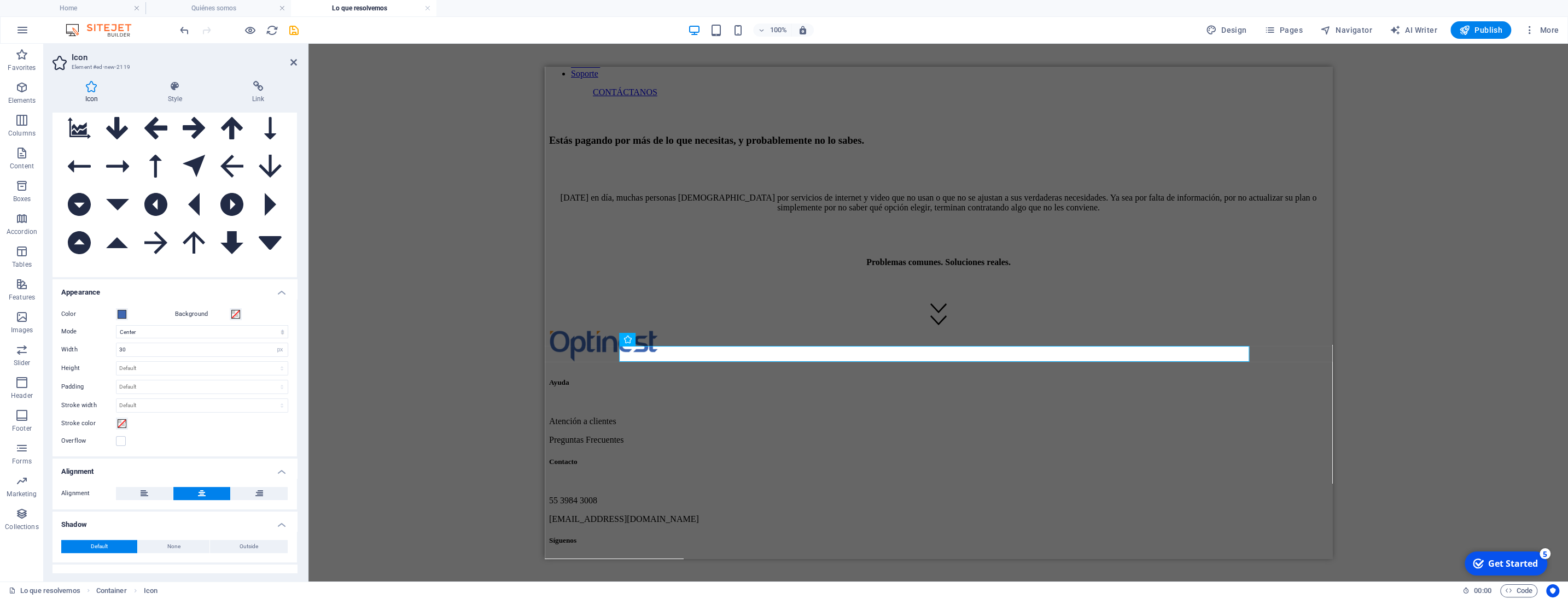
scroll to position [113, 0]
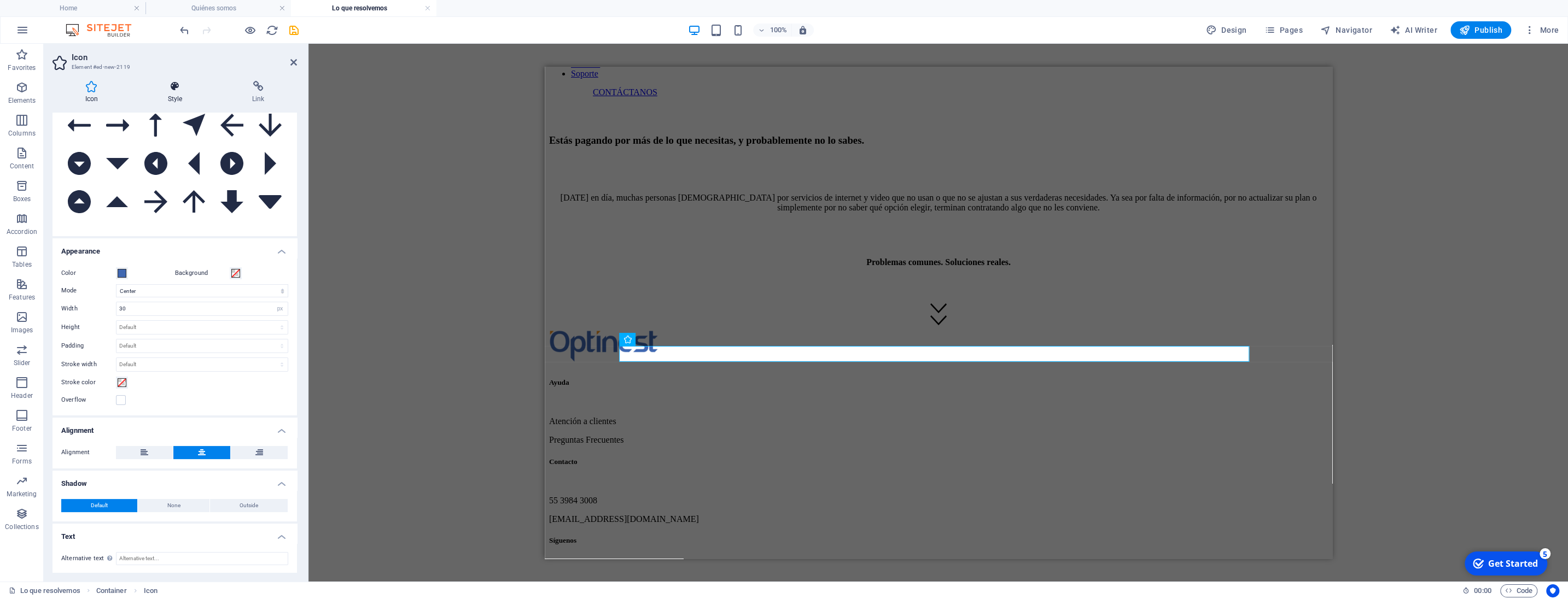
click at [158, 96] on h4 "Style" at bounding box center [177, 92] width 85 height 23
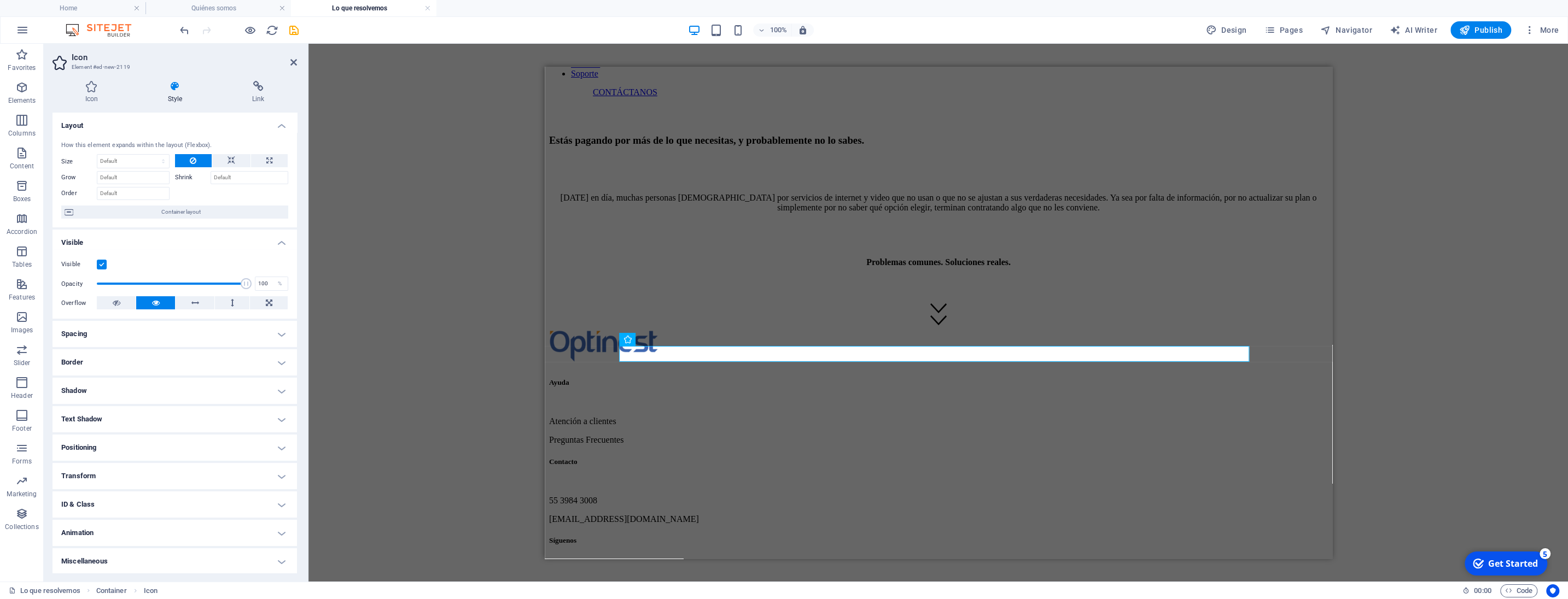
click at [82, 478] on h4 "Transform" at bounding box center [175, 477] width 245 height 26
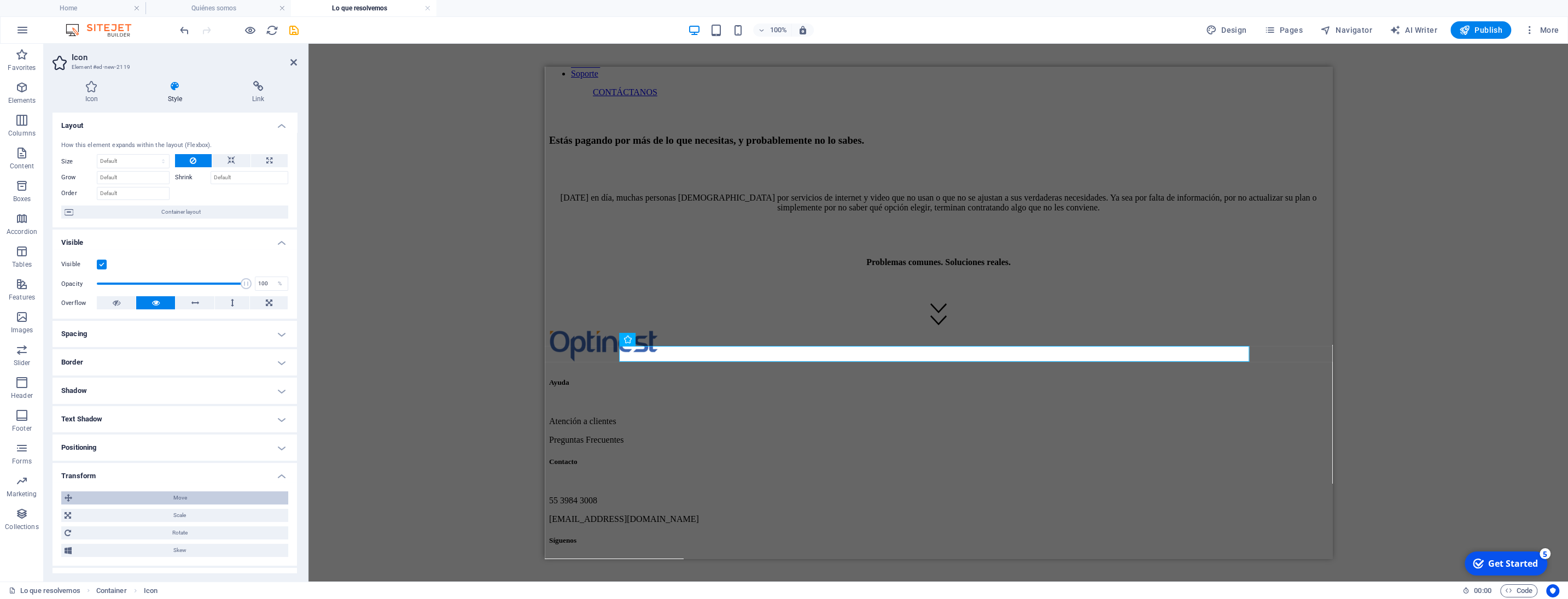
click at [148, 492] on span "Move" at bounding box center [181, 498] width 210 height 13
click at [250, 521] on input "0" at bounding box center [252, 519] width 70 height 13
type input "-20"
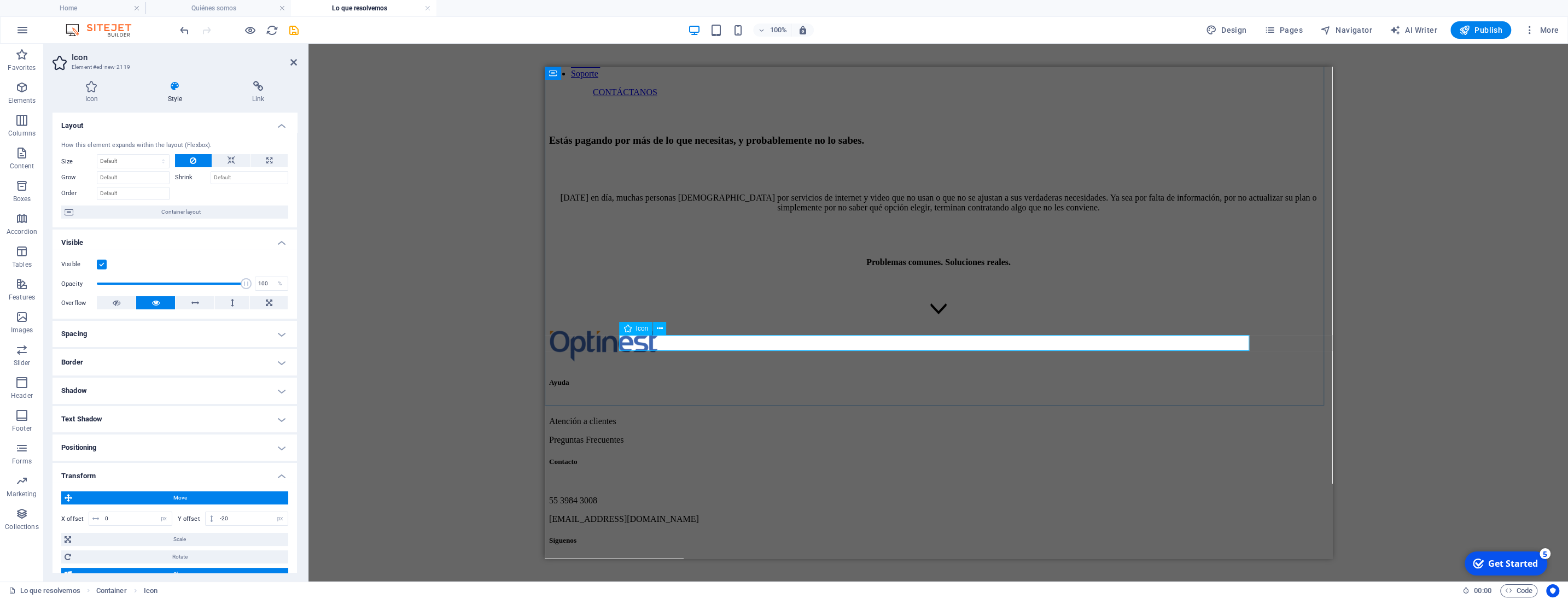
click at [782, 316] on figure at bounding box center [938, 311] width 779 height 12
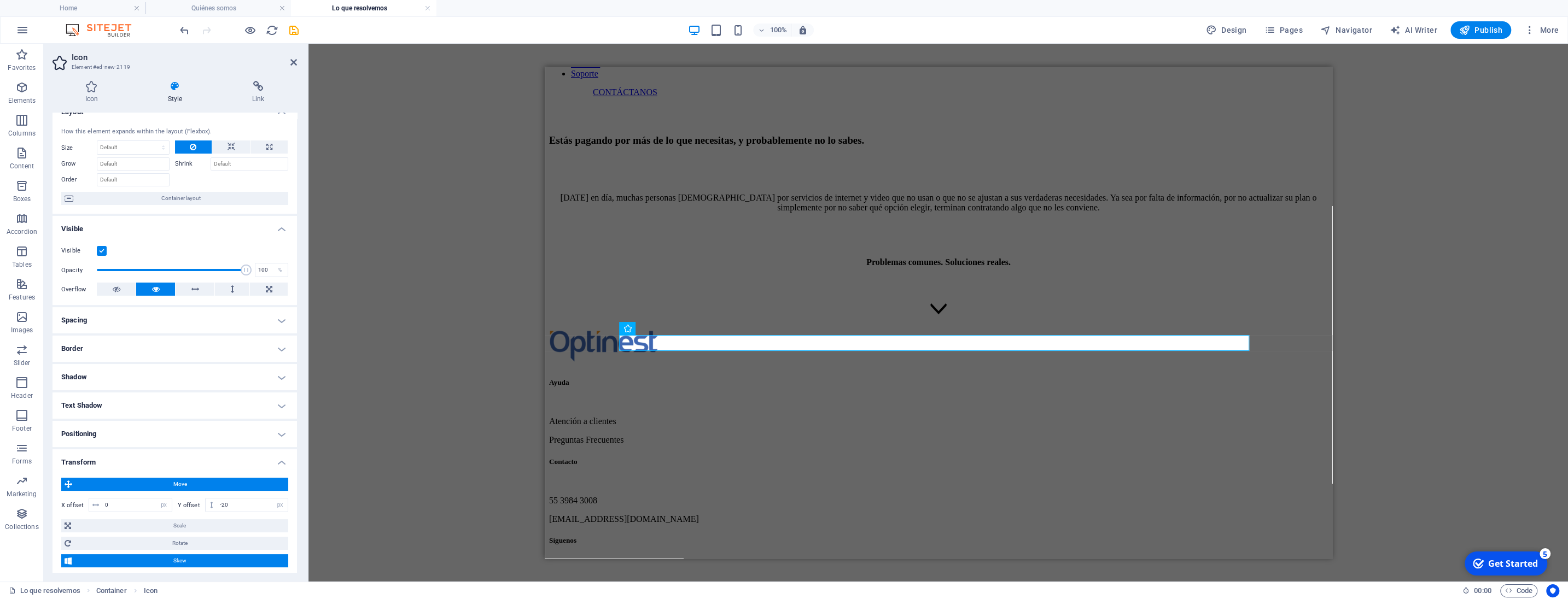
scroll to position [0, 0]
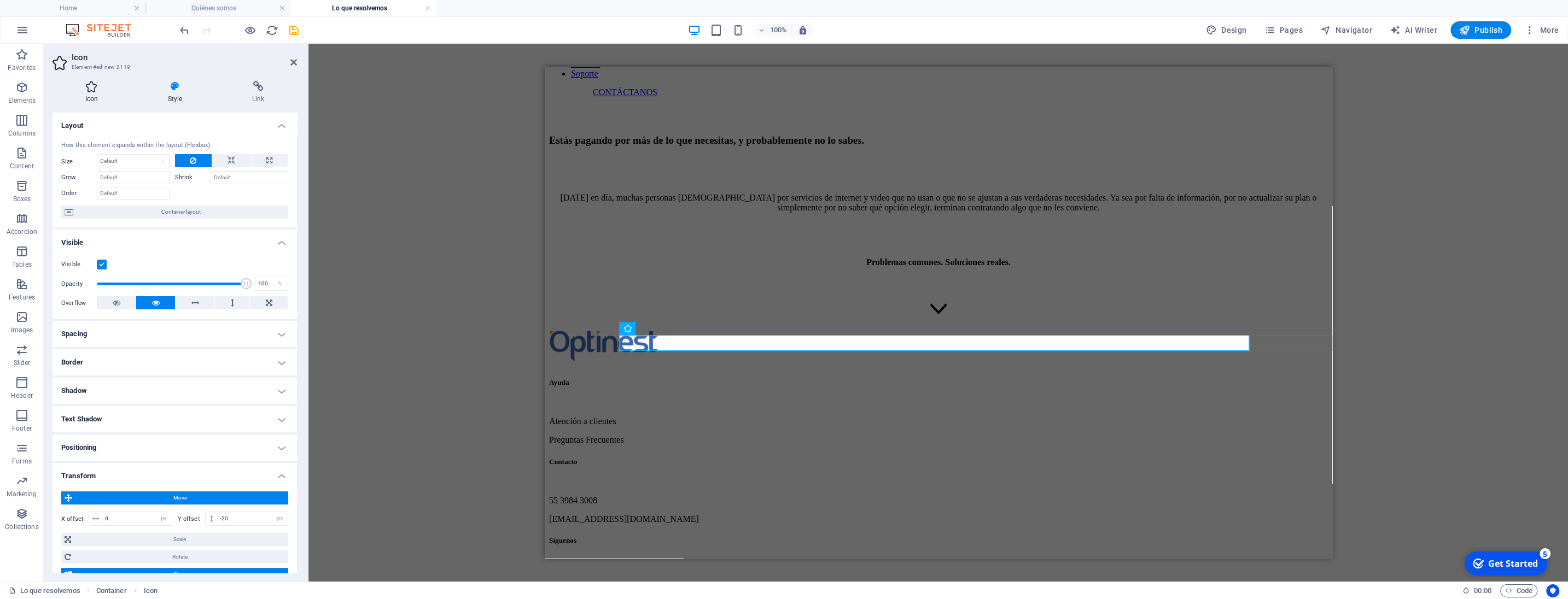
click at [109, 99] on h4 "Icon" at bounding box center [94, 92] width 83 height 23
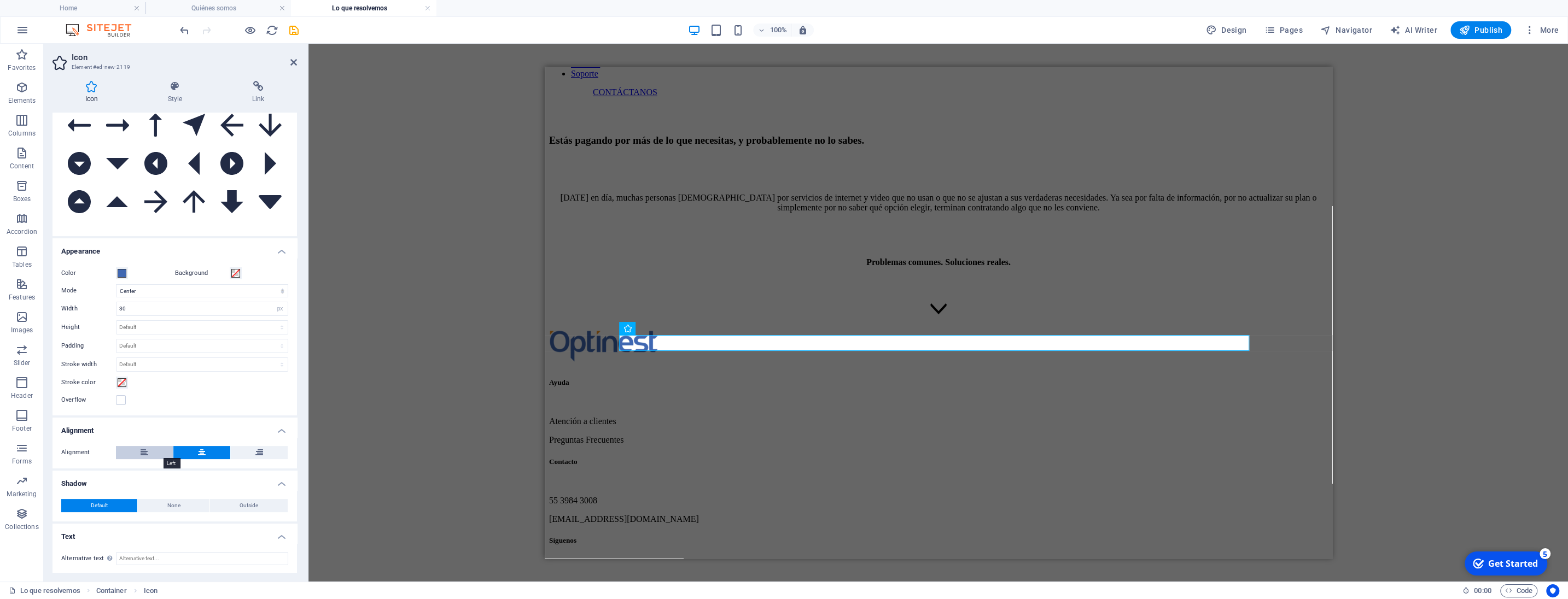
click at [133, 450] on button at bounding box center [144, 453] width 57 height 13
click at [198, 447] on icon at bounding box center [202, 453] width 8 height 13
click at [299, 63] on aside "Icon Element #ed-new-2119 Icon Style Link Icon arrow All icon sets... IcoFont I…" at bounding box center [176, 313] width 264 height 538
click at [294, 60] on icon at bounding box center [293, 63] width 6 height 9
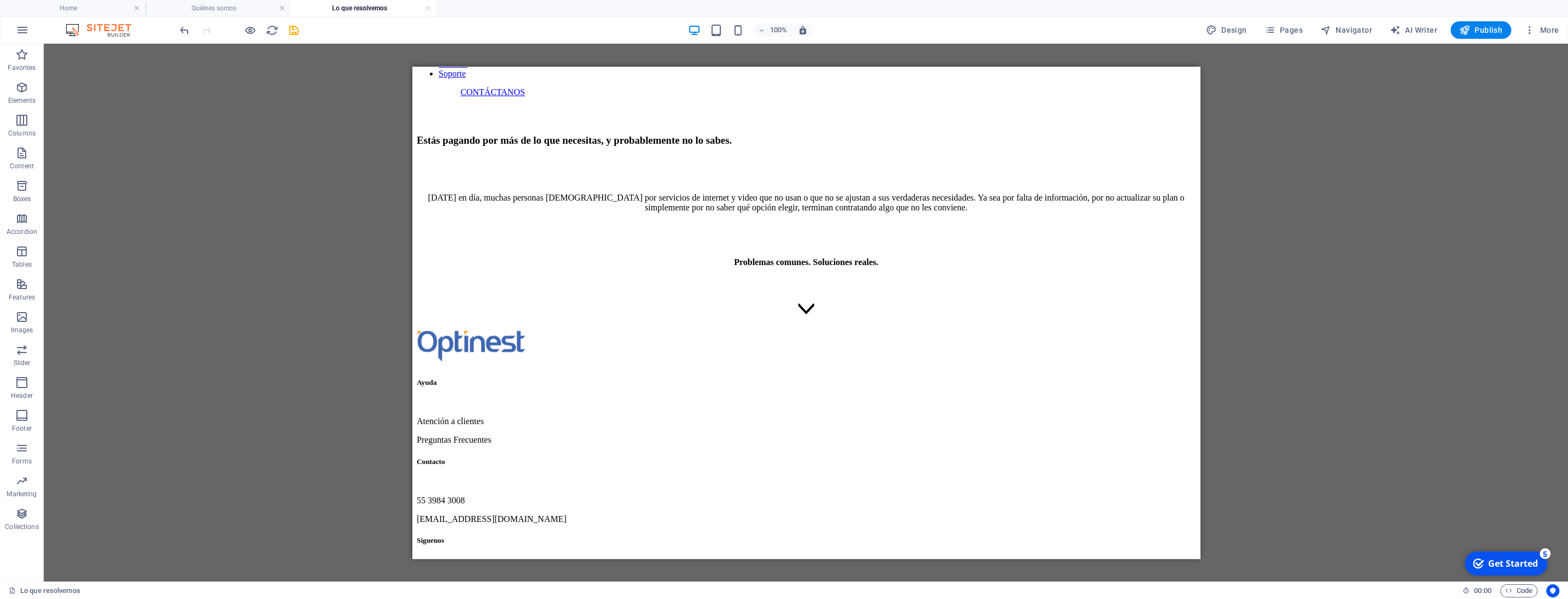
click at [782, 271] on div "Reference Container Text Spacer Reference Icon Icon Text Spacer Spacer H3 Space…" at bounding box center [806, 313] width 1524 height 538
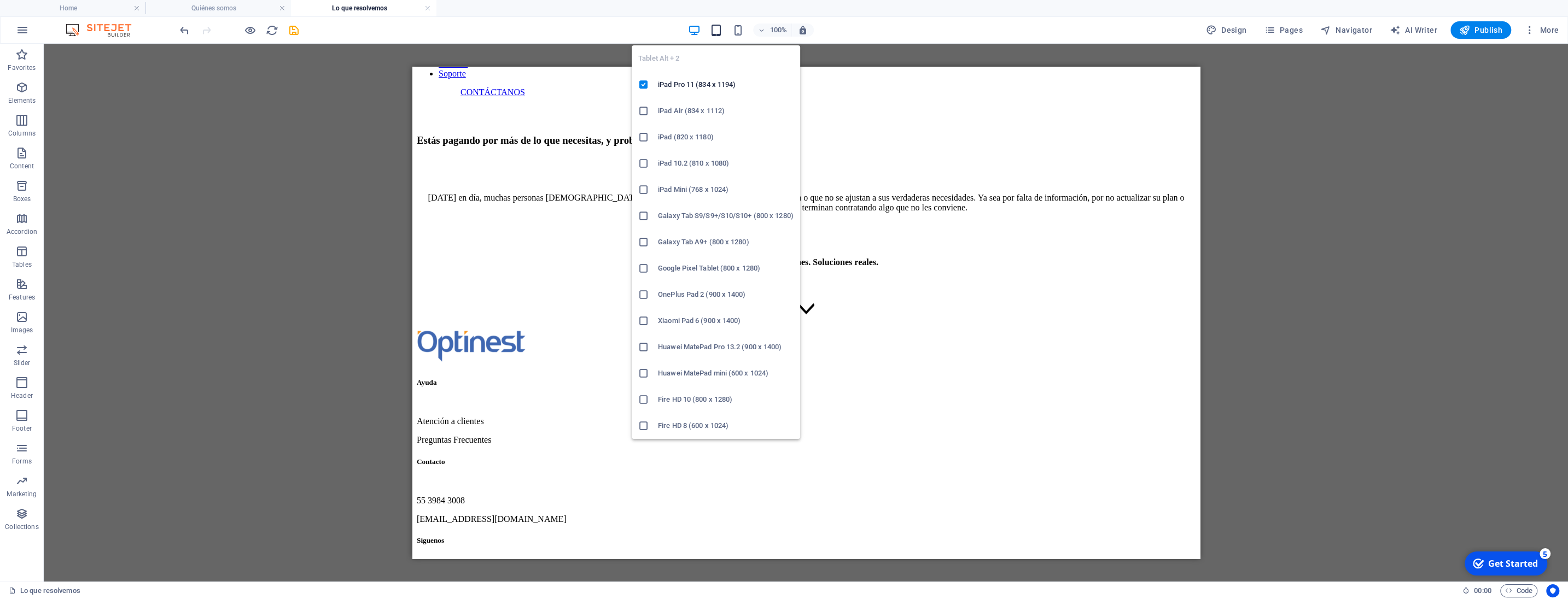
click at [722, 29] on span "button" at bounding box center [715, 30] width 13 height 12
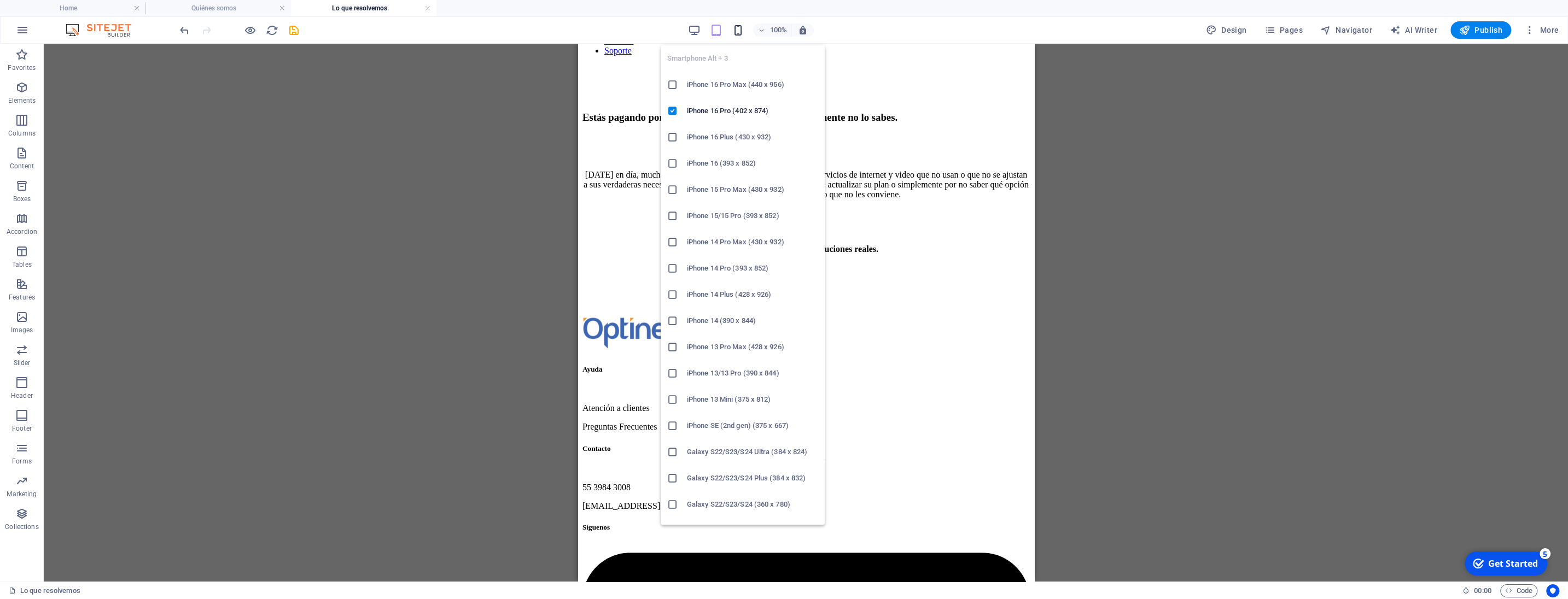
click at [736, 29] on icon "button" at bounding box center [738, 30] width 12 height 12
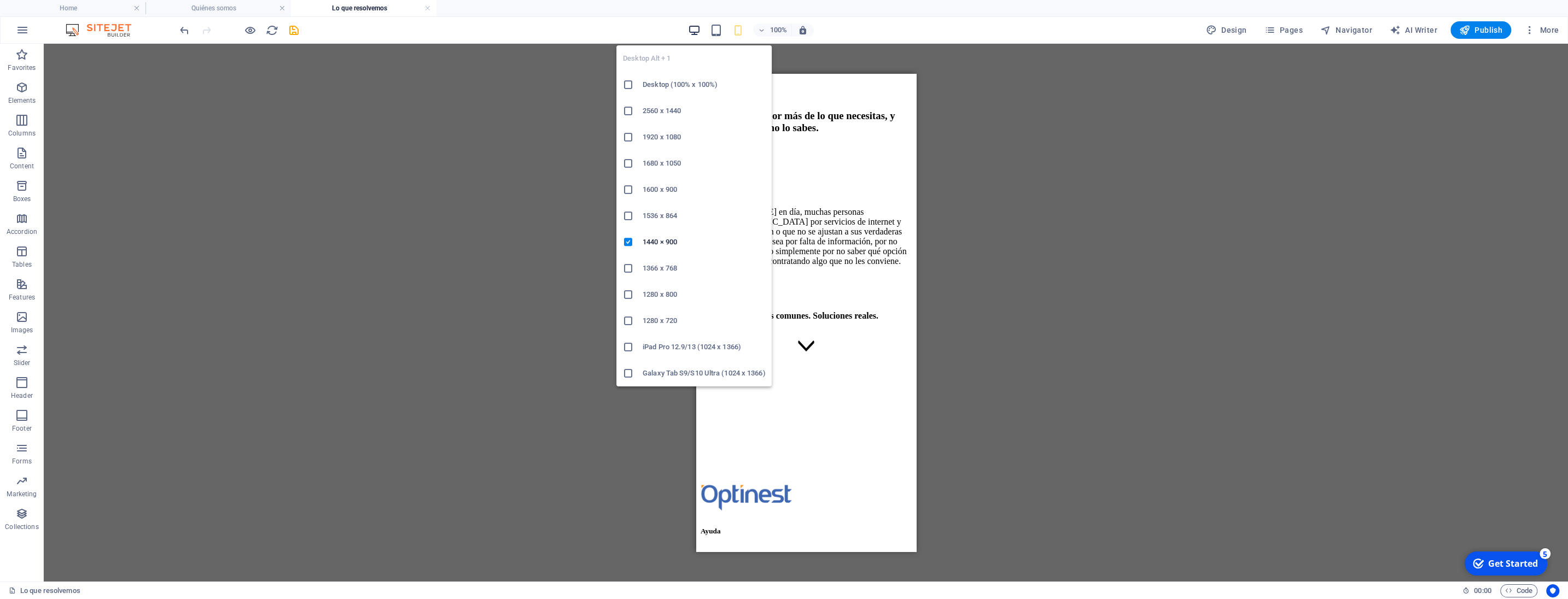
click at [692, 31] on icon "button" at bounding box center [694, 30] width 12 height 12
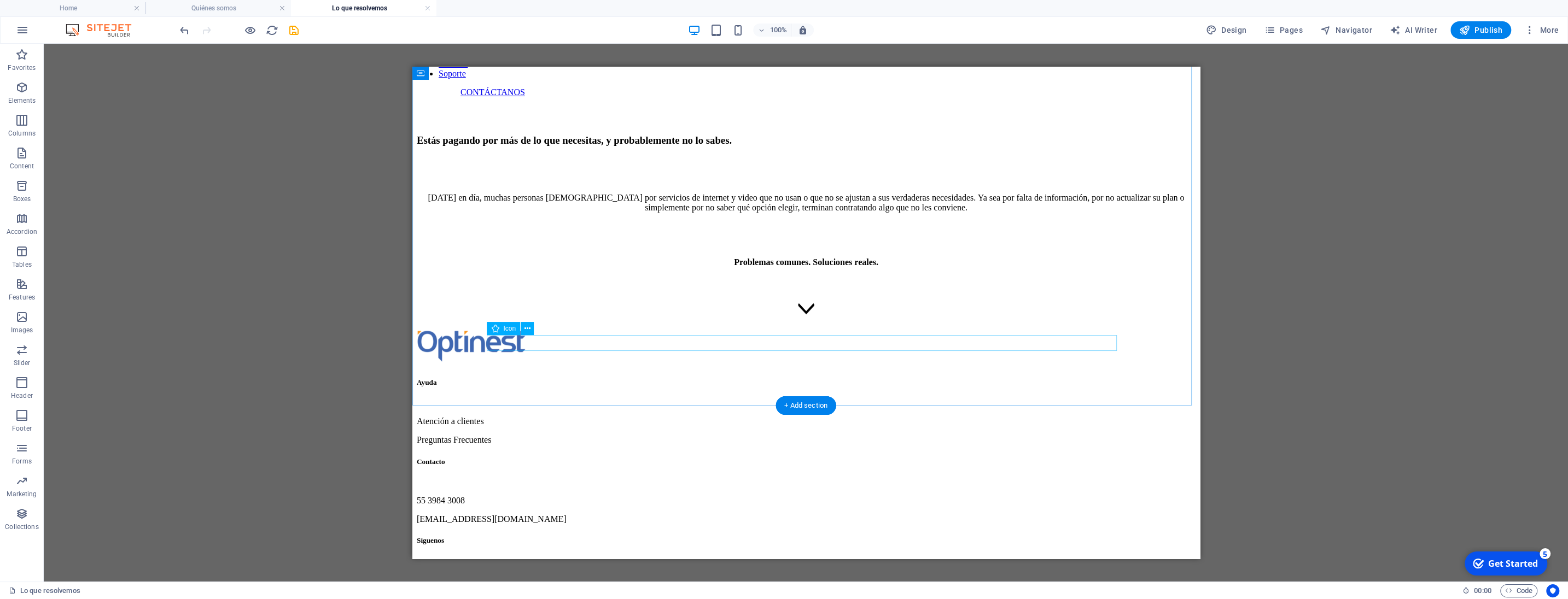
click at [782, 316] on figure at bounding box center [805, 311] width 779 height 12
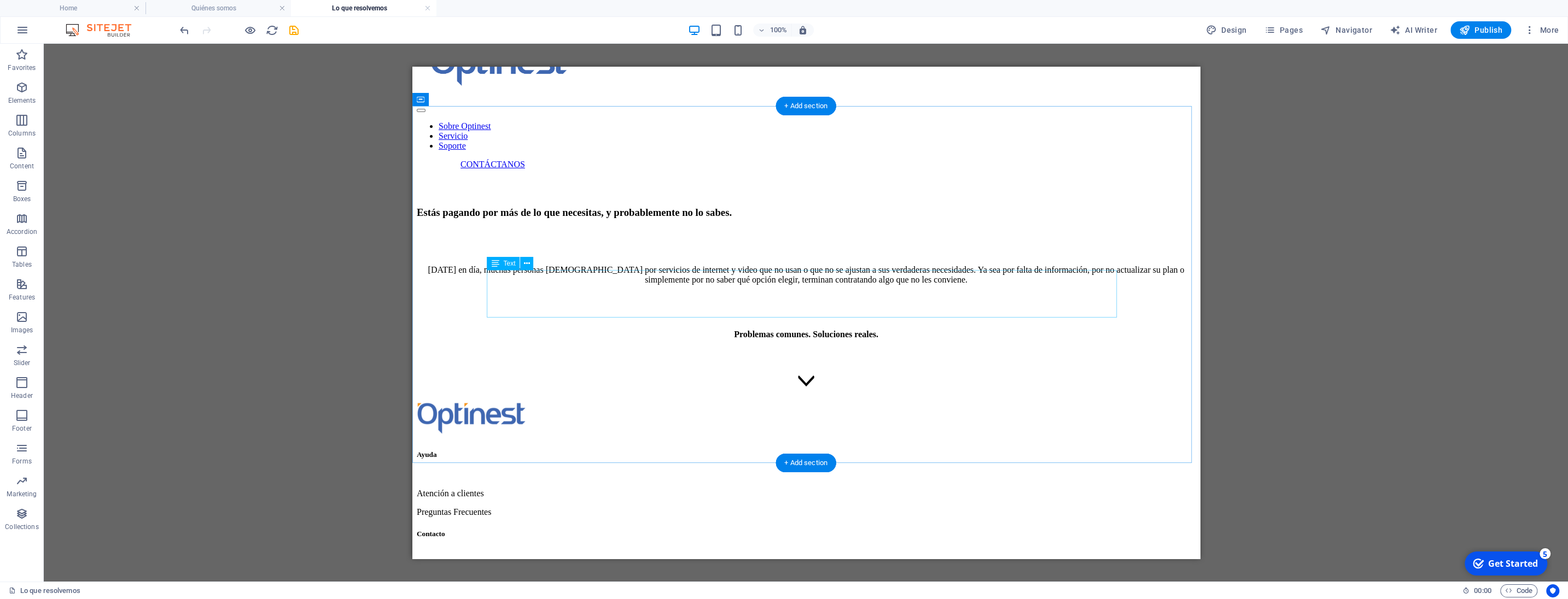
scroll to position [70, 0]
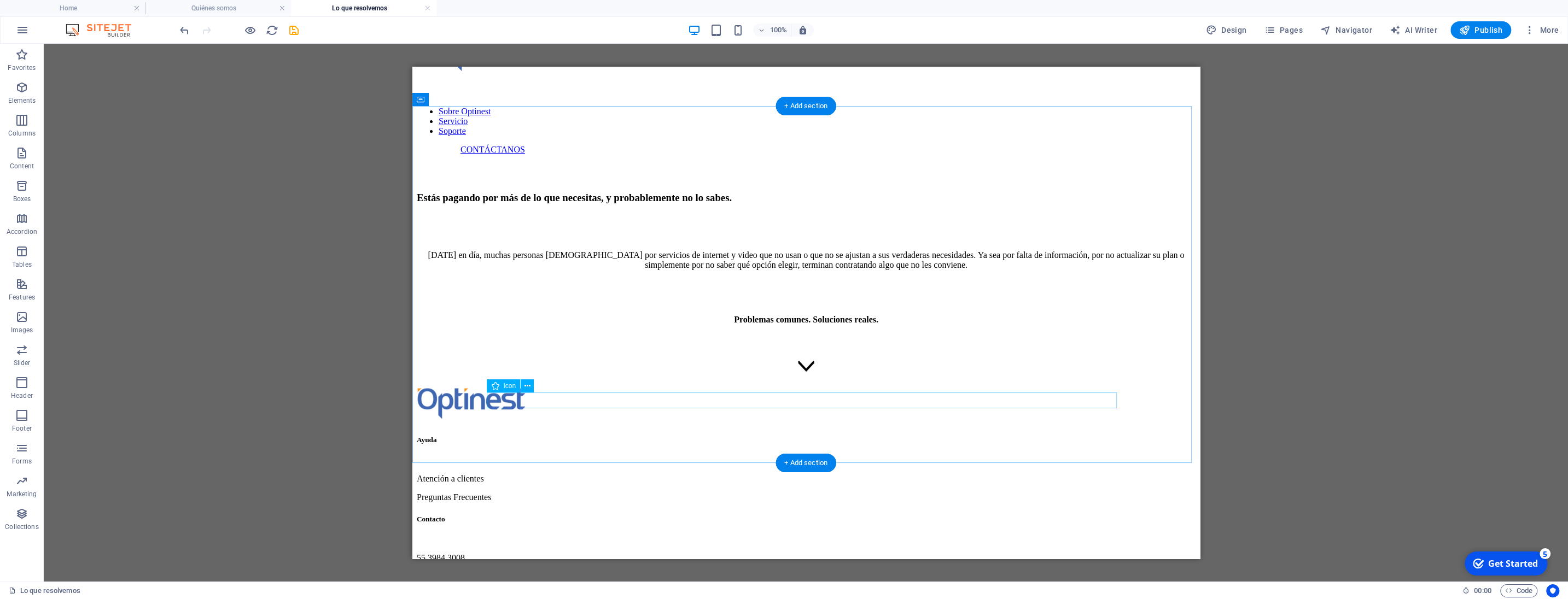
click at [782, 374] on figure at bounding box center [805, 368] width 779 height 12
select select "xMidYMid"
select select "px"
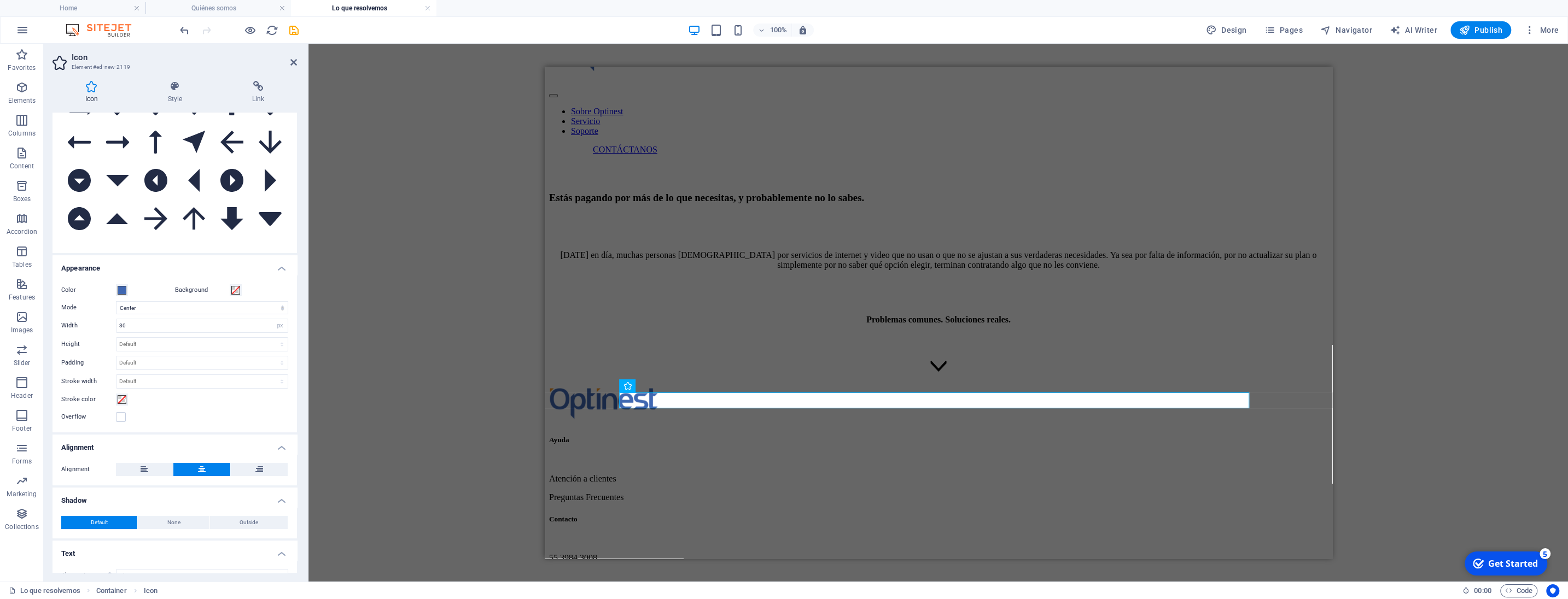
scroll to position [113, 0]
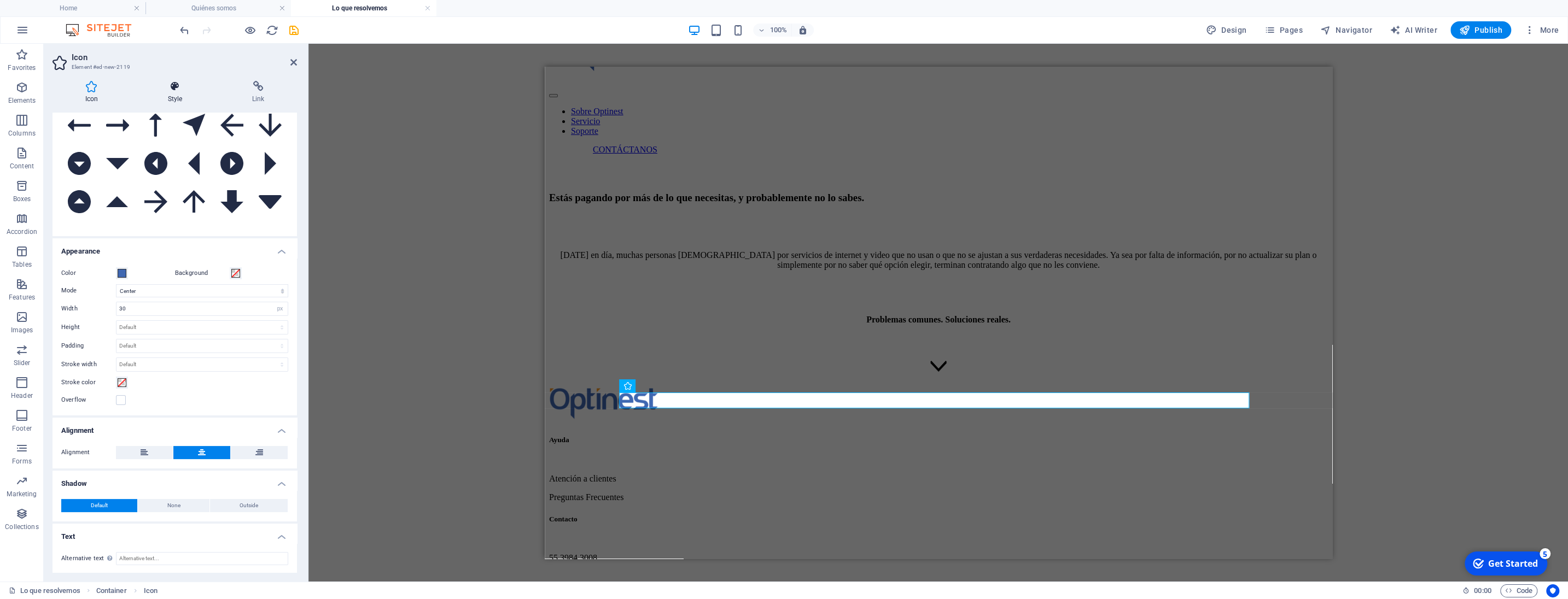
click at [175, 92] on h4 "Style" at bounding box center [177, 92] width 85 height 23
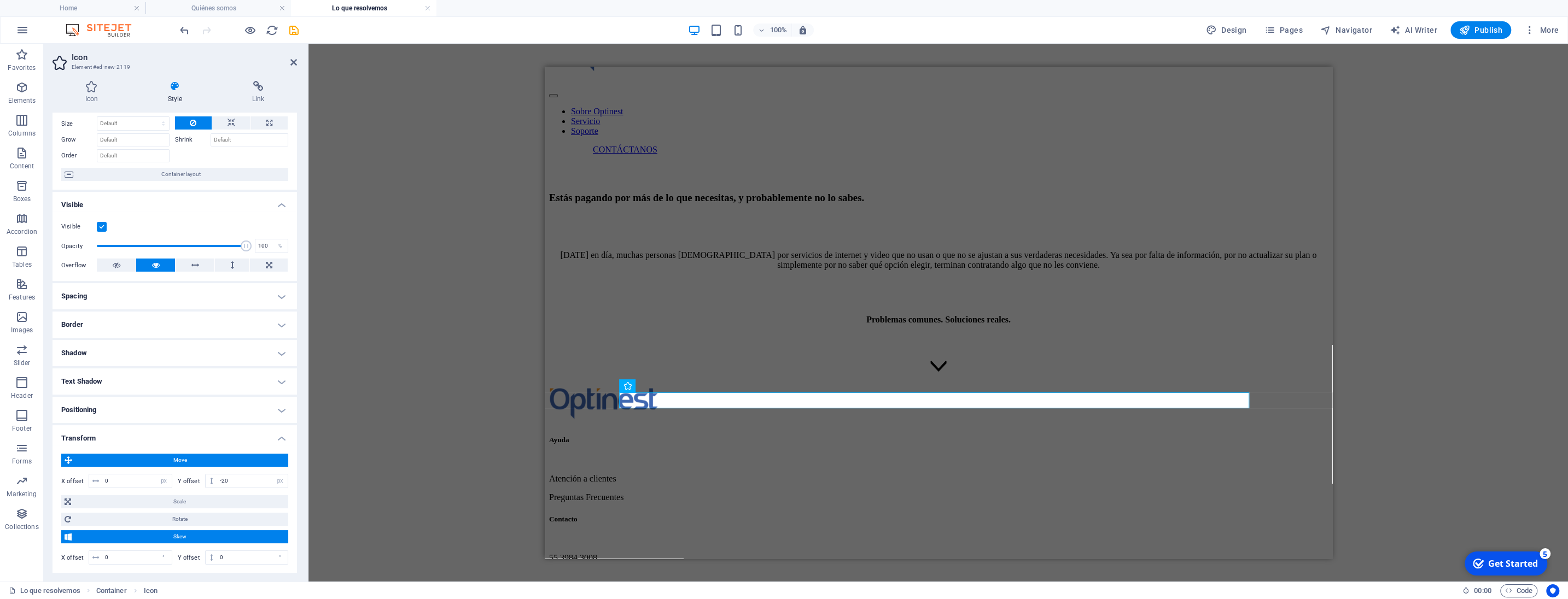
scroll to position [52, 0]
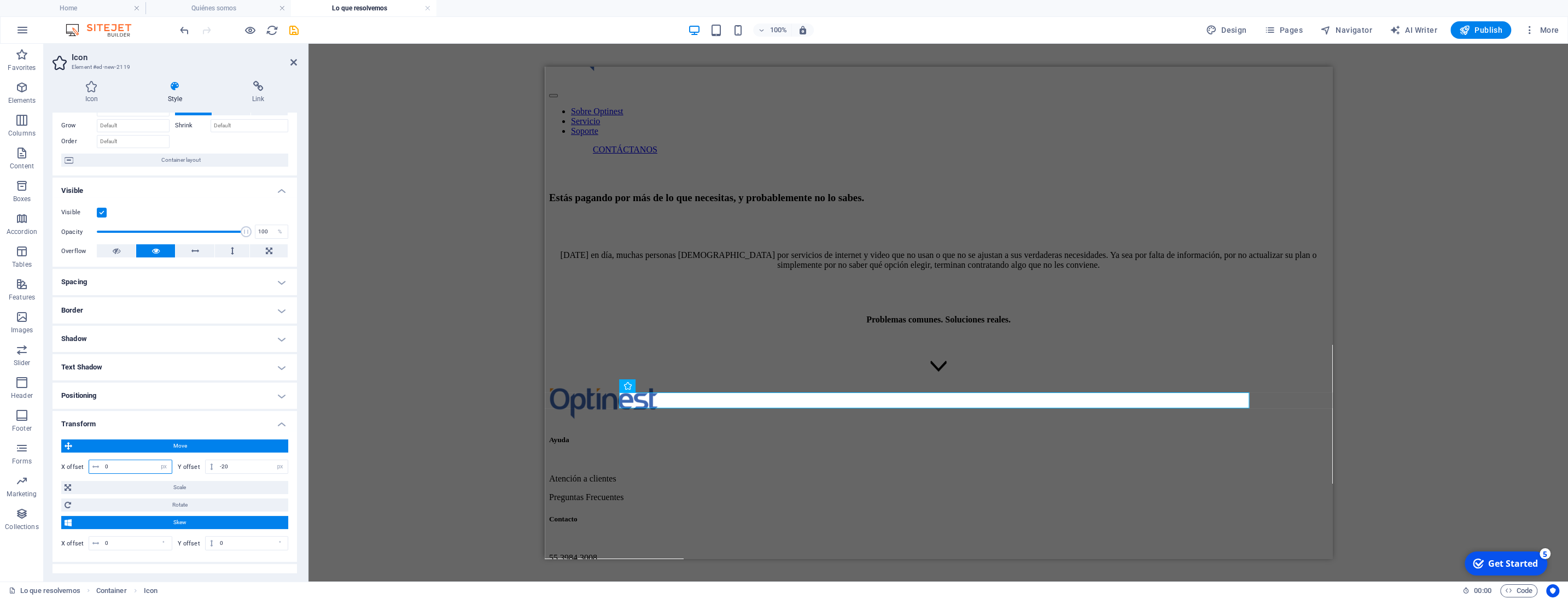
click at [117, 465] on input "0" at bounding box center [137, 467] width 70 height 13
type input "1"
click at [292, 62] on icon at bounding box center [293, 63] width 6 height 9
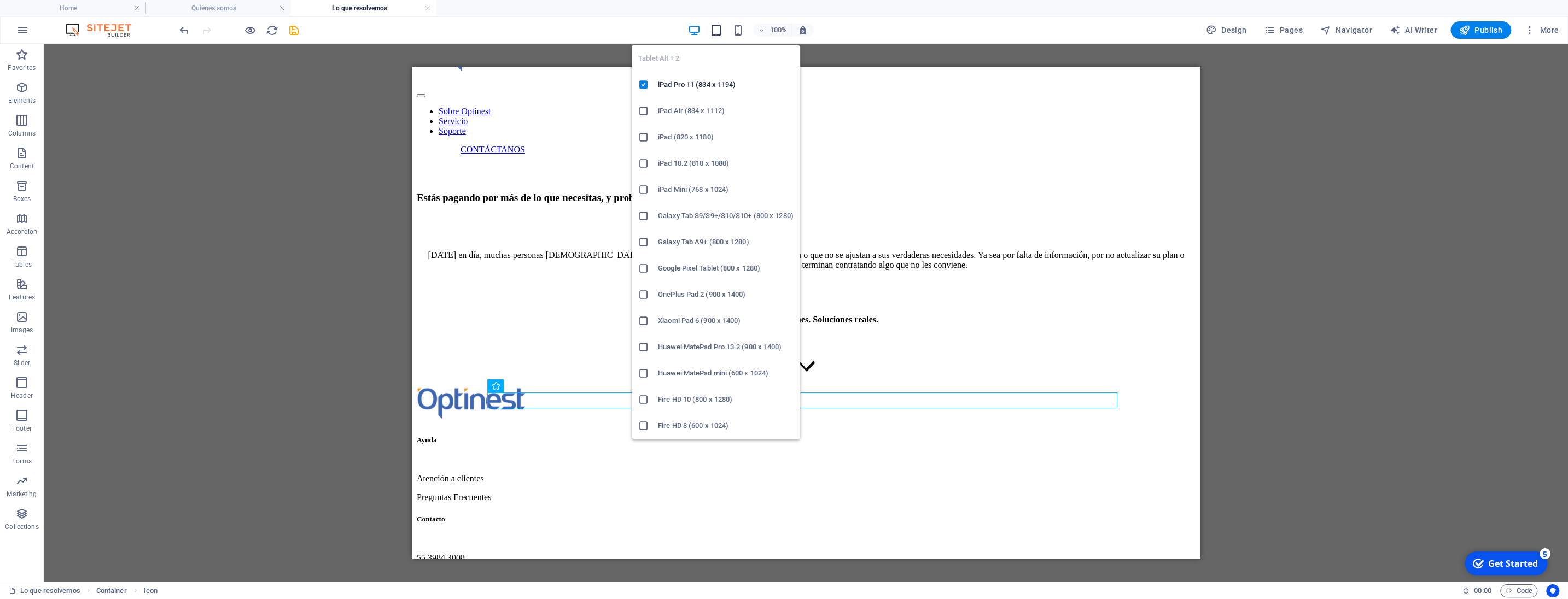
click at [722, 29] on icon "button" at bounding box center [716, 30] width 12 height 12
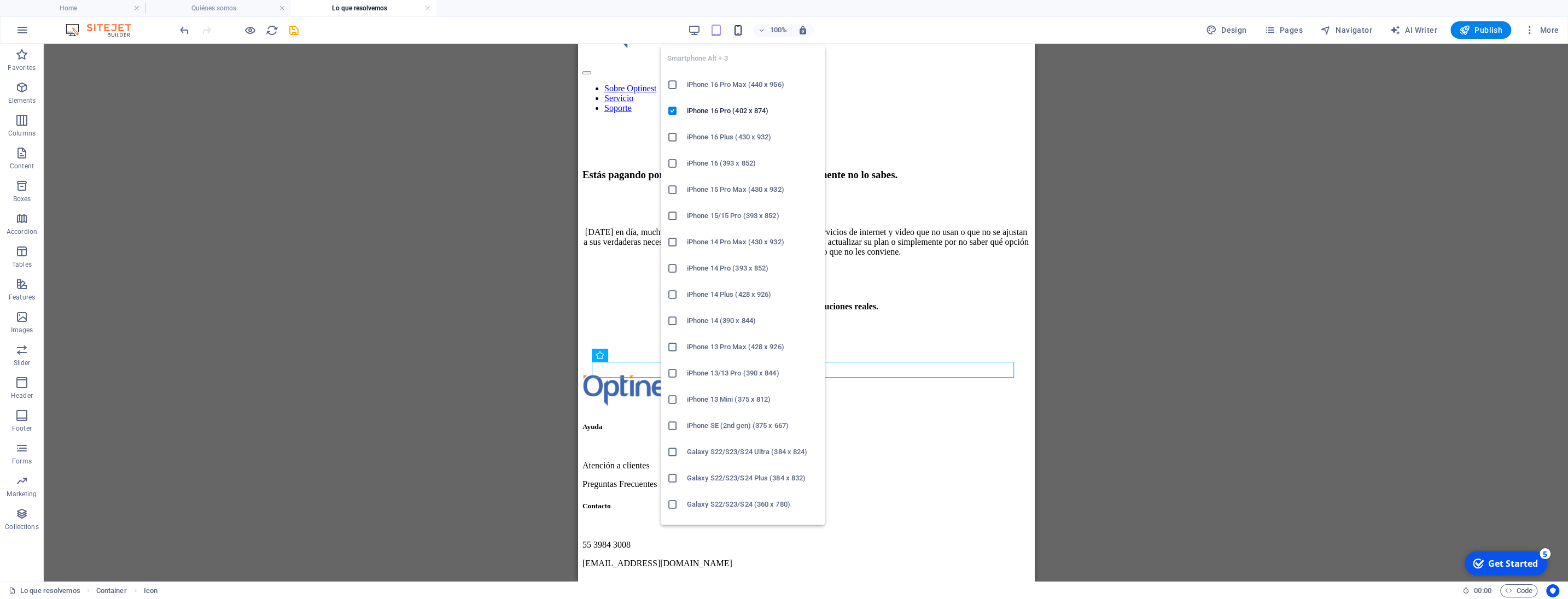
click at [739, 30] on icon "button" at bounding box center [738, 30] width 12 height 12
